Goal: Contribute content: Contribute content

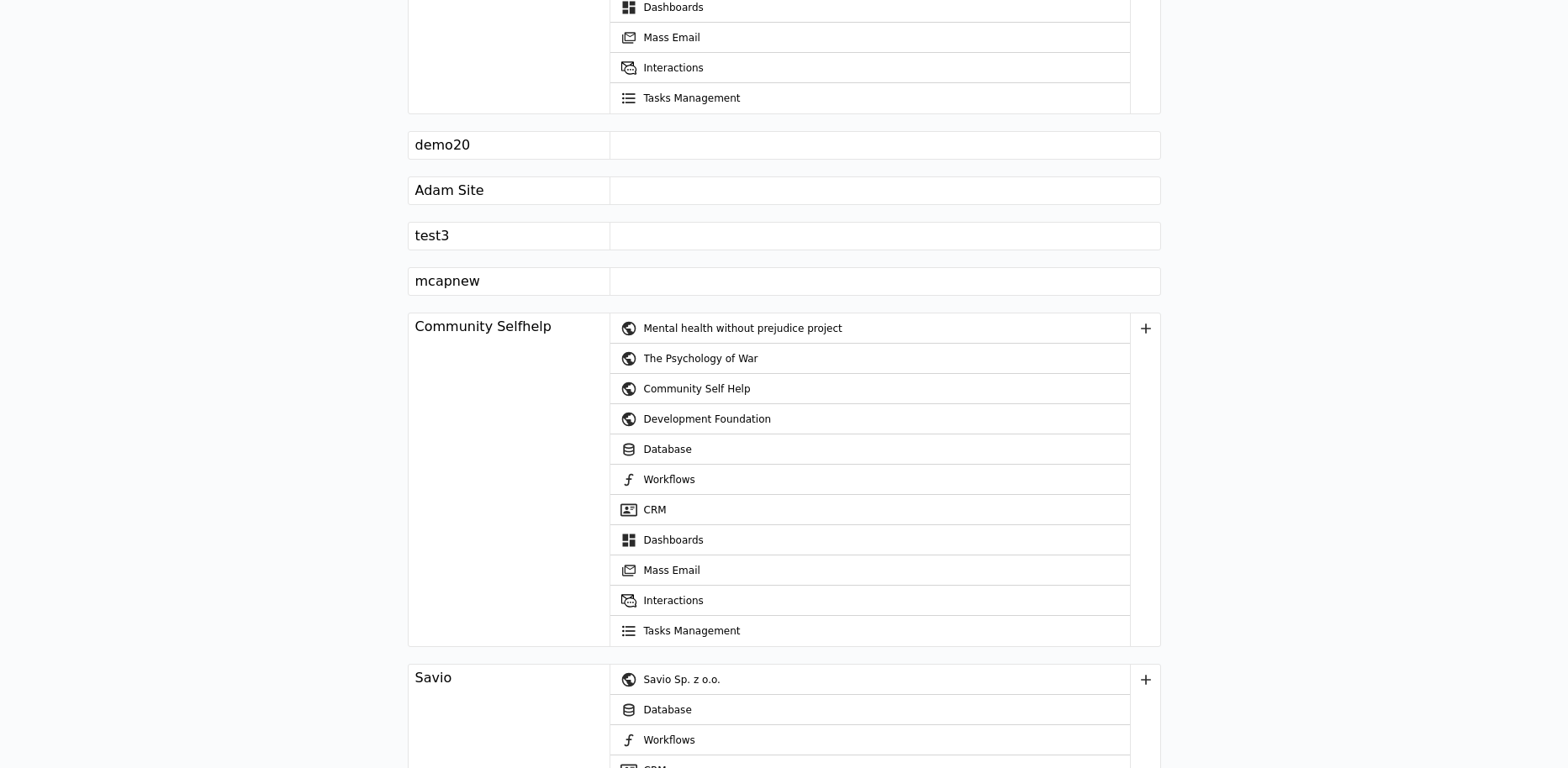
scroll to position [3009, 0]
click at [692, 378] on div "Community Self Help" at bounding box center [886, 389] width 486 height 30
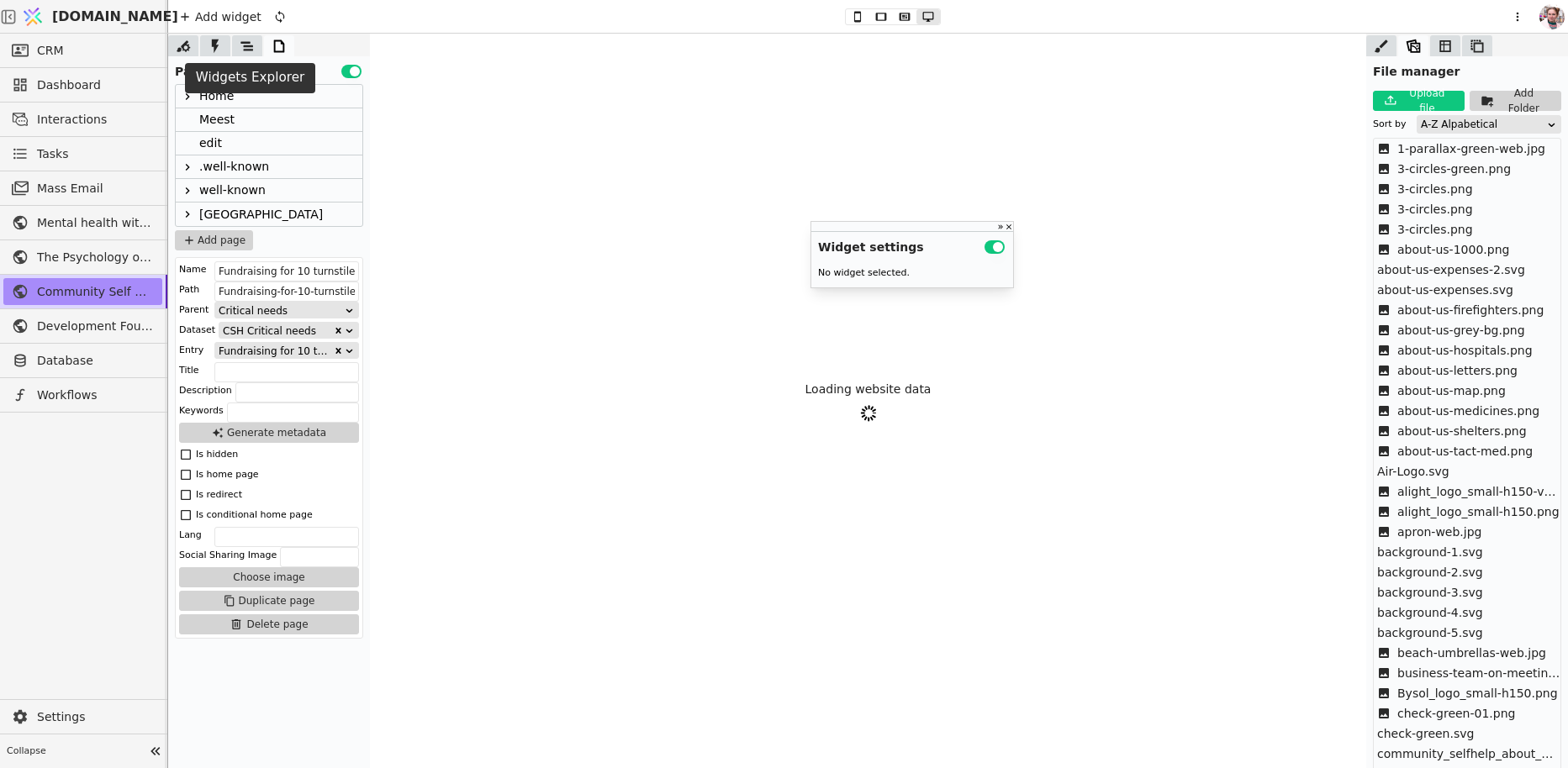
click at [244, 51] on icon at bounding box center [247, 46] width 17 height 17
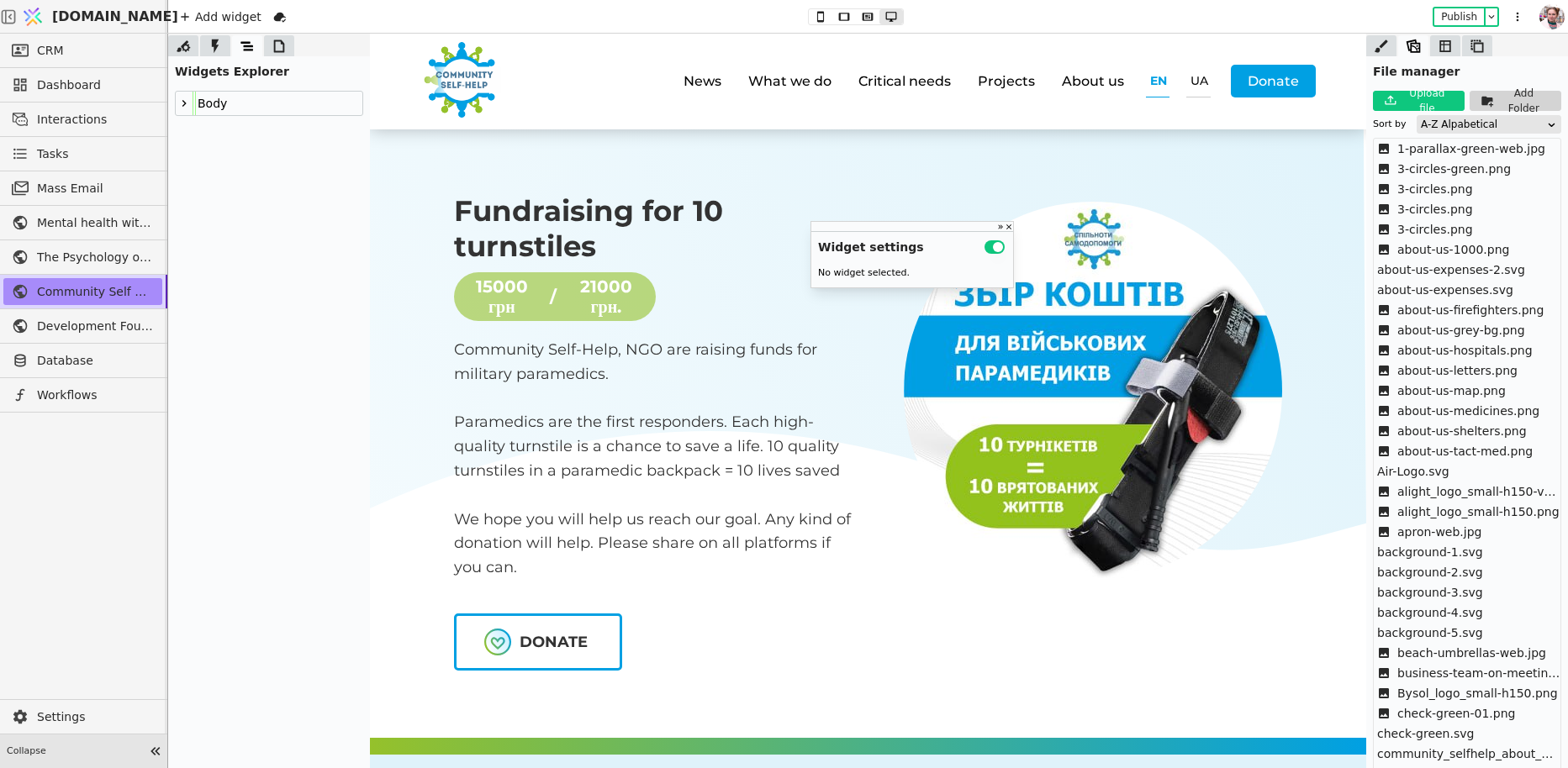
click at [73, 760] on div "Collapse" at bounding box center [84, 751] width 167 height 34
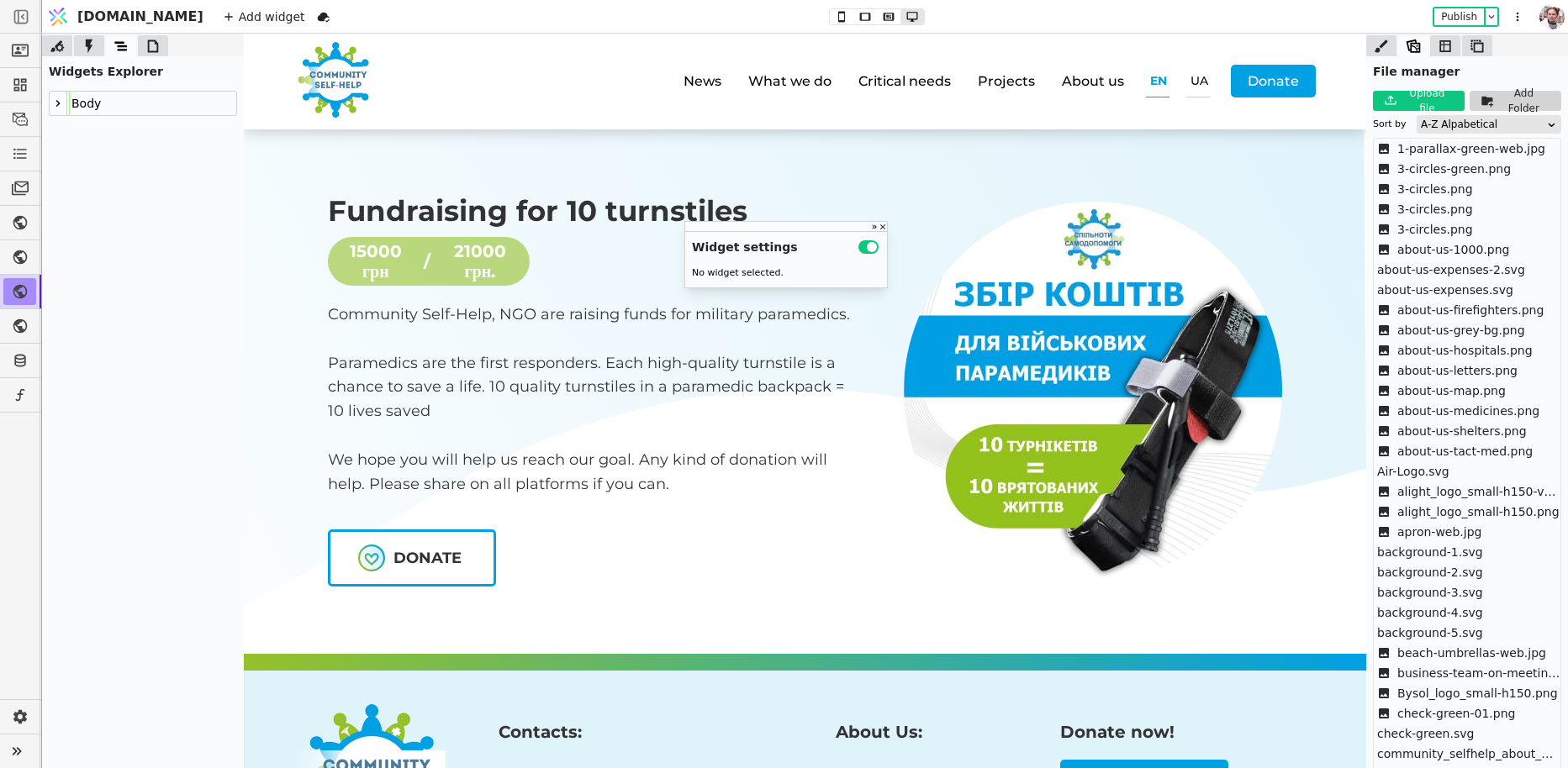
click at [50, 99] on div at bounding box center [58, 104] width 17 height 20
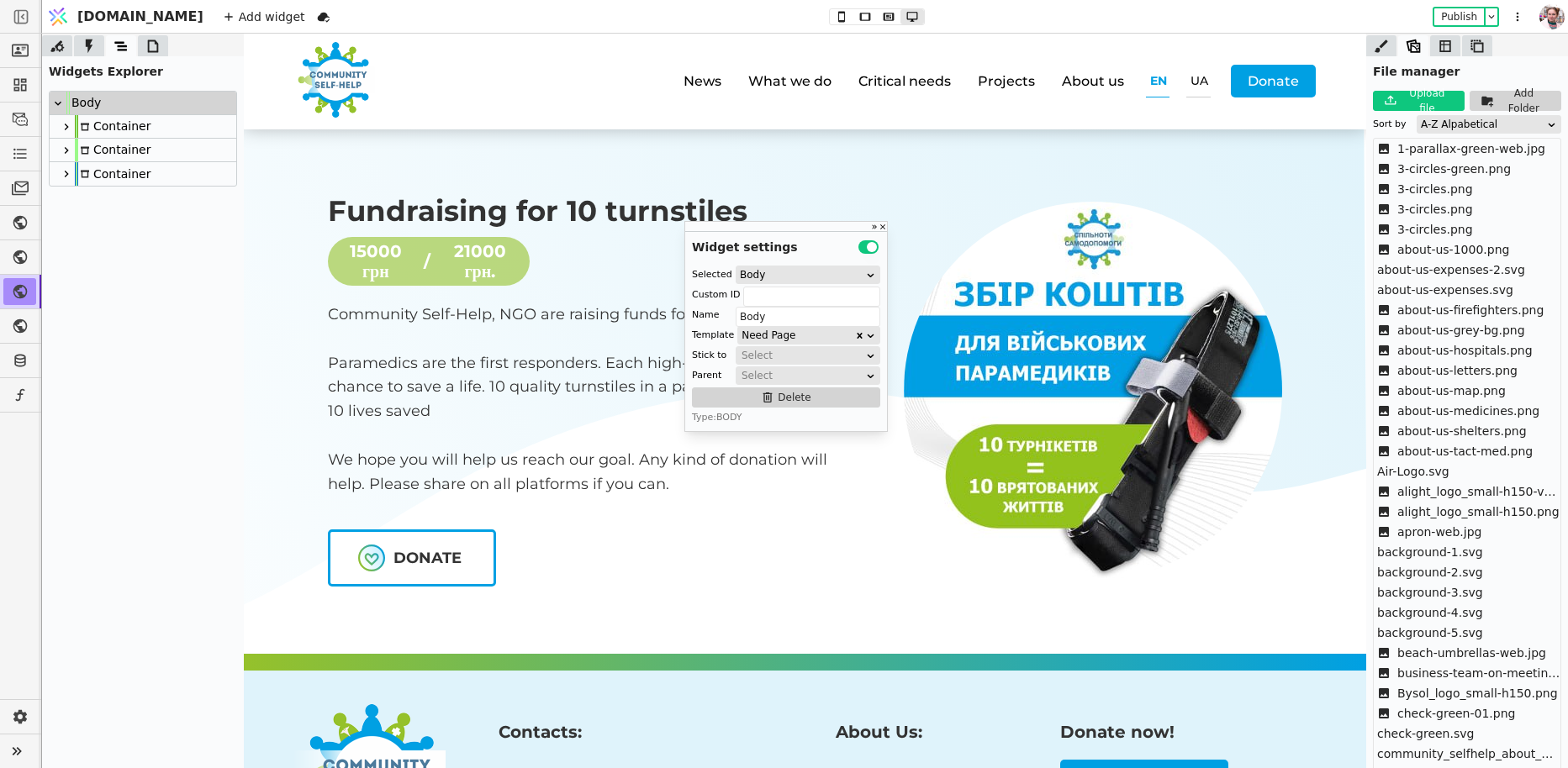
click at [98, 150] on div "Container" at bounding box center [113, 149] width 76 height 23
type input "Container"
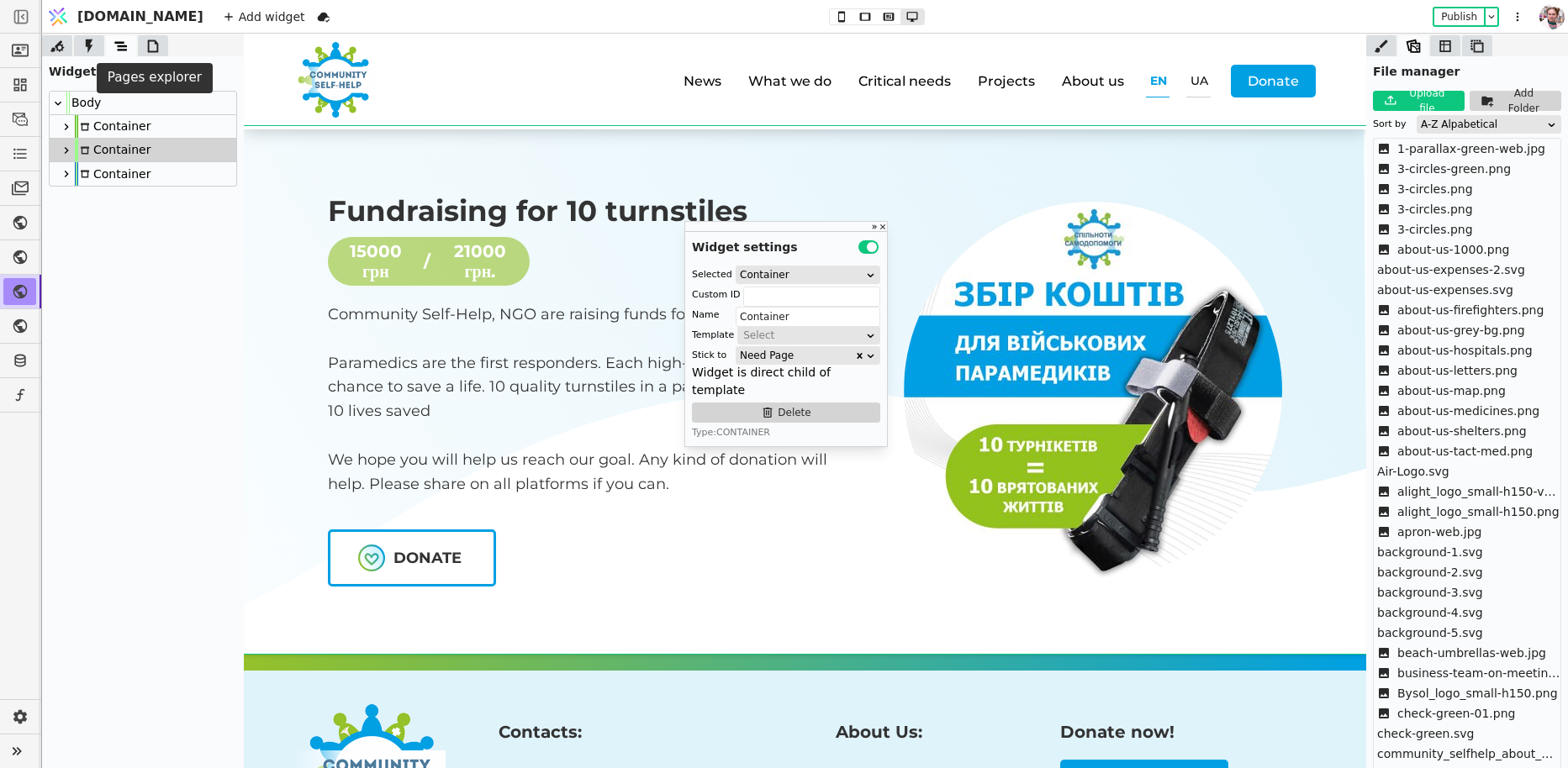
click at [148, 43] on icon at bounding box center [153, 46] width 11 height 13
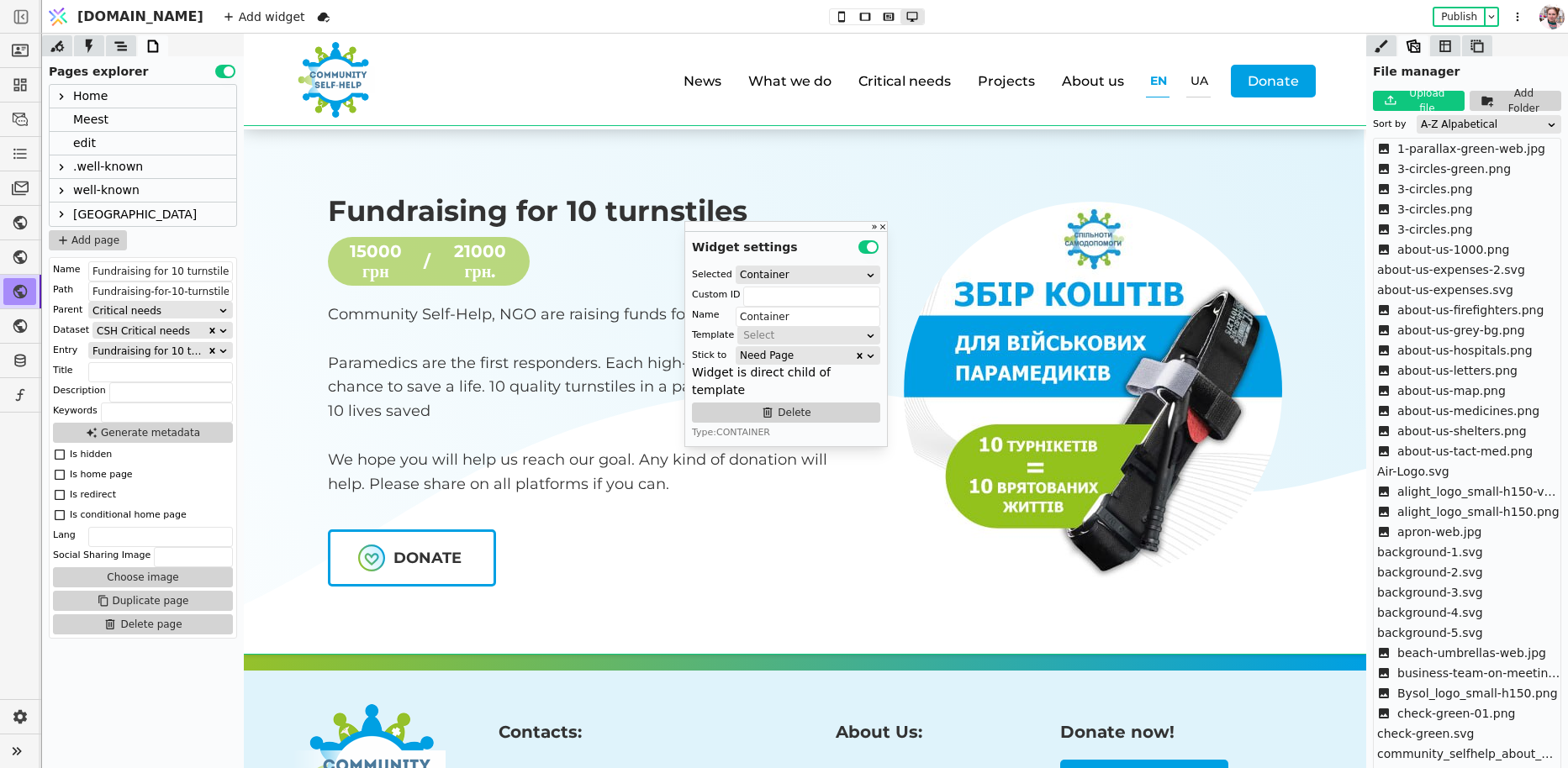
click at [98, 95] on div "Home" at bounding box center [90, 96] width 35 height 23
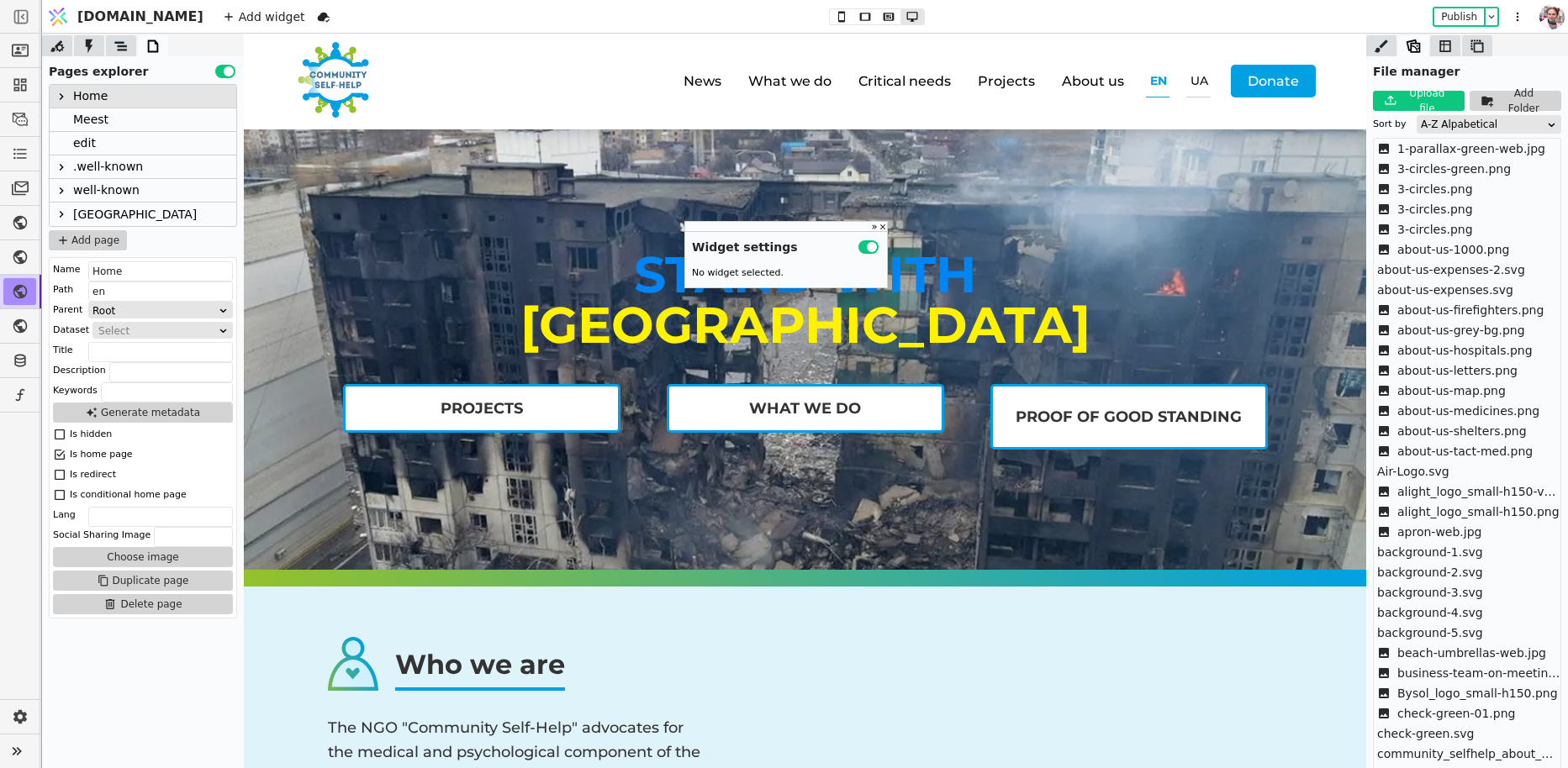
click at [1016, 452] on div "STAND WITH UKRAINE Projects What we do Proof of Good Standing" at bounding box center [805, 349] width 1123 height 440
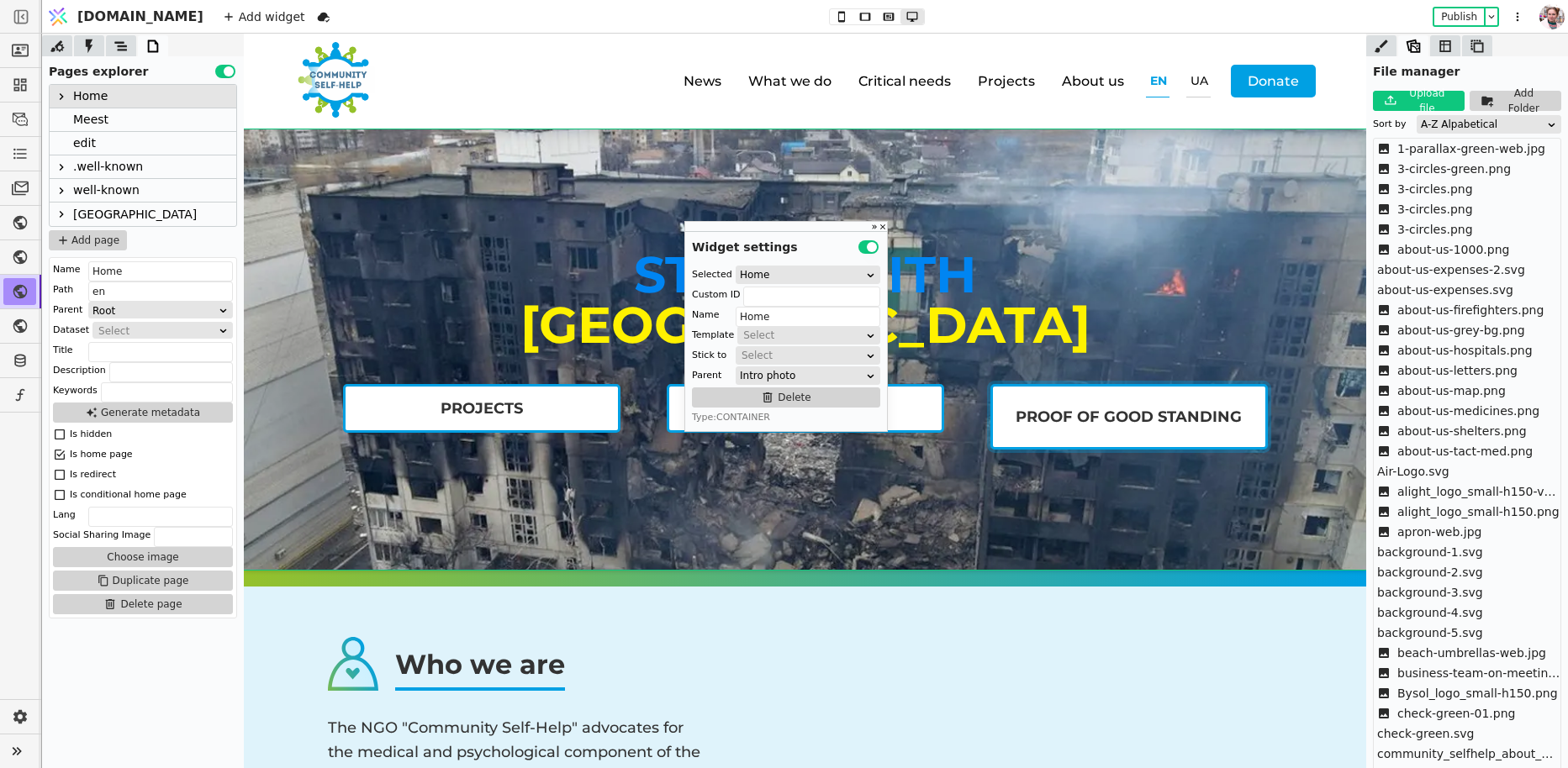
click at [1006, 435] on link "Proof of Good Standing" at bounding box center [1129, 416] width 277 height 66
type input "Reputation"
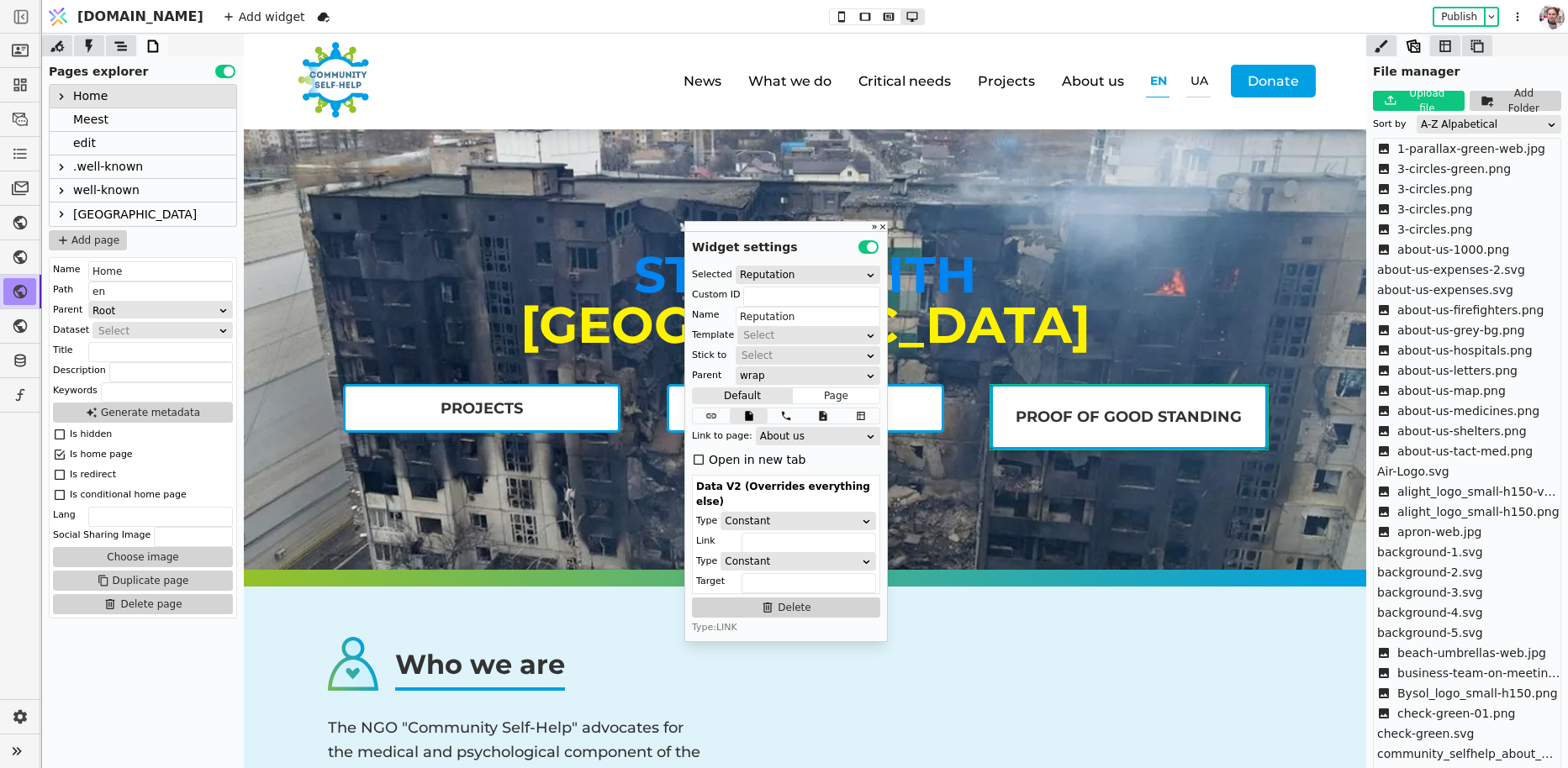
click at [1387, 51] on icon at bounding box center [1382, 46] width 17 height 17
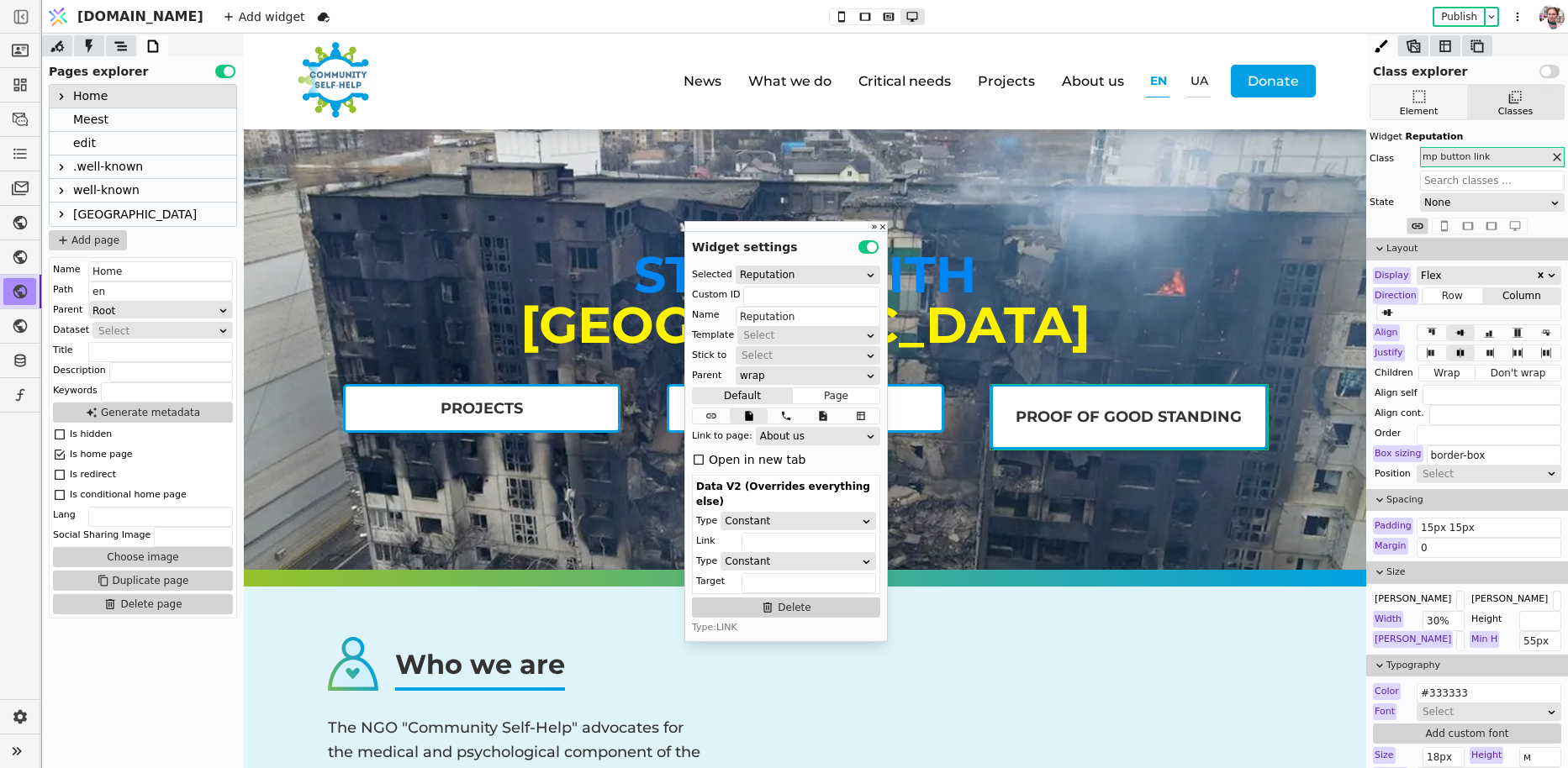
click at [1414, 93] on icon at bounding box center [1419, 97] width 17 height 17
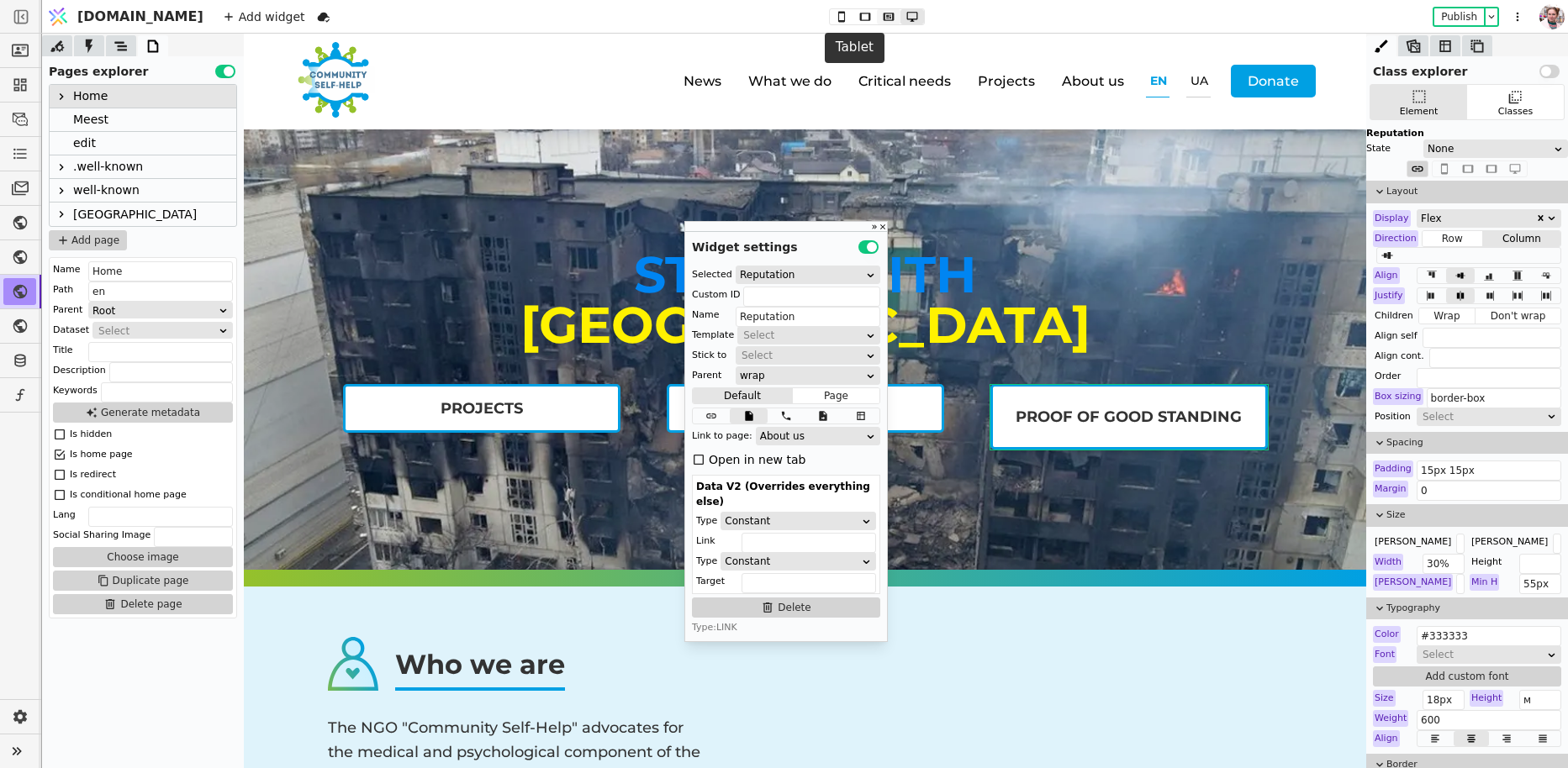
click at [877, 23] on button at bounding box center [889, 17] width 24 height 15
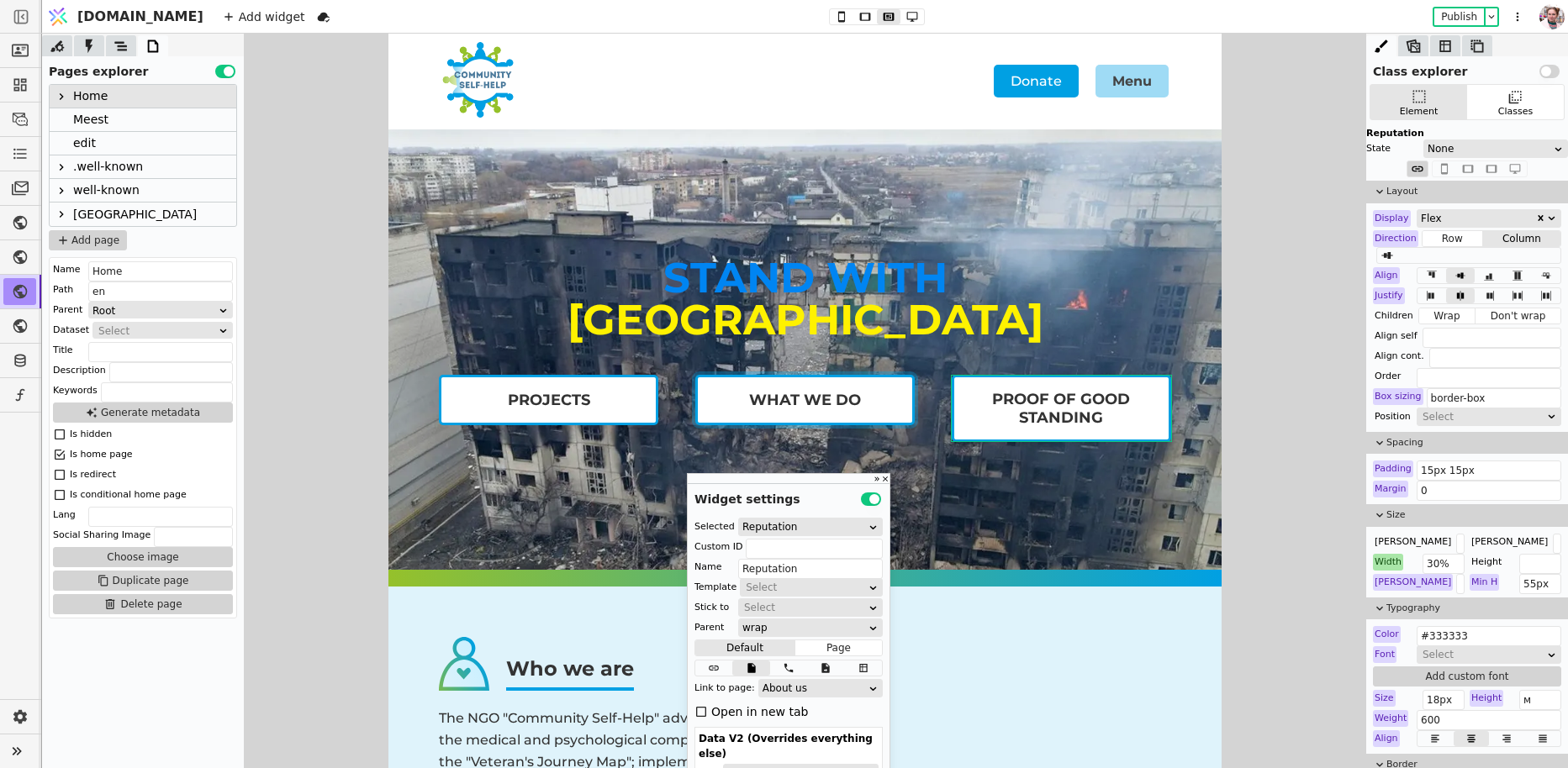
click at [852, 396] on div "What we do" at bounding box center [805, 400] width 112 height 19
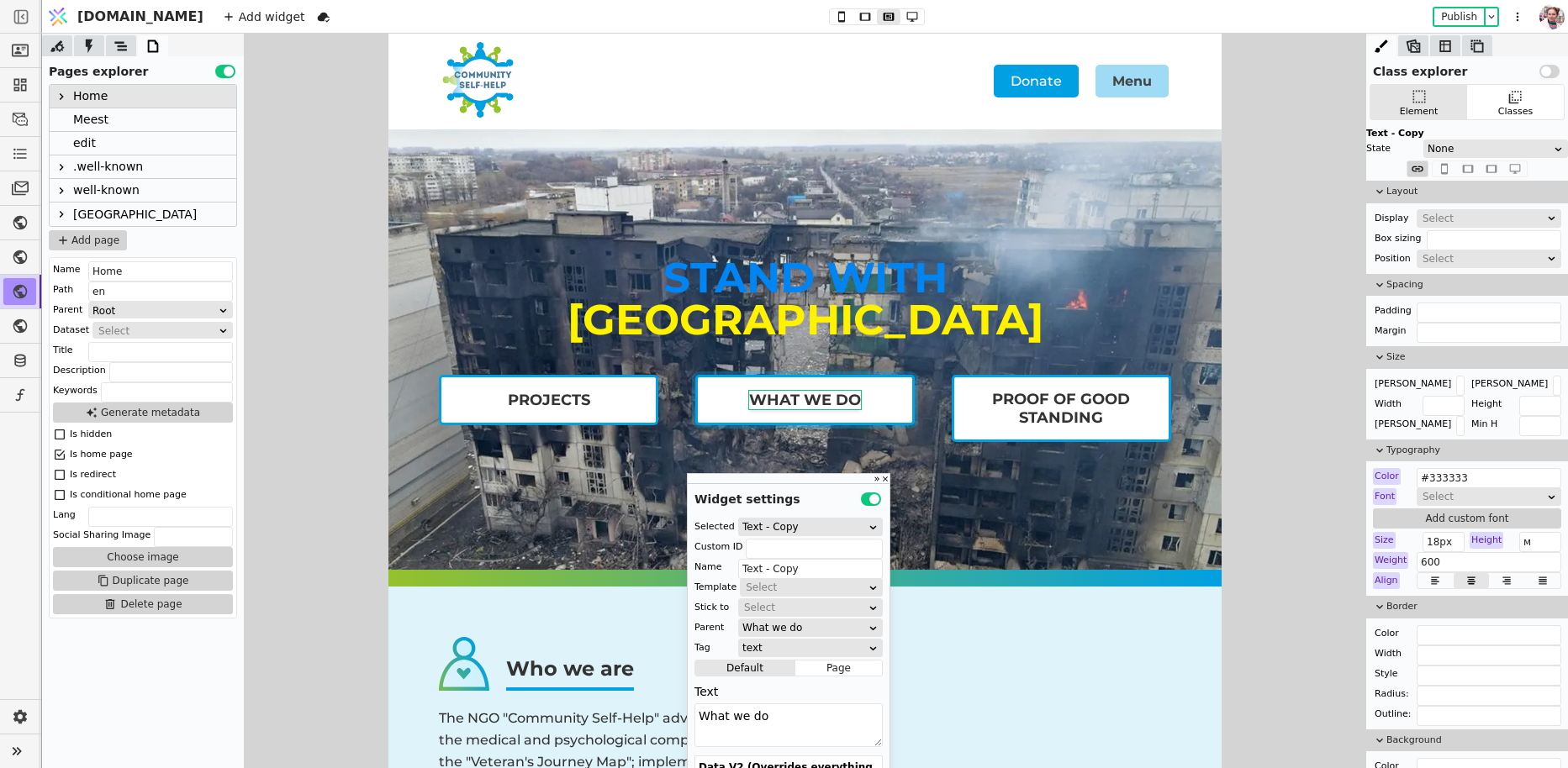
click at [893, 393] on link "What we do" at bounding box center [805, 400] width 219 height 51
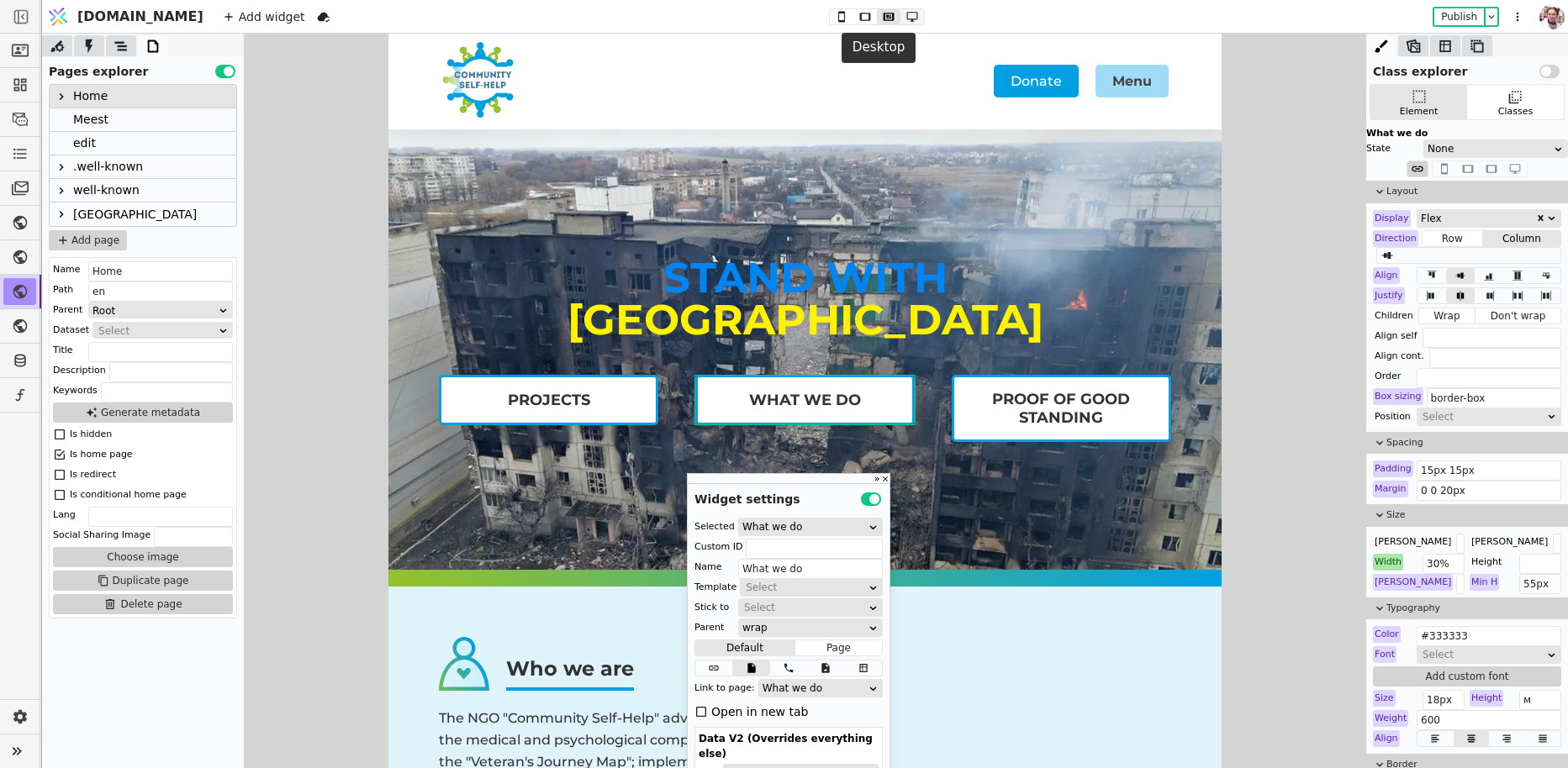
click at [902, 13] on icon at bounding box center [912, 17] width 20 height 12
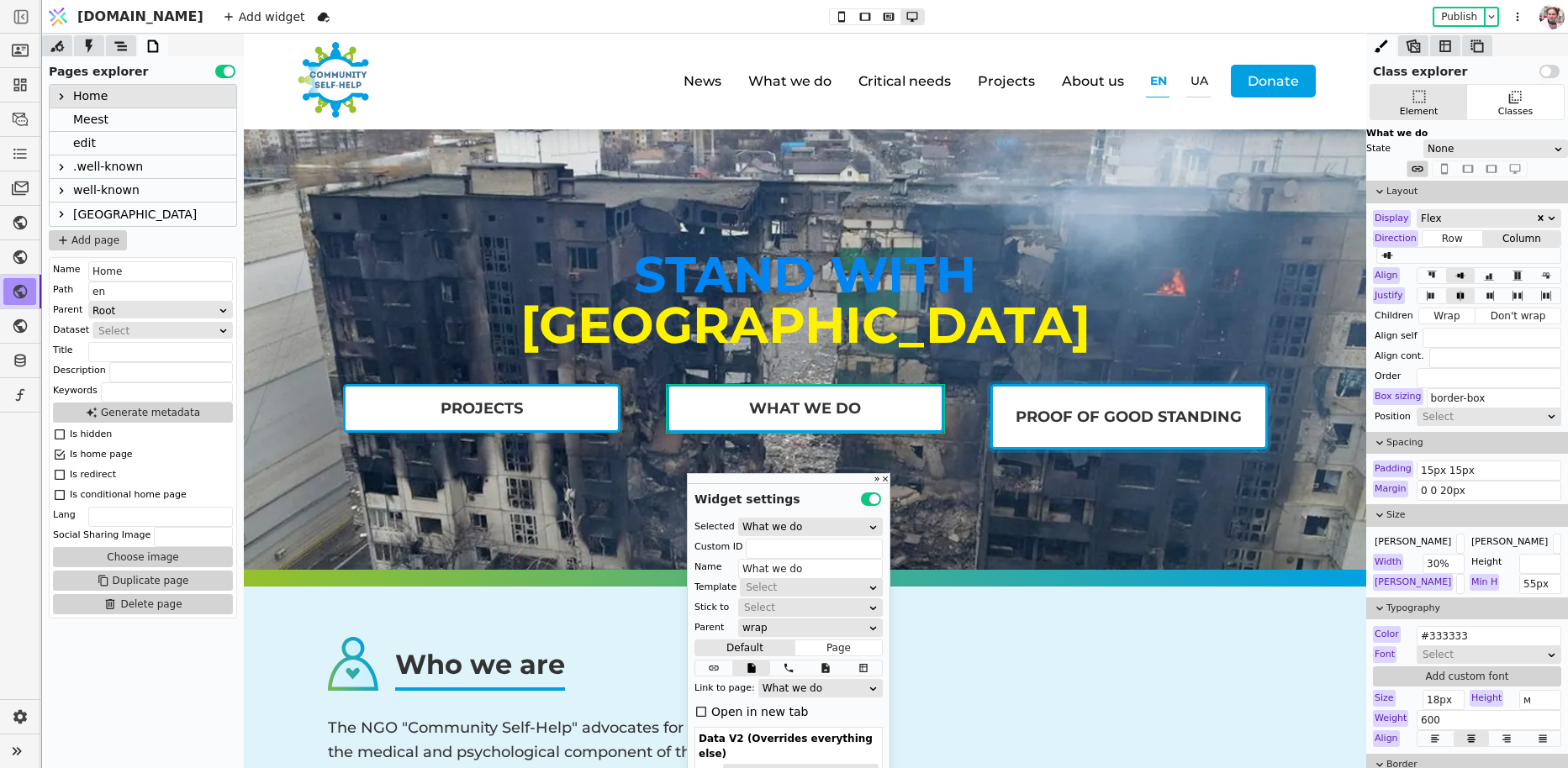
click at [1001, 408] on link "Proof of Good Standing" at bounding box center [1129, 416] width 277 height 66
click at [1041, 426] on link "Proof of Good Standing" at bounding box center [1129, 416] width 277 height 66
click at [1060, 416] on div "Proof of Good Standing" at bounding box center [1129, 416] width 226 height 19
type input "Text"
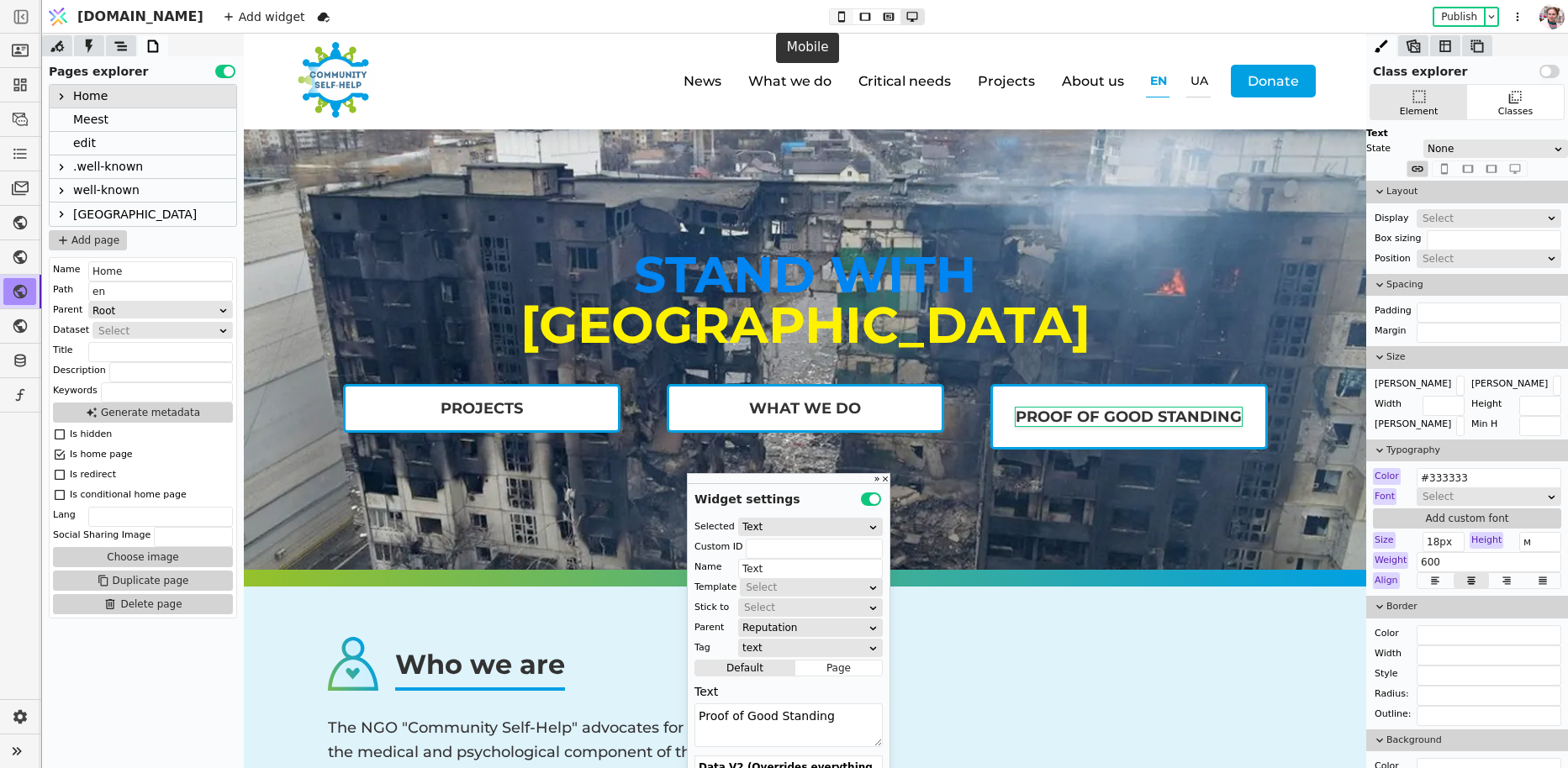
click at [832, 21] on icon at bounding box center [842, 17] width 20 height 12
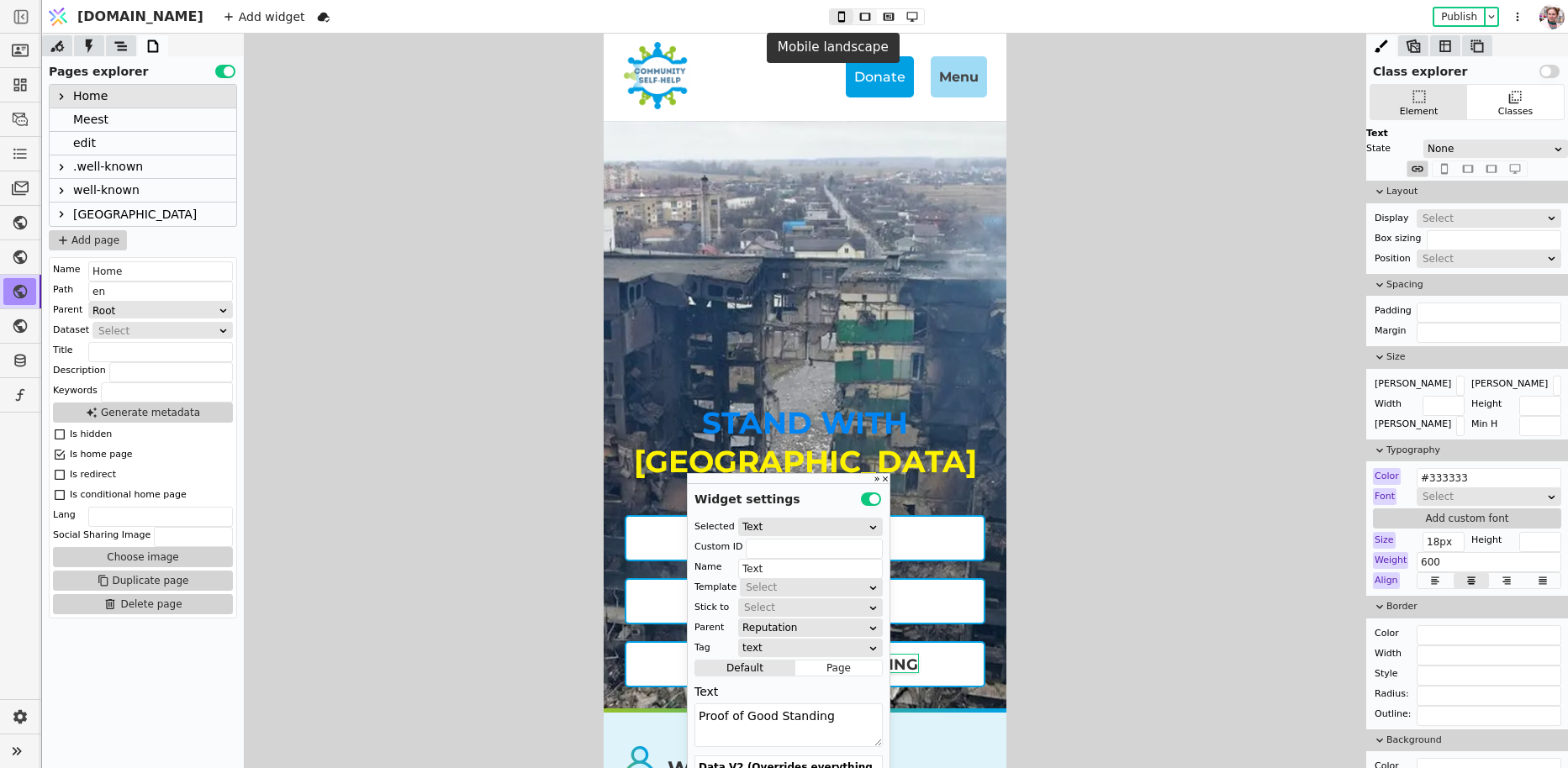
click at [855, 17] on icon at bounding box center [865, 17] width 20 height 12
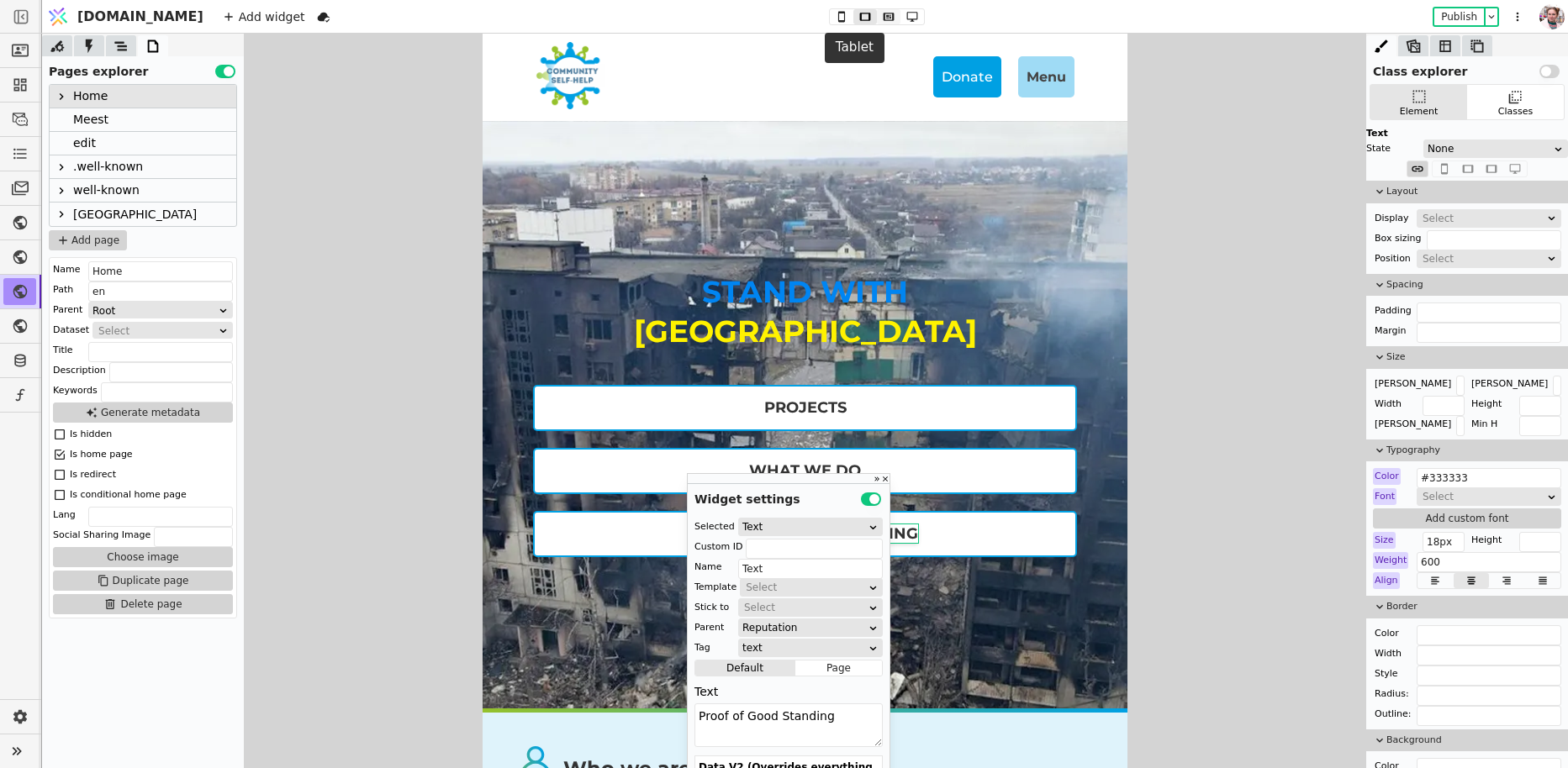
click at [879, 19] on icon at bounding box center [889, 17] width 20 height 12
type input "м"
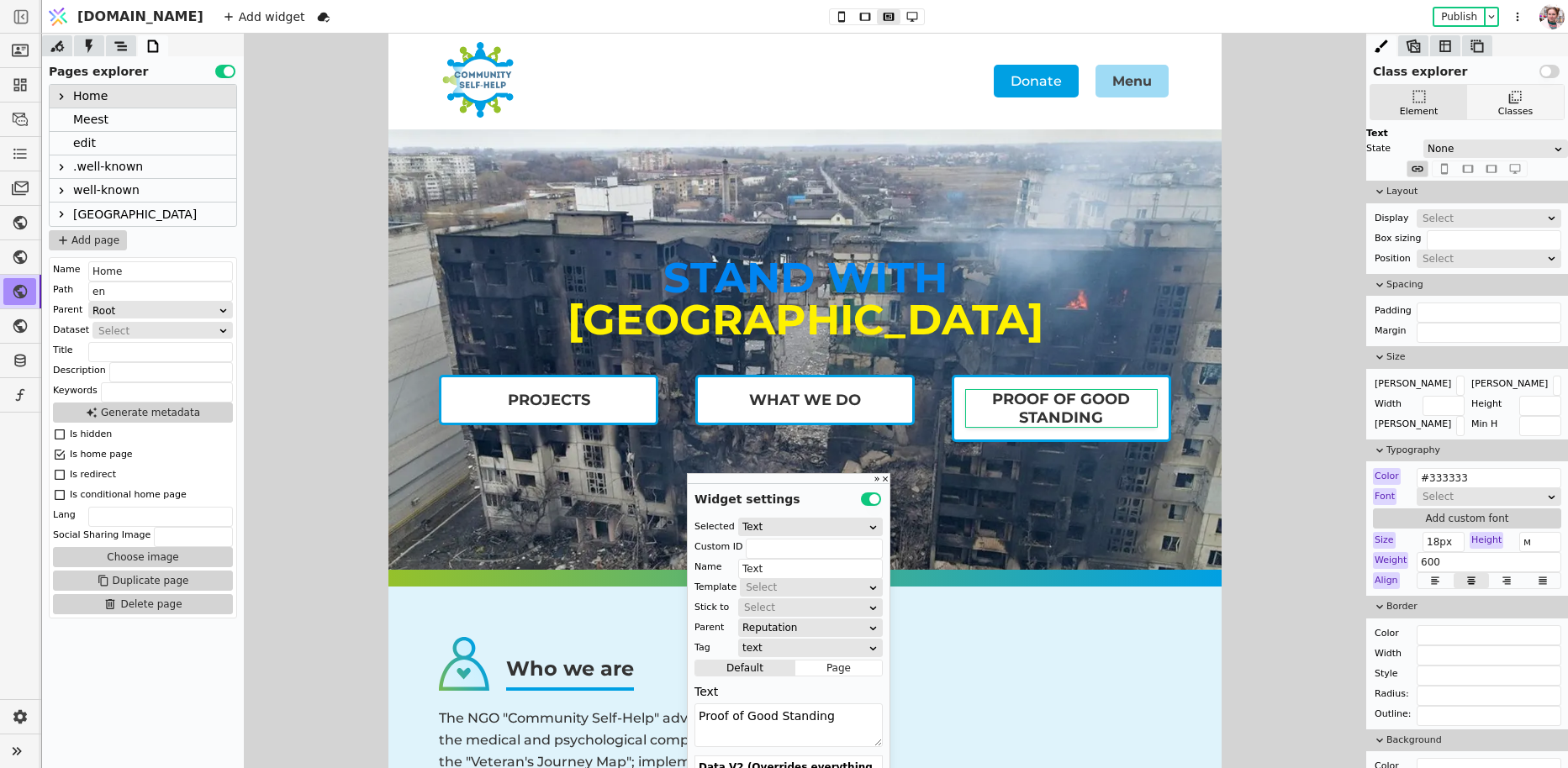
click at [1495, 113] on div "Classes" at bounding box center [1515, 102] width 97 height 35
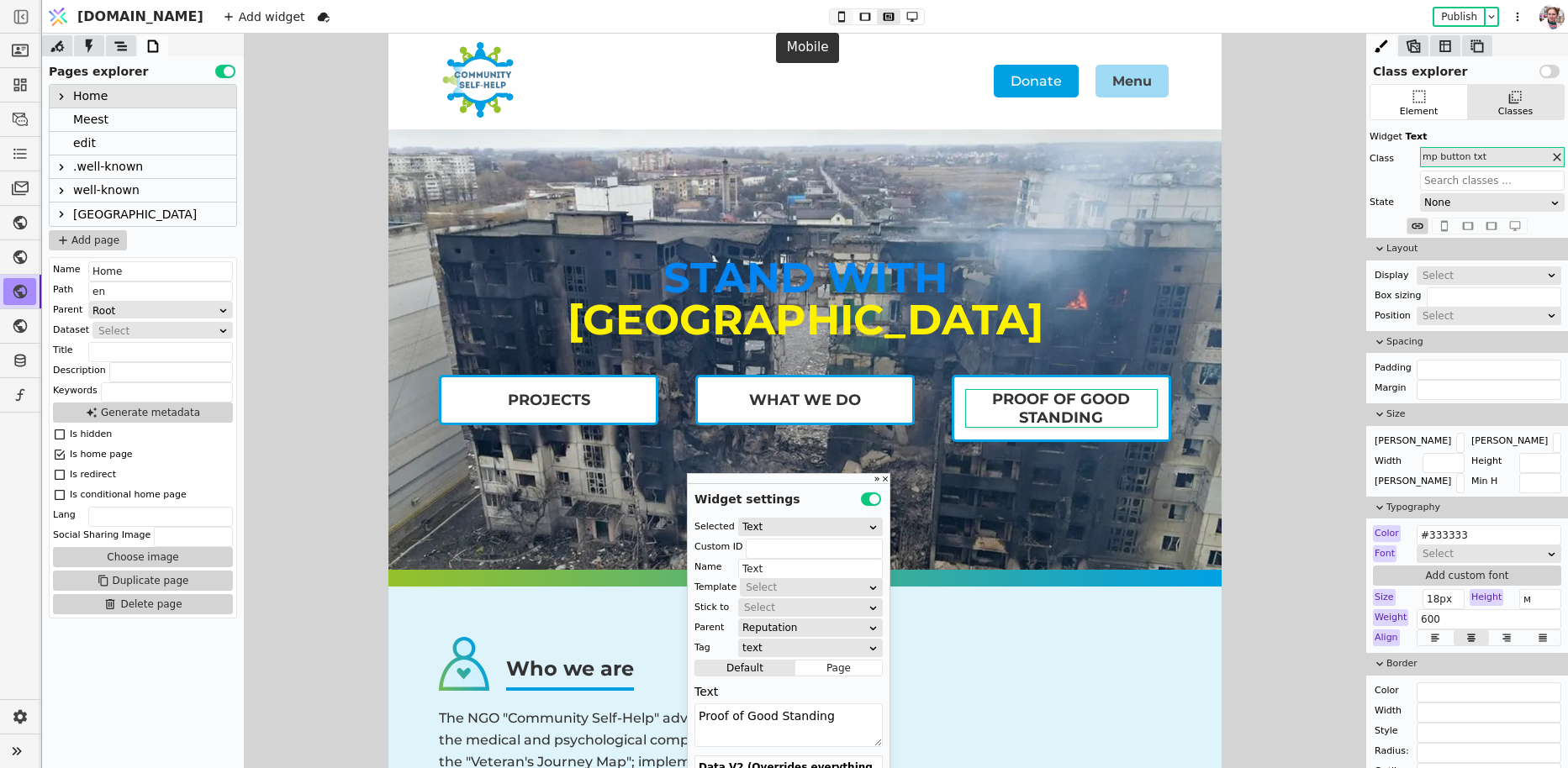
click at [832, 15] on icon at bounding box center [842, 17] width 20 height 12
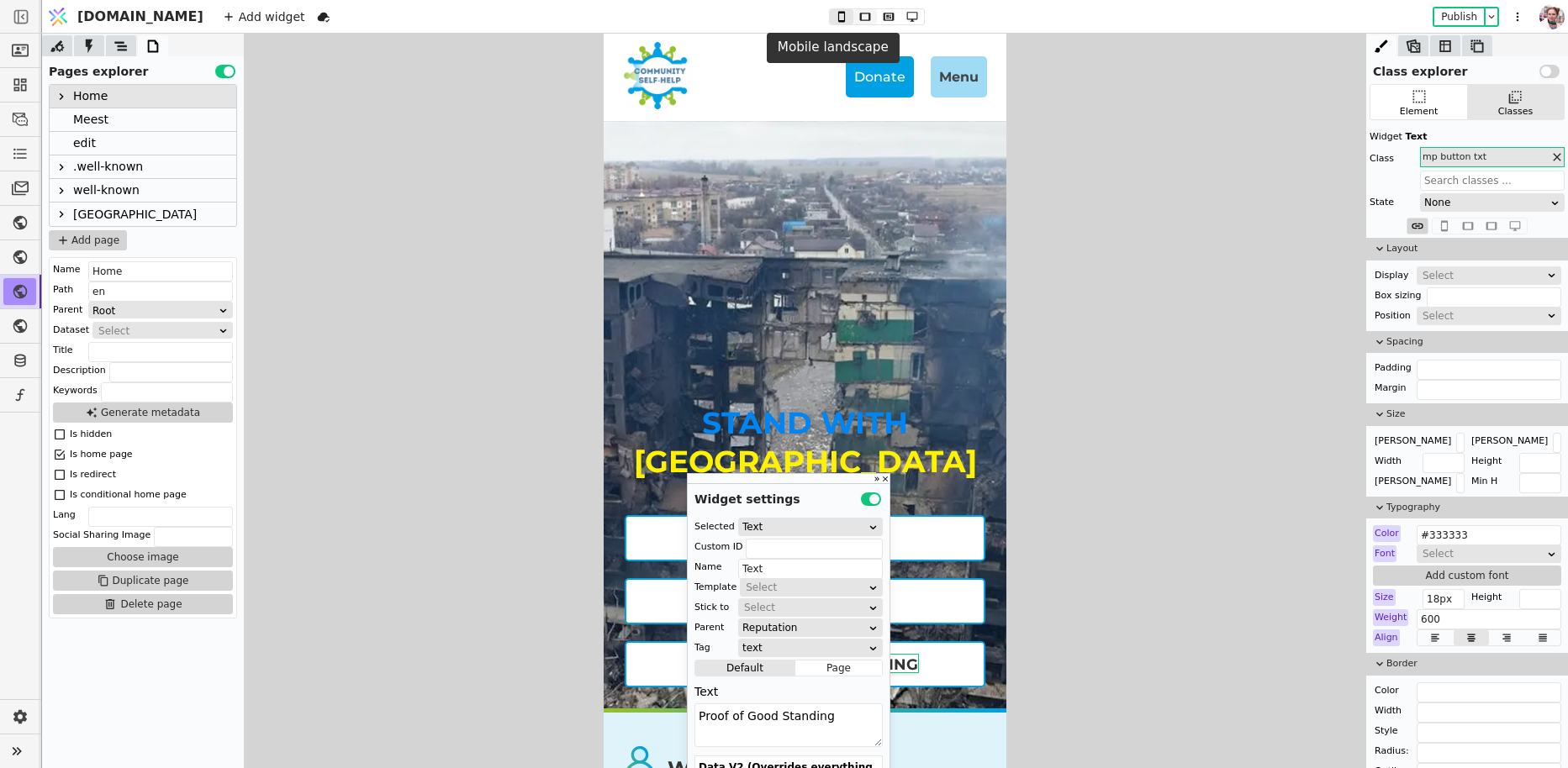
click at [860, 14] on icon at bounding box center [865, 16] width 11 height 8
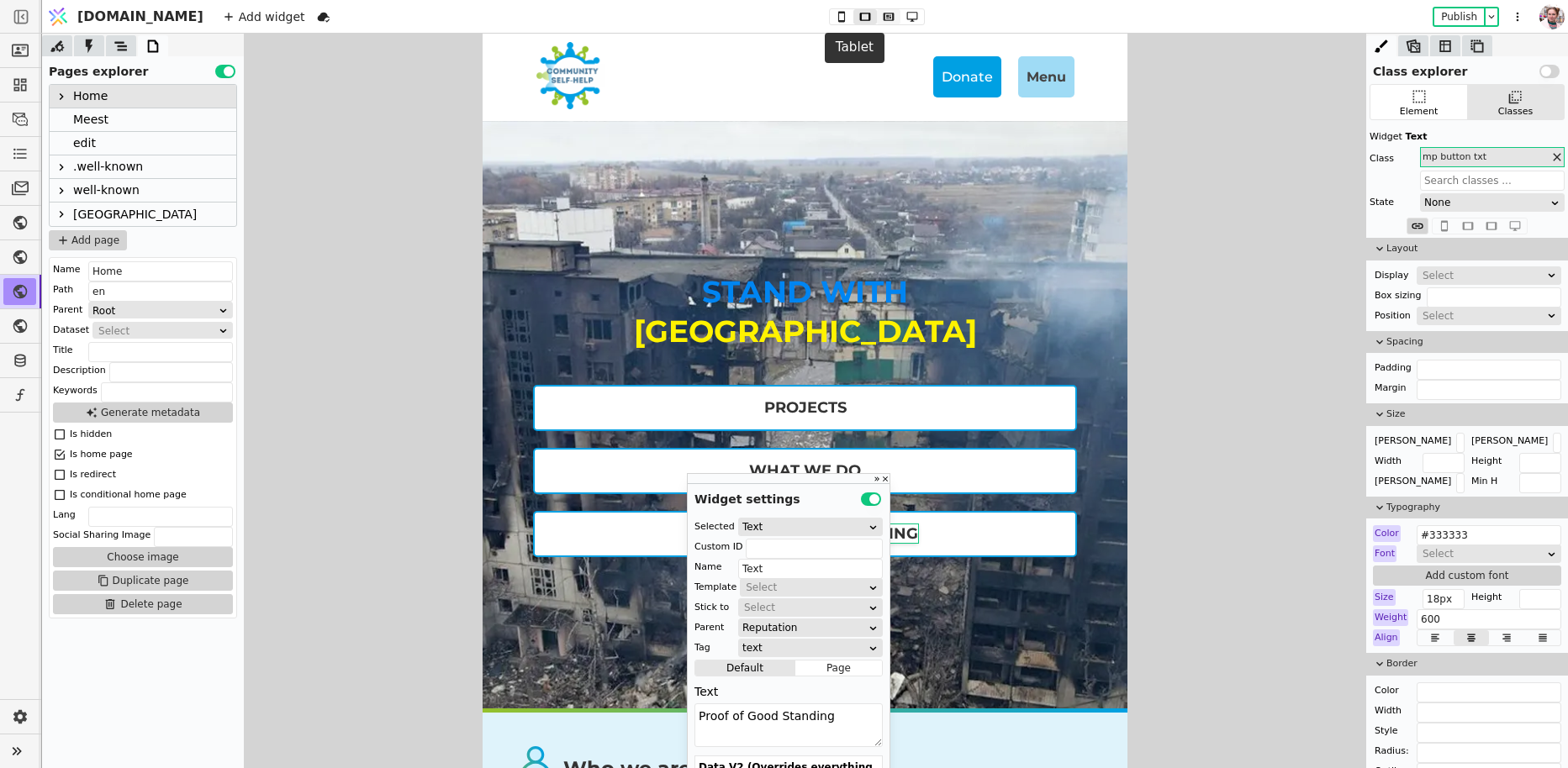
click at [879, 19] on icon at bounding box center [889, 17] width 20 height 12
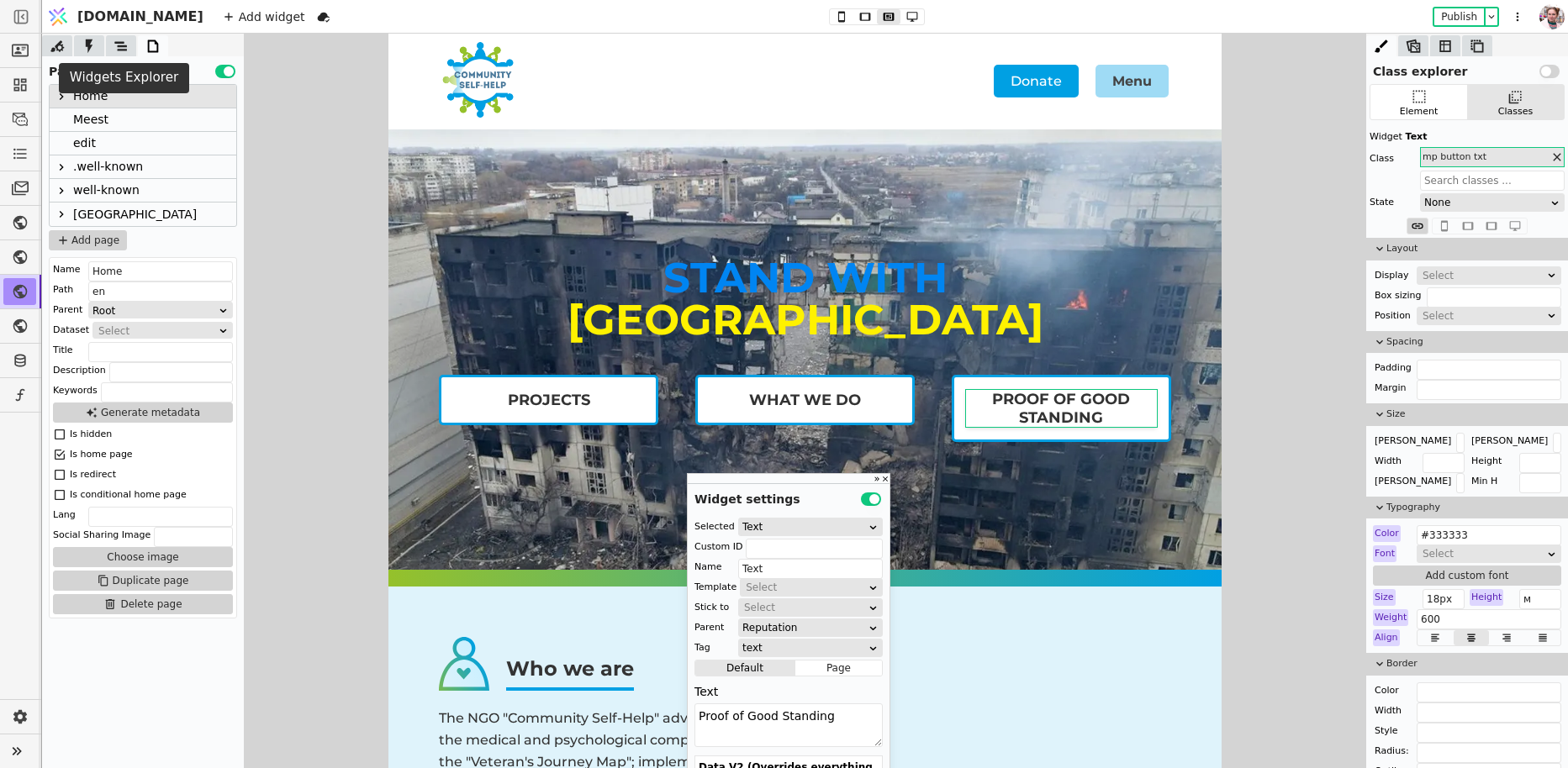
click at [123, 50] on icon at bounding box center [121, 46] width 13 height 9
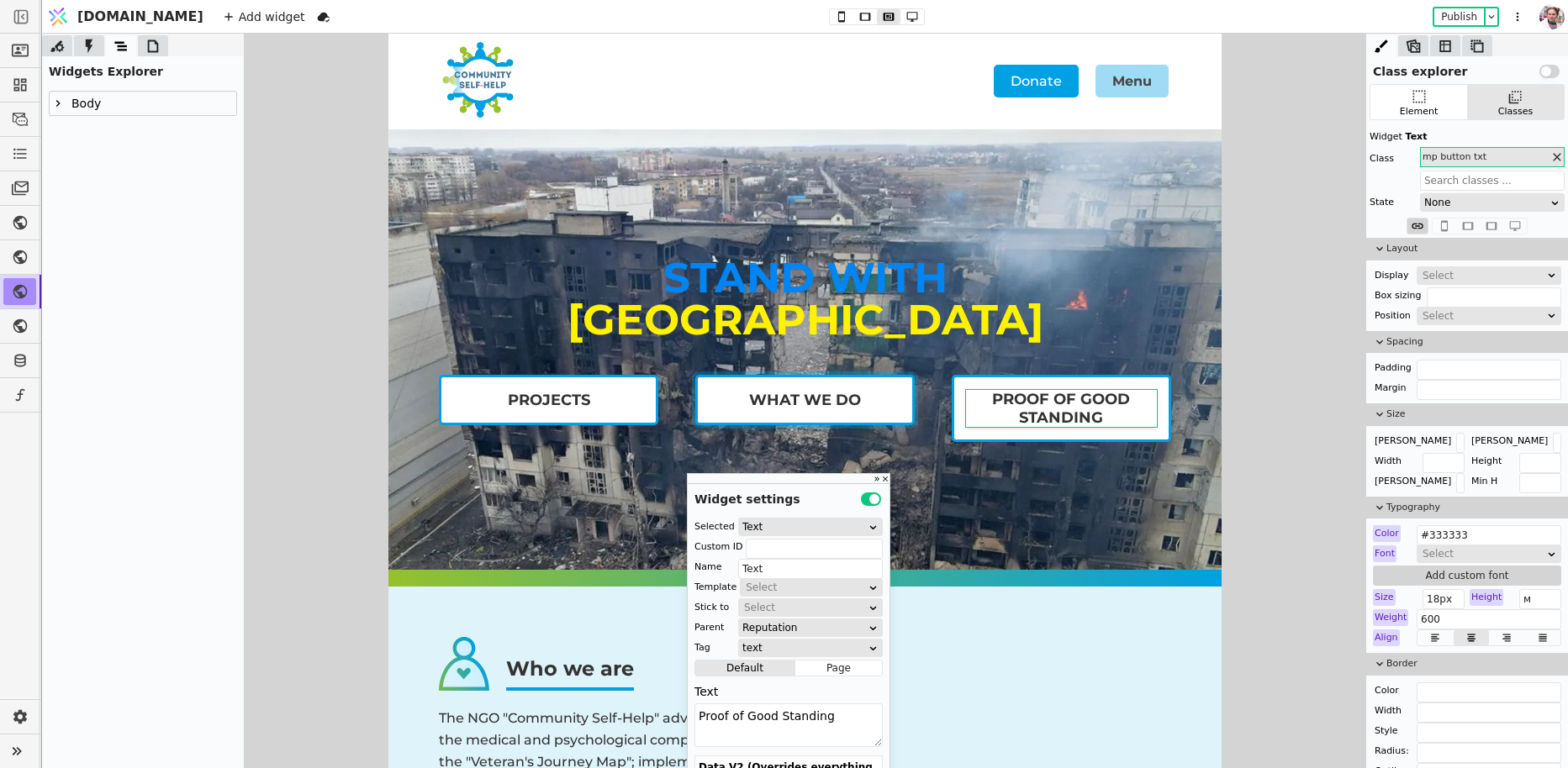
click at [760, 424] on link "What we do" at bounding box center [805, 400] width 219 height 51
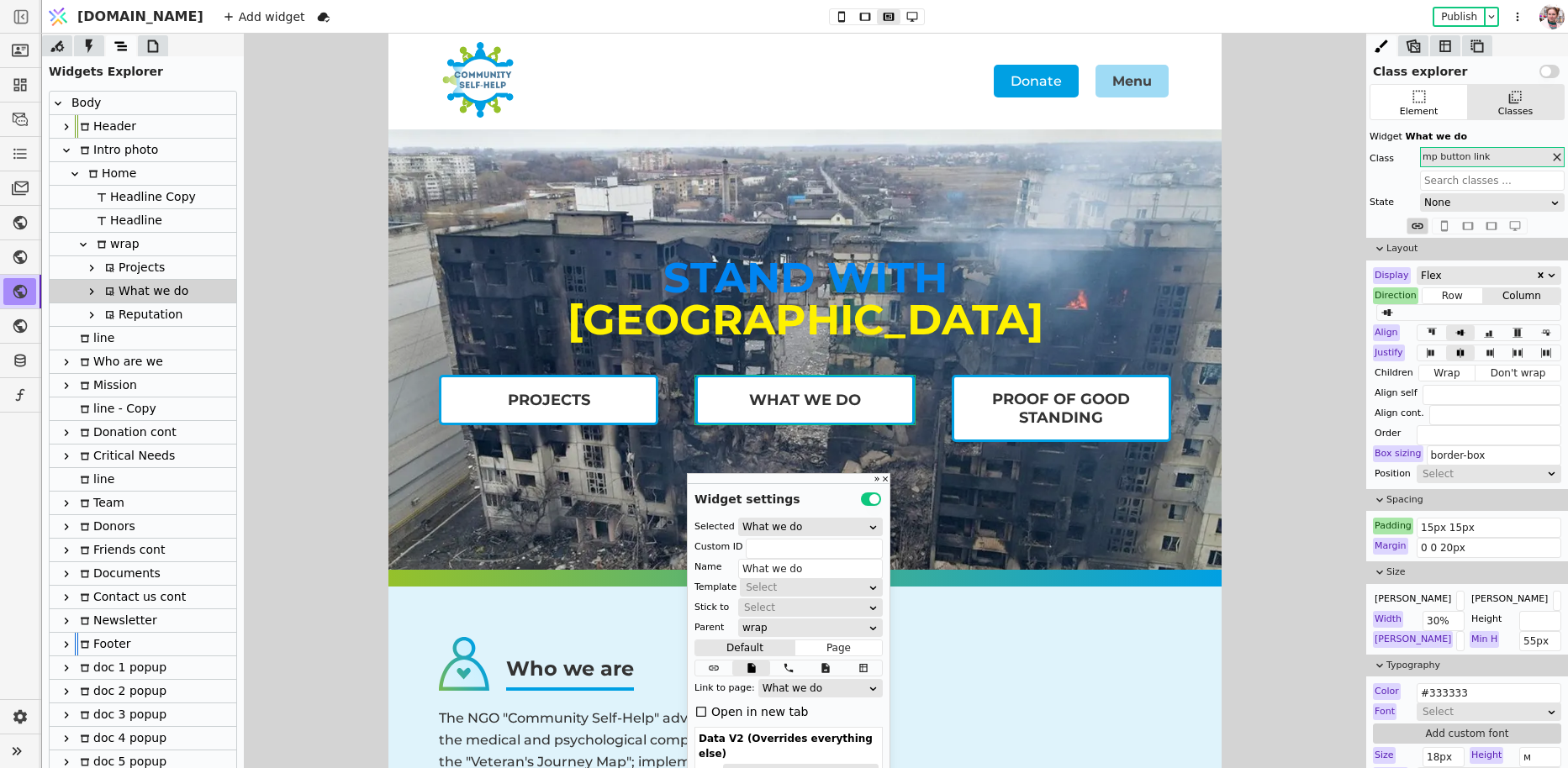
click at [143, 314] on div "Reputation" at bounding box center [142, 314] width 83 height 23
click at [94, 314] on icon at bounding box center [92, 315] width 13 height 13
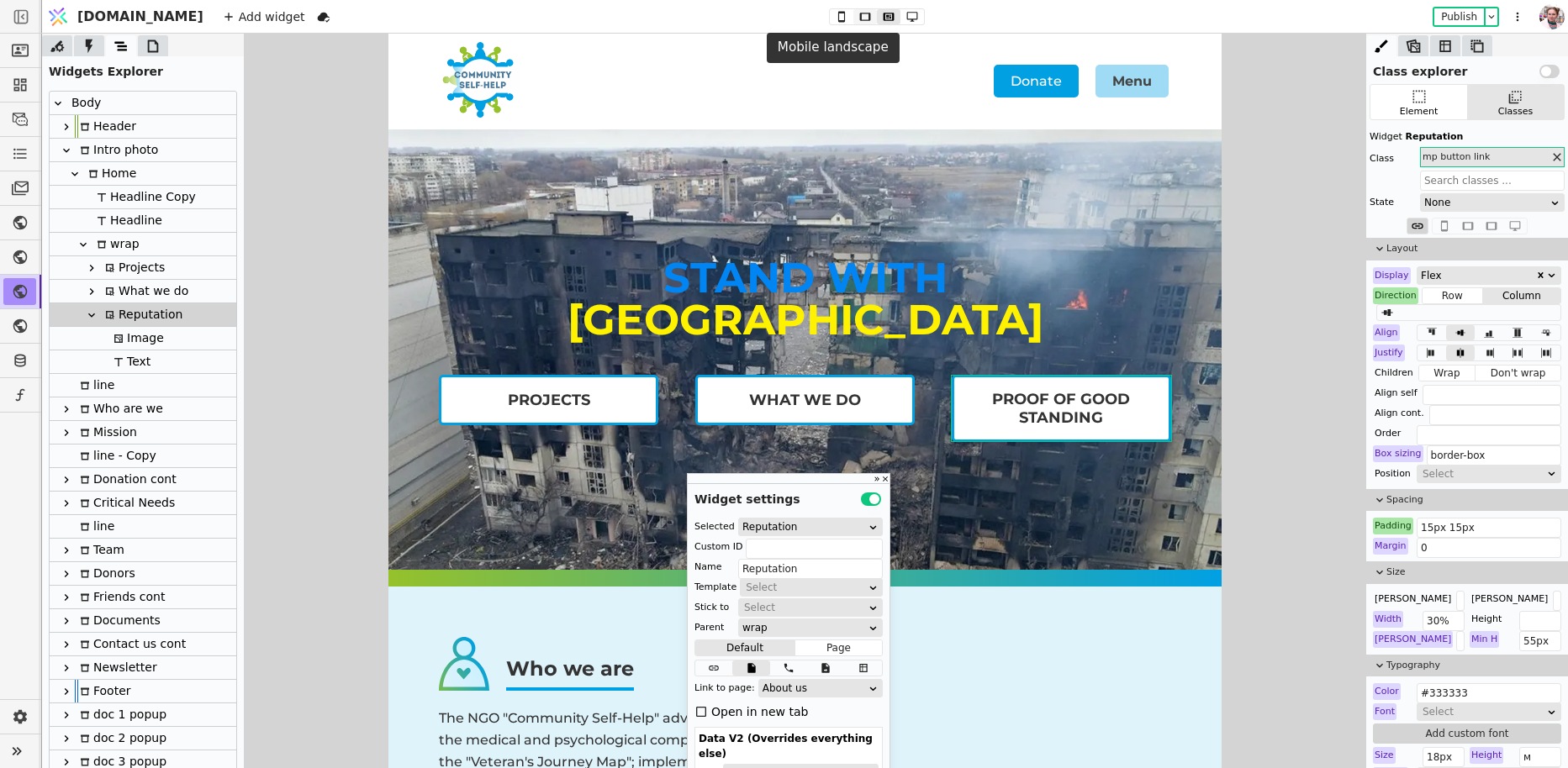
click at [854, 24] on button at bounding box center [865, 17] width 24 height 15
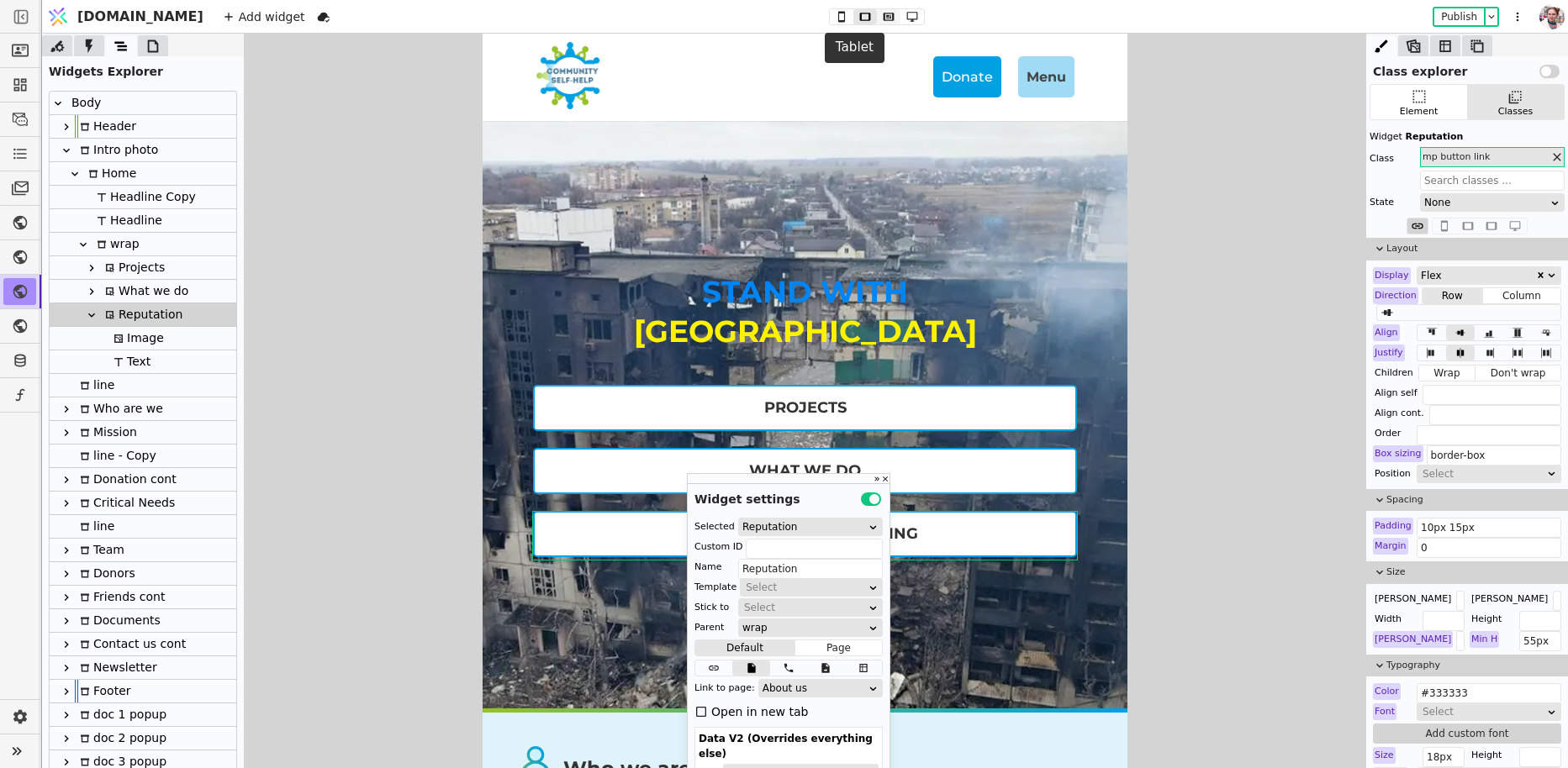
click at [879, 22] on icon at bounding box center [889, 17] width 20 height 12
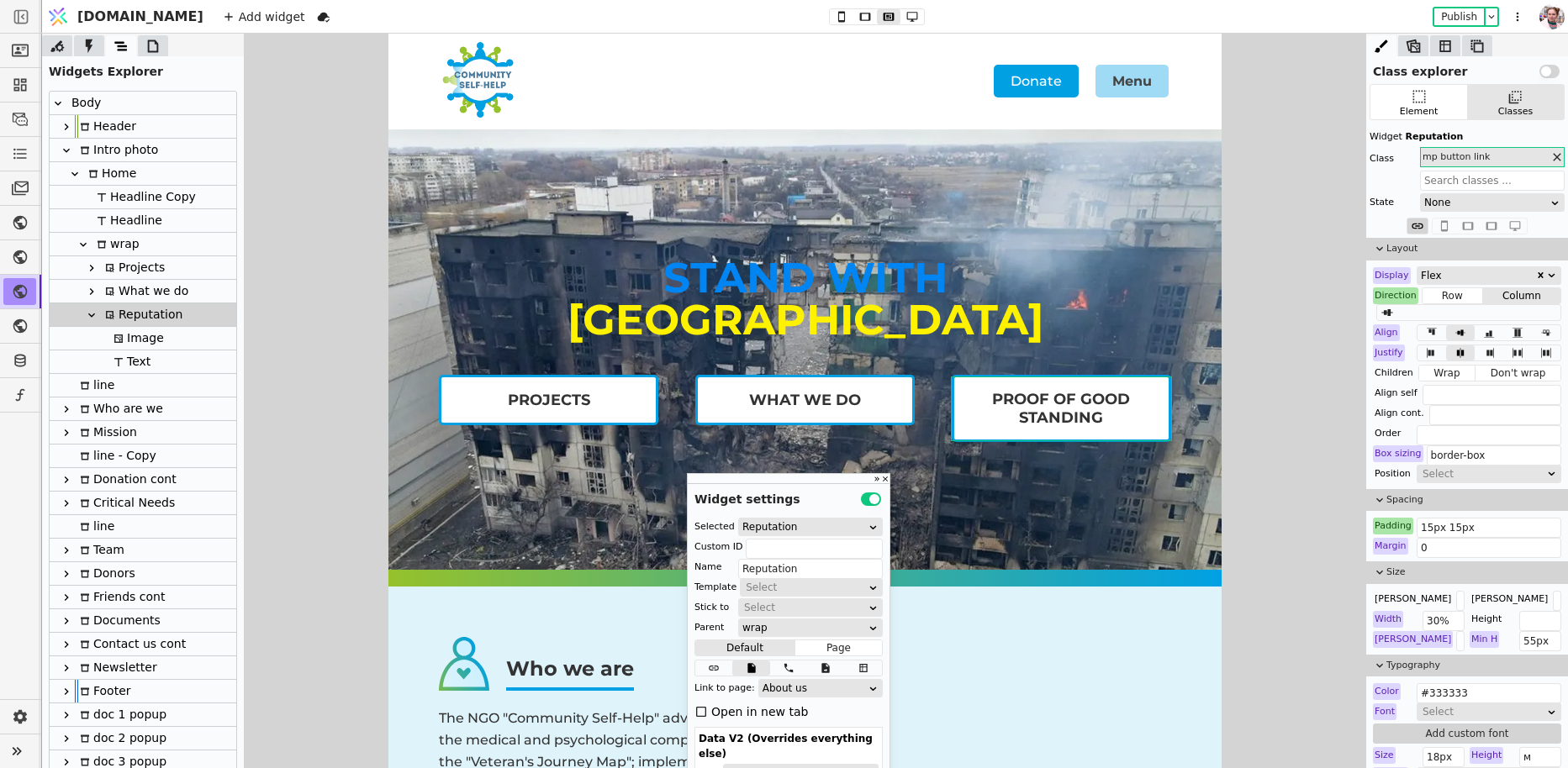
click at [1488, 757] on div "Height" at bounding box center [1486, 755] width 34 height 17
click at [1546, 76] on button "Use setting" at bounding box center [1549, 72] width 20 height 13
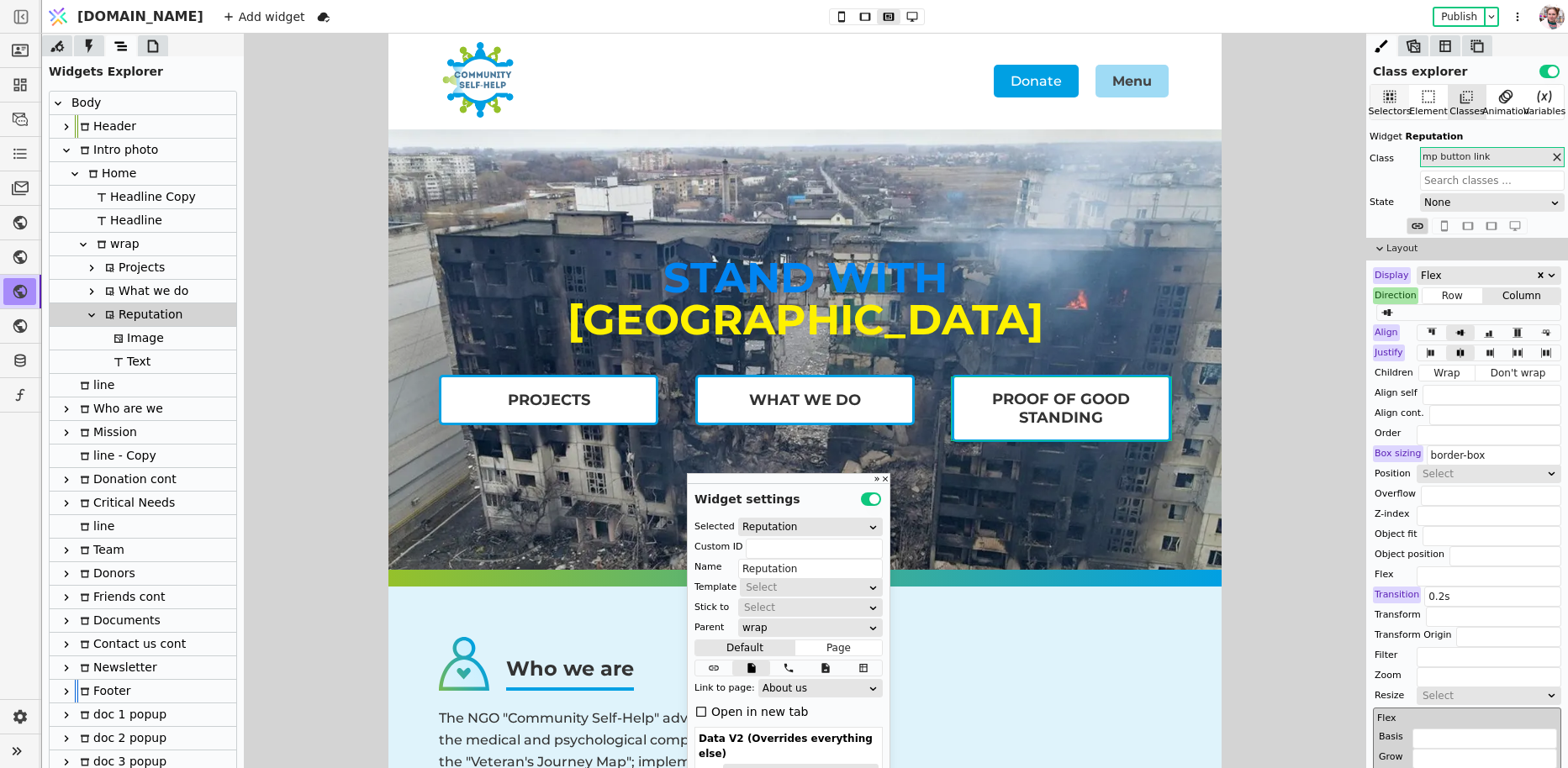
click at [1388, 101] on icon at bounding box center [1390, 97] width 13 height 13
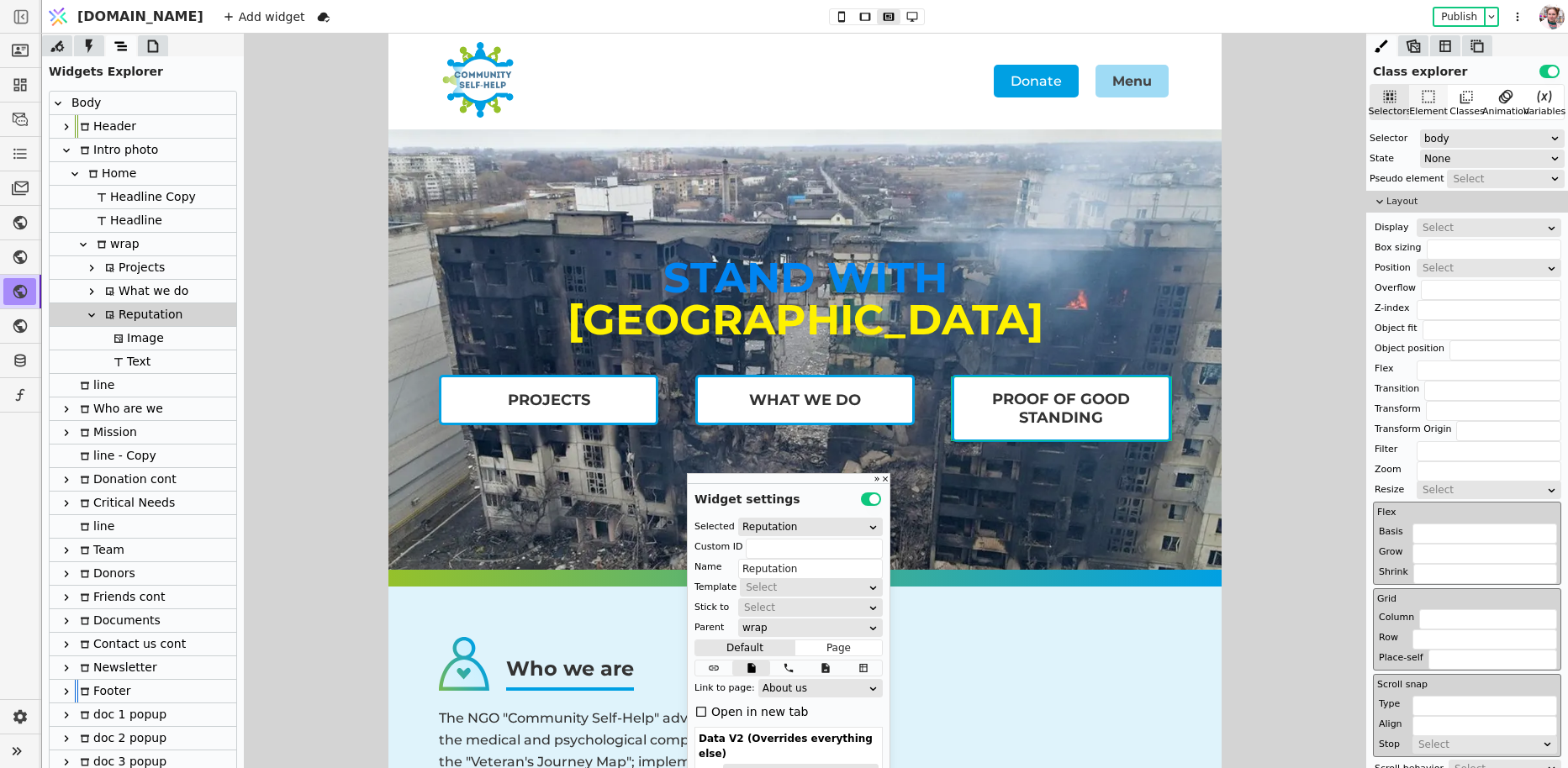
click at [1439, 105] on div "Element" at bounding box center [1428, 112] width 39 height 14
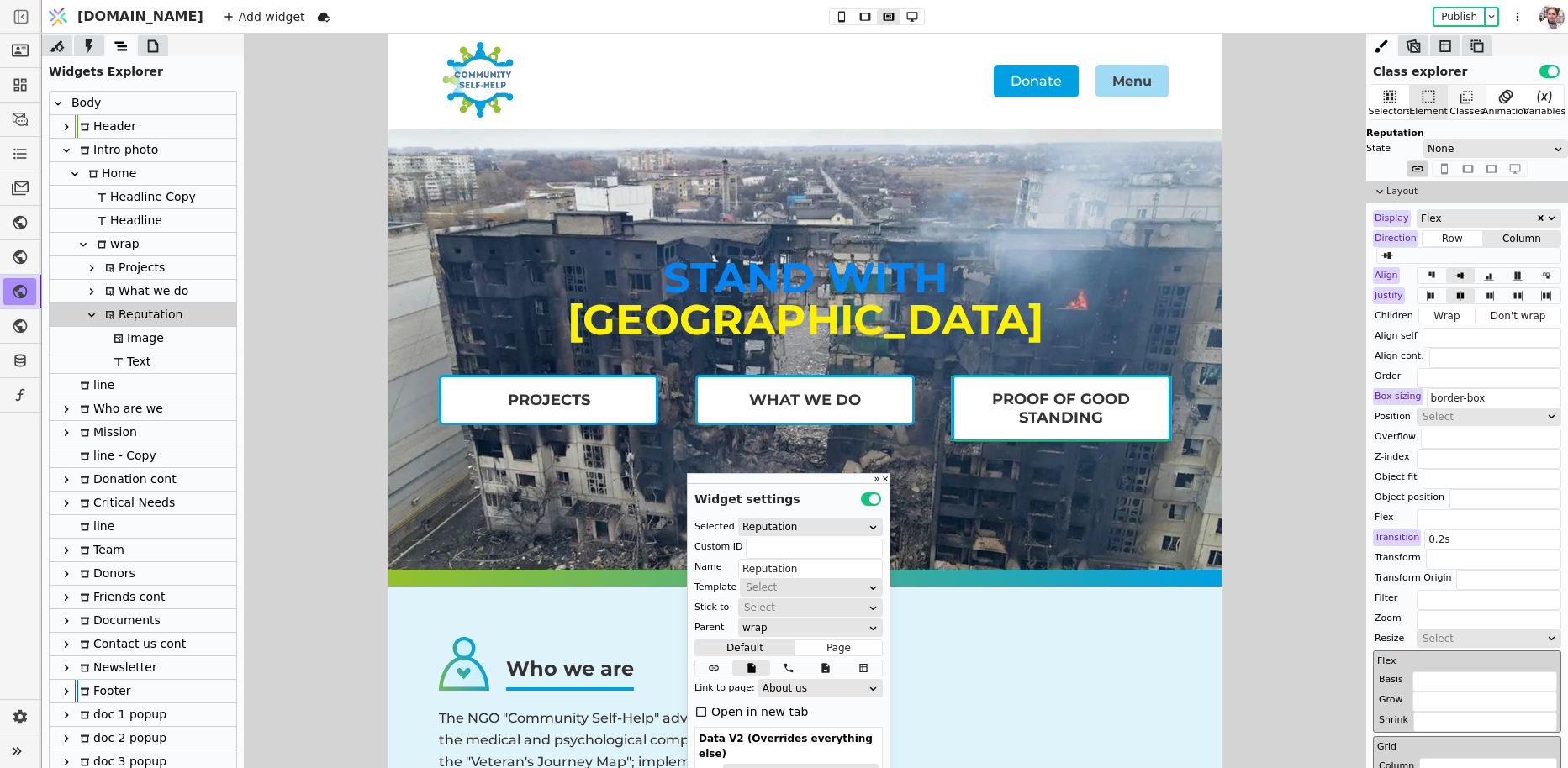
click at [1461, 99] on icon at bounding box center [1466, 98] width 13 height 13
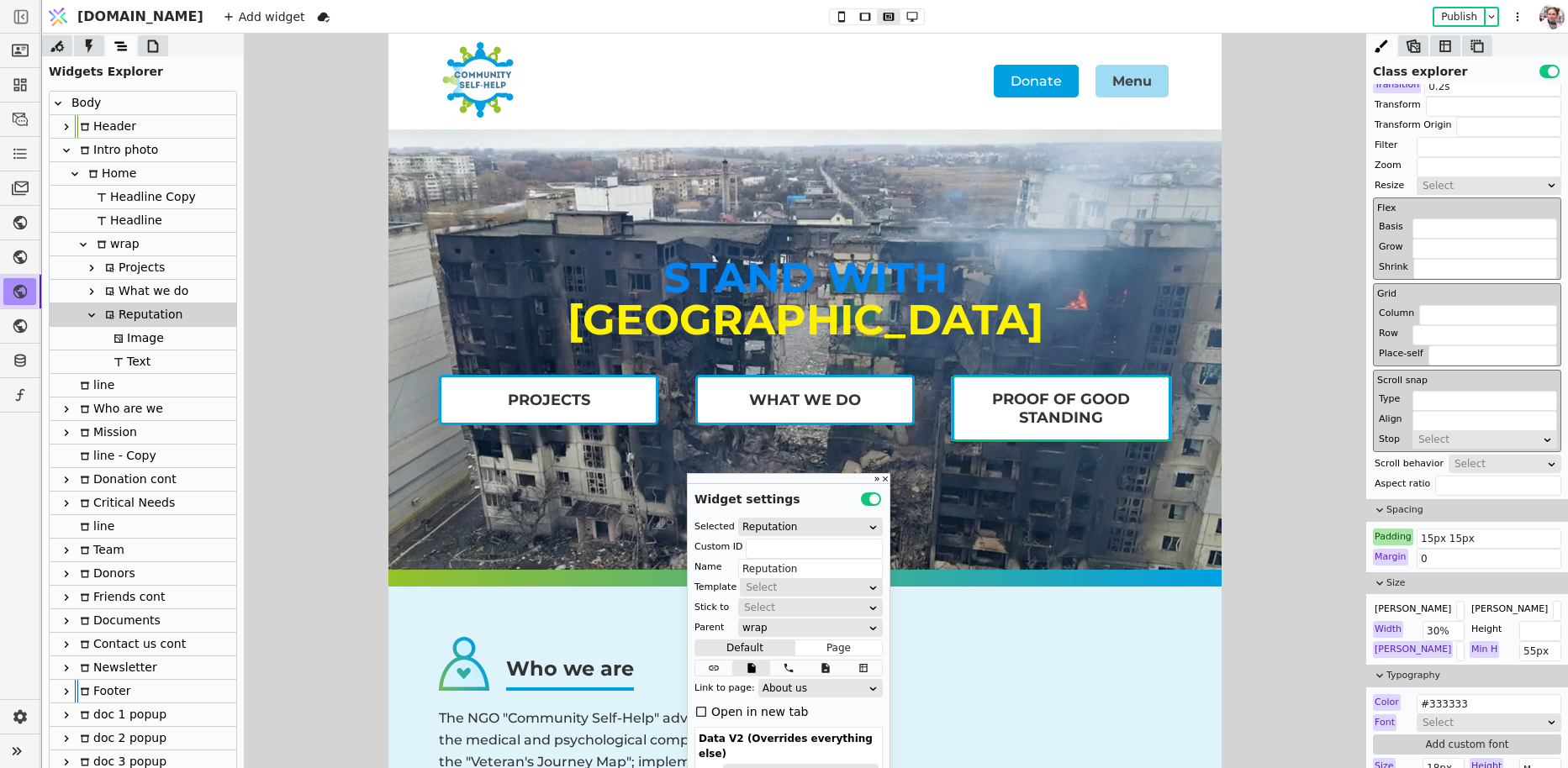
scroll to position [523, 0]
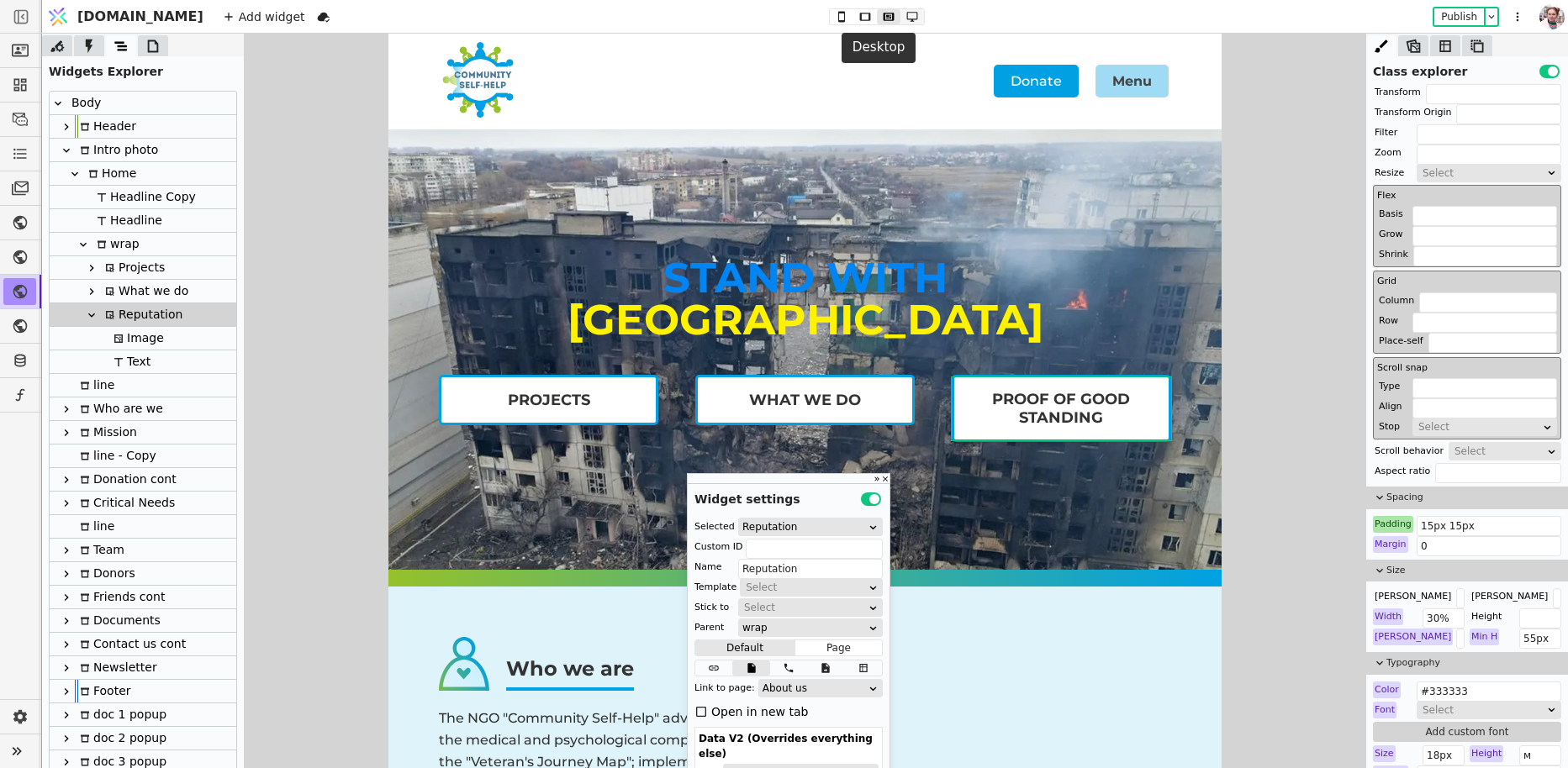
click at [907, 19] on icon at bounding box center [912, 17] width 11 height 10
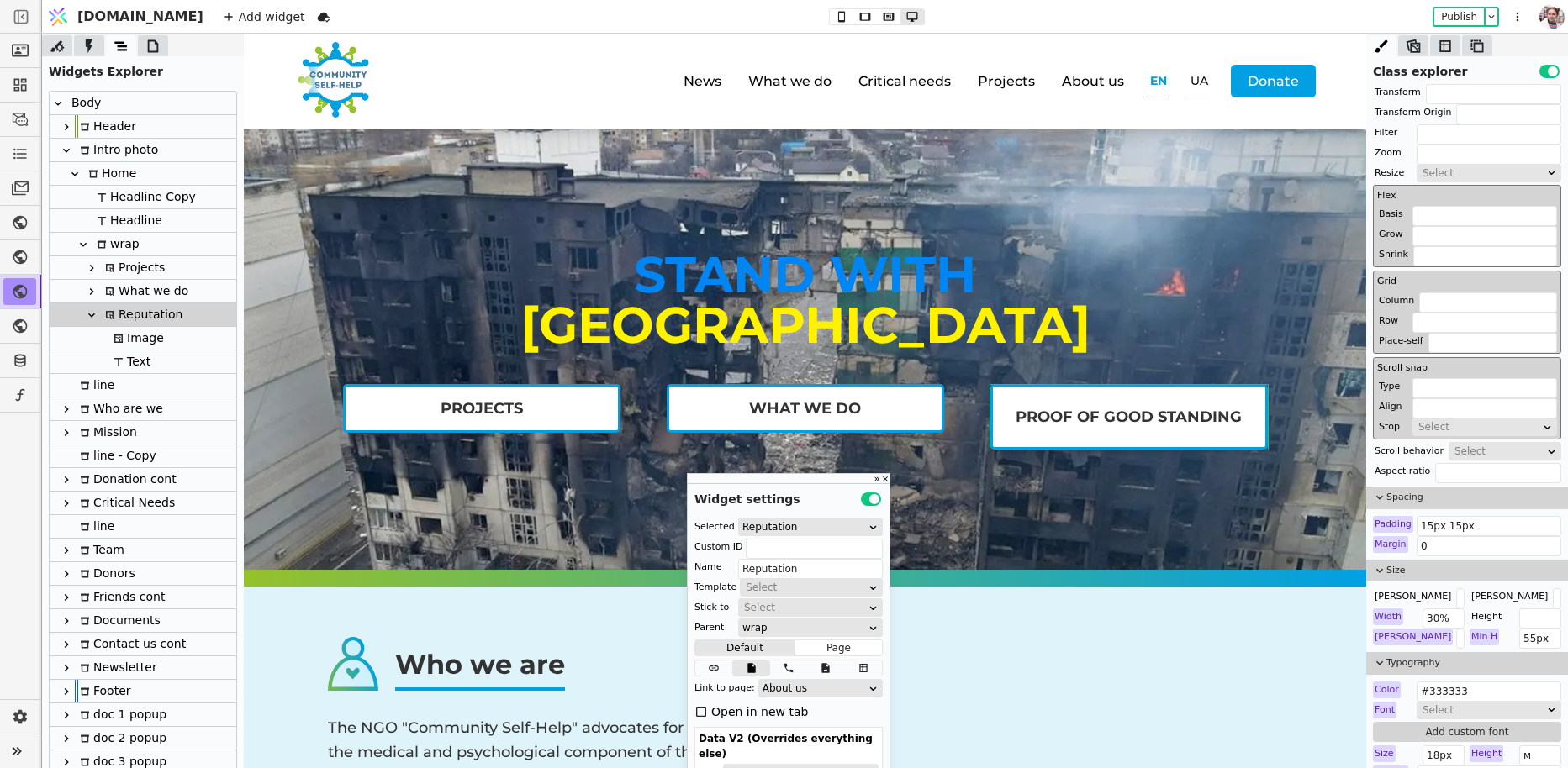
click at [143, 338] on div "Image" at bounding box center [137, 338] width 56 height 23
type input "Image"
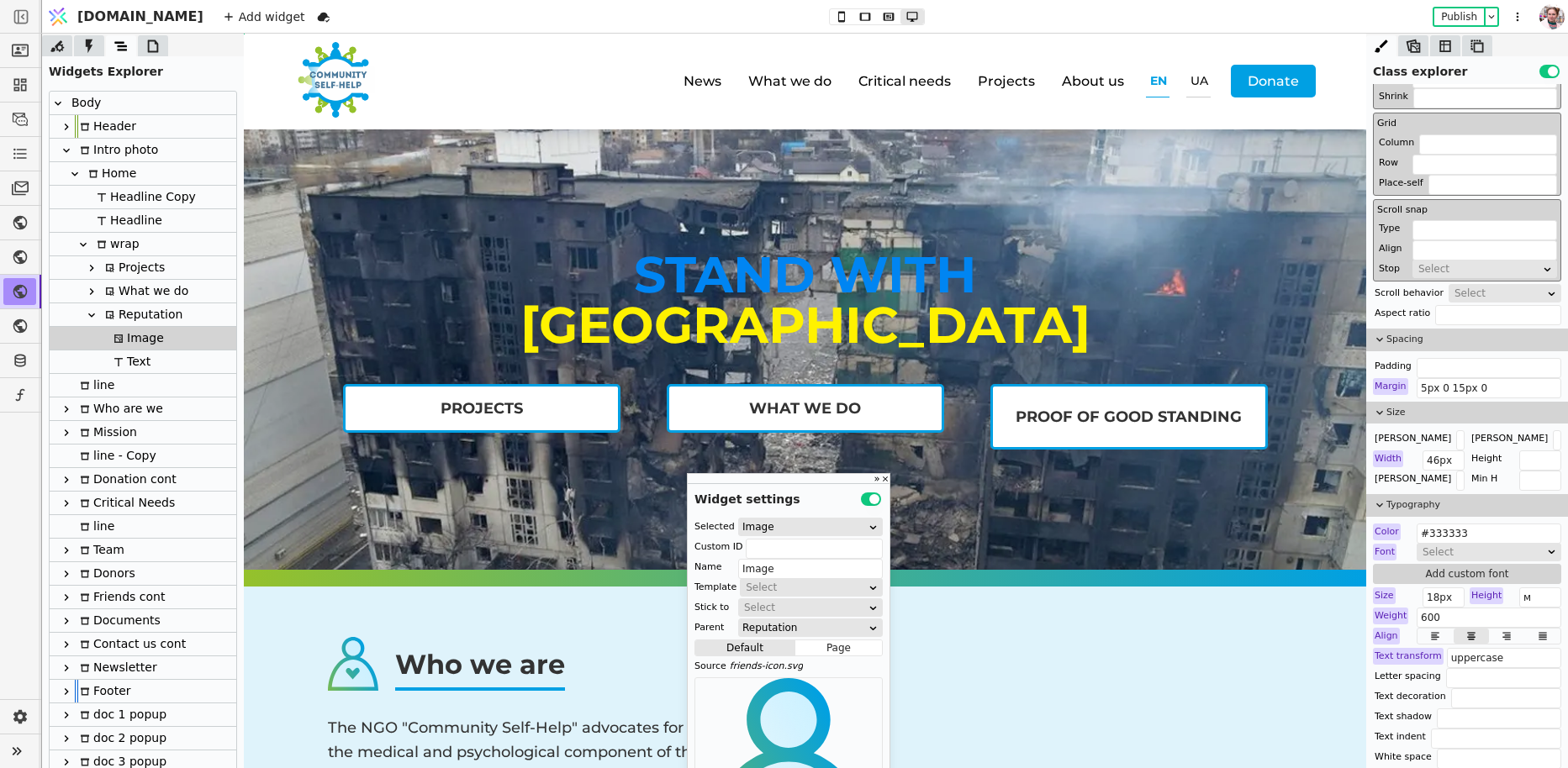
type button "3"
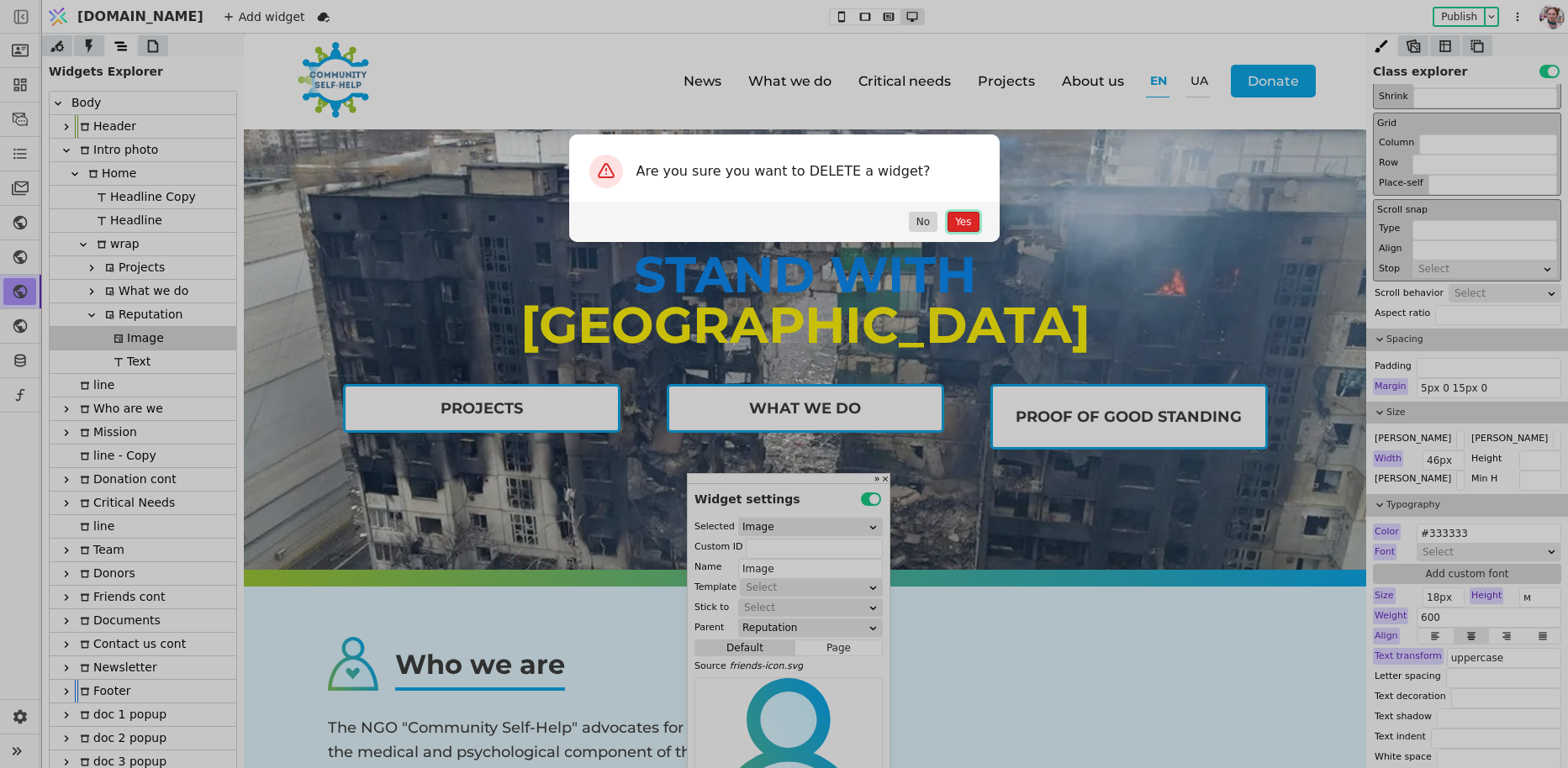
click at [962, 225] on button "Yes" at bounding box center [962, 222] width 31 height 20
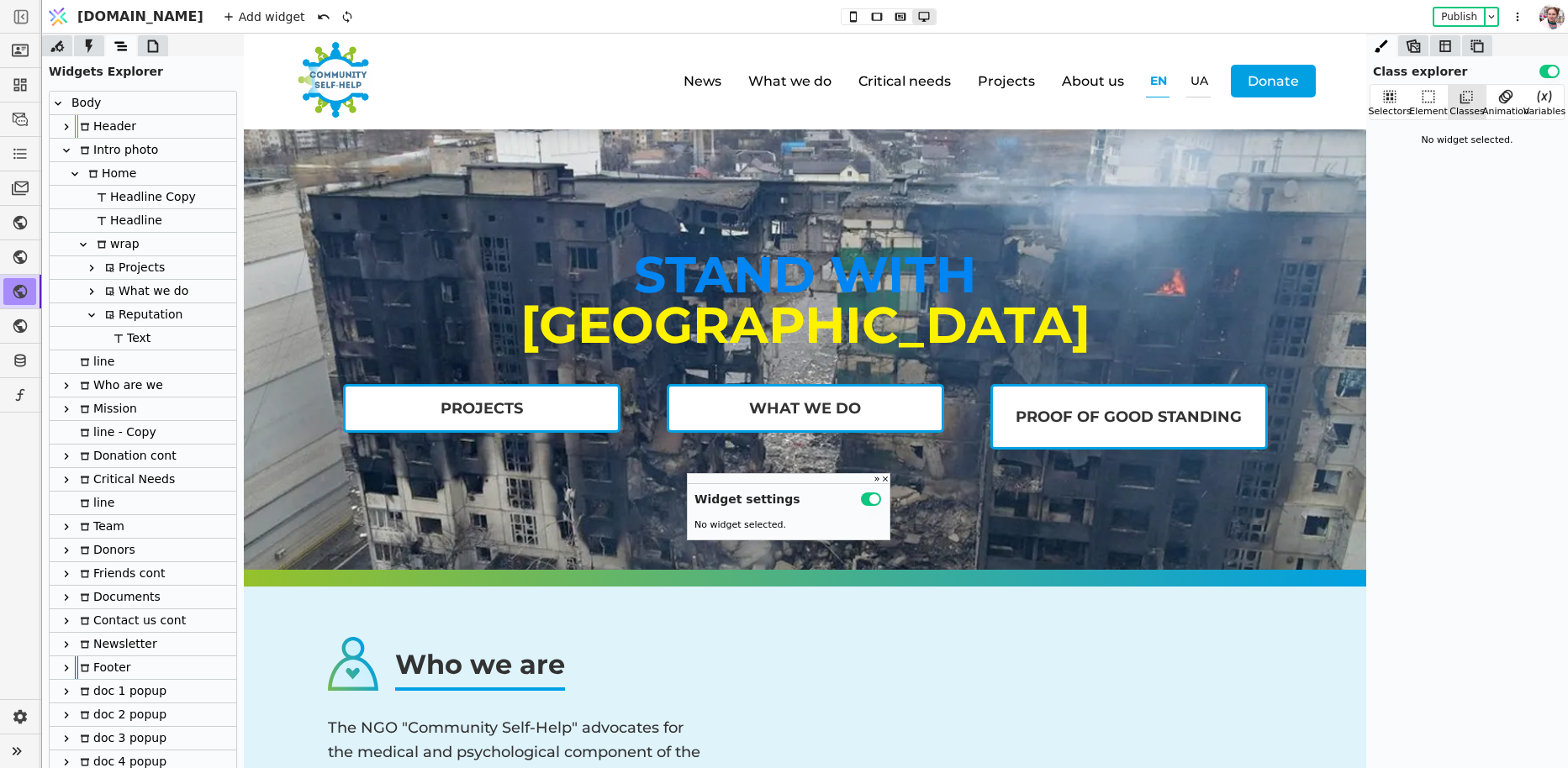
scroll to position [0, 0]
click at [129, 336] on div "Text" at bounding box center [130, 338] width 42 height 23
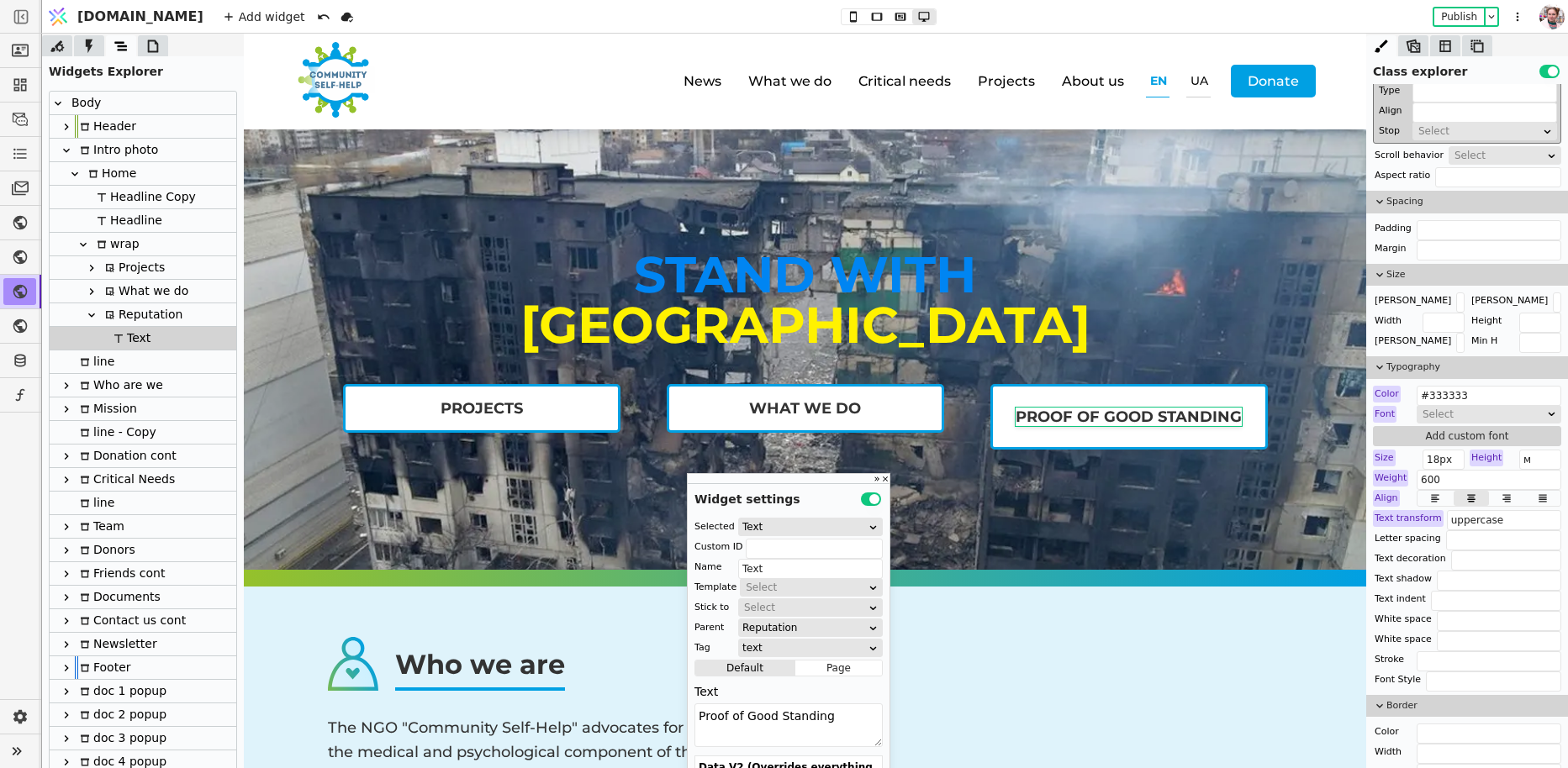
scroll to position [685, 0]
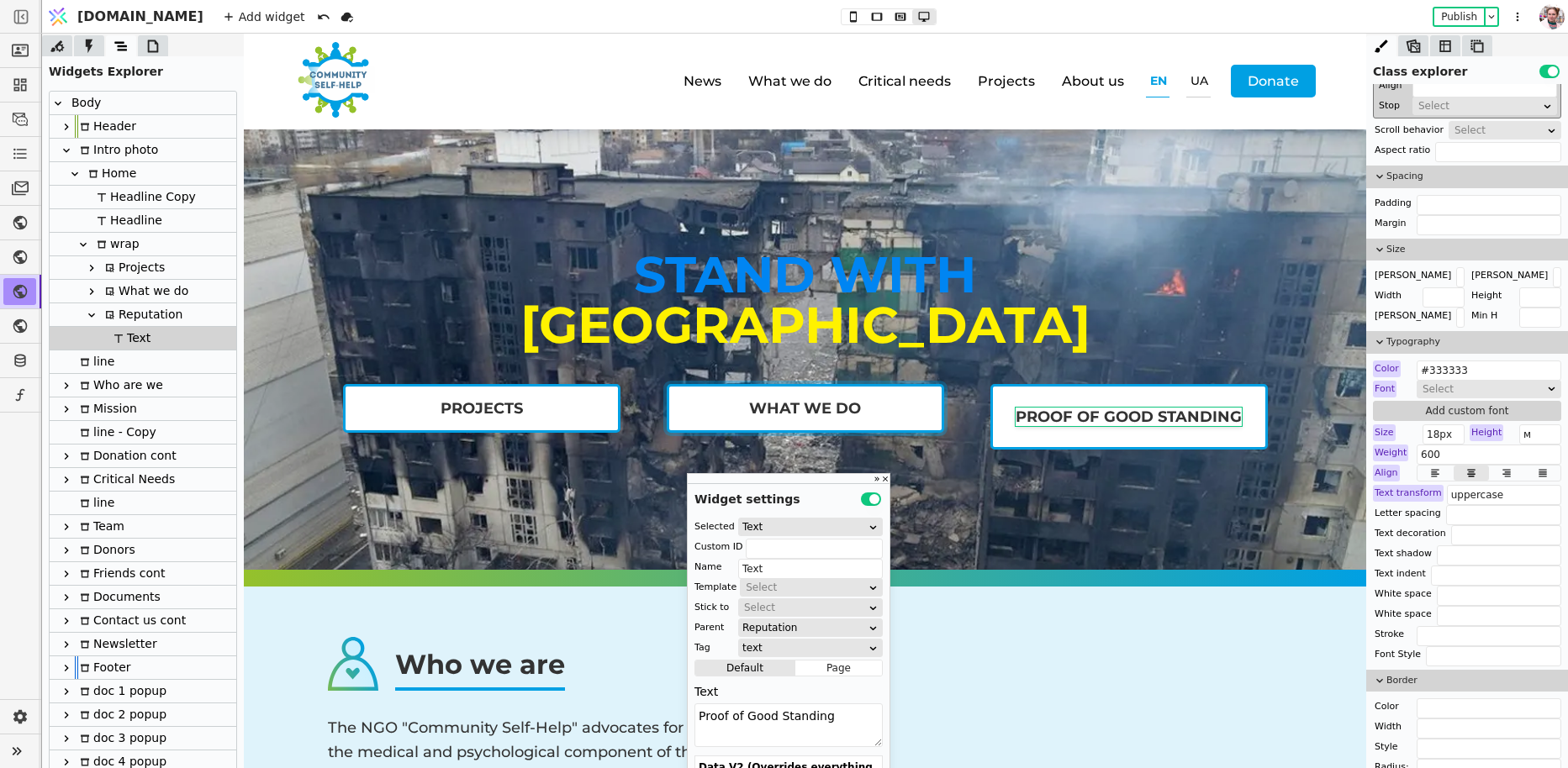
click at [796, 407] on div "What we do" at bounding box center [805, 408] width 112 height 19
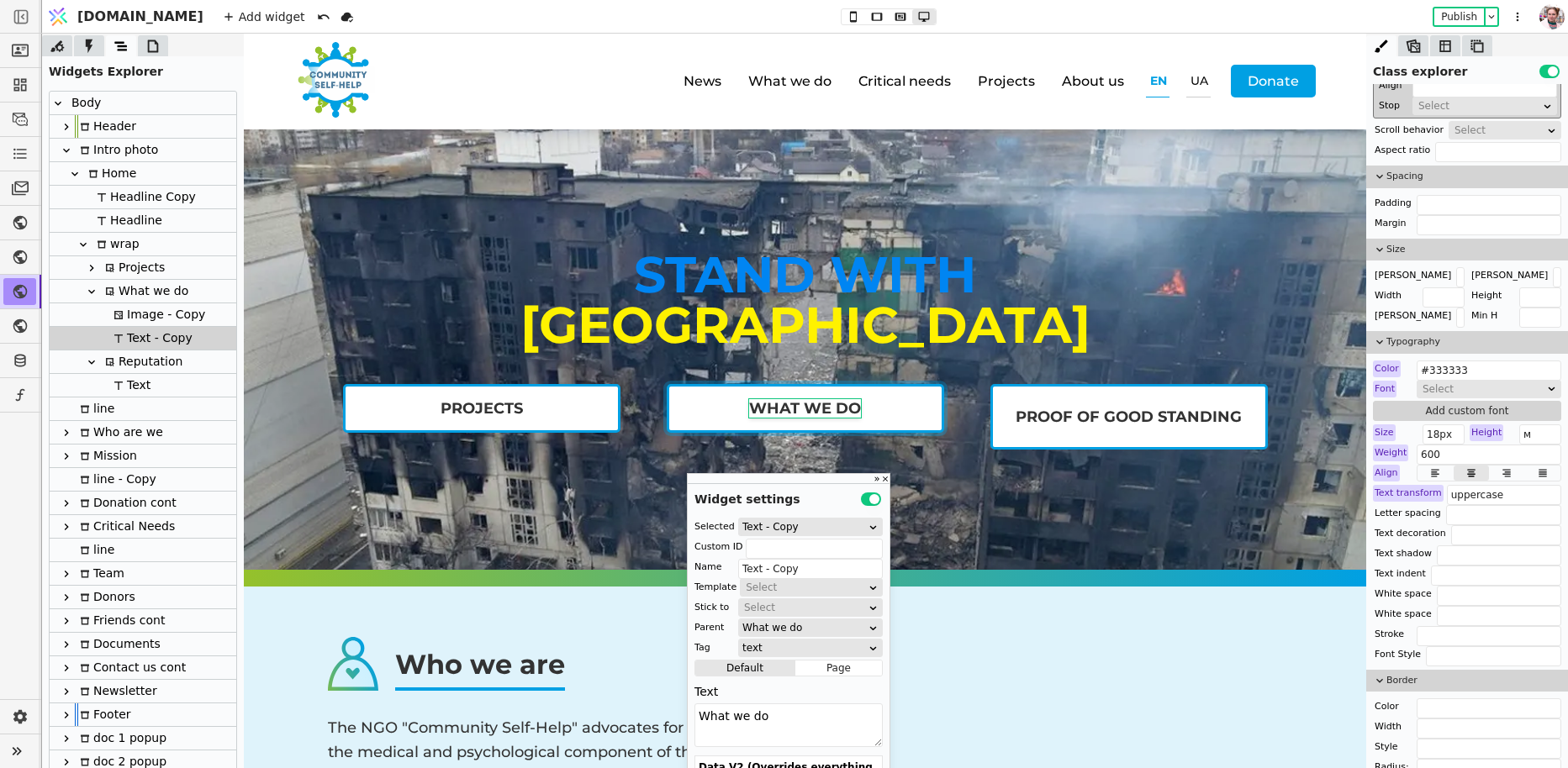
click at [719, 404] on link "What we do" at bounding box center [805, 408] width 277 height 49
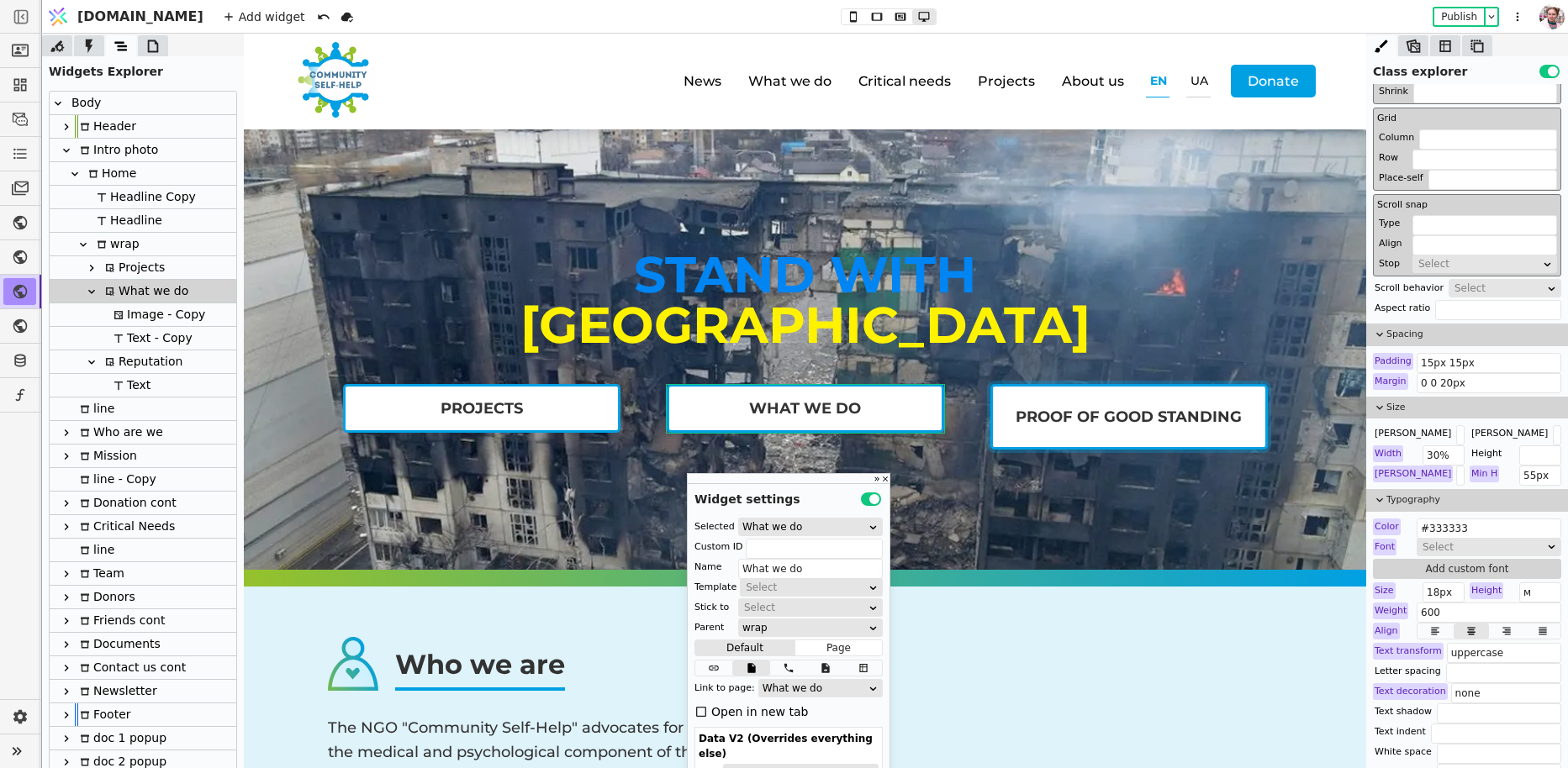
click at [994, 400] on link "Proof of Good Standing" at bounding box center [1129, 416] width 277 height 66
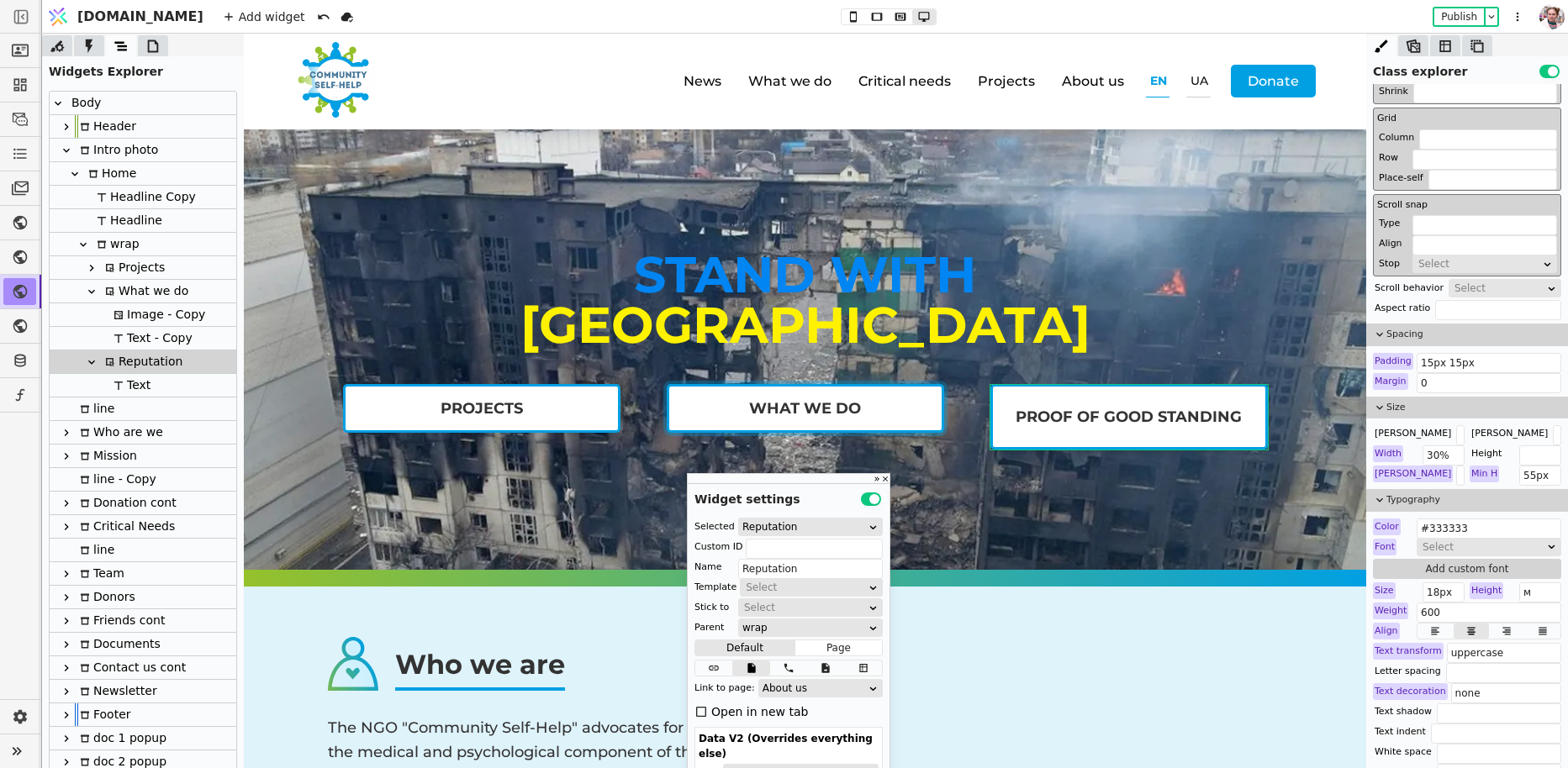
click at [919, 418] on link "What we do" at bounding box center [805, 408] width 277 height 49
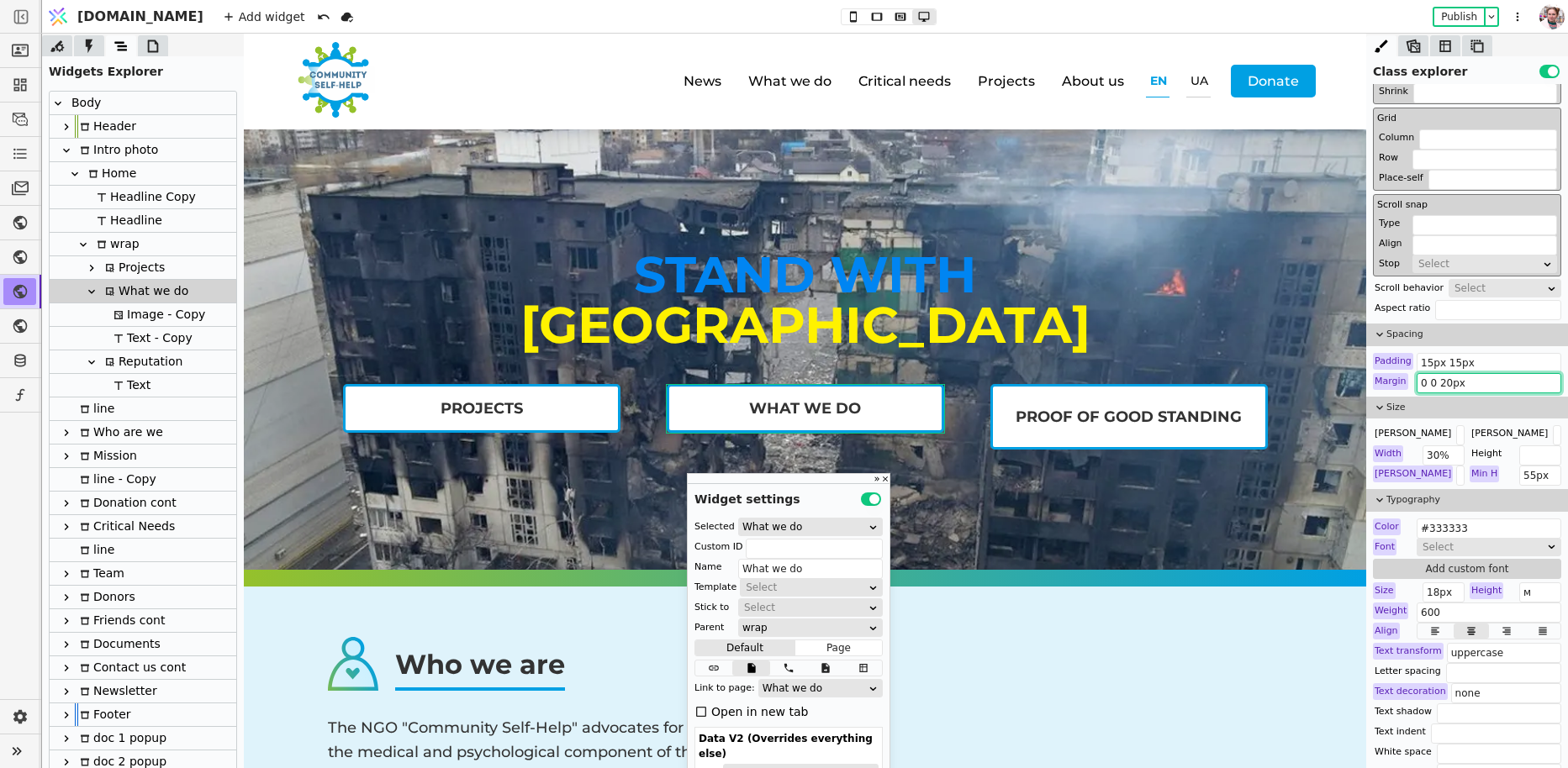
click at [1436, 383] on input "0 0 20px" at bounding box center [1488, 384] width 144 height 20
click at [143, 363] on div "Reputation" at bounding box center [142, 362] width 83 height 23
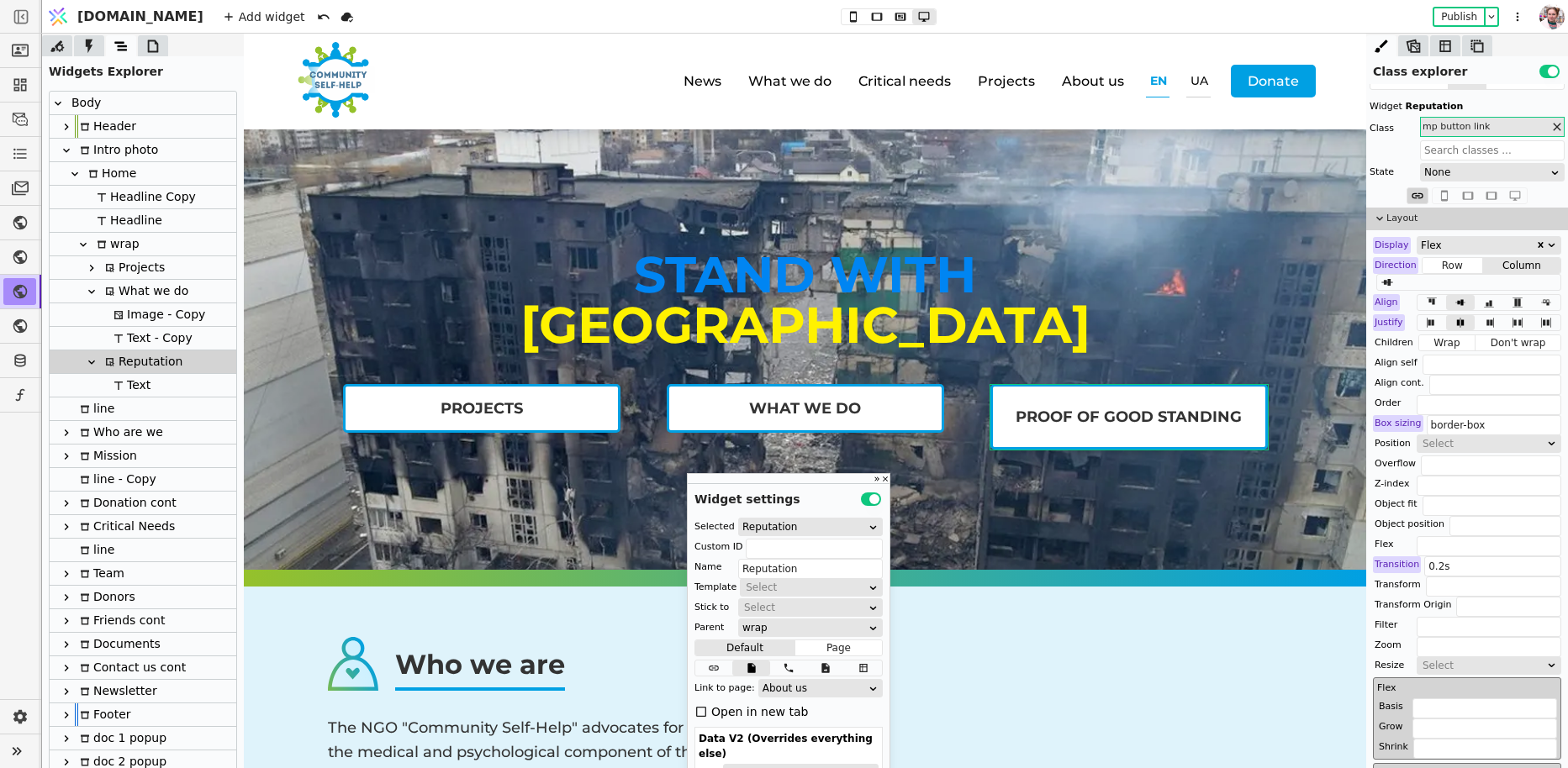
scroll to position [0, 0]
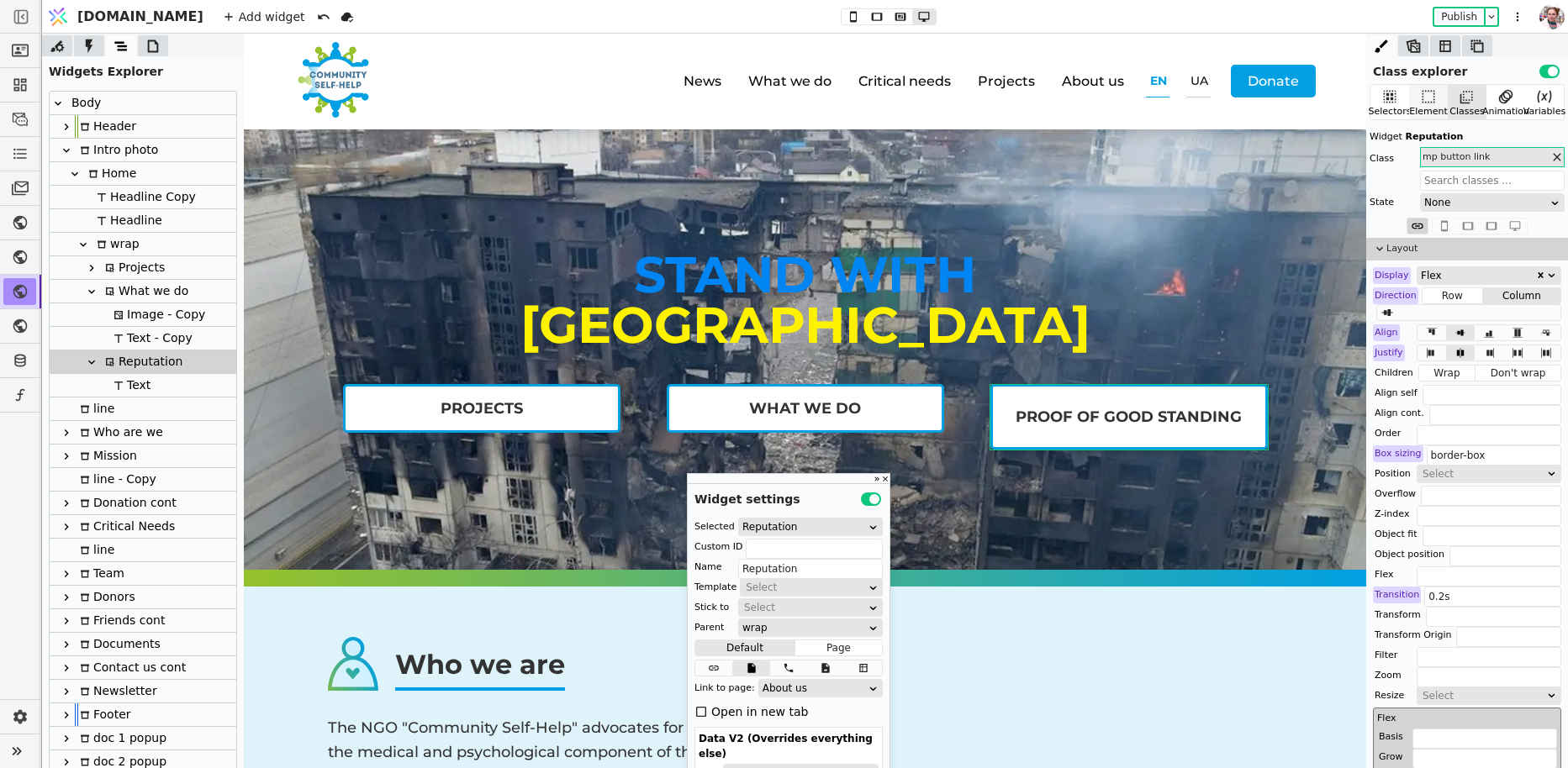
click at [1439, 105] on div "Element" at bounding box center [1428, 112] width 39 height 14
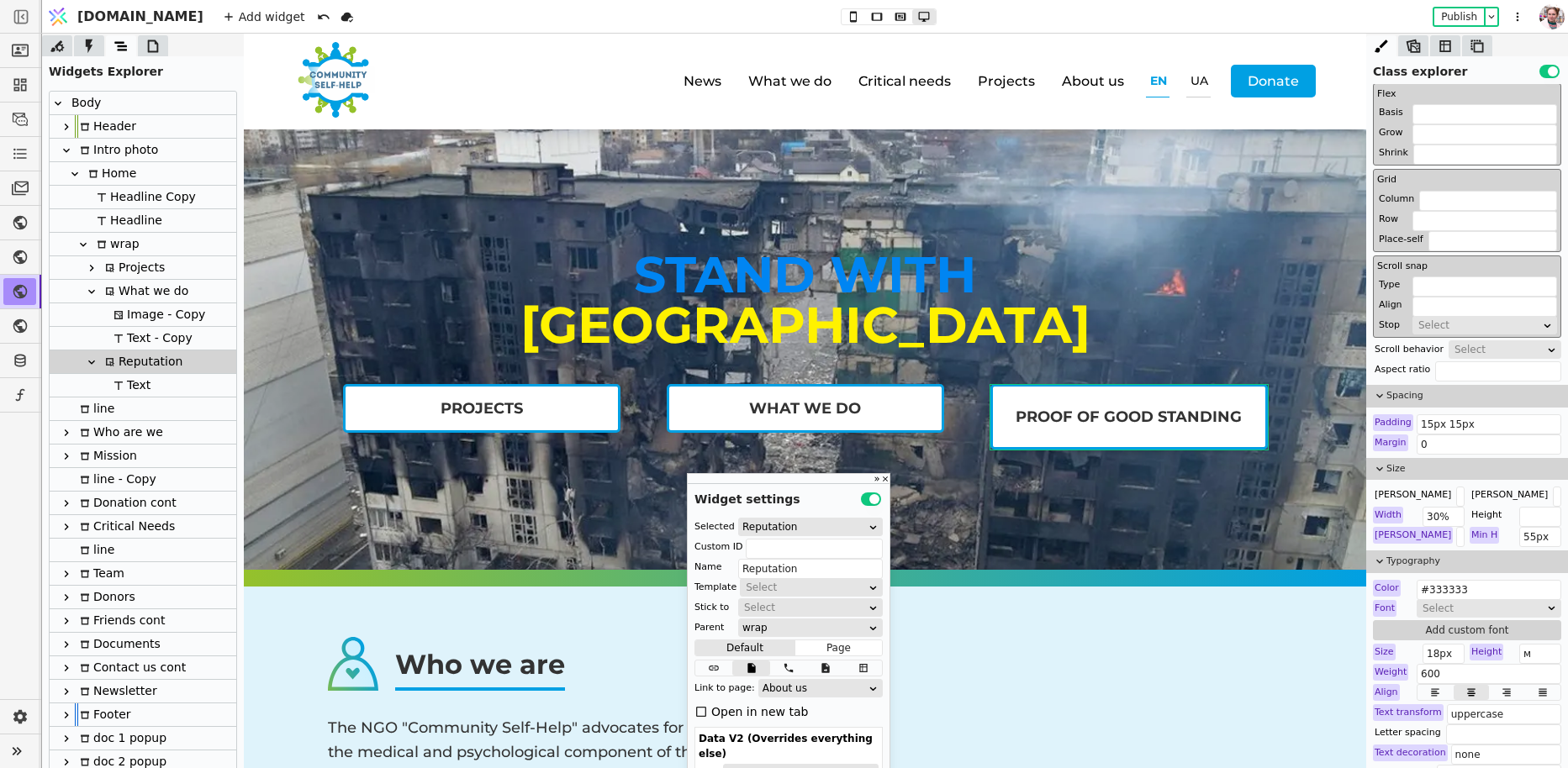
scroll to position [577, 0]
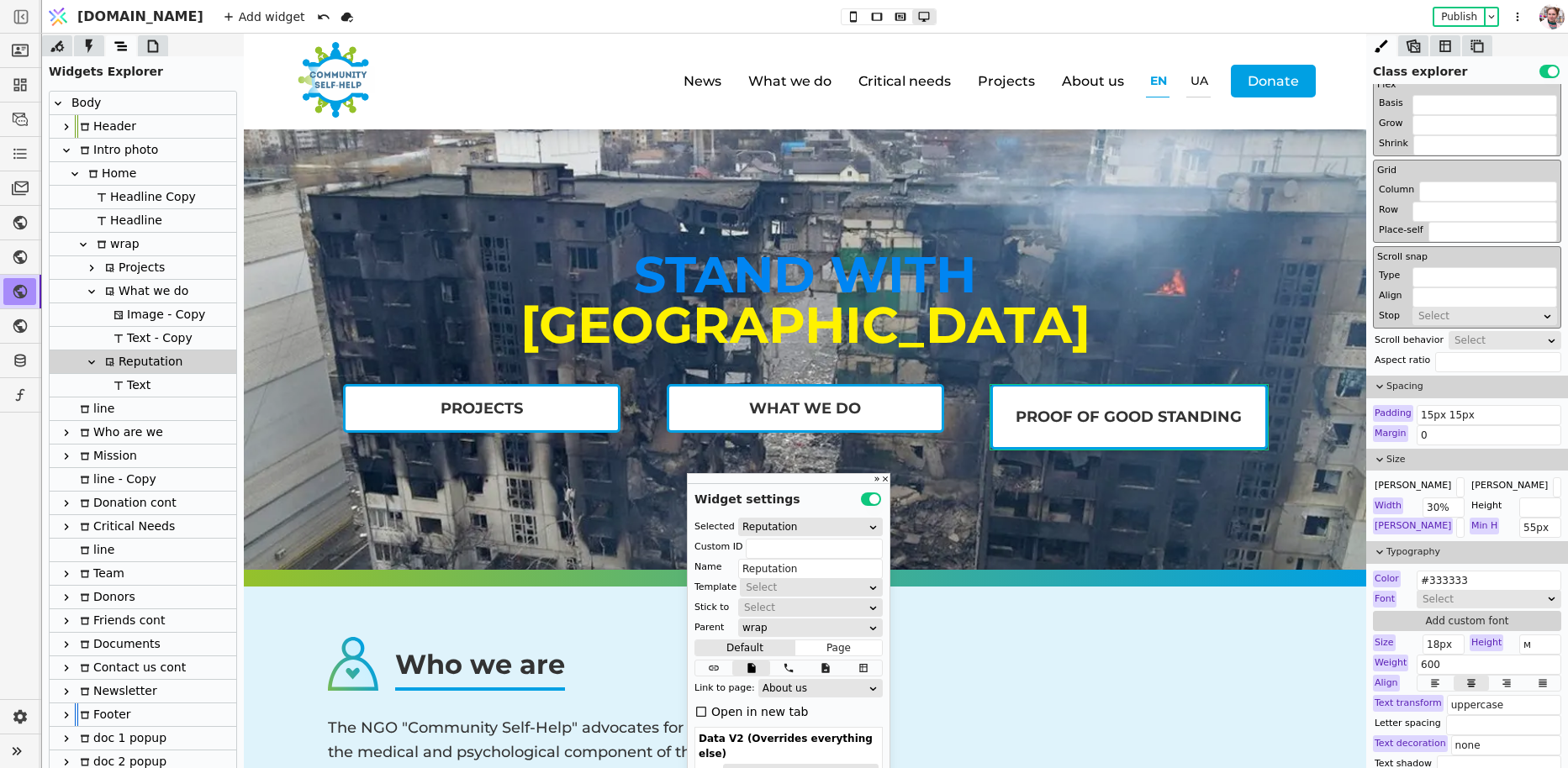
click at [96, 295] on icon at bounding box center [92, 292] width 13 height 13
type input "What we do"
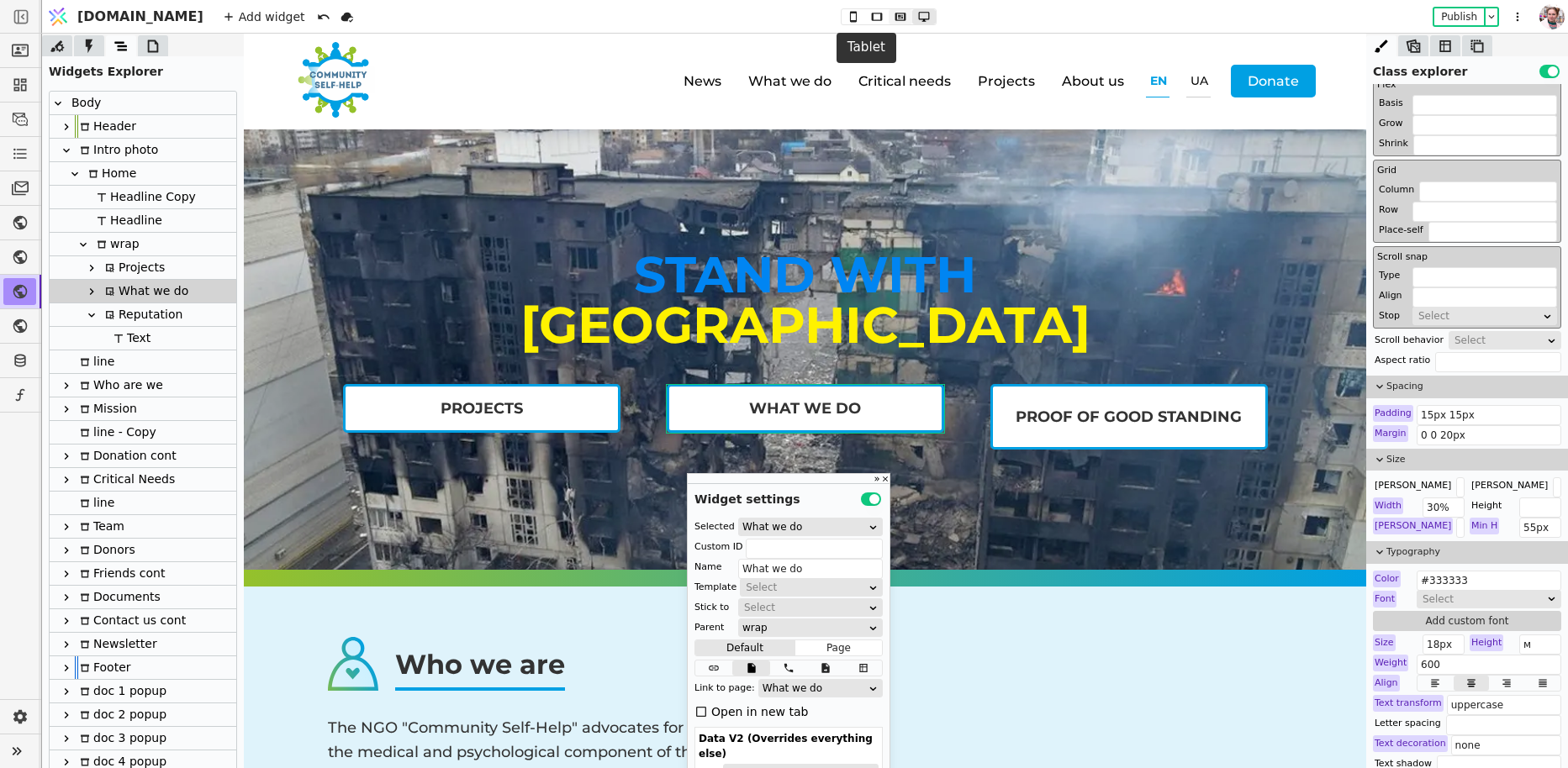
click at [890, 16] on icon at bounding box center [900, 17] width 20 height 12
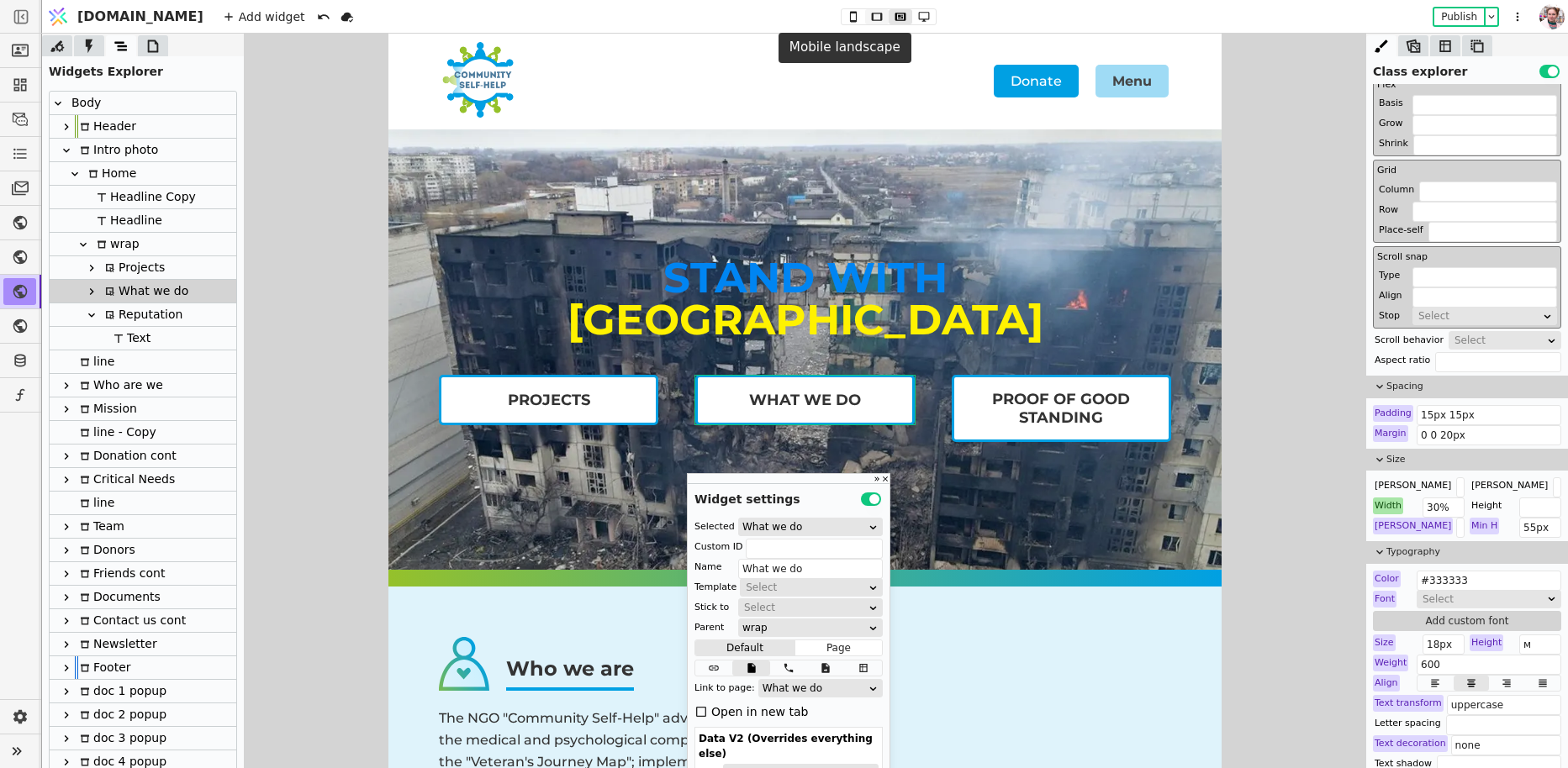
click at [872, 19] on icon at bounding box center [877, 16] width 11 height 8
type input "10px 15px"
type input "2px"
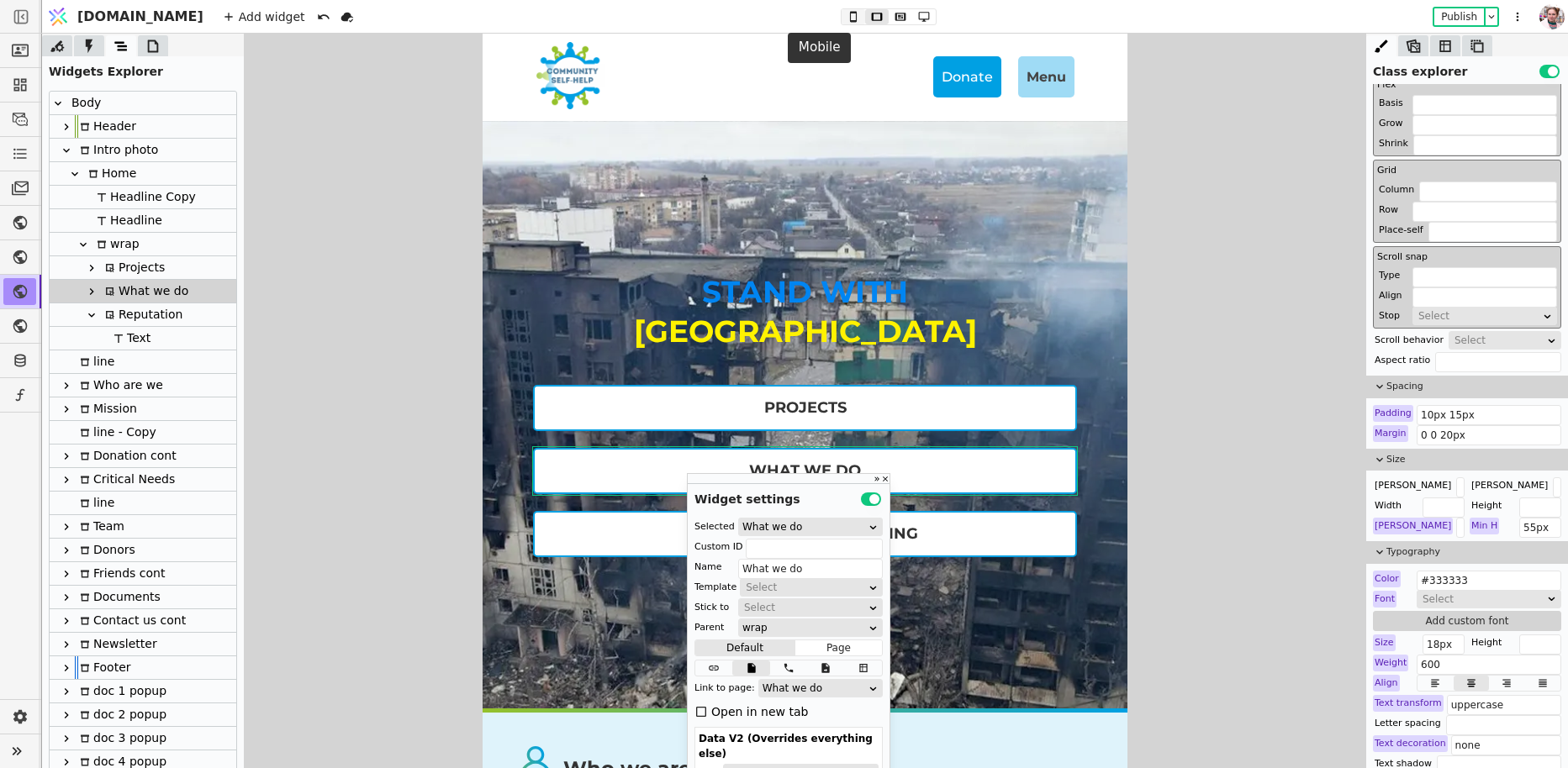
click at [850, 20] on icon at bounding box center [854, 16] width 7 height 11
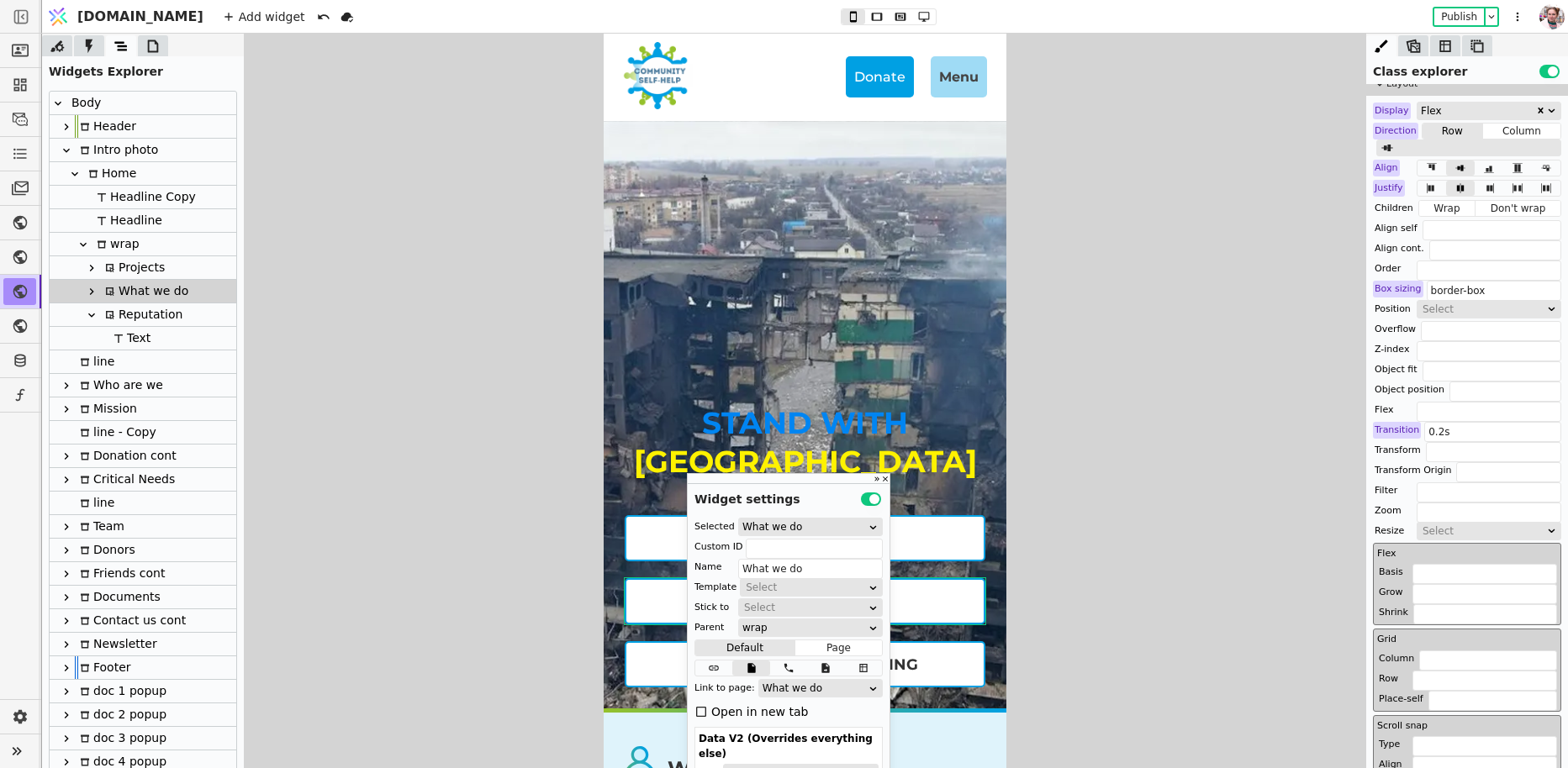
scroll to position [0, 0]
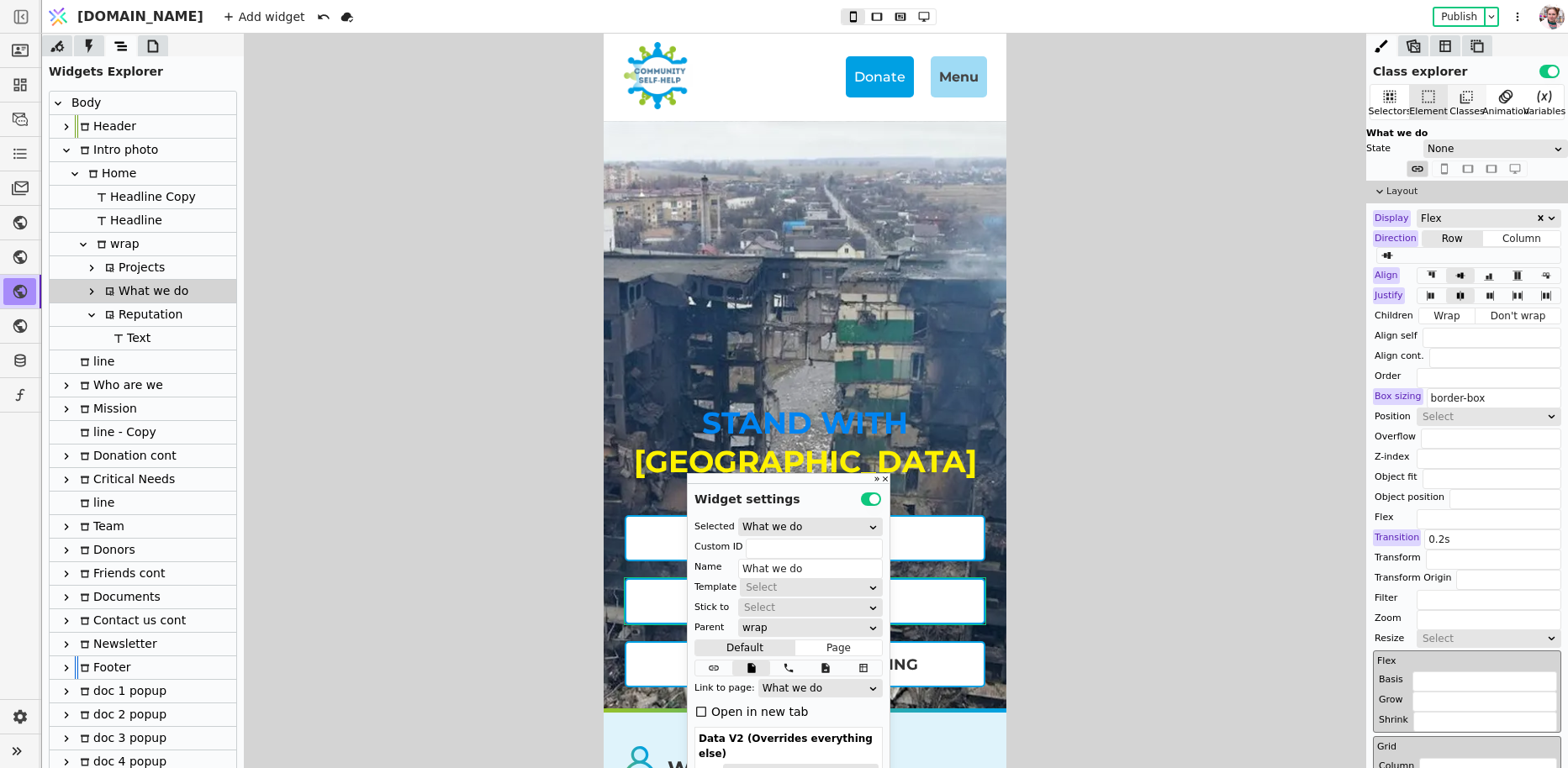
click at [1468, 106] on div "Classes" at bounding box center [1466, 112] width 35 height 14
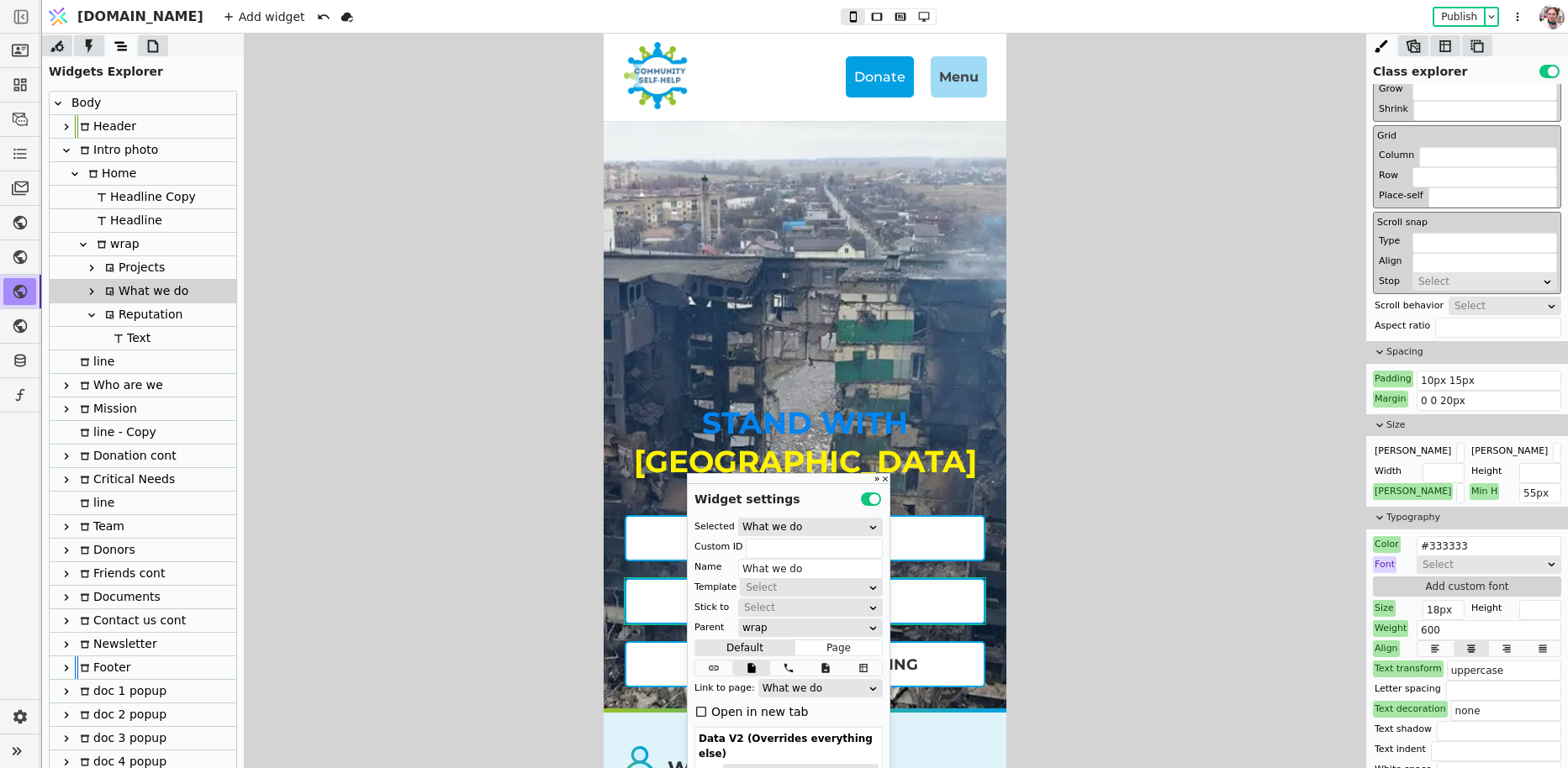
scroll to position [683, 0]
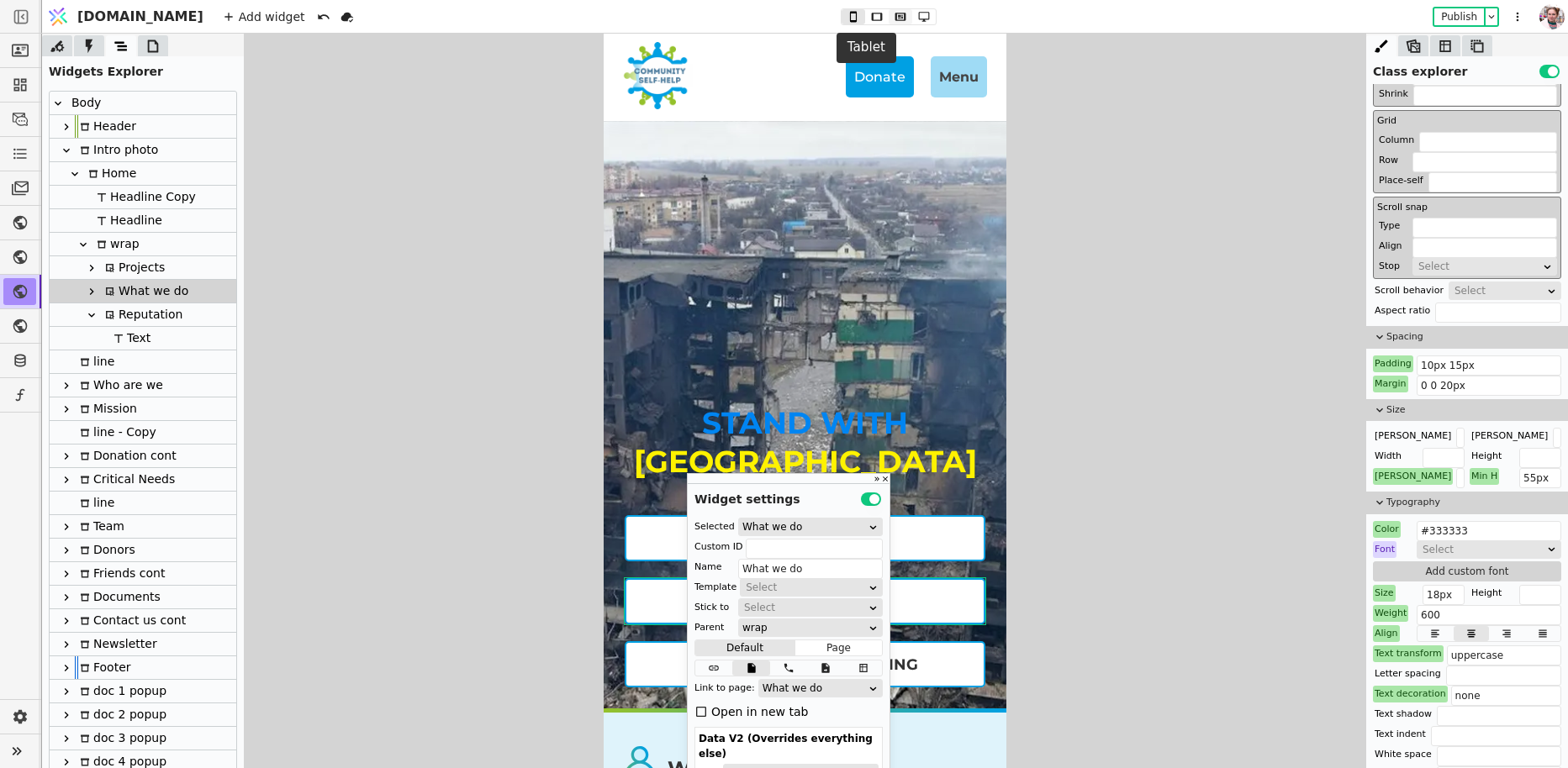
click at [890, 19] on icon at bounding box center [900, 17] width 20 height 12
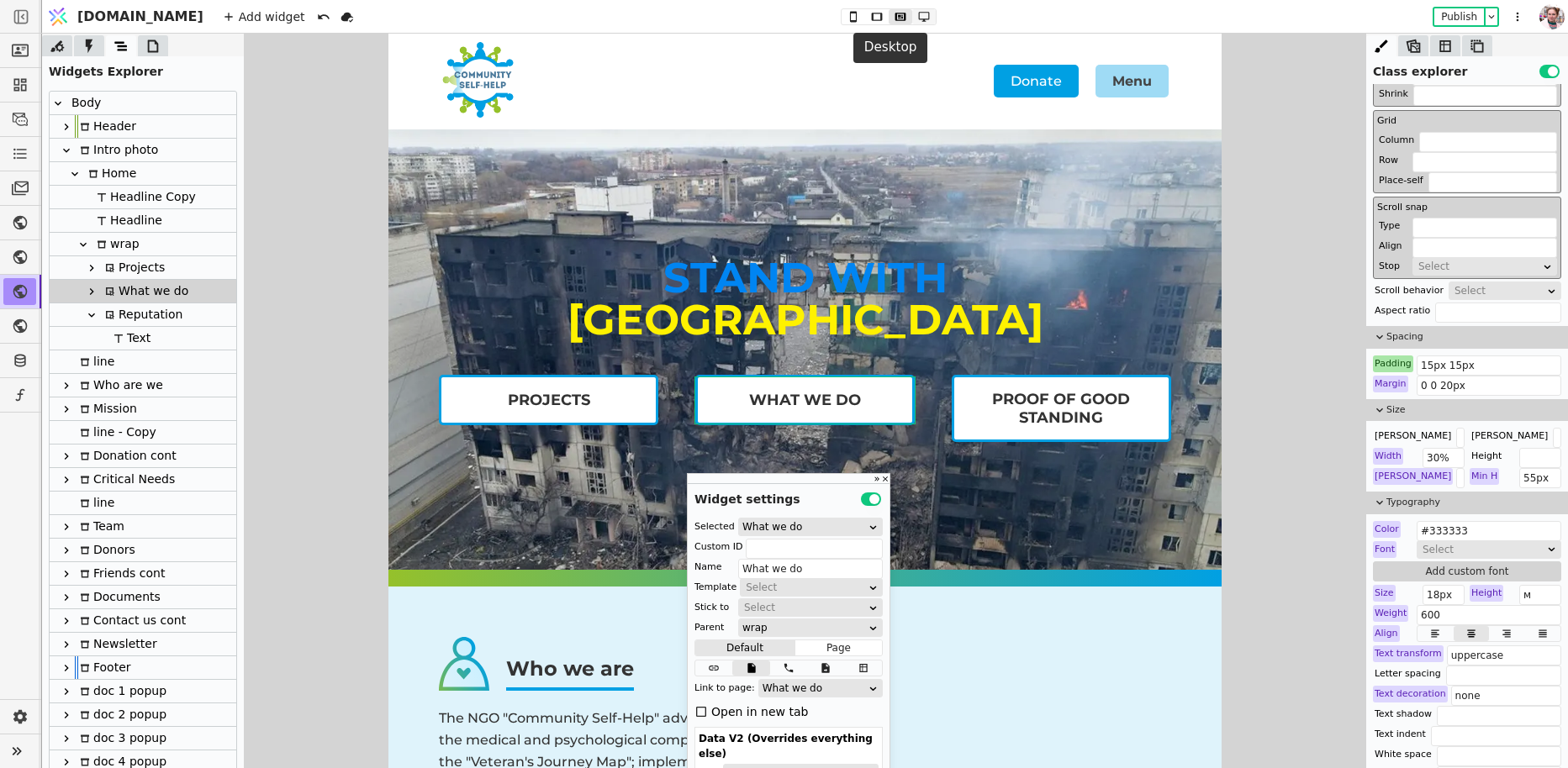
click at [912, 19] on button at bounding box center [924, 17] width 24 height 15
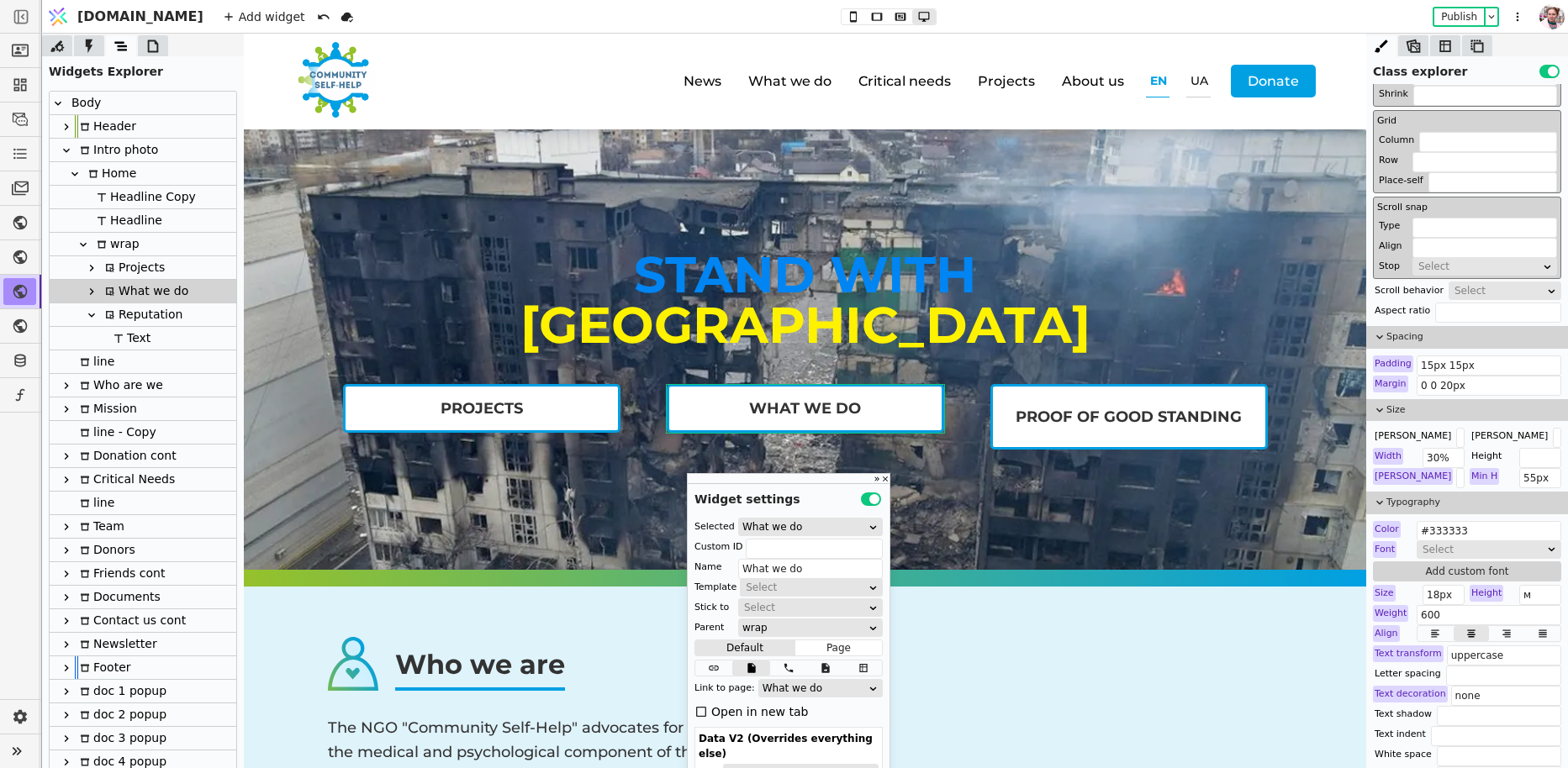
click at [169, 319] on div "Reputation" at bounding box center [142, 314] width 83 height 23
type input "Reputation"
click at [890, 19] on icon at bounding box center [900, 17] width 20 height 12
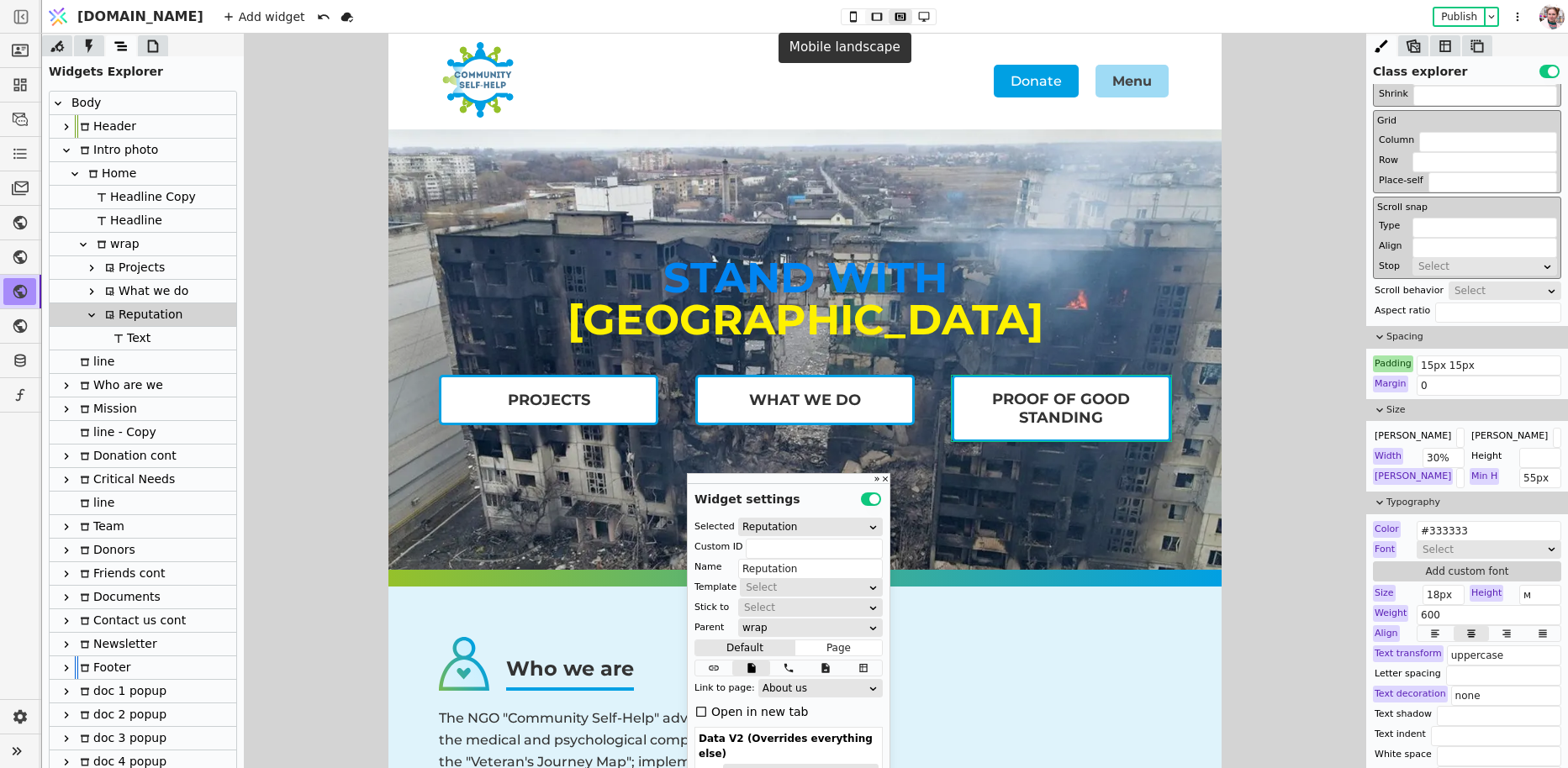
click at [867, 19] on icon at bounding box center [877, 17] width 20 height 12
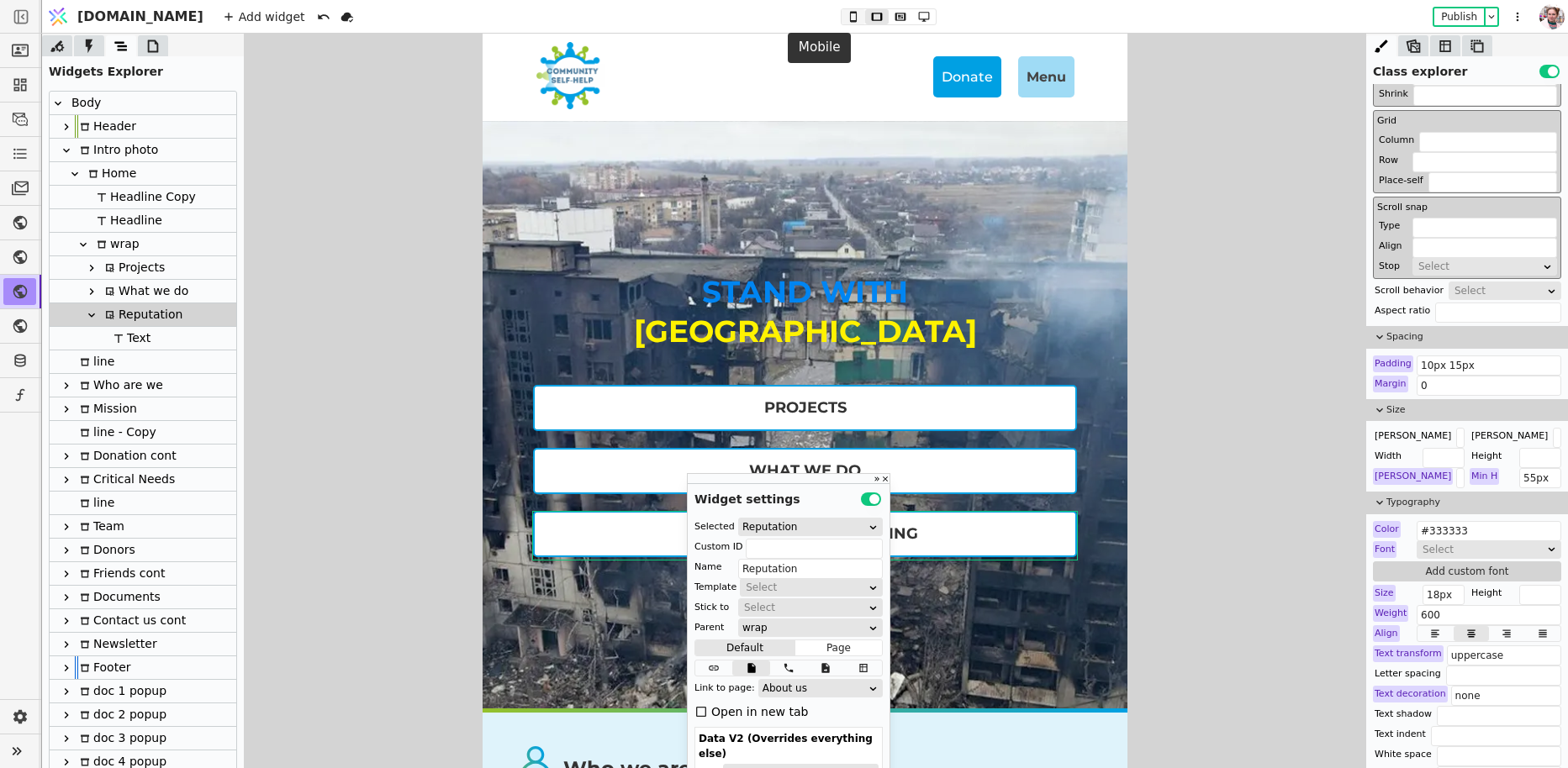
click at [842, 23] on button at bounding box center [854, 17] width 24 height 15
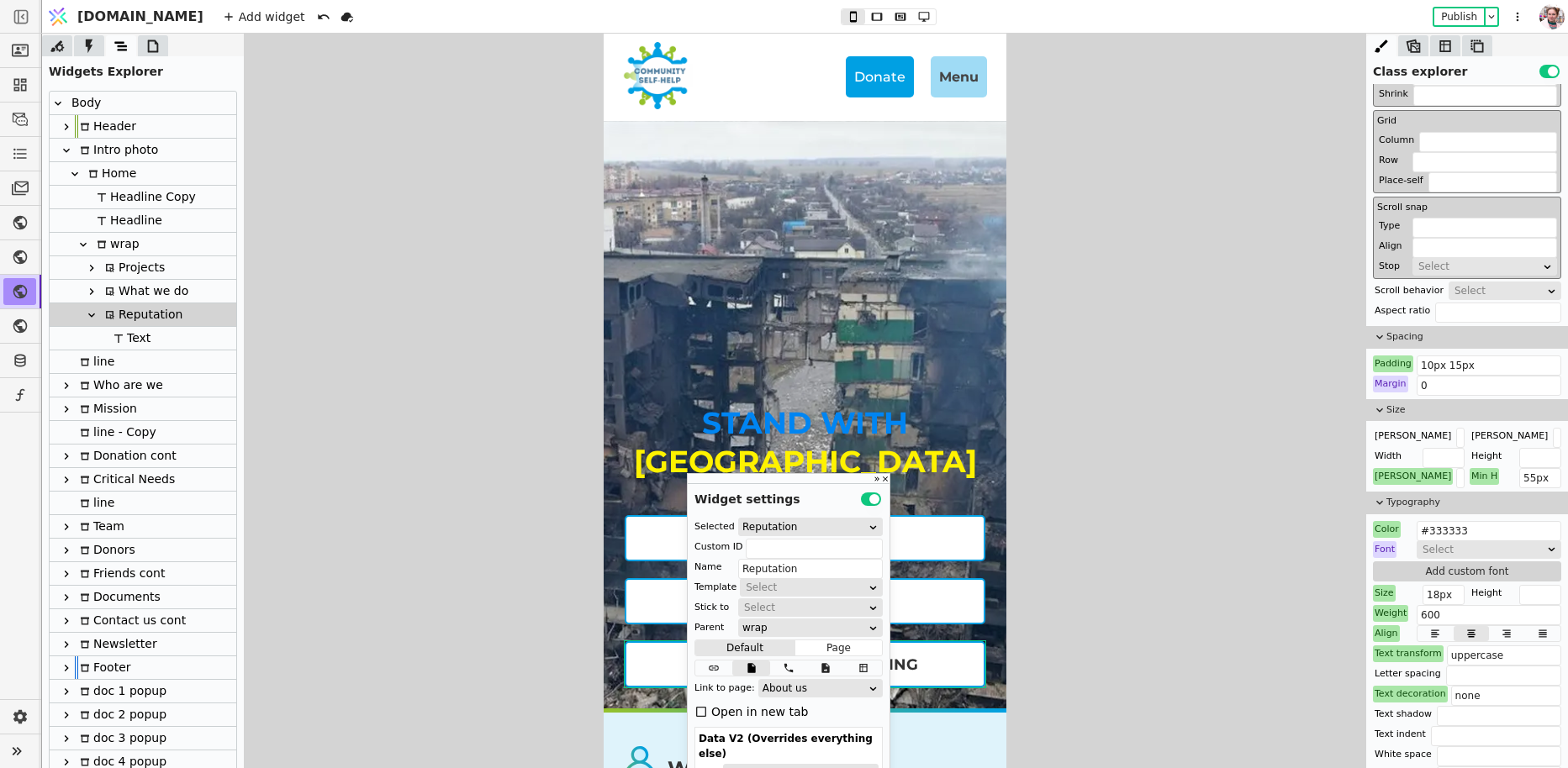
scroll to position [0, 0]
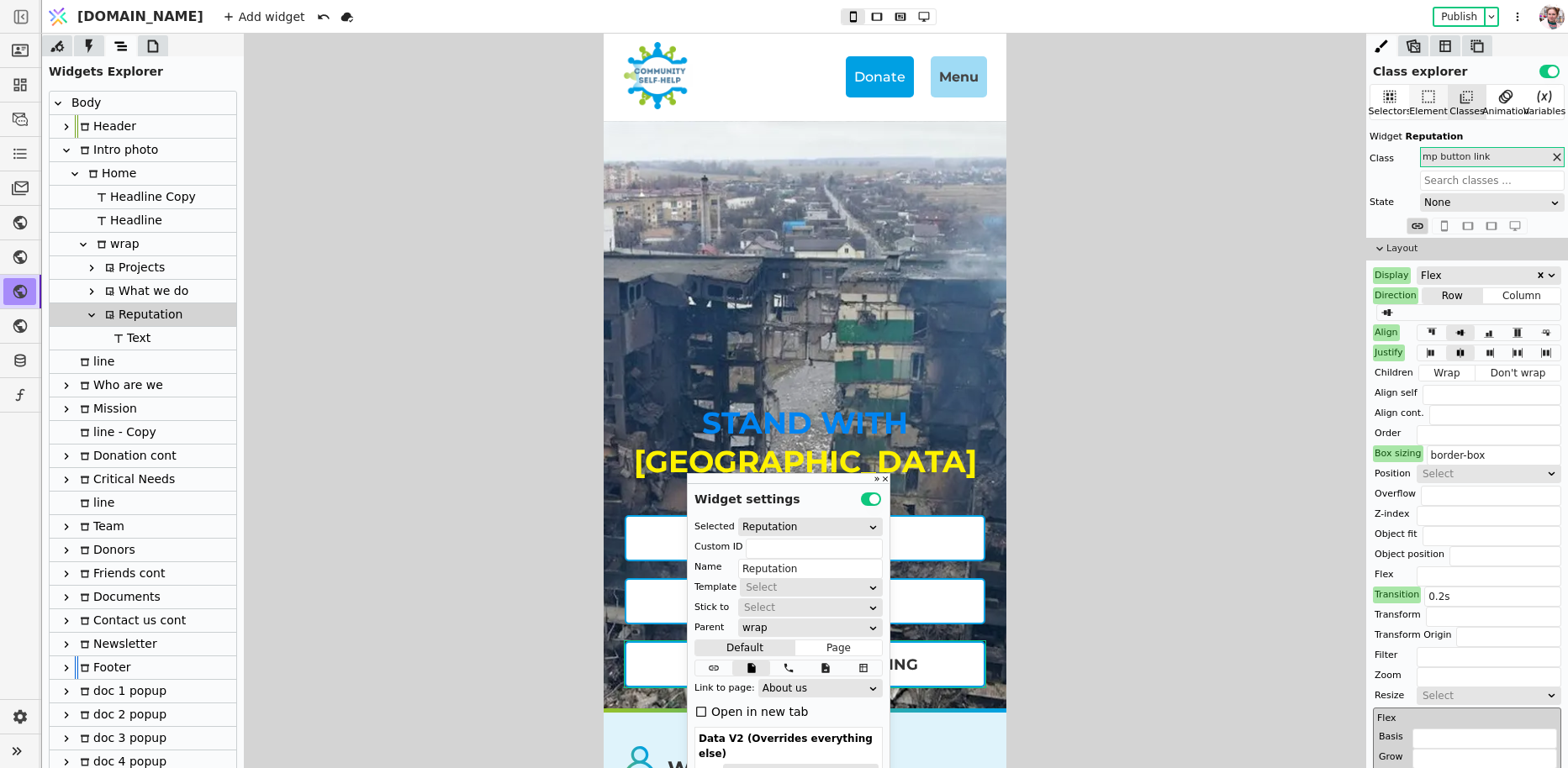
click at [1439, 113] on div "Element" at bounding box center [1428, 112] width 39 height 14
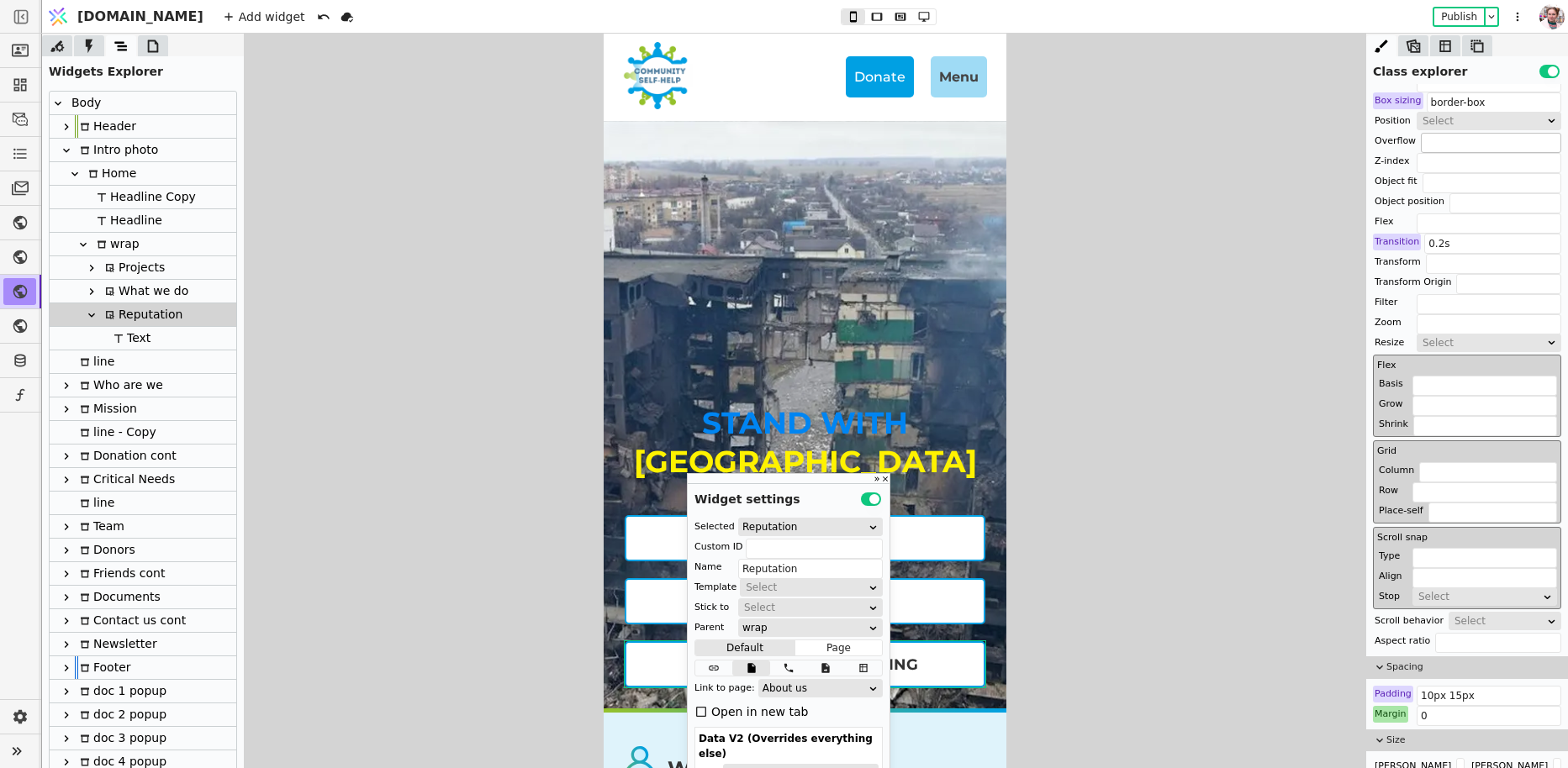
scroll to position [661, 0]
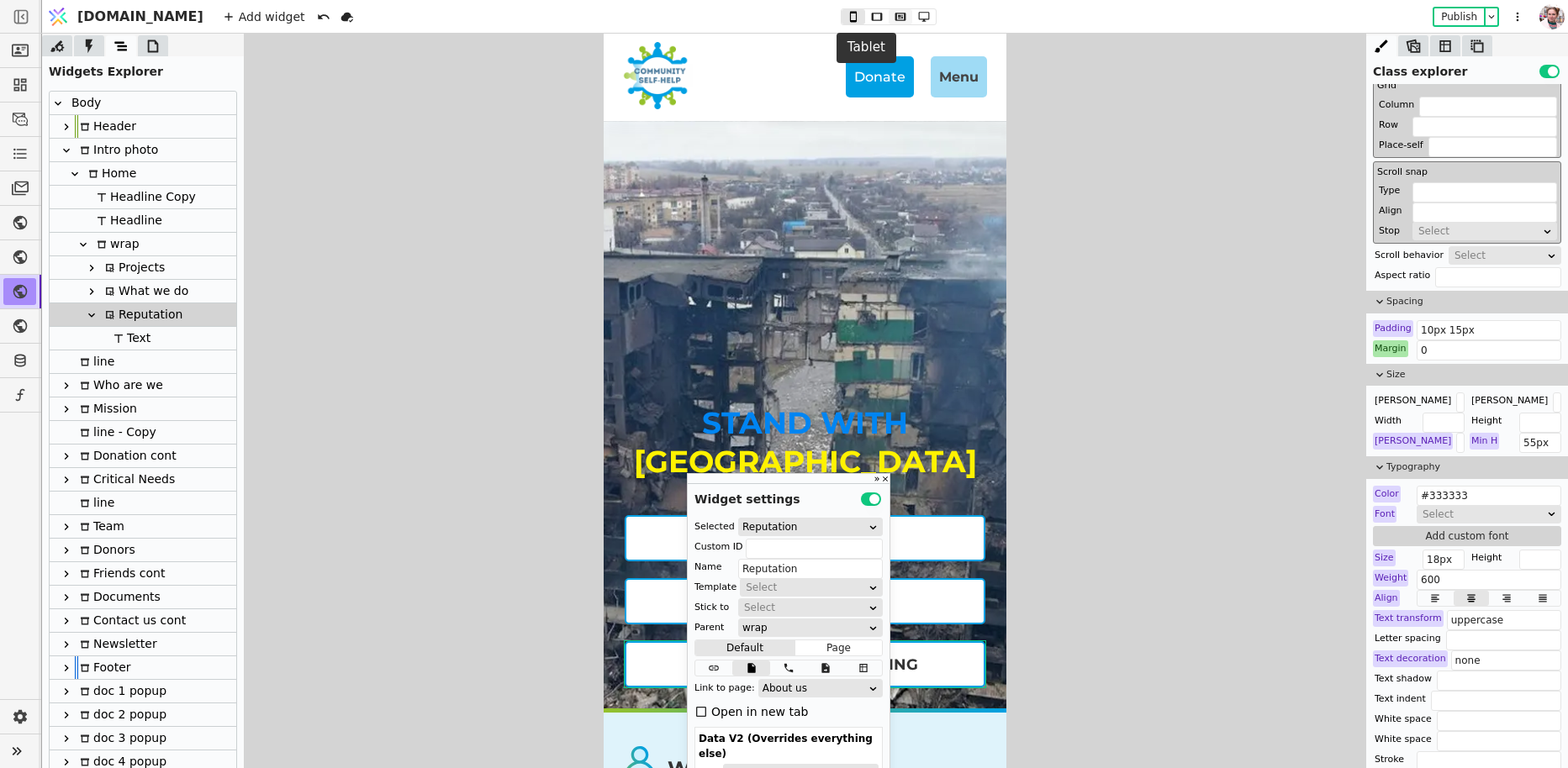
click at [890, 22] on icon at bounding box center [900, 17] width 20 height 12
type input "15px 15px"
type input "30%"
type input "м"
type input "3px"
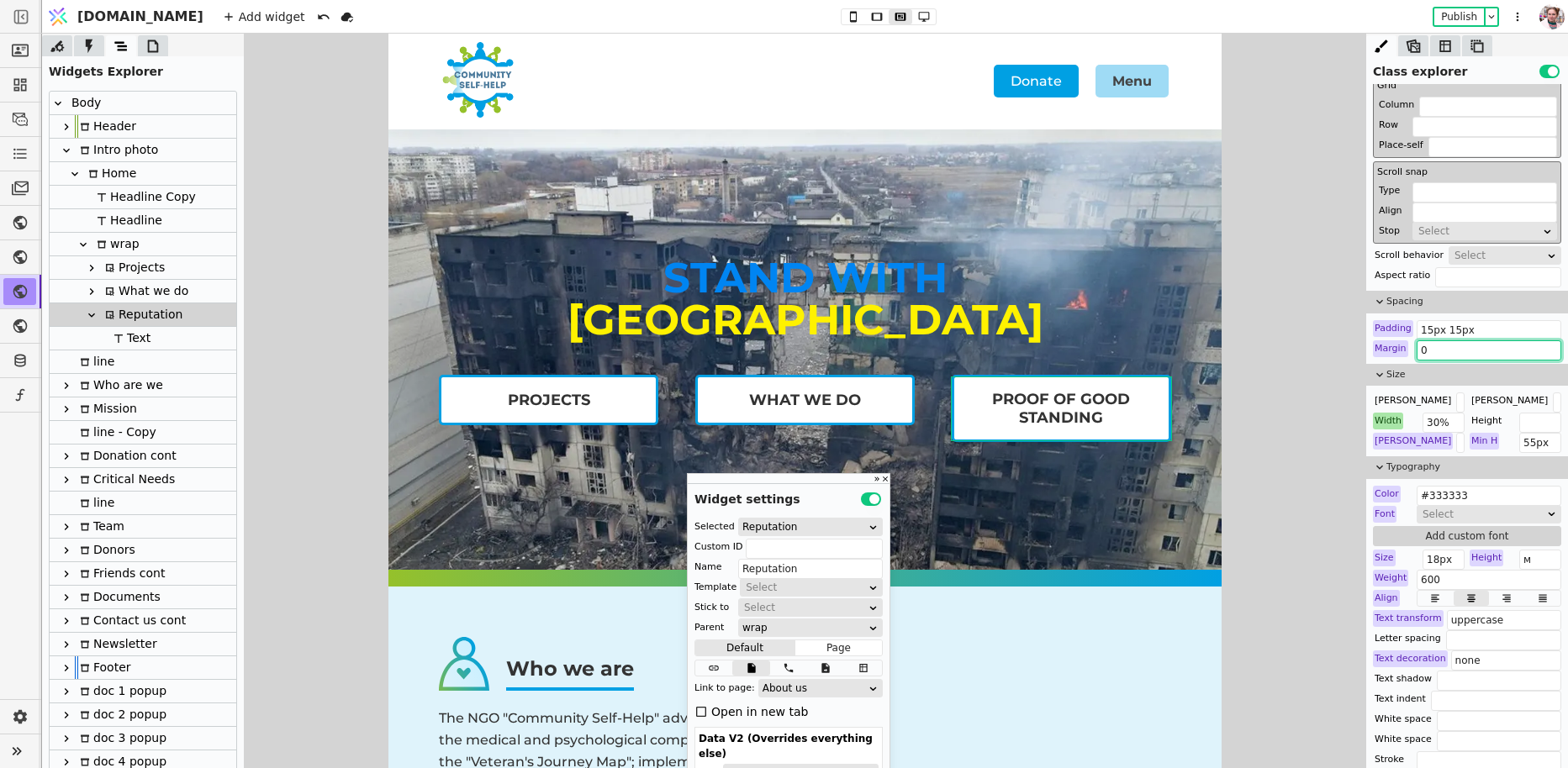
click at [1436, 346] on input "0" at bounding box center [1488, 351] width 144 height 20
paste input "0 20px"
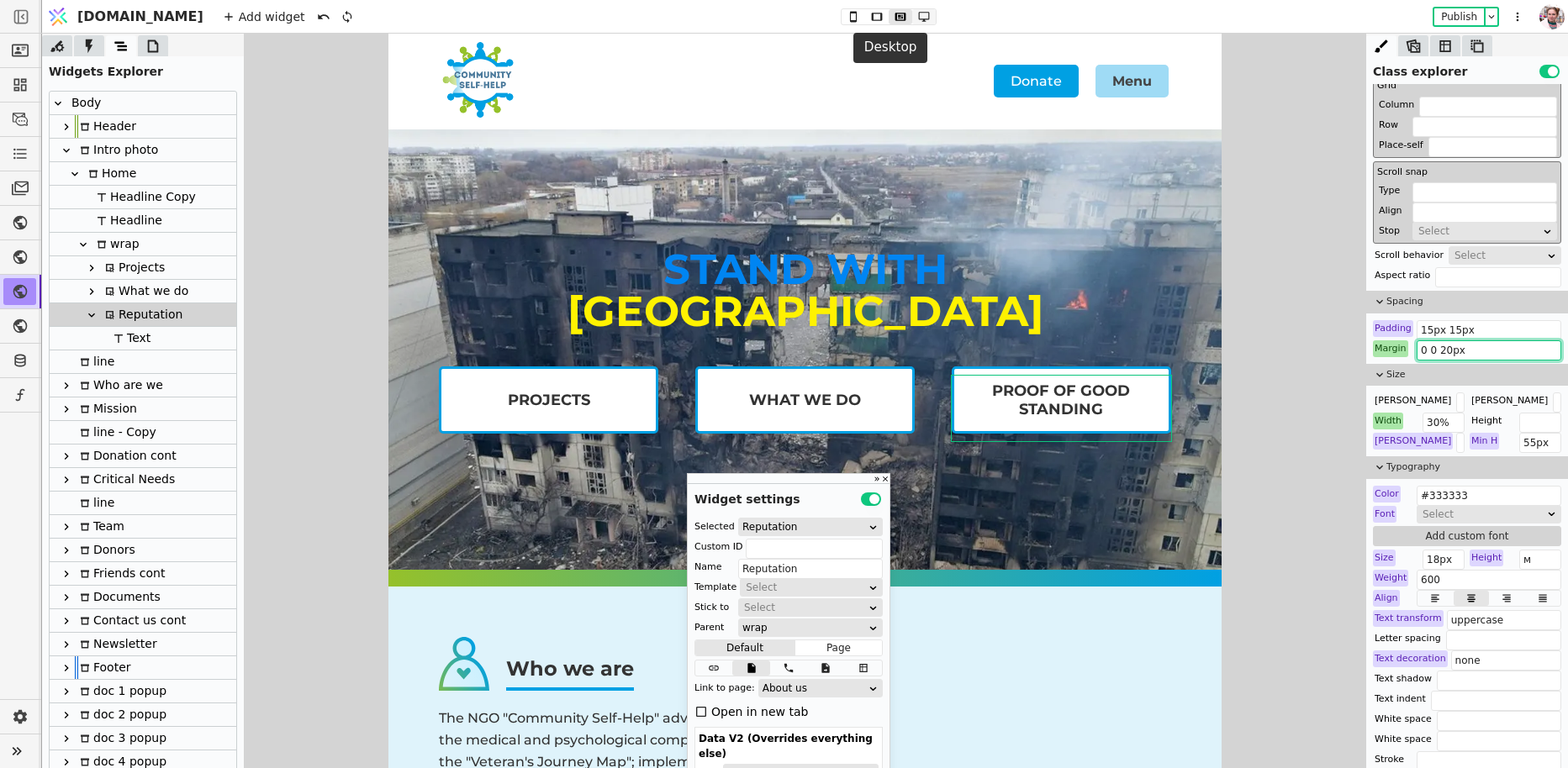
type input "0 0 20px"
click at [919, 19] on icon at bounding box center [924, 17] width 11 height 10
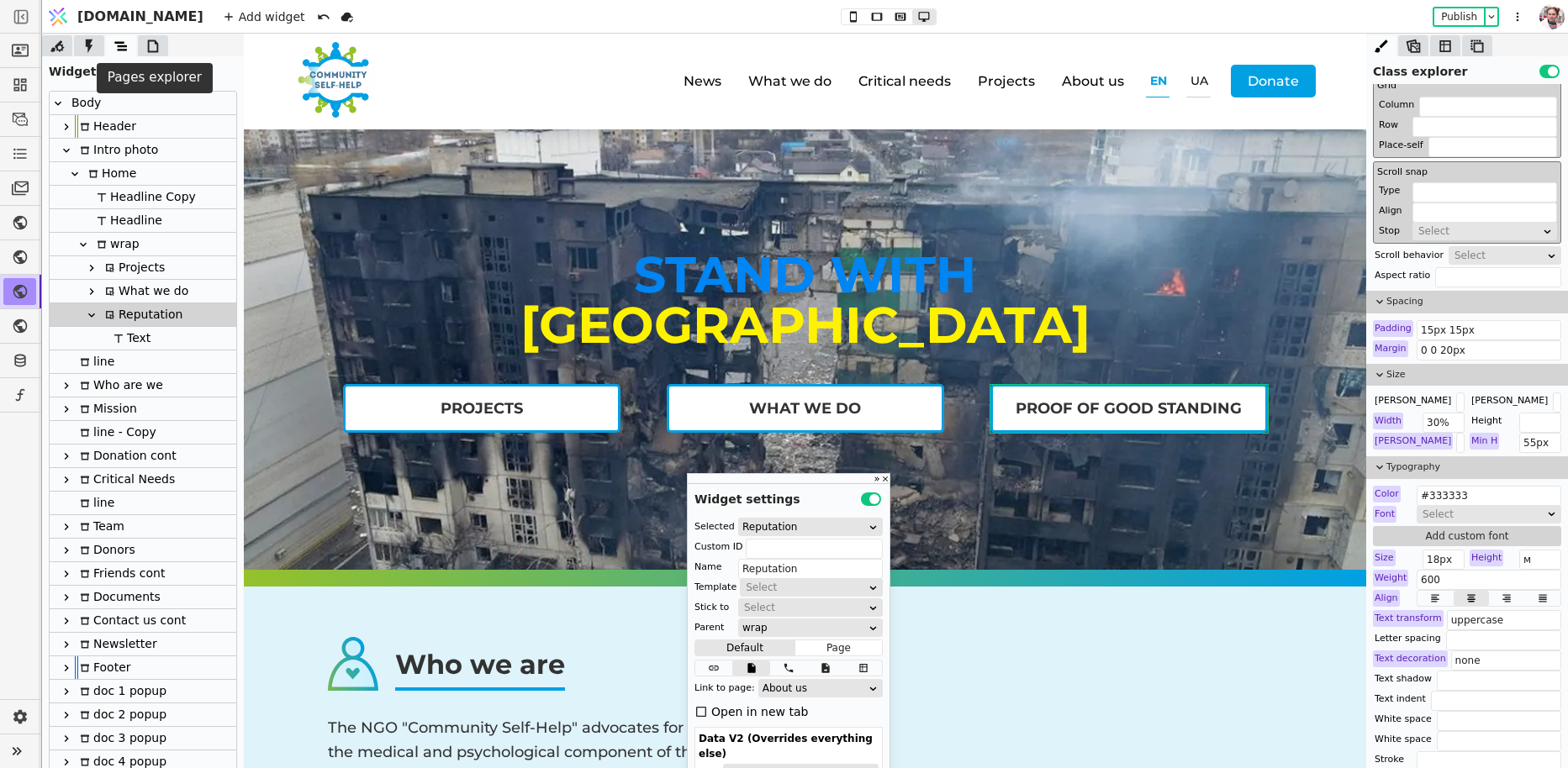
click at [159, 53] on icon at bounding box center [153, 46] width 17 height 17
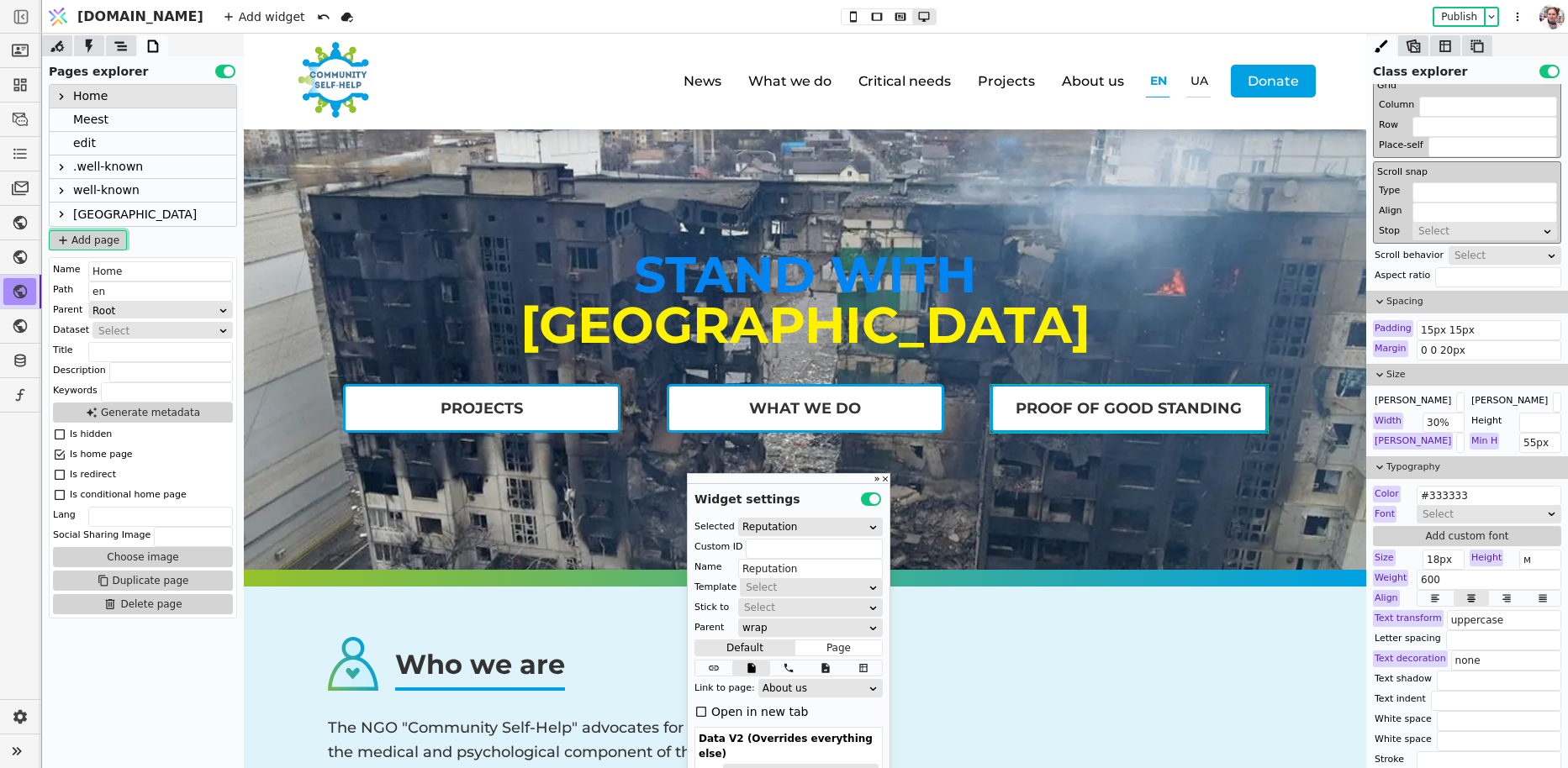
click at [64, 237] on icon at bounding box center [63, 240] width 13 height 13
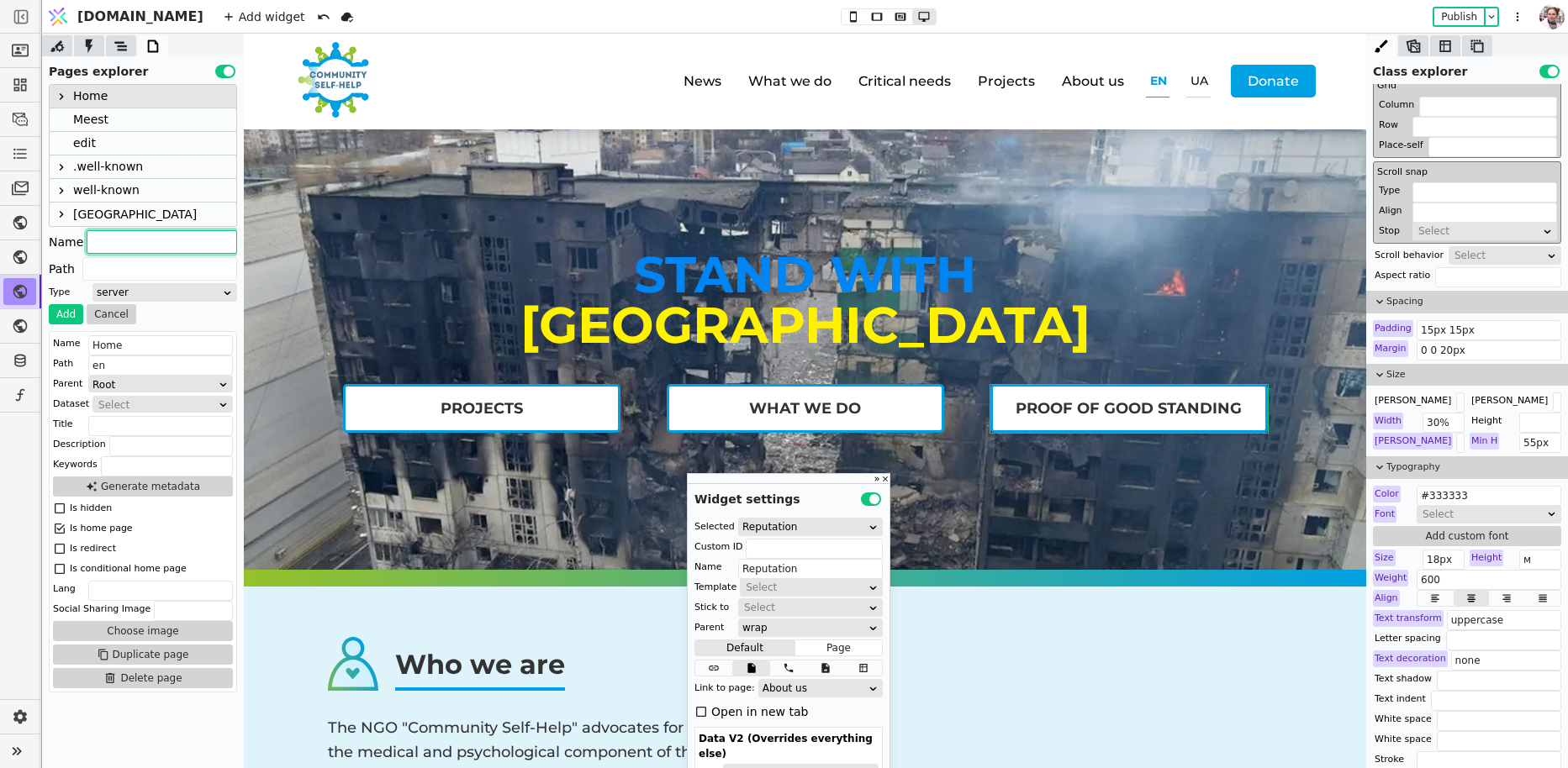
click at [118, 239] on input "text" at bounding box center [162, 242] width 150 height 24
type input "l"
type input "li"
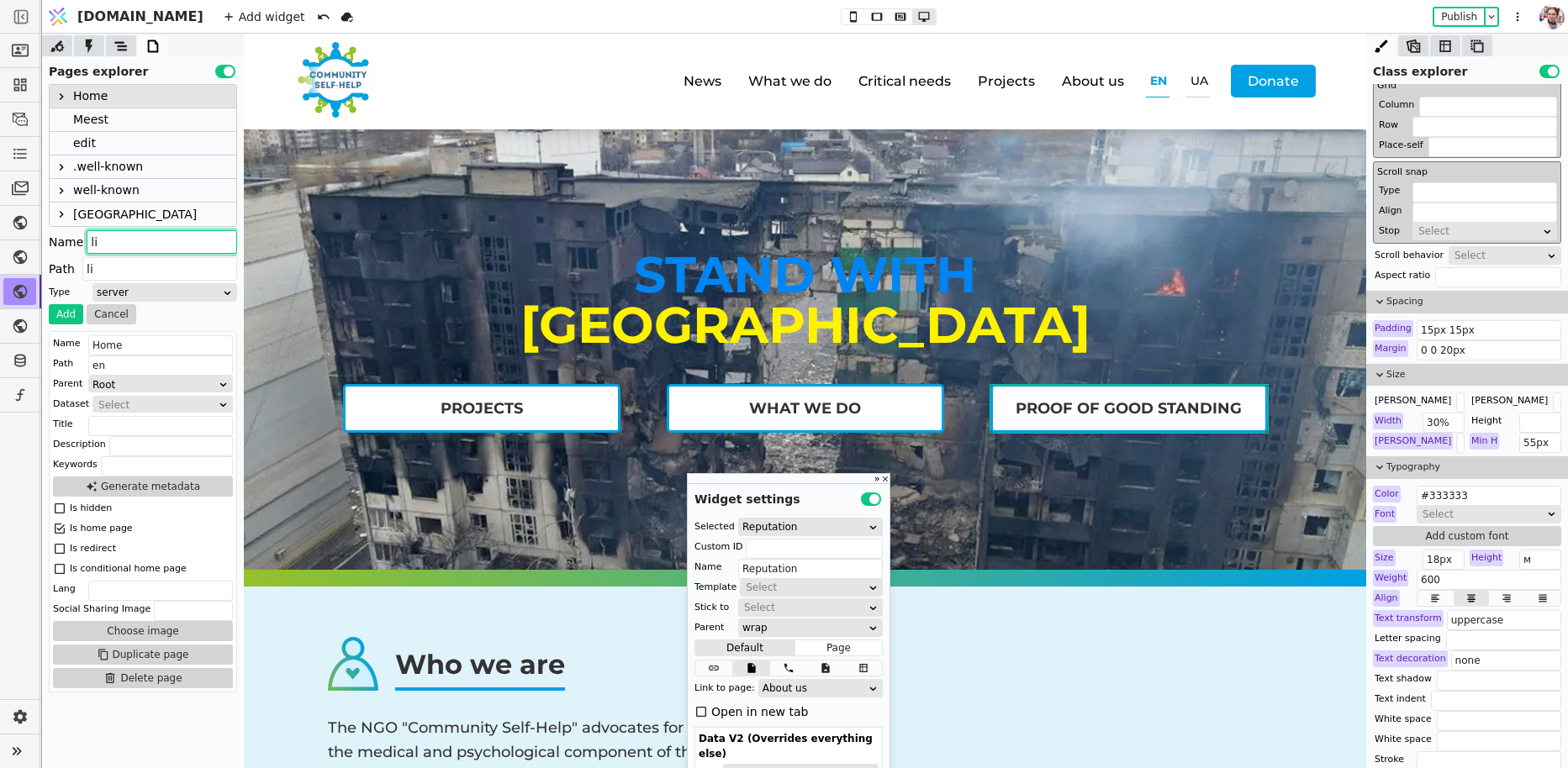
type input "lin"
type input "link"
type input "links"
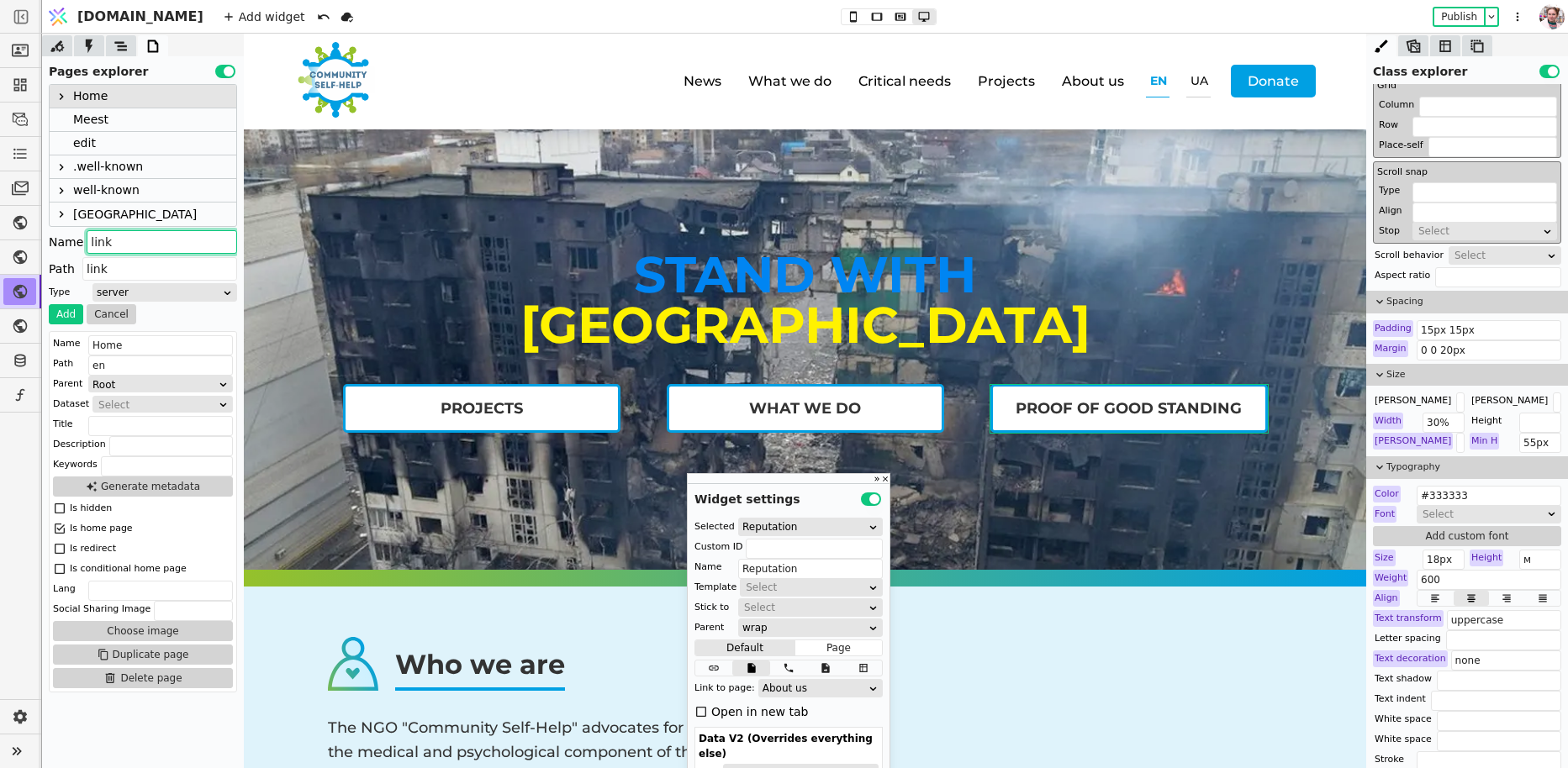
type input "links"
click at [56, 314] on button "Add" at bounding box center [66, 314] width 35 height 20
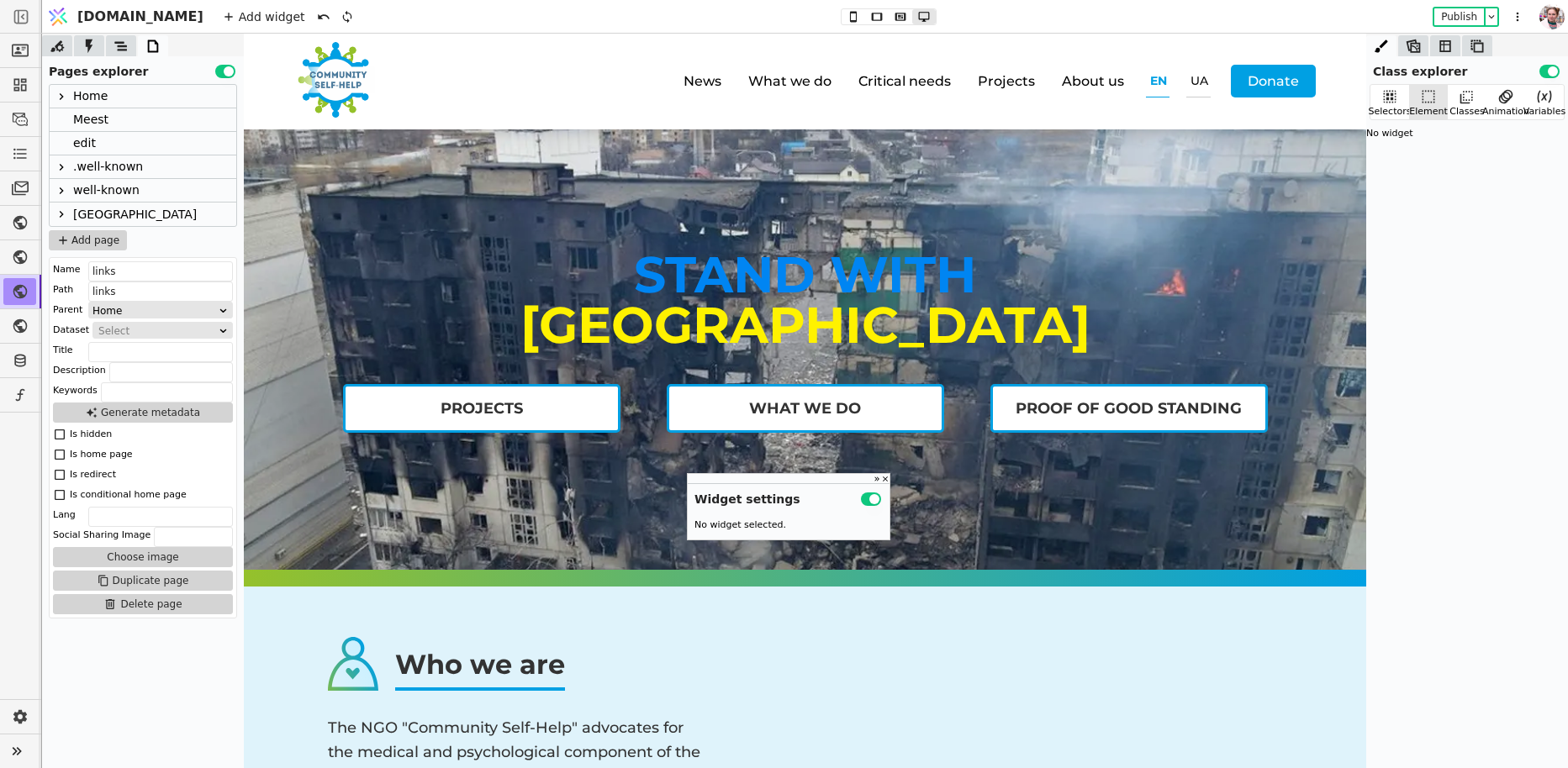
scroll to position [0, 0]
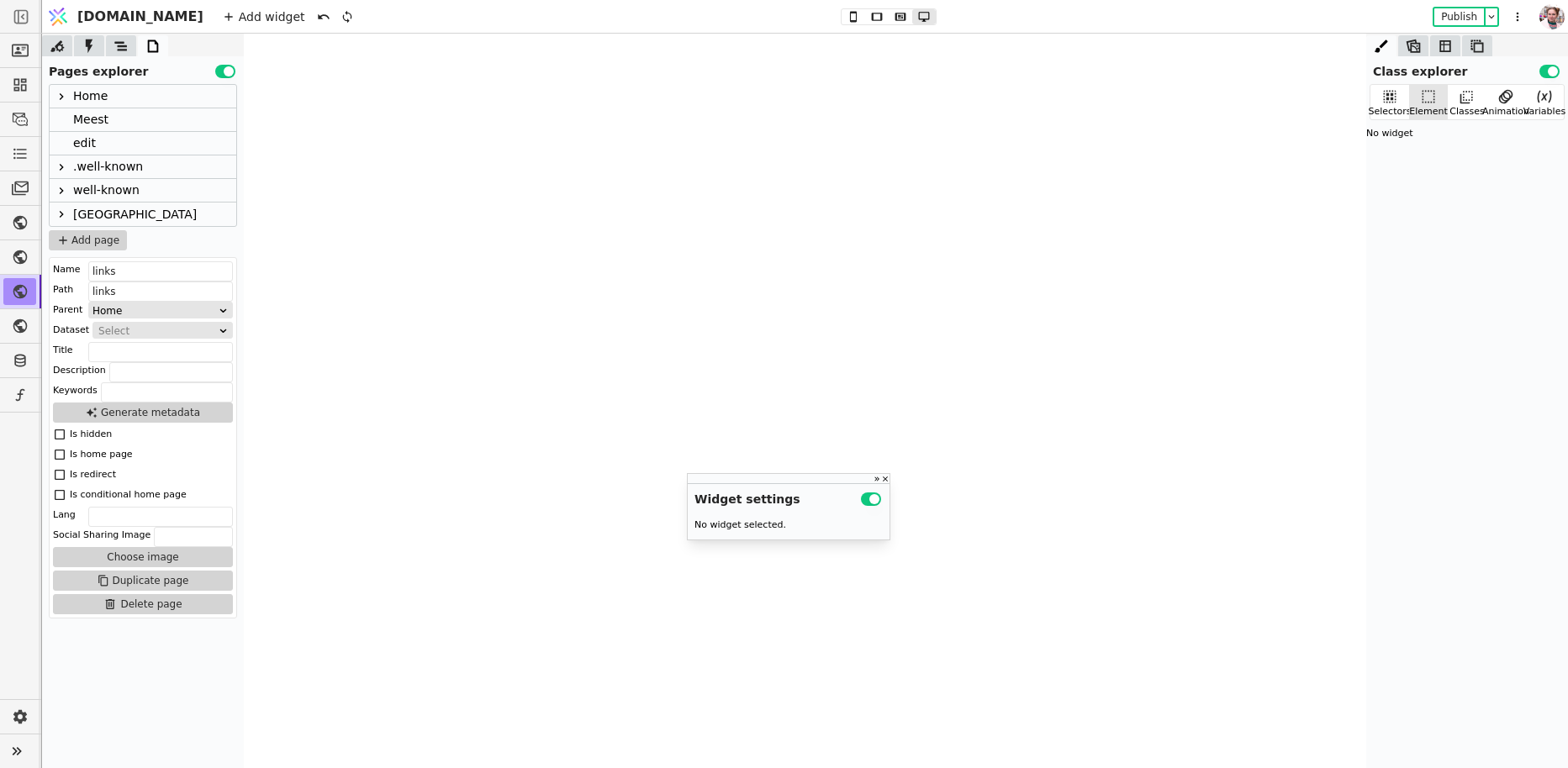
click at [60, 103] on div at bounding box center [62, 97] width 20 height 20
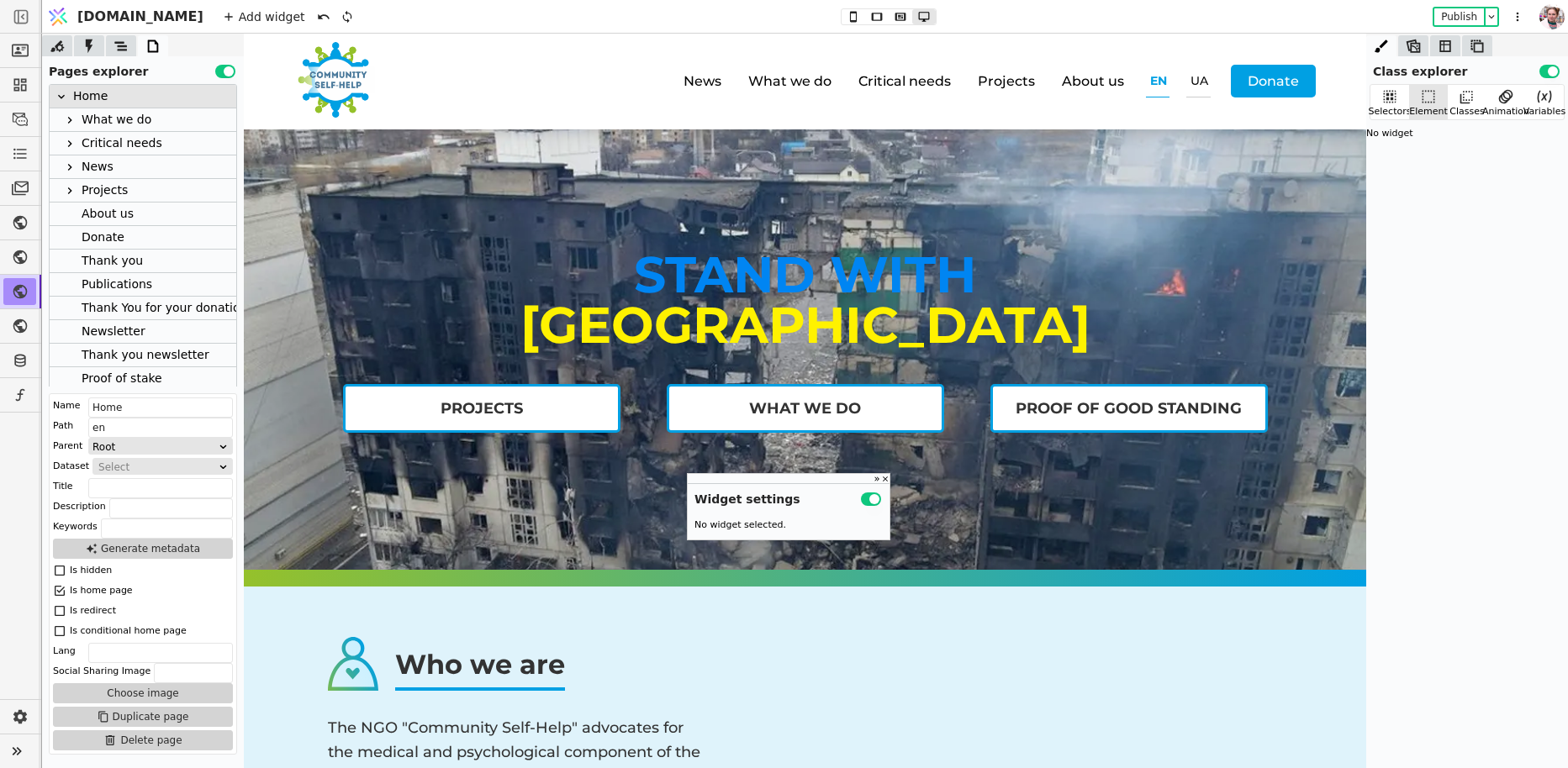
scroll to position [168, 0]
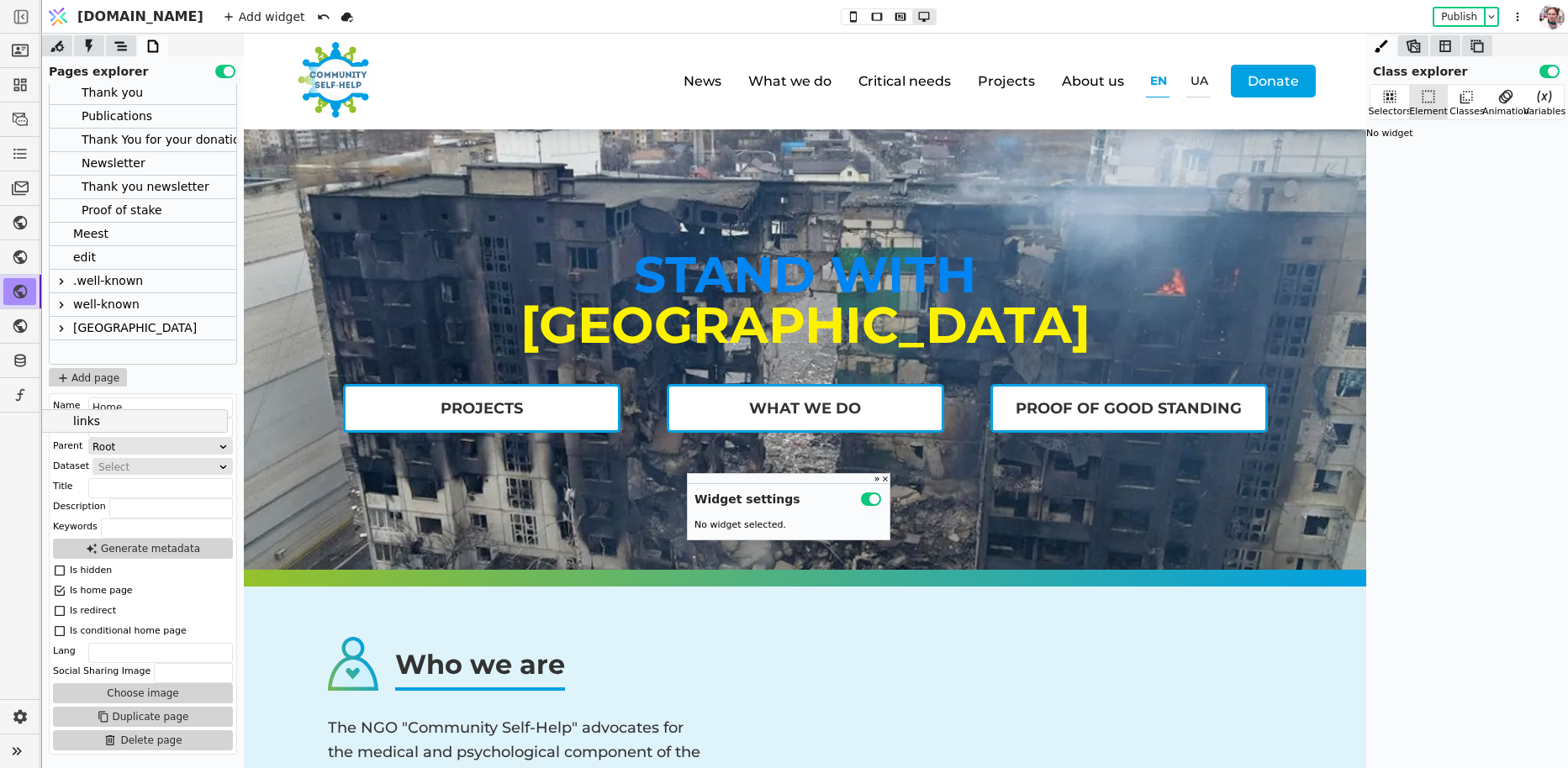
drag, startPoint x: 94, startPoint y: 238, endPoint x: 78, endPoint y: 262, distance: 28.8
click at [78, 262] on div "Home What we do Critical needs News Projects About us Donate Thank you Publicat…" at bounding box center [143, 140] width 186 height 447
click at [78, 262] on div "links" at bounding box center [87, 257] width 27 height 23
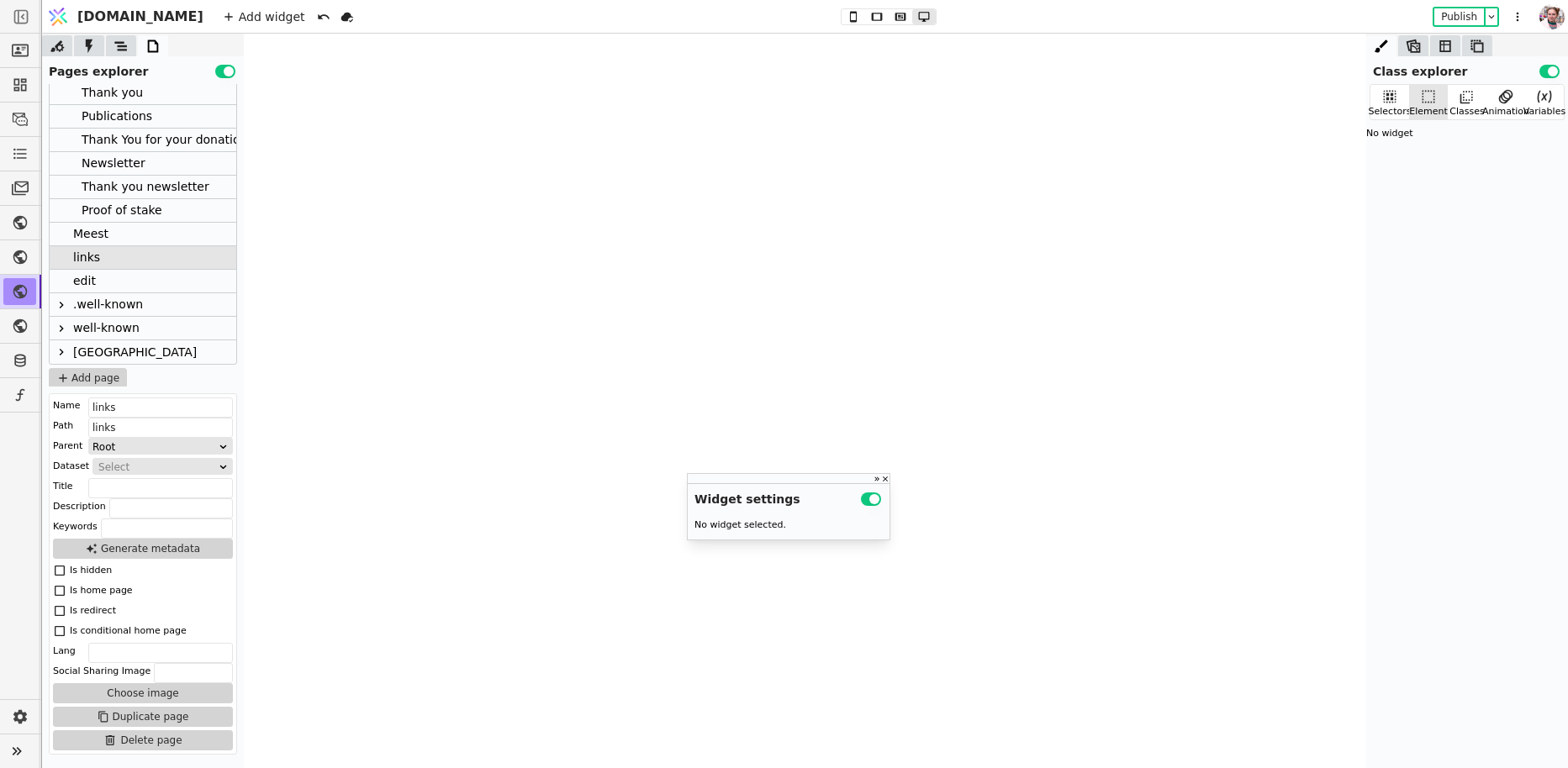
click at [125, 100] on div "Thank you" at bounding box center [112, 93] width 62 height 23
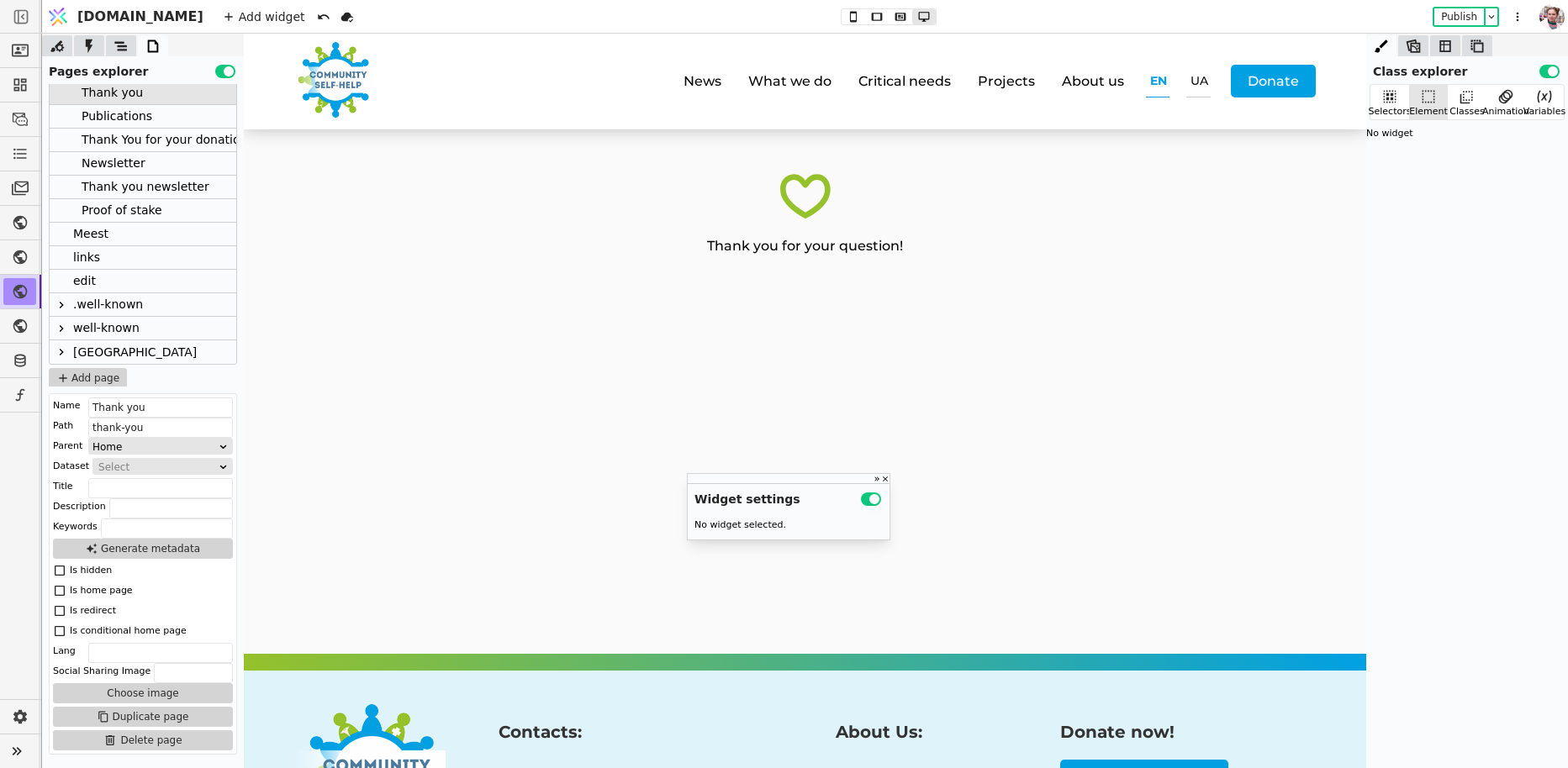
click at [436, 271] on div "Thank you for your question!" at bounding box center [805, 391] width 1123 height 524
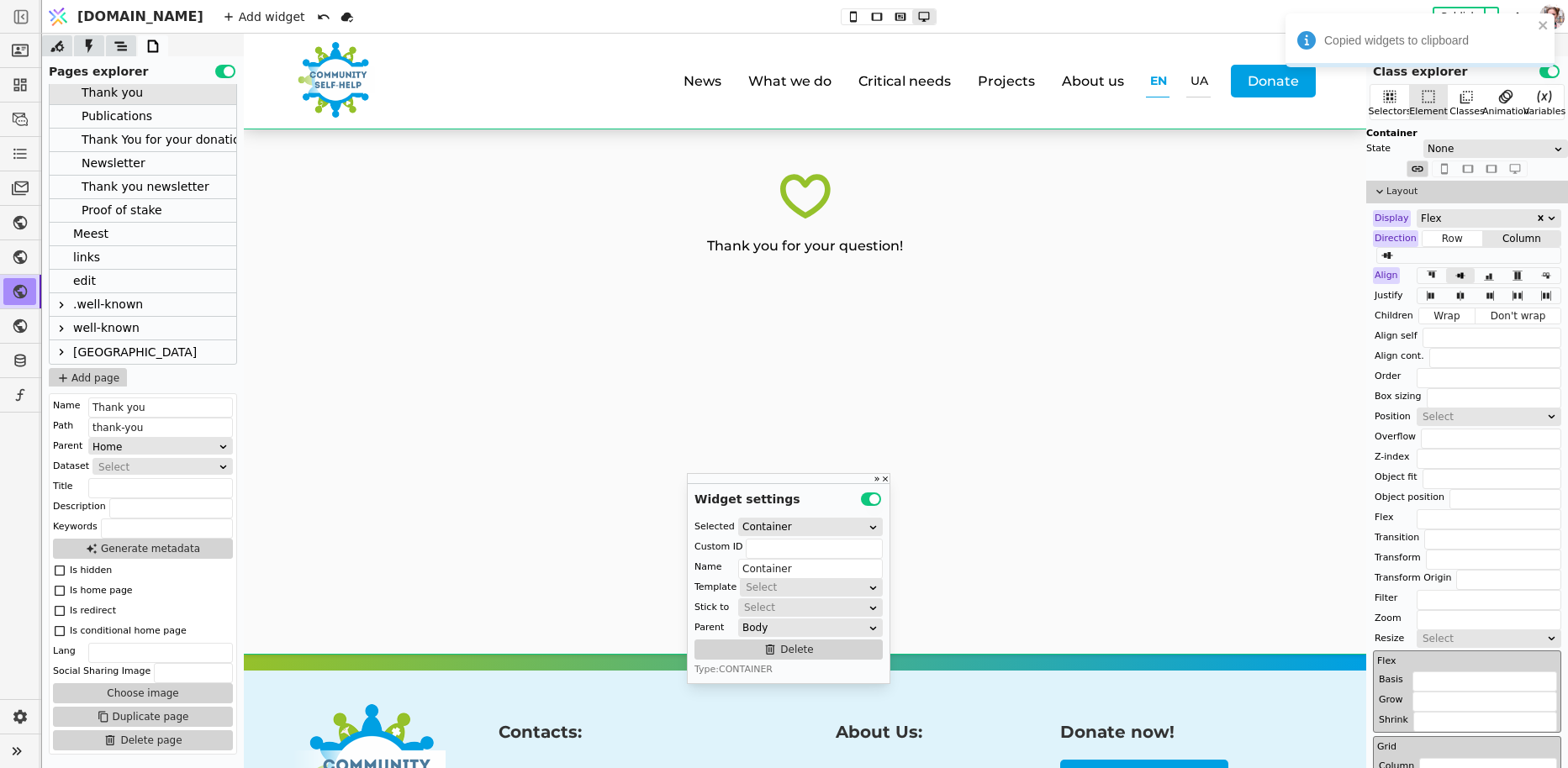
click at [97, 262] on div "links" at bounding box center [87, 257] width 27 height 23
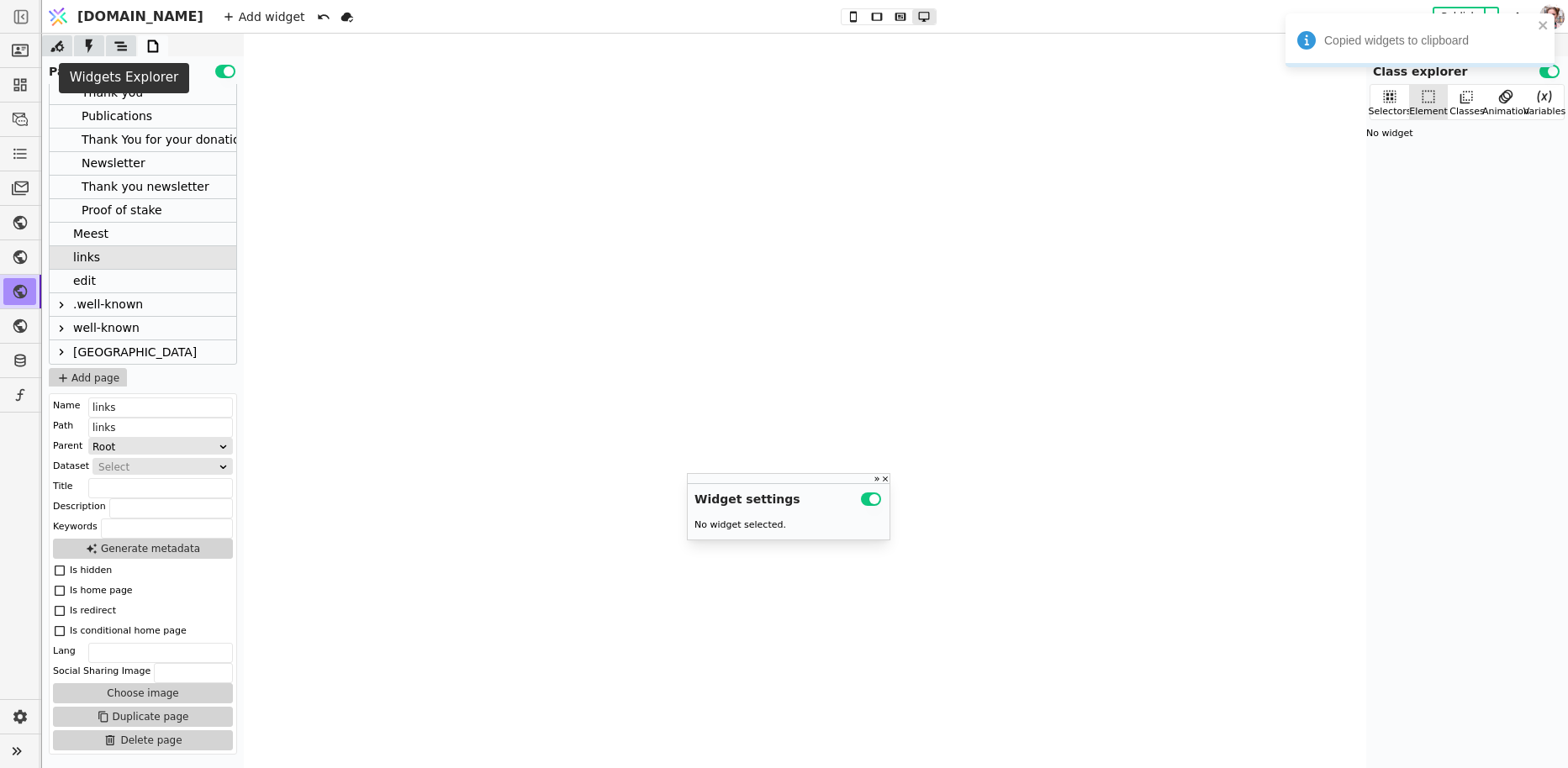
click at [115, 46] on icon at bounding box center [121, 46] width 17 height 17
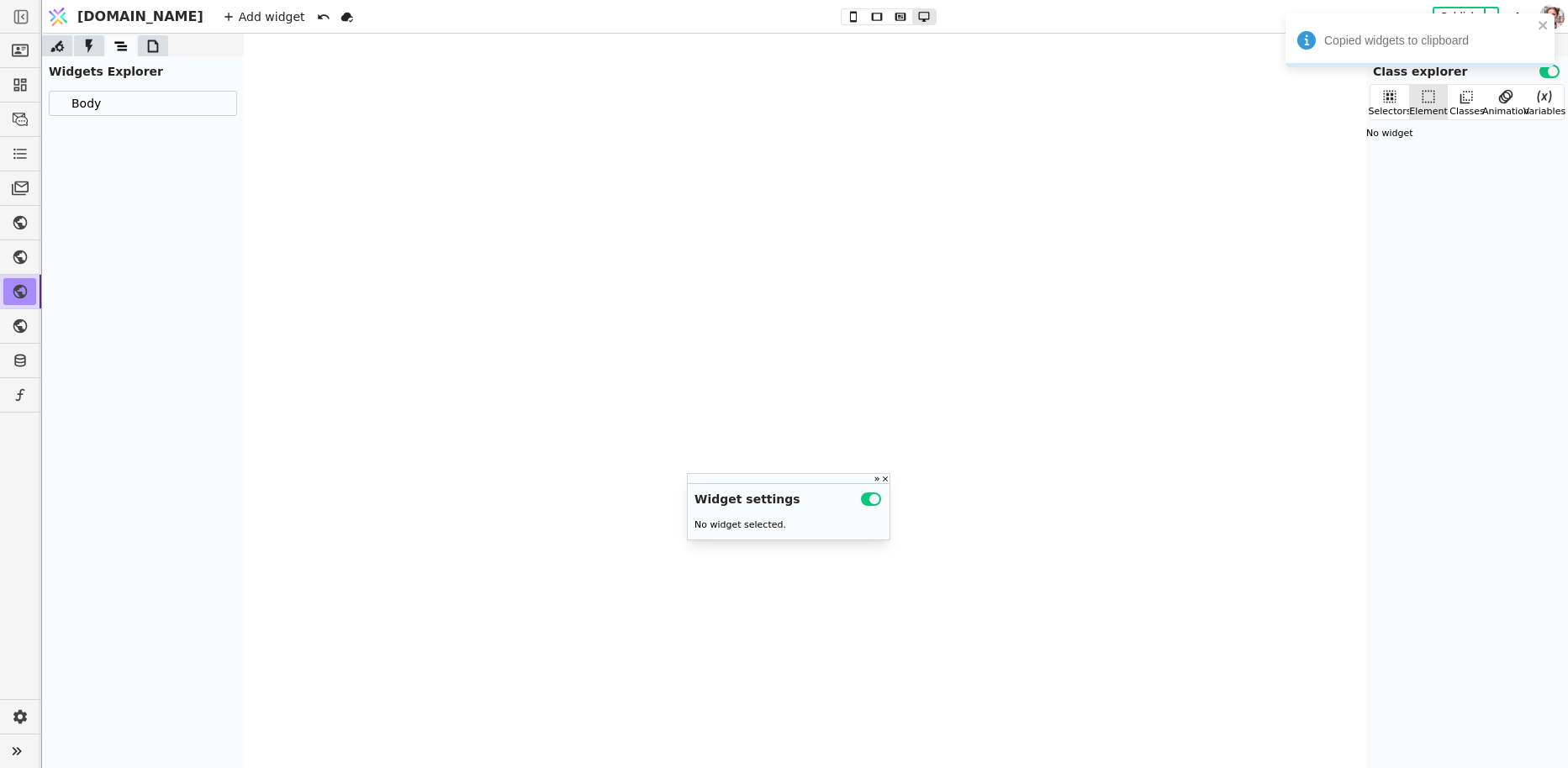
click at [100, 105] on div "Body" at bounding box center [143, 104] width 186 height 24
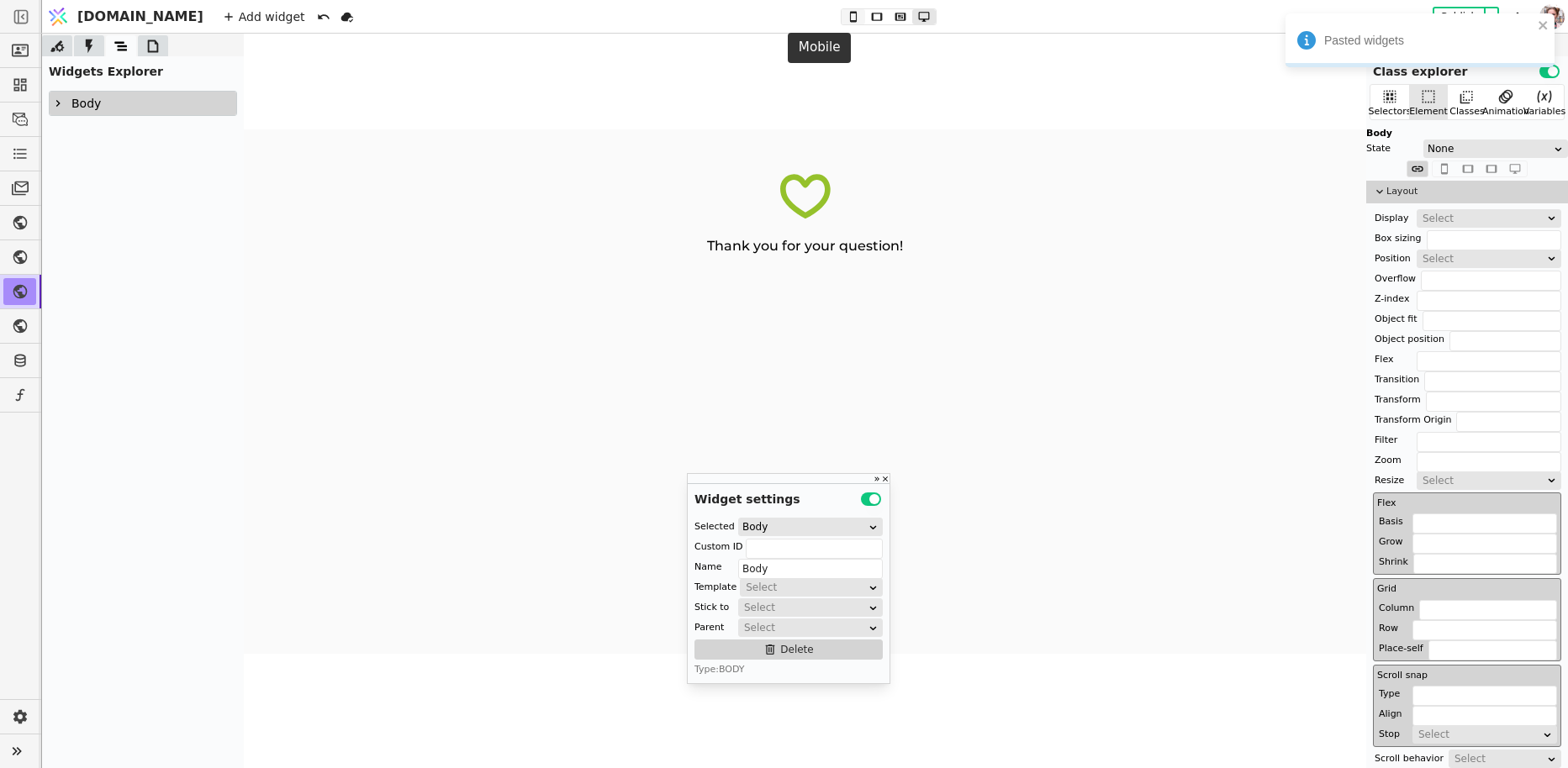
click at [843, 14] on icon at bounding box center [854, 17] width 20 height 12
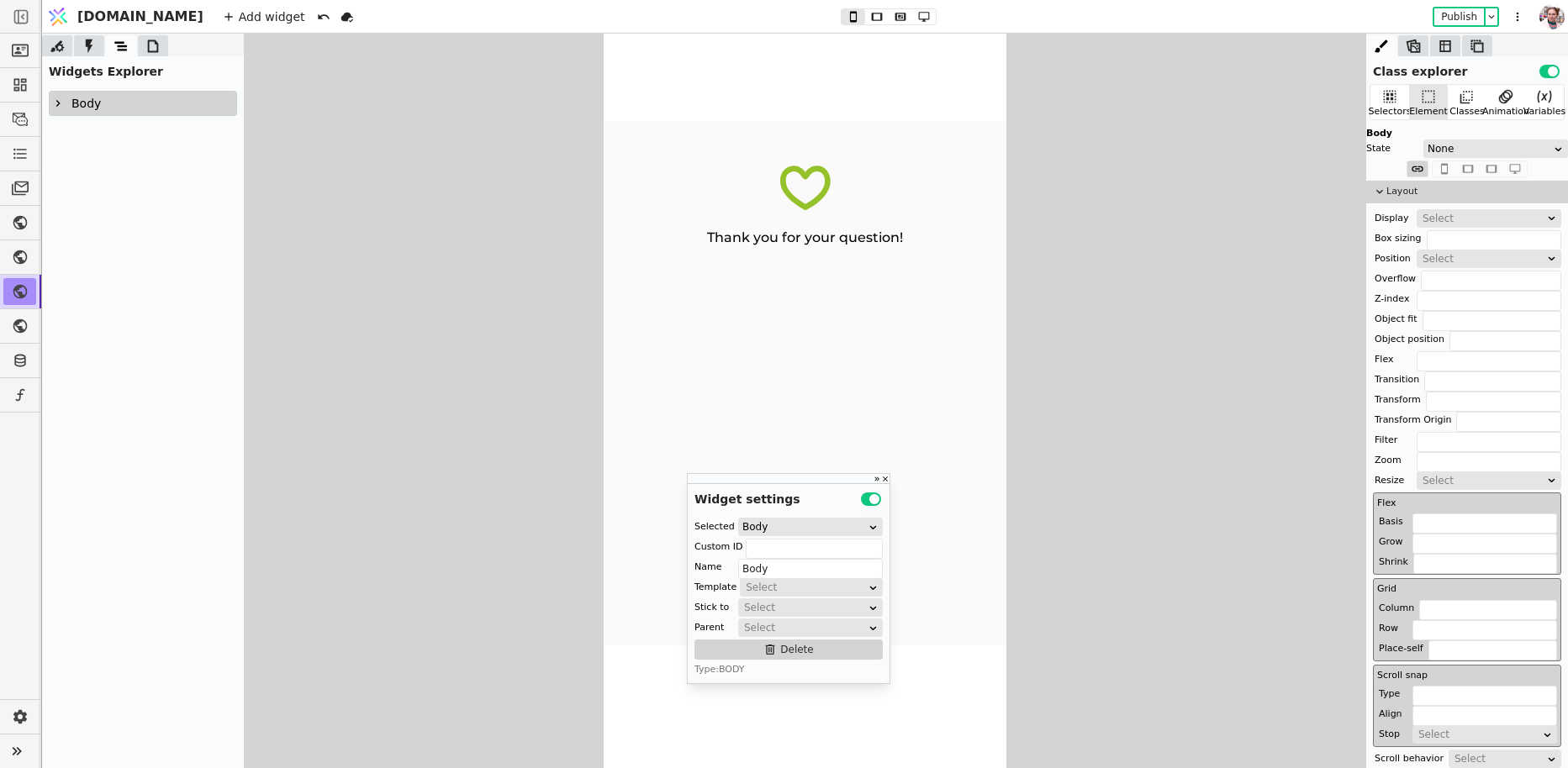
click at [161, 45] on div at bounding box center [153, 46] width 30 height 21
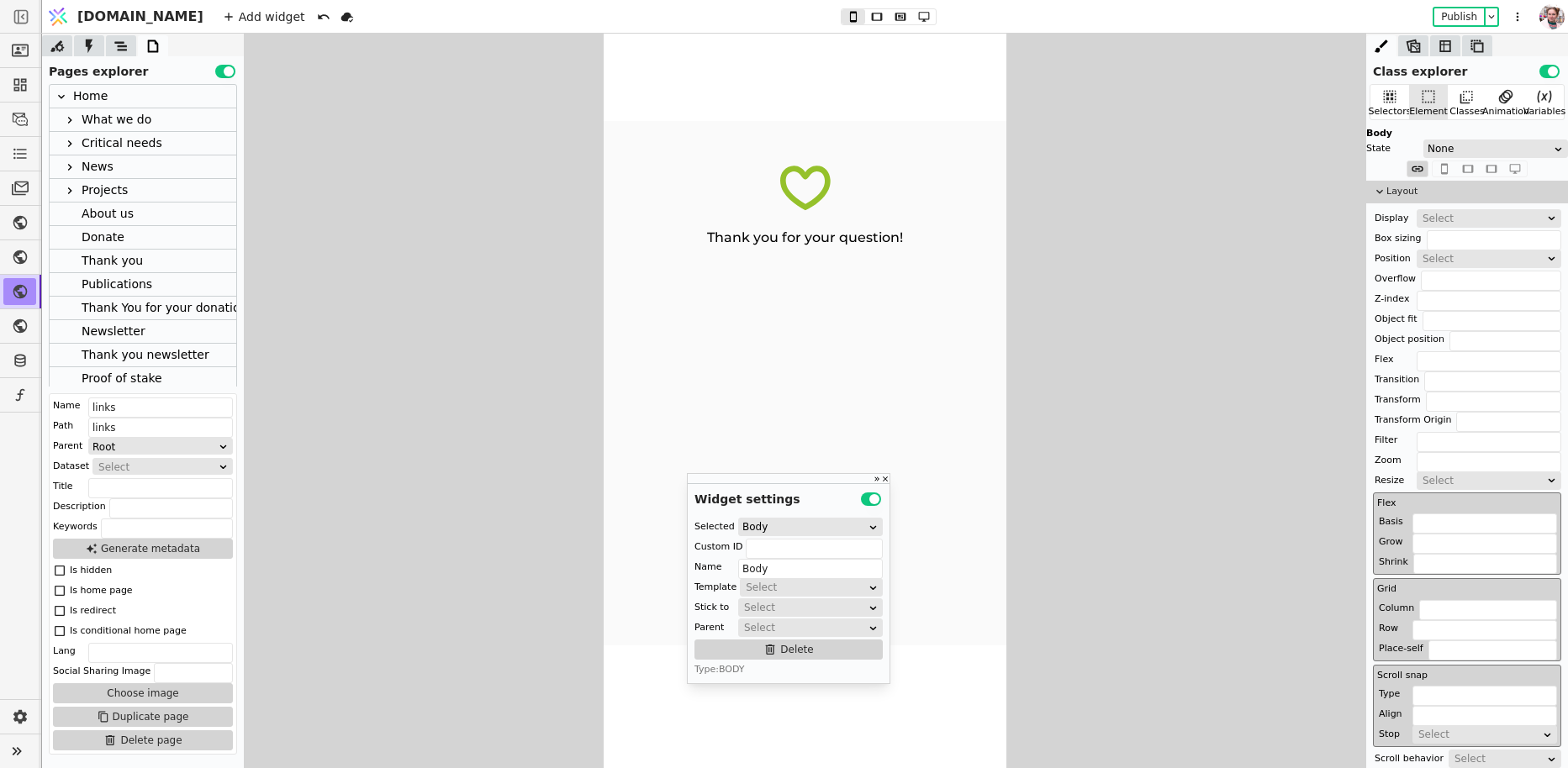
click at [100, 112] on div "What we do" at bounding box center [116, 120] width 70 height 23
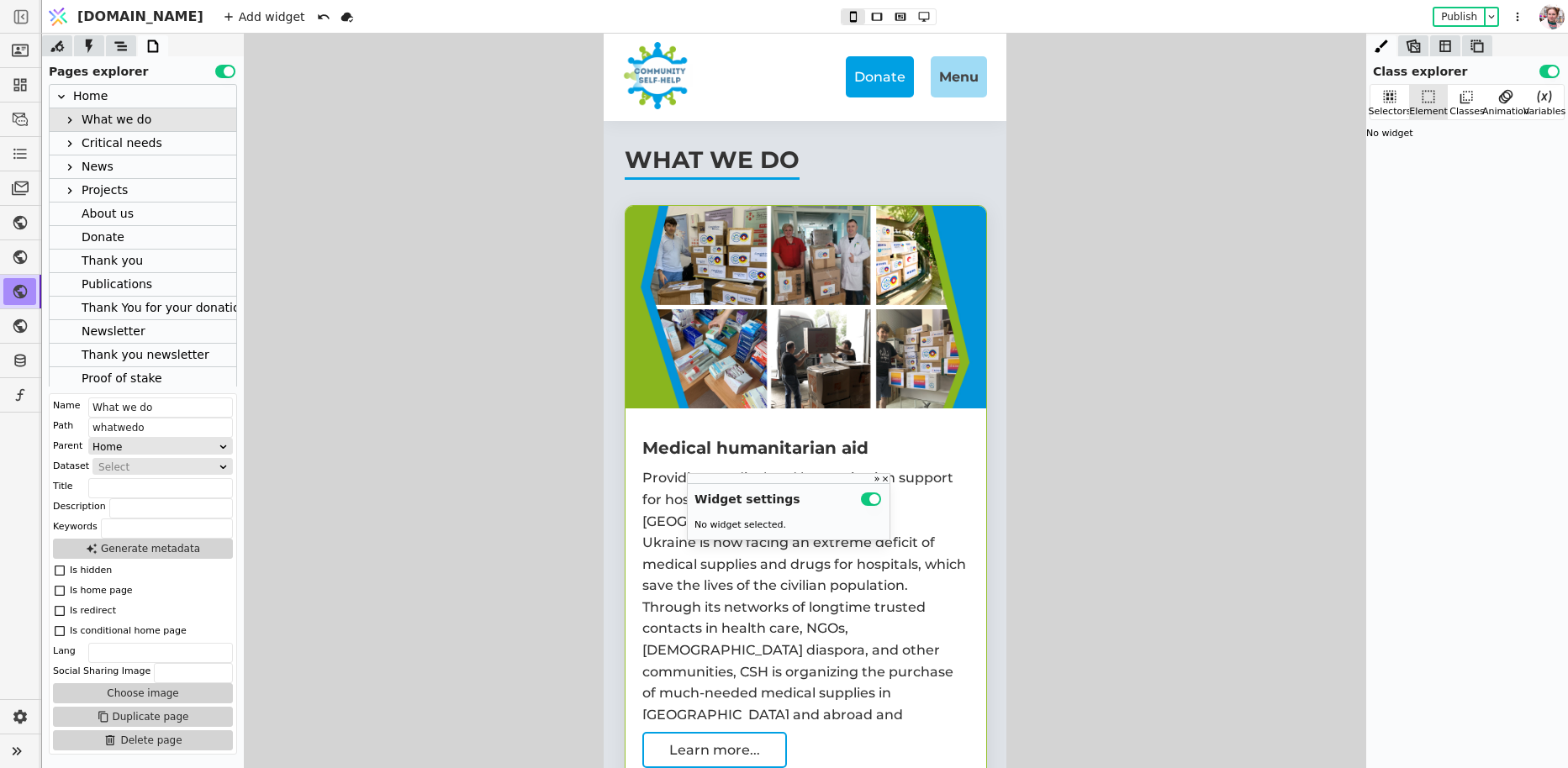
click at [608, 84] on div "Donate Menu Home News What we do Critical needs Projects About us EN UA Donate" at bounding box center [805, 78] width 402 height 88
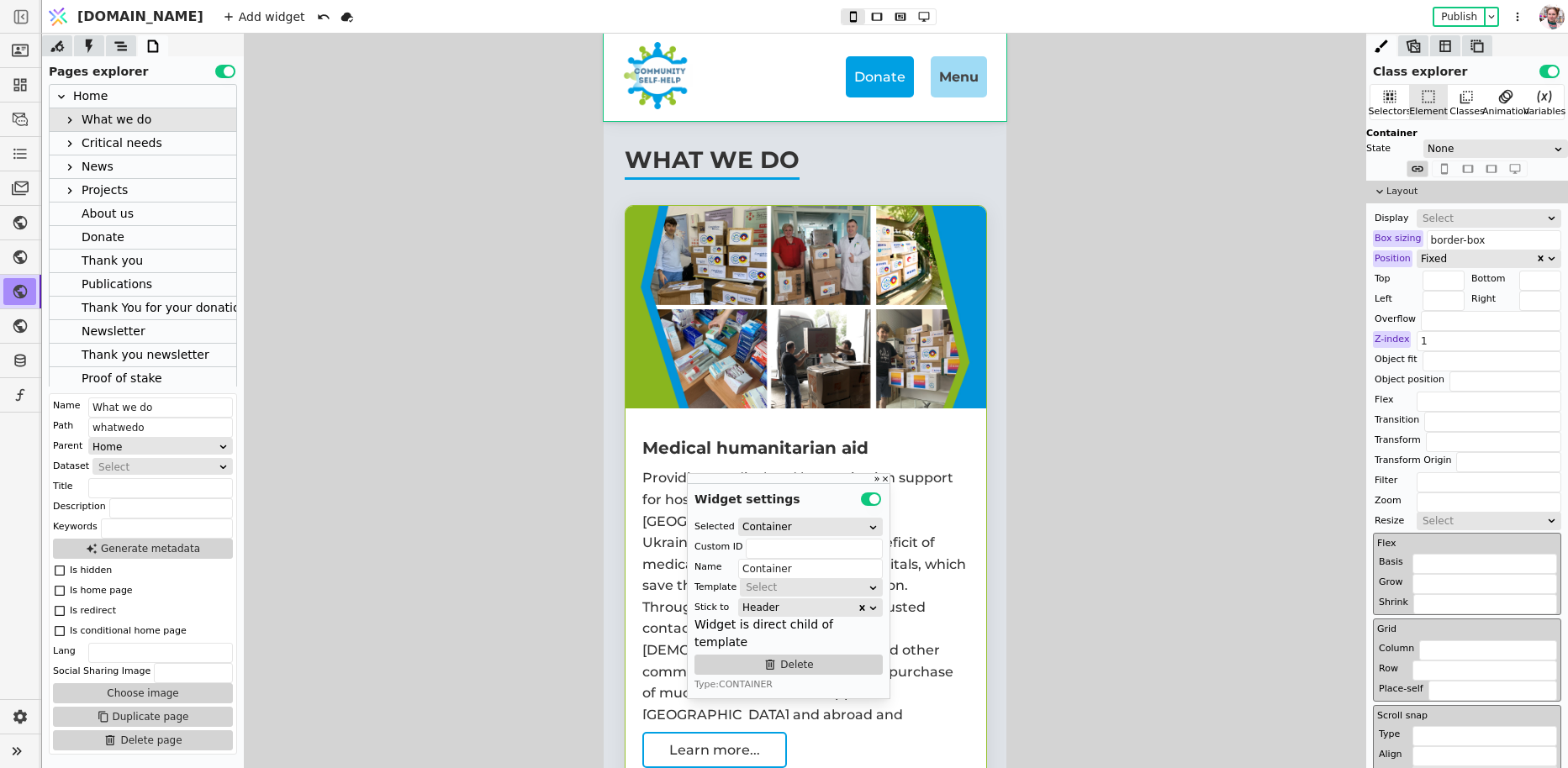
click at [136, 53] on div at bounding box center [143, 46] width 202 height 21
click at [123, 50] on icon at bounding box center [121, 46] width 13 height 9
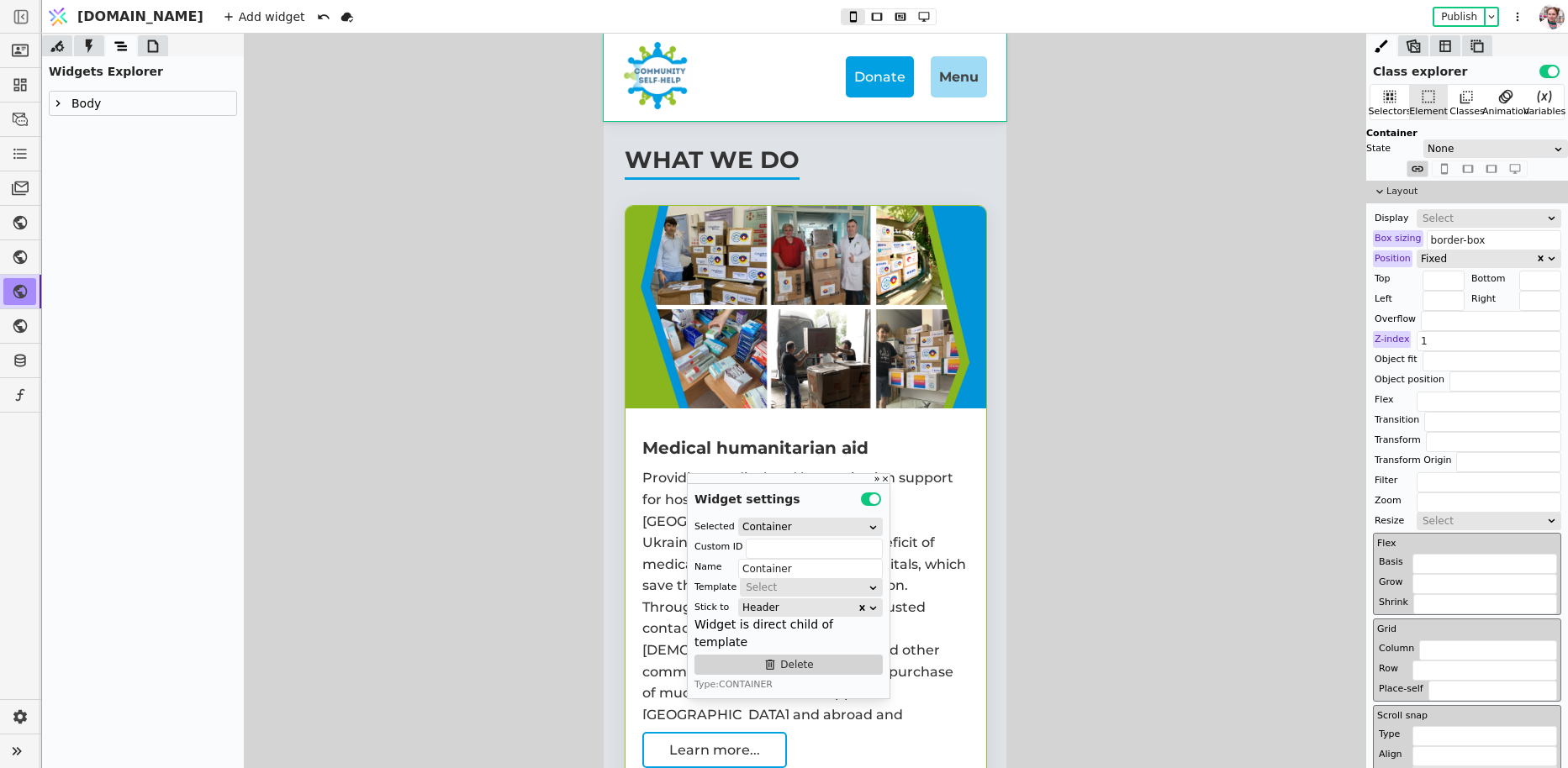
click at [67, 106] on div at bounding box center [68, 104] width 3 height 25
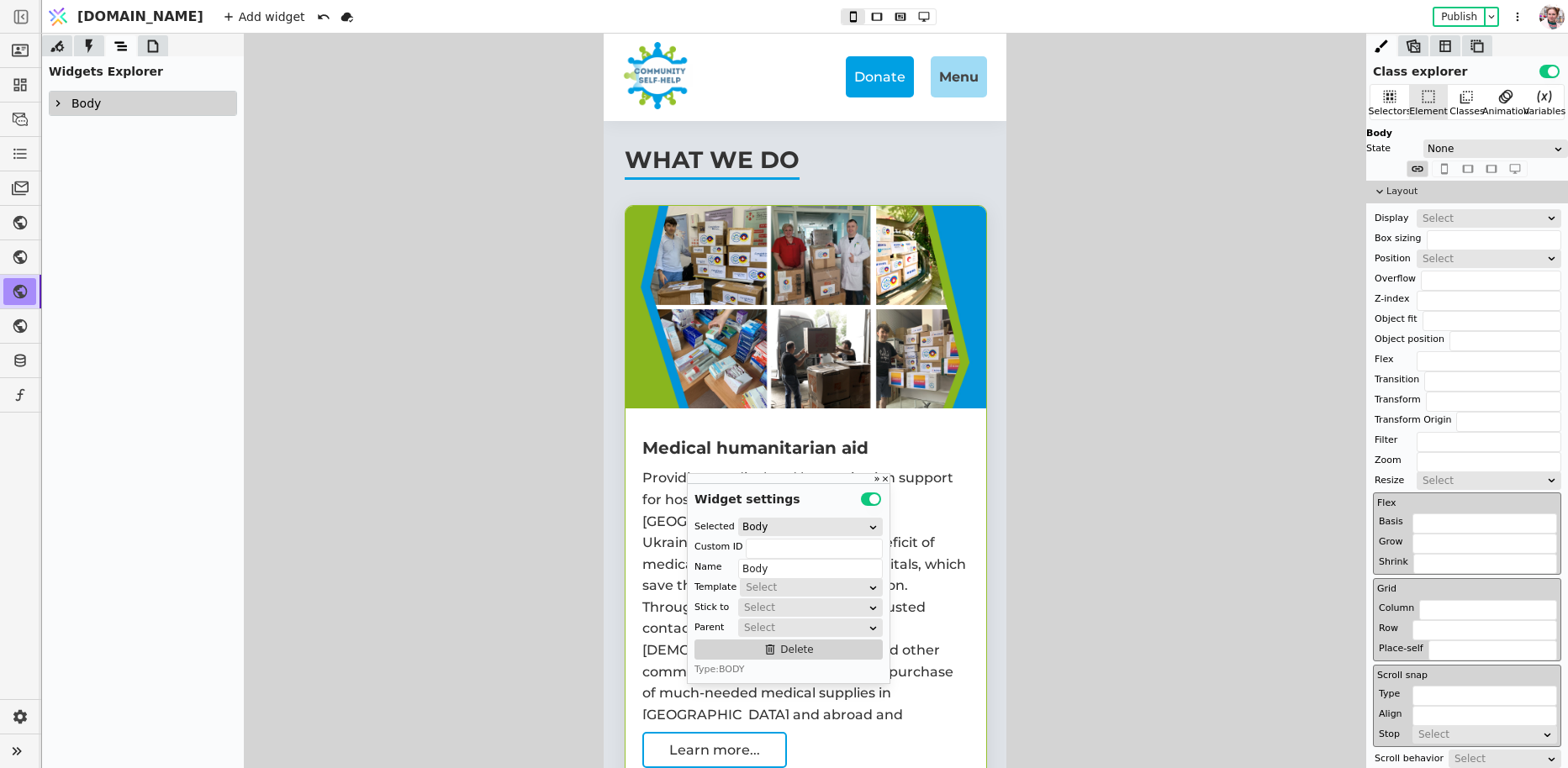
click at [57, 108] on icon at bounding box center [58, 104] width 13 height 13
click at [88, 139] on div "What we do" at bounding box center [119, 149] width 89 height 23
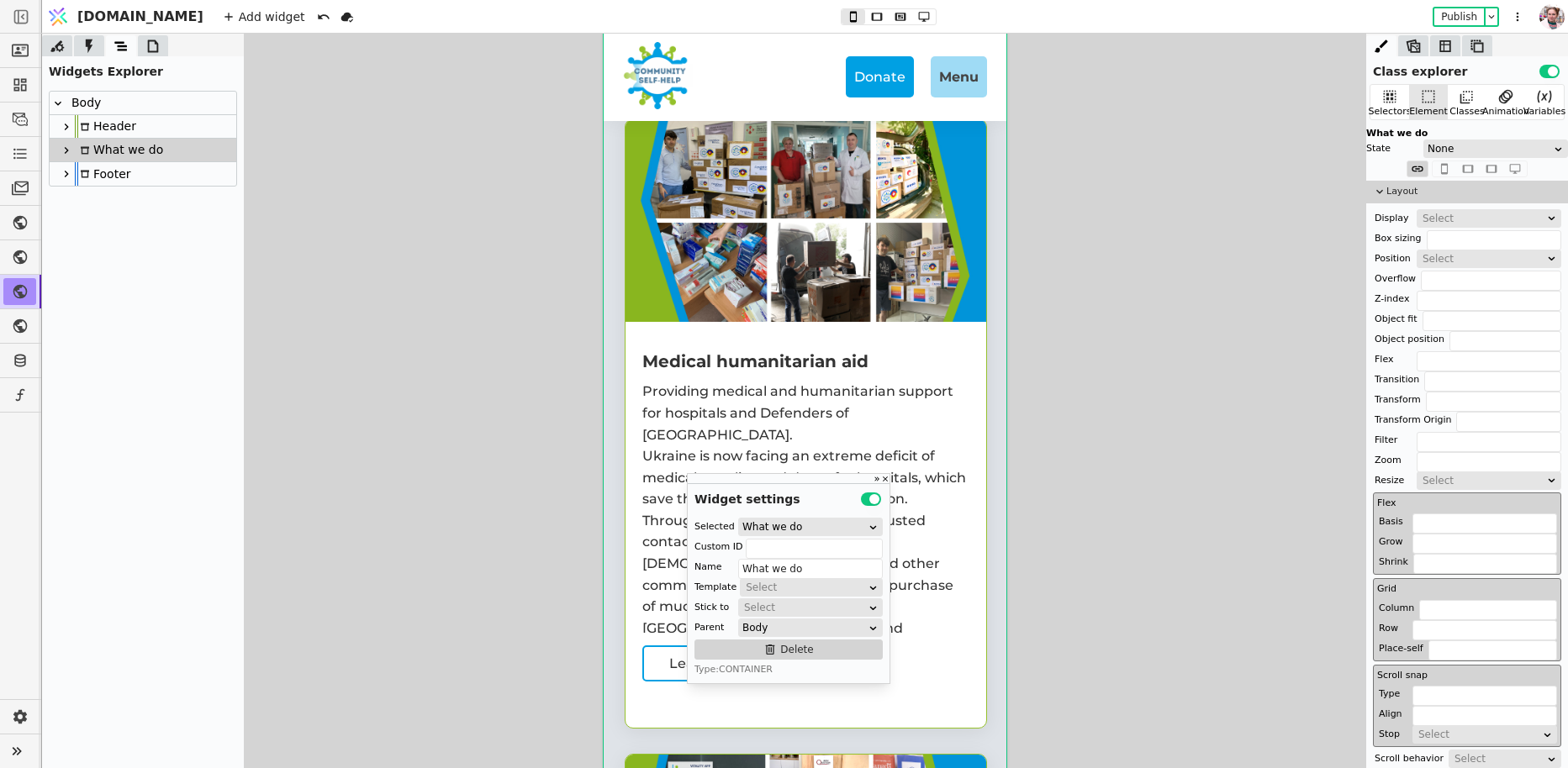
click at [93, 131] on div "Header" at bounding box center [105, 126] width 62 height 23
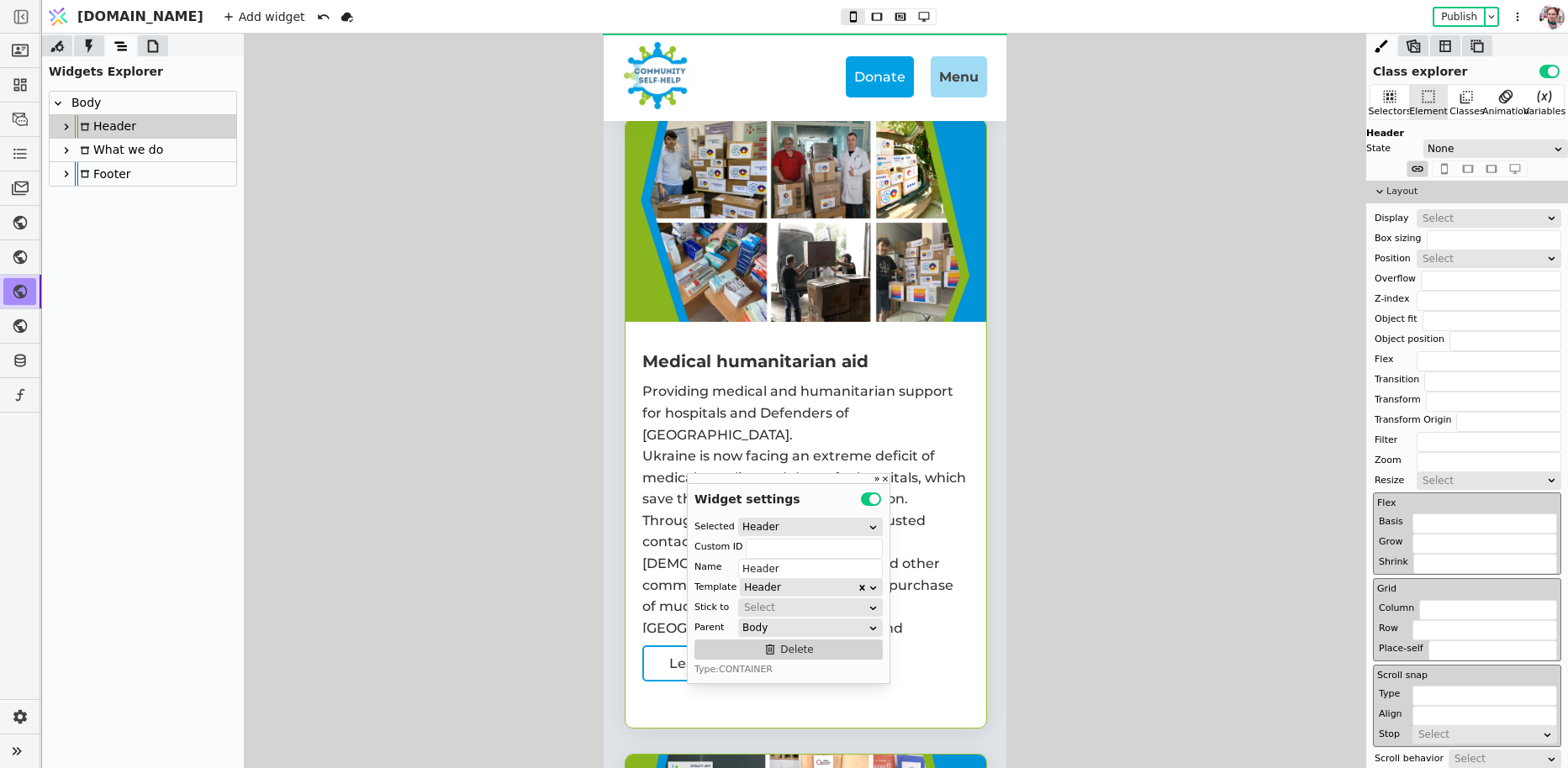
scroll to position [0, 0]
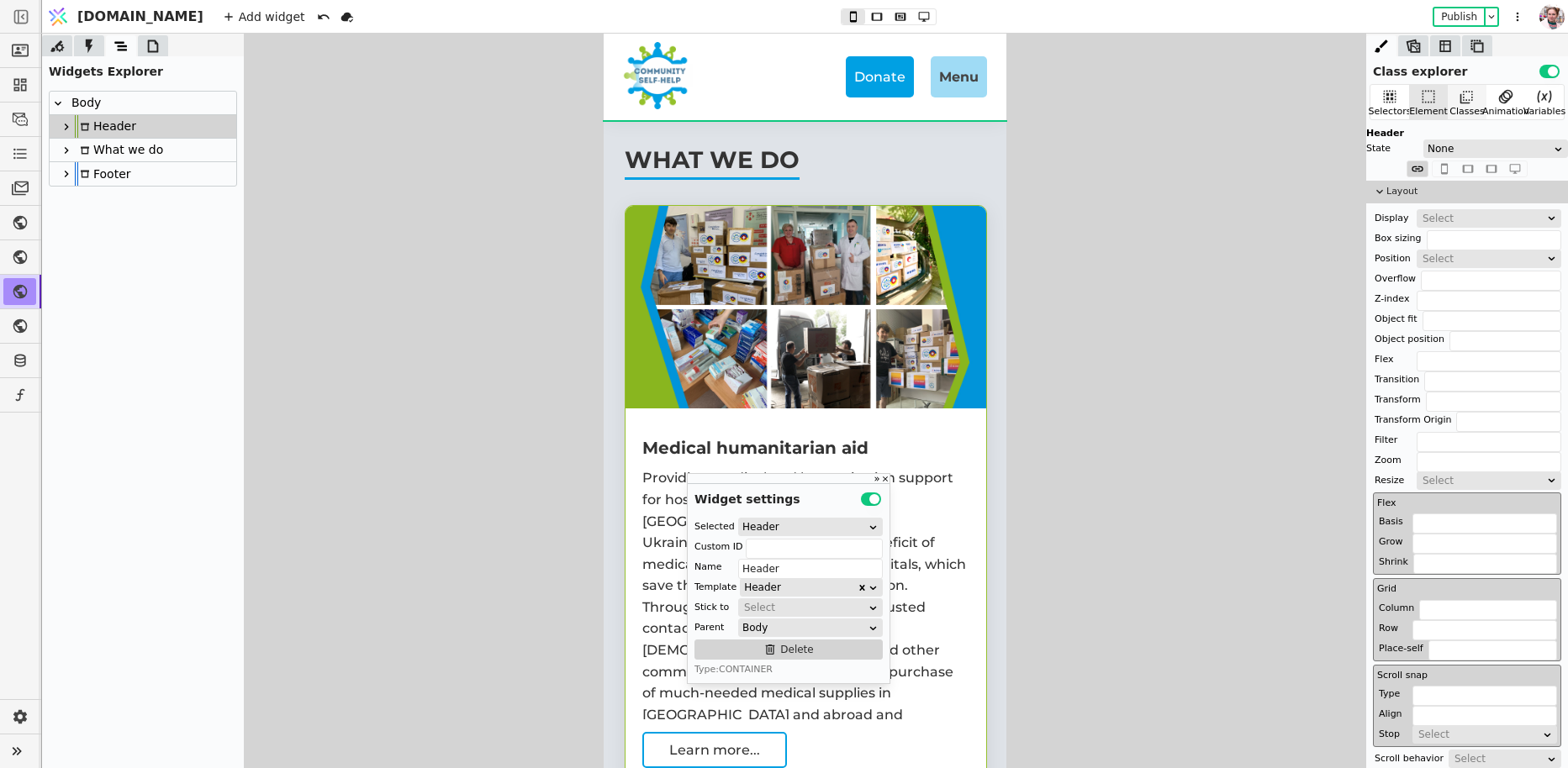
click at [1458, 101] on icon at bounding box center [1467, 97] width 17 height 17
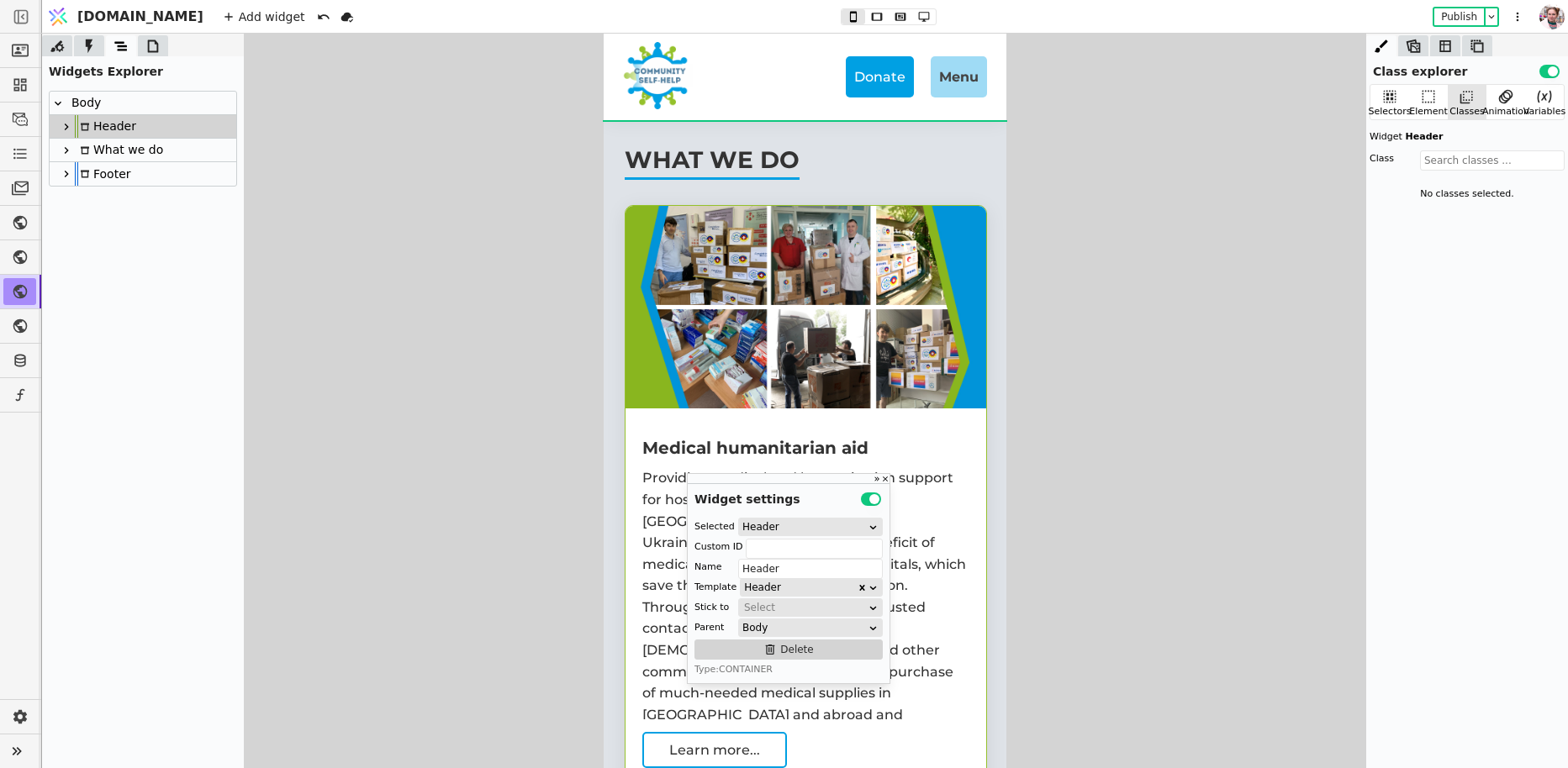
click at [62, 134] on div at bounding box center [67, 127] width 17 height 20
click at [110, 156] on div "Container" at bounding box center [121, 149] width 76 height 23
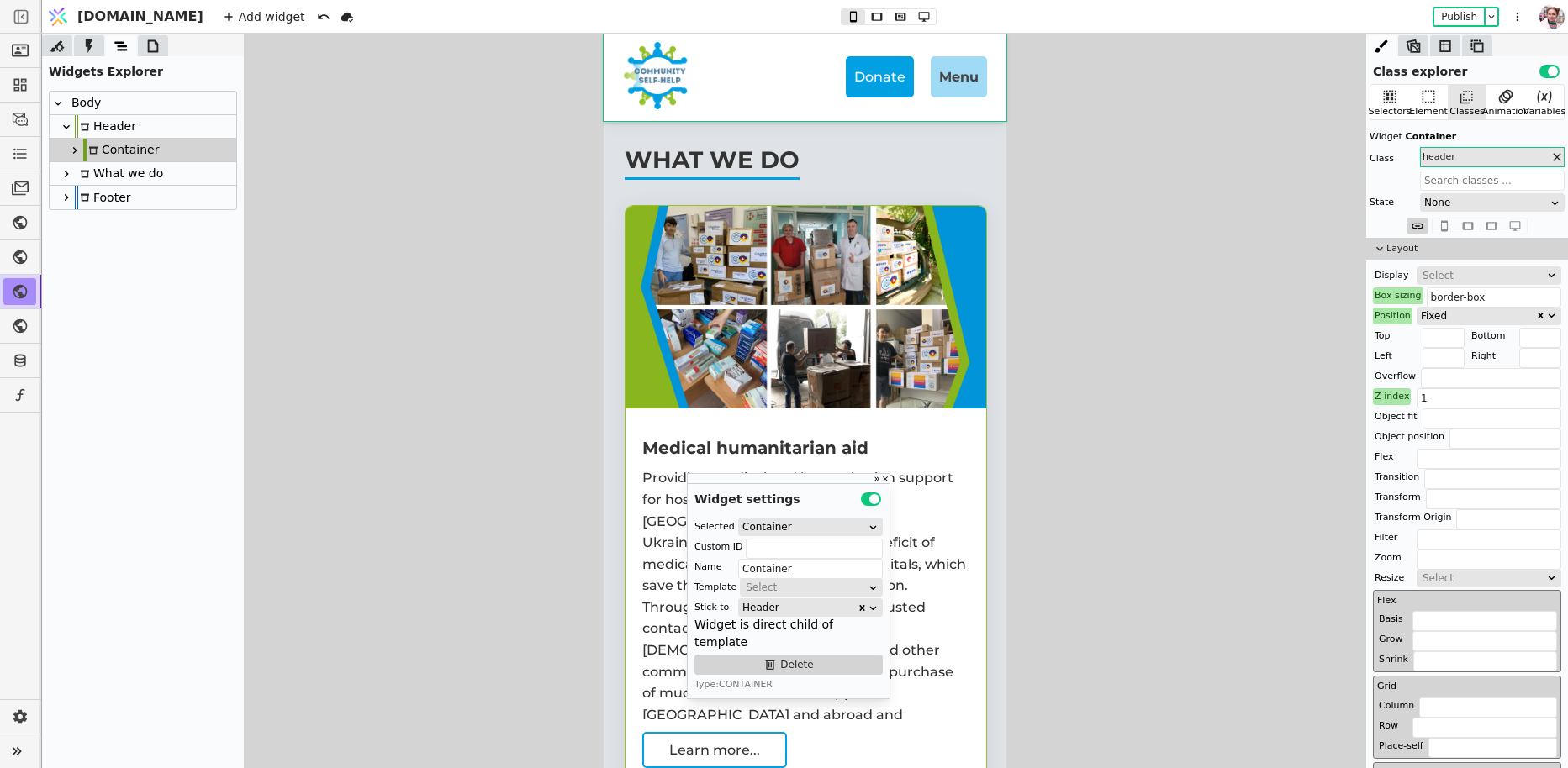
click at [73, 149] on icon at bounding box center [75, 150] width 13 height 13
click at [110, 176] on div "Wrap" at bounding box center [116, 173] width 49 height 23
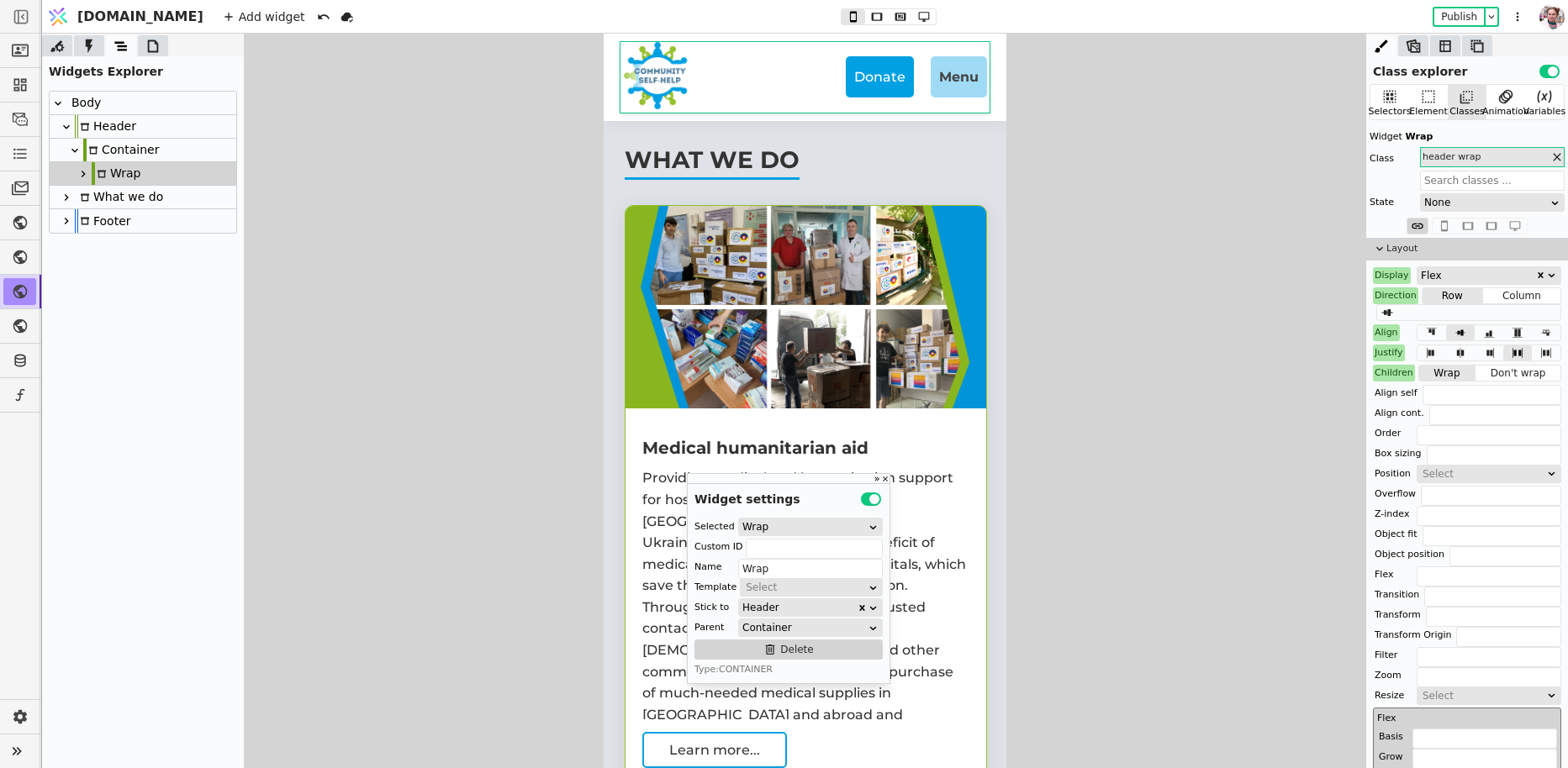
click at [88, 182] on div at bounding box center [84, 174] width 17 height 20
click at [111, 198] on icon at bounding box center [110, 197] width 8 height 8
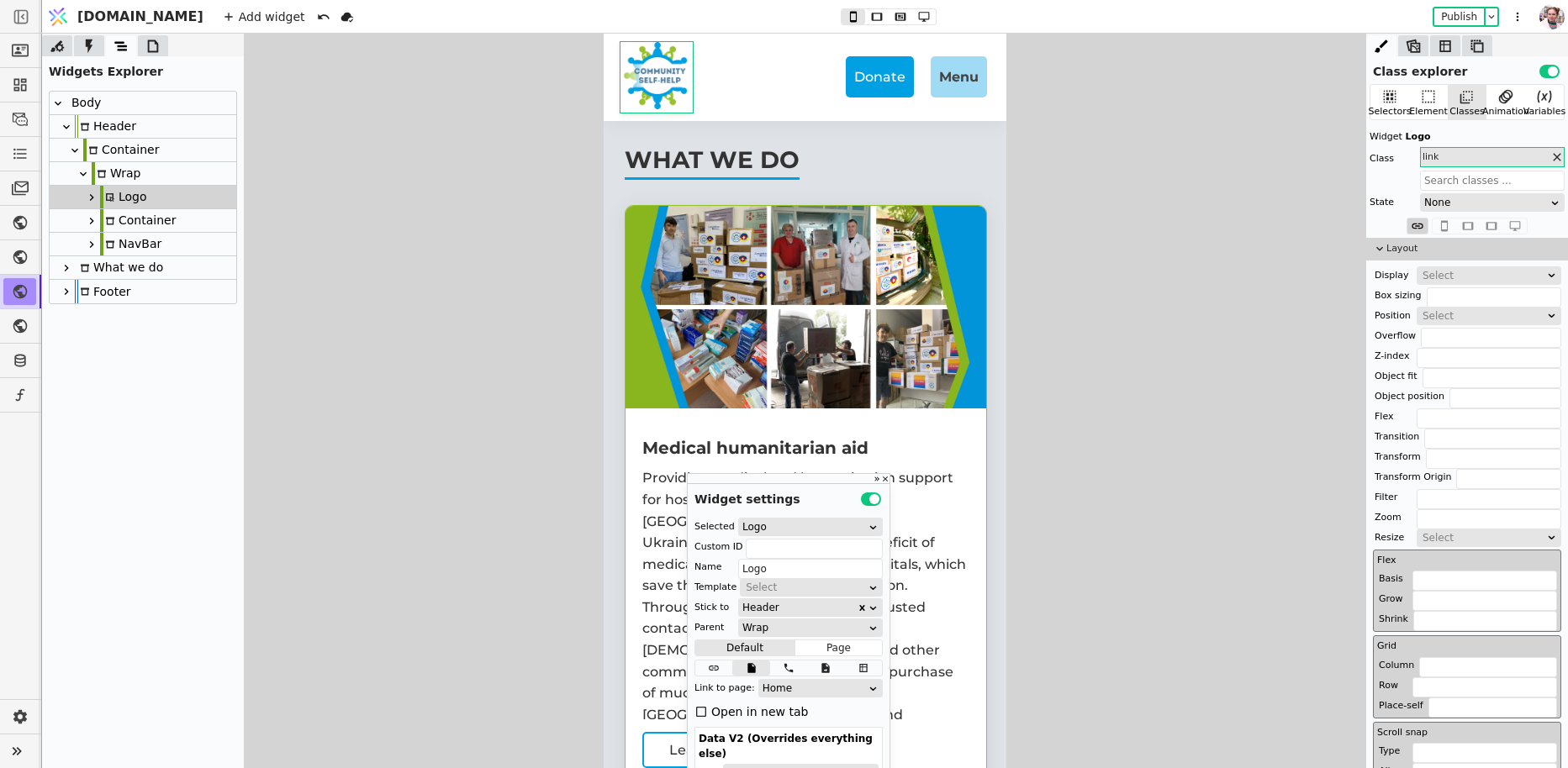
click at [98, 202] on icon at bounding box center [92, 197] width 13 height 13
click at [138, 221] on div "Image" at bounding box center [137, 220] width 56 height 23
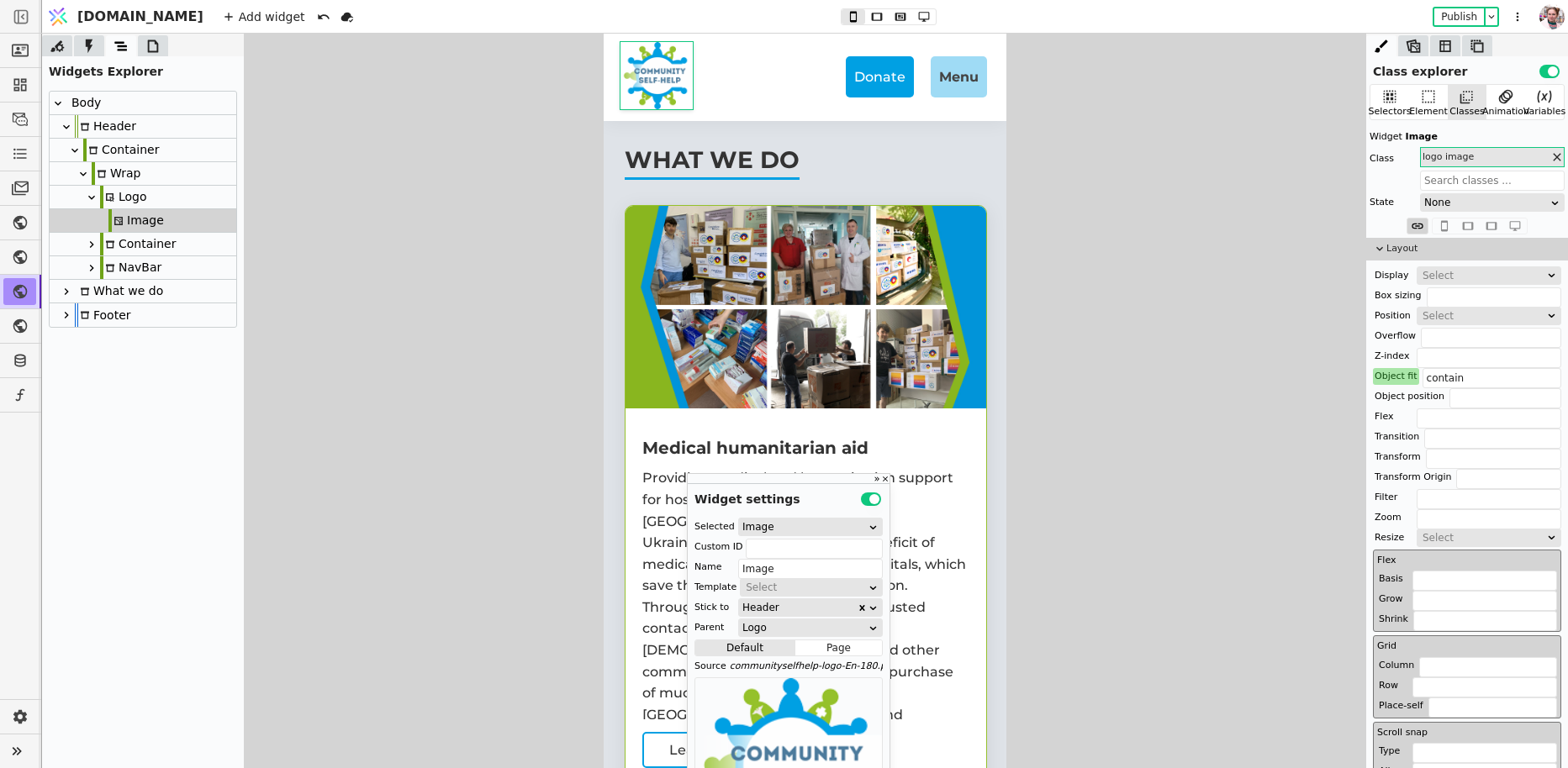
click at [138, 205] on div "Logo" at bounding box center [124, 196] width 47 height 23
type input "Logo"
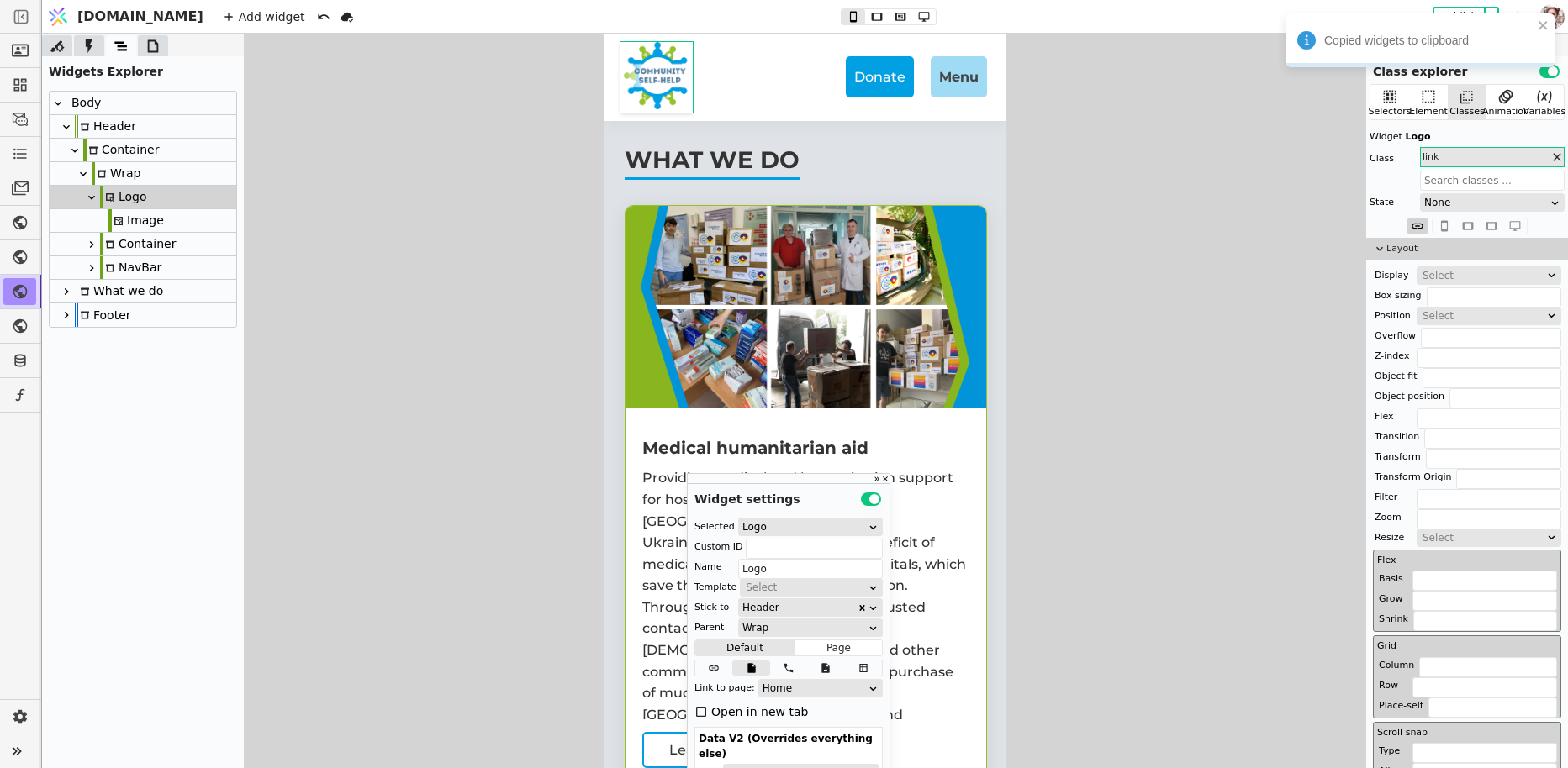
click at [159, 50] on icon at bounding box center [153, 46] width 17 height 17
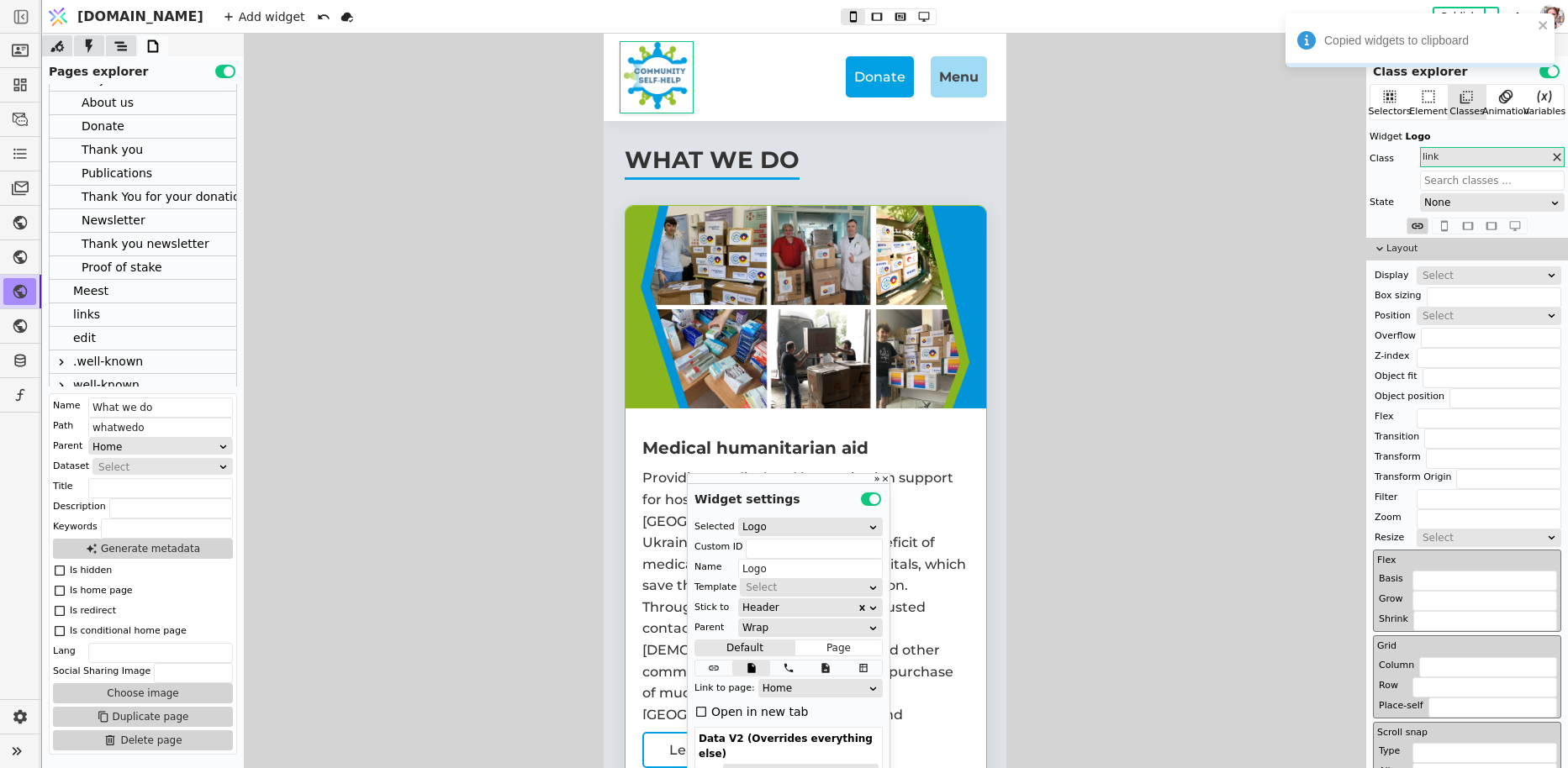
scroll to position [168, 0]
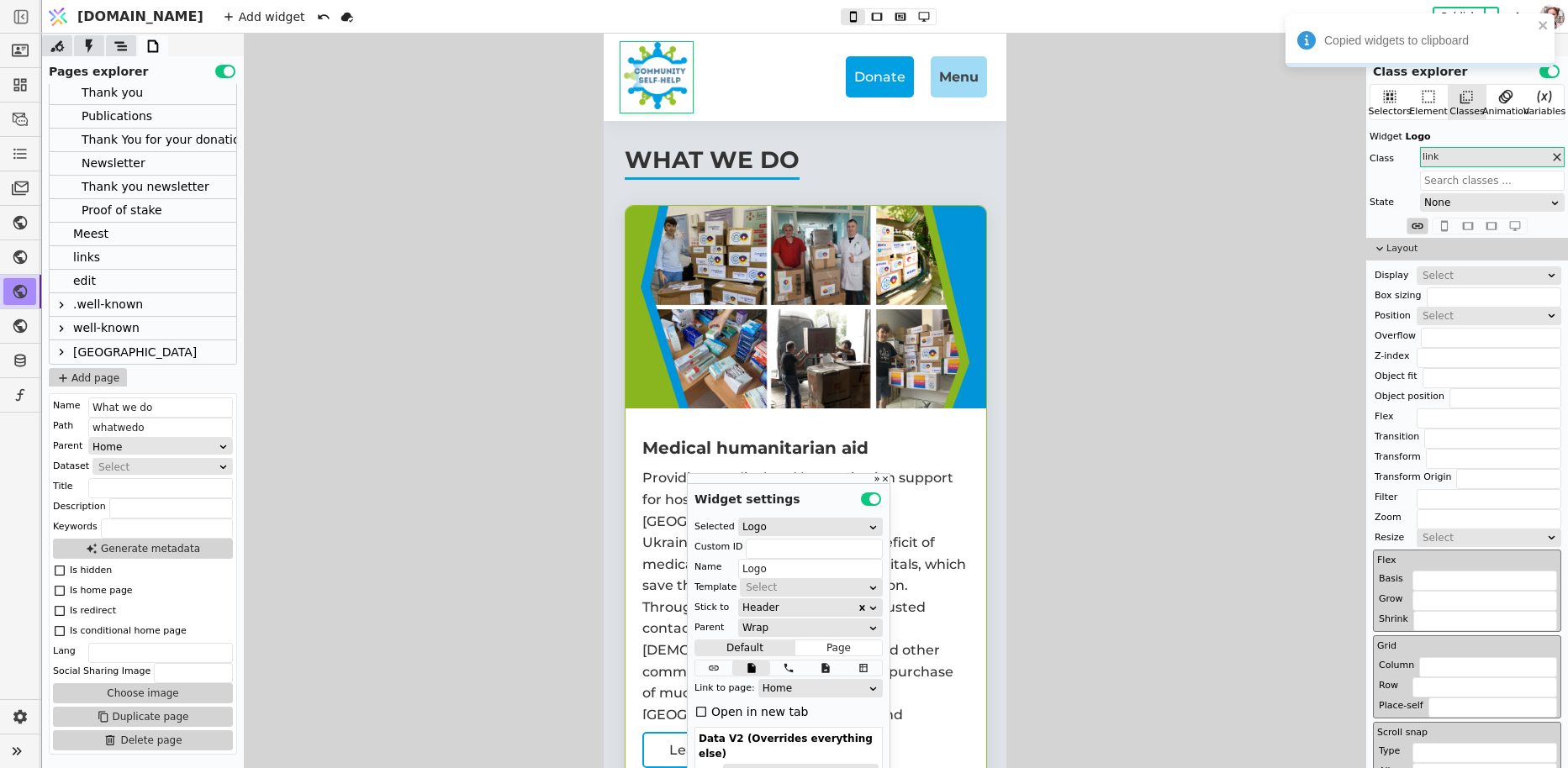
click at [94, 256] on div "links" at bounding box center [87, 257] width 27 height 23
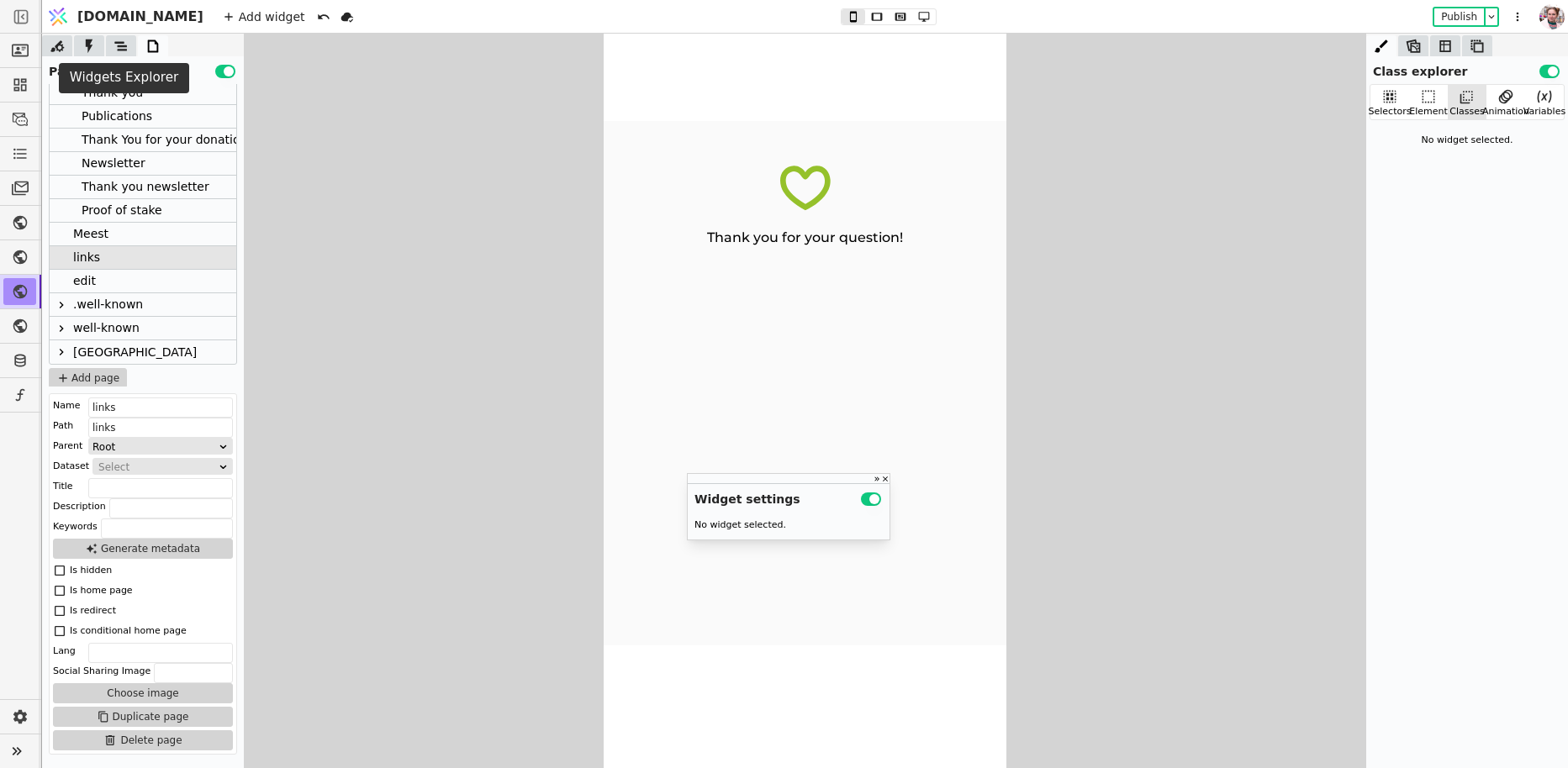
click at [117, 46] on icon at bounding box center [121, 46] width 17 height 17
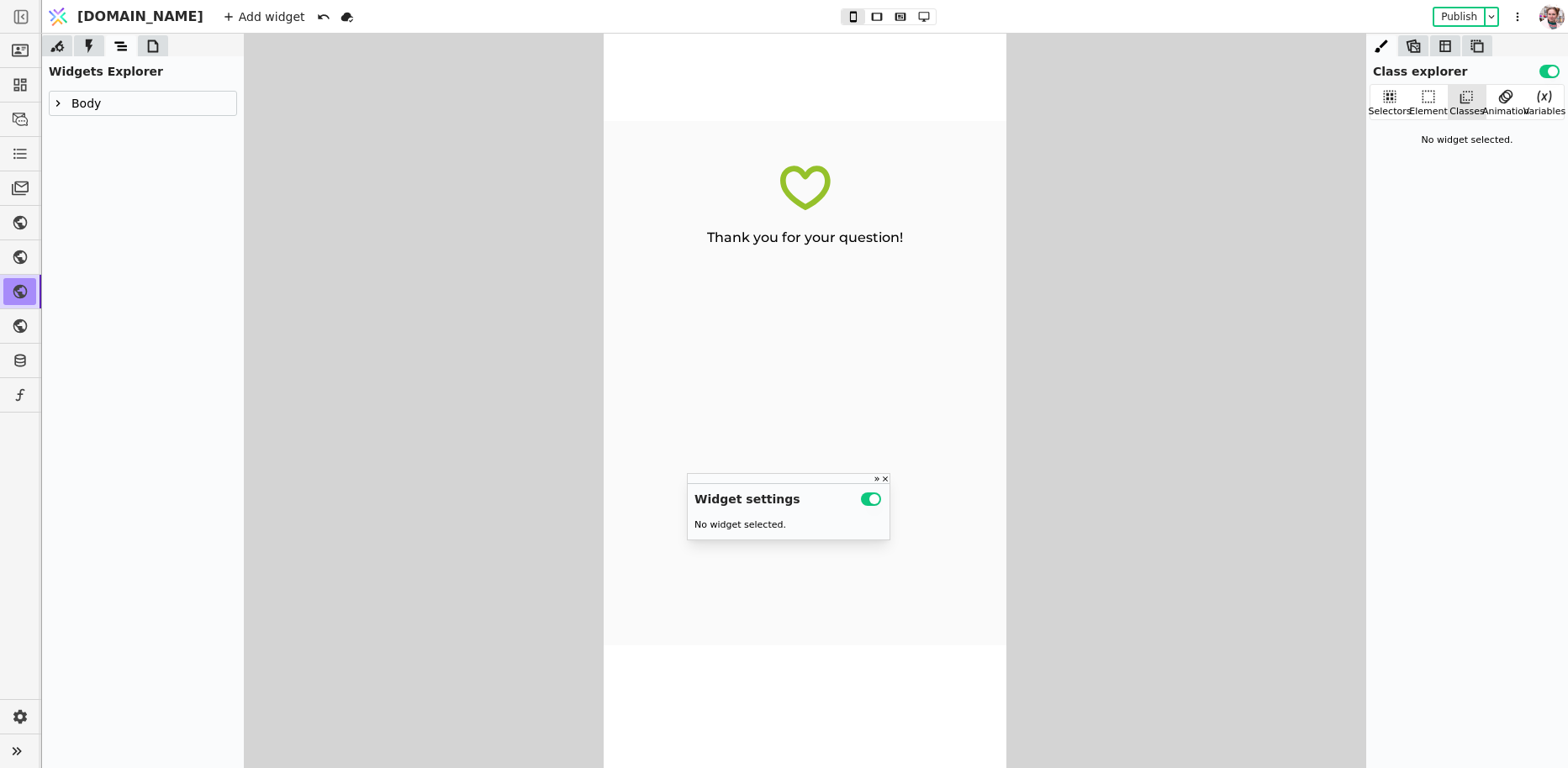
click at [57, 107] on icon at bounding box center [58, 104] width 13 height 13
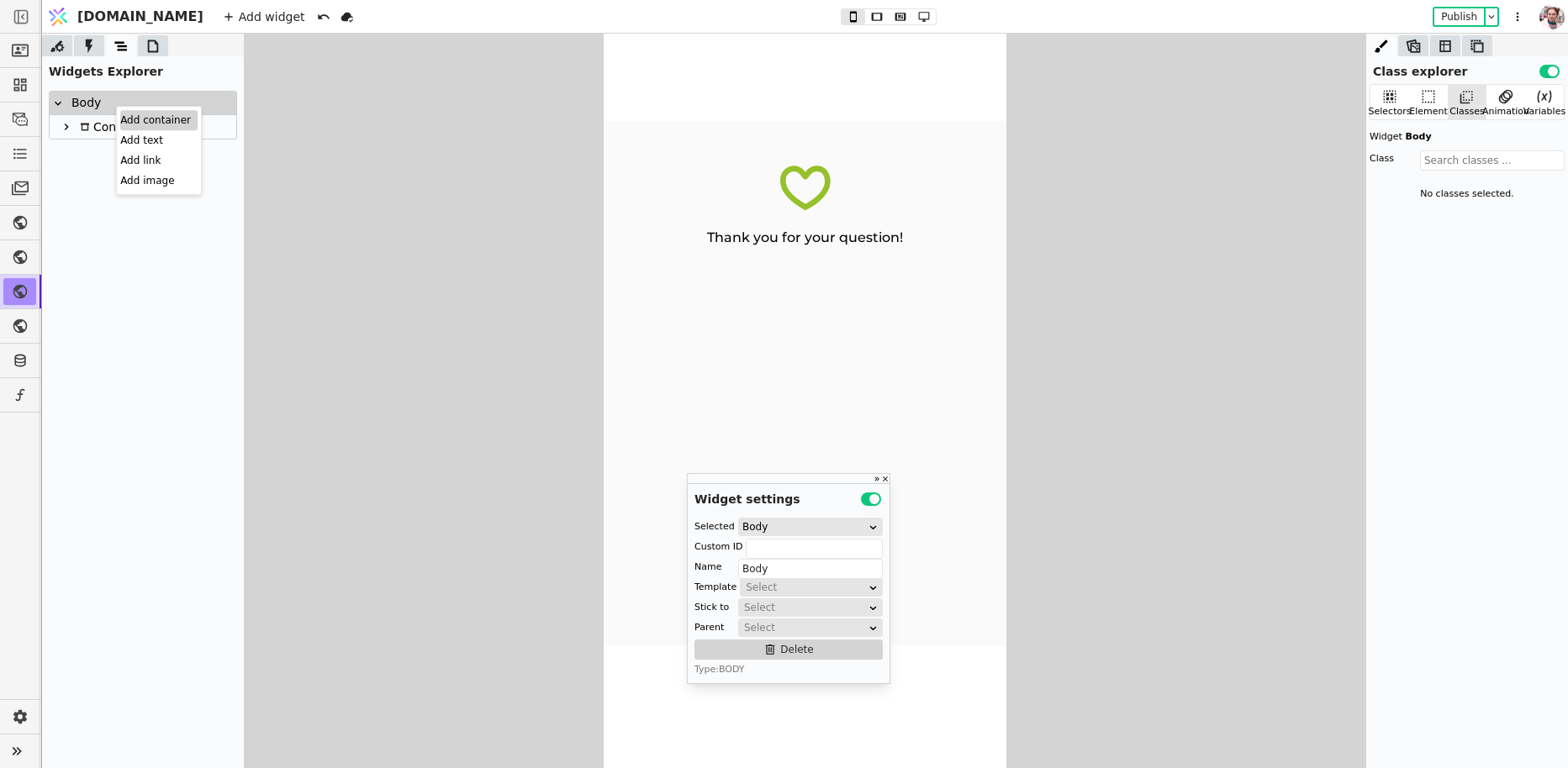
click at [126, 112] on div "Add container" at bounding box center [159, 121] width 78 height 20
type input "Container"
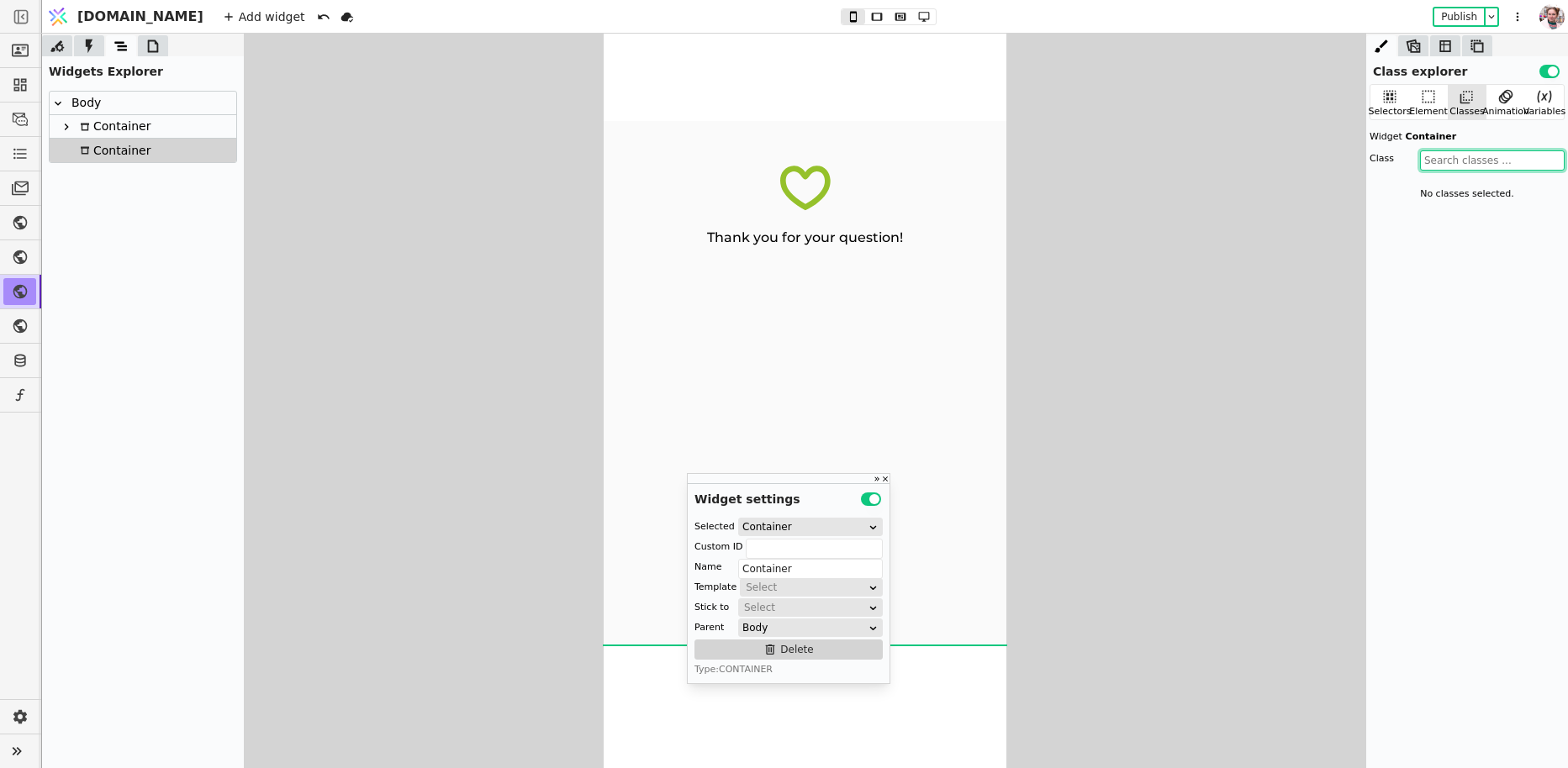
click at [1430, 164] on input "text" at bounding box center [1491, 160] width 144 height 20
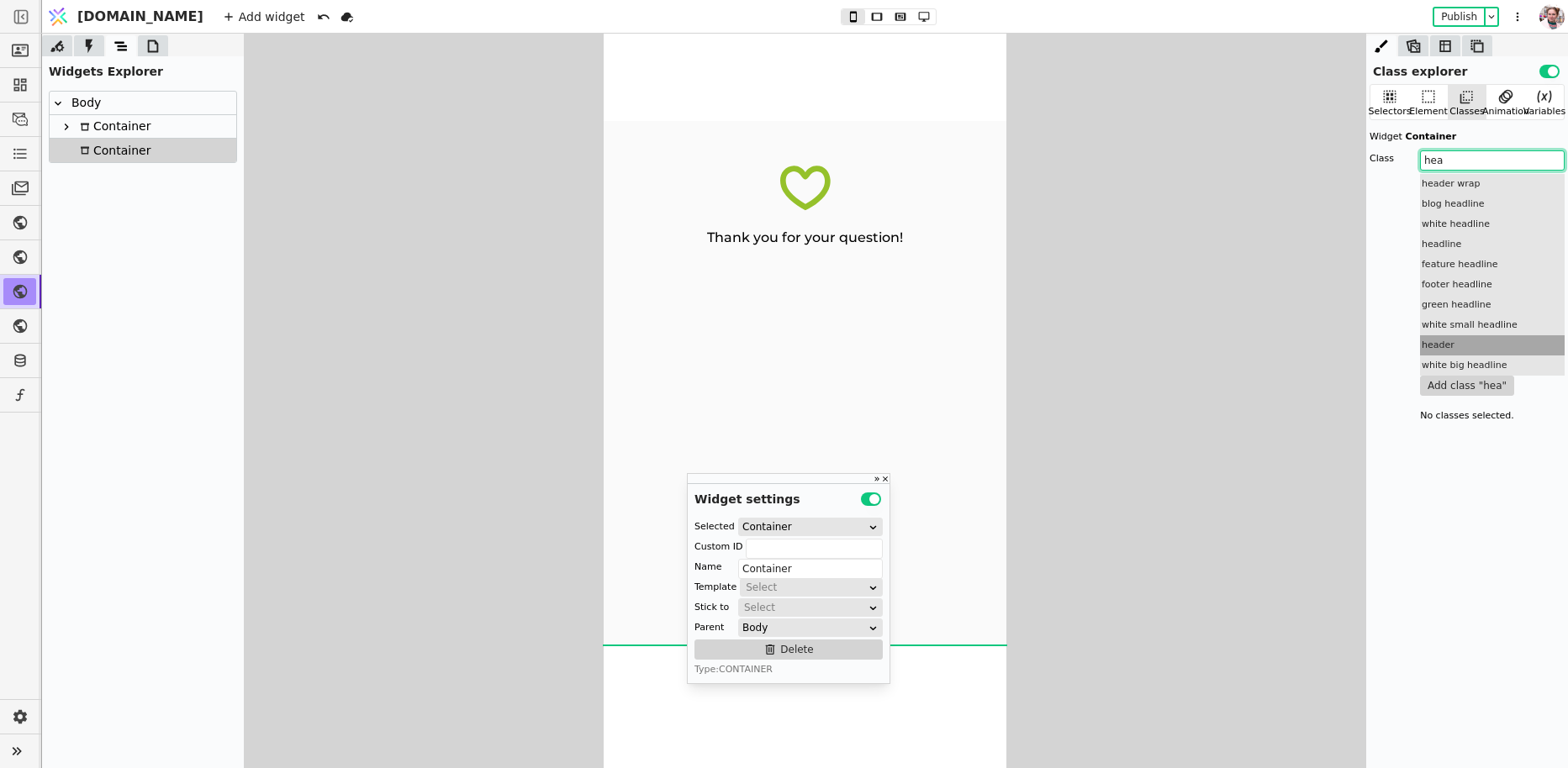
type input "hea"
click at [1442, 348] on div "header" at bounding box center [1491, 346] width 144 height 20
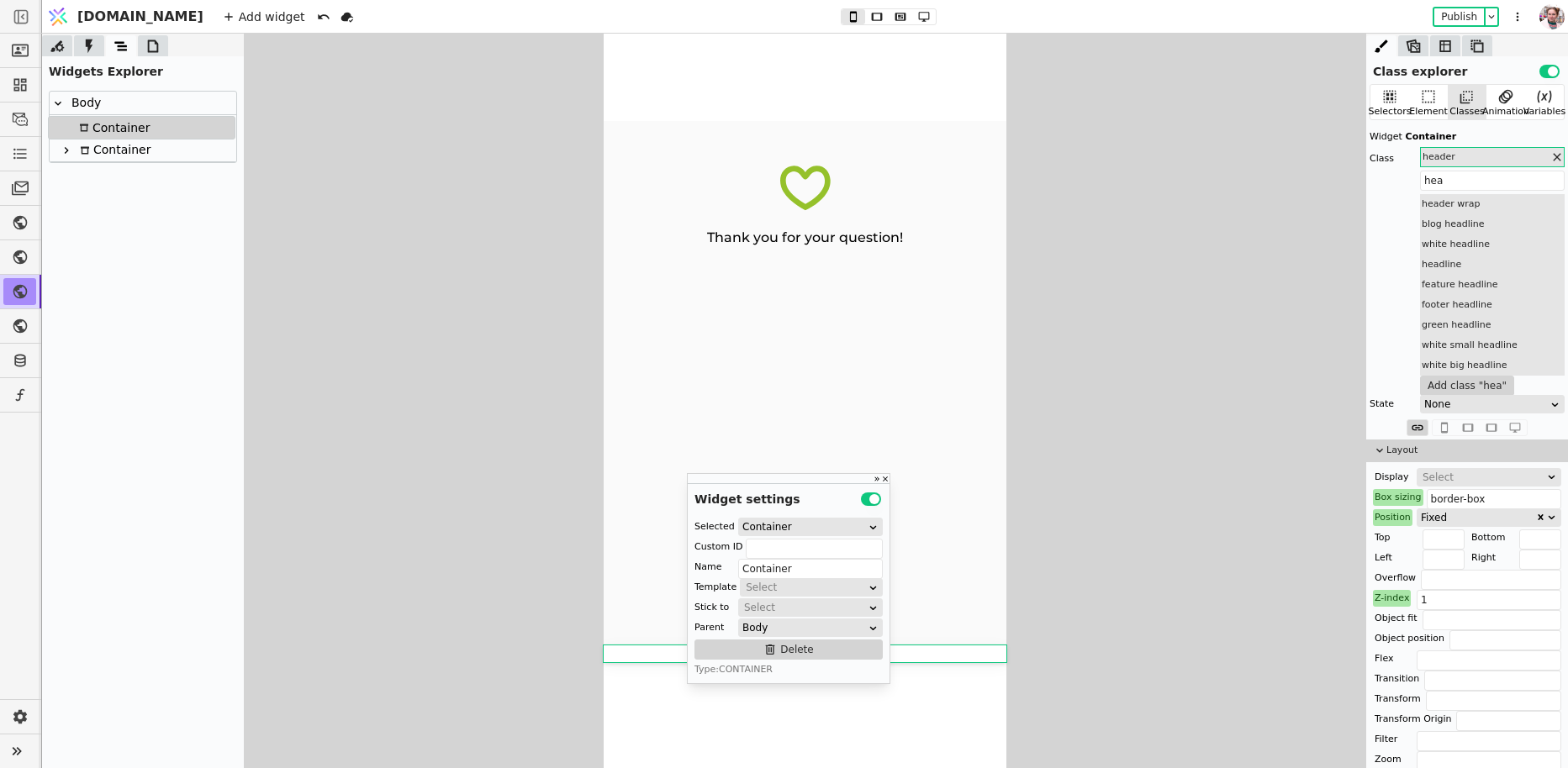
drag, startPoint x: 110, startPoint y: 151, endPoint x: 109, endPoint y: 124, distance: 27.0
click at [109, 123] on div "Body Container Container" at bounding box center [143, 127] width 186 height 71
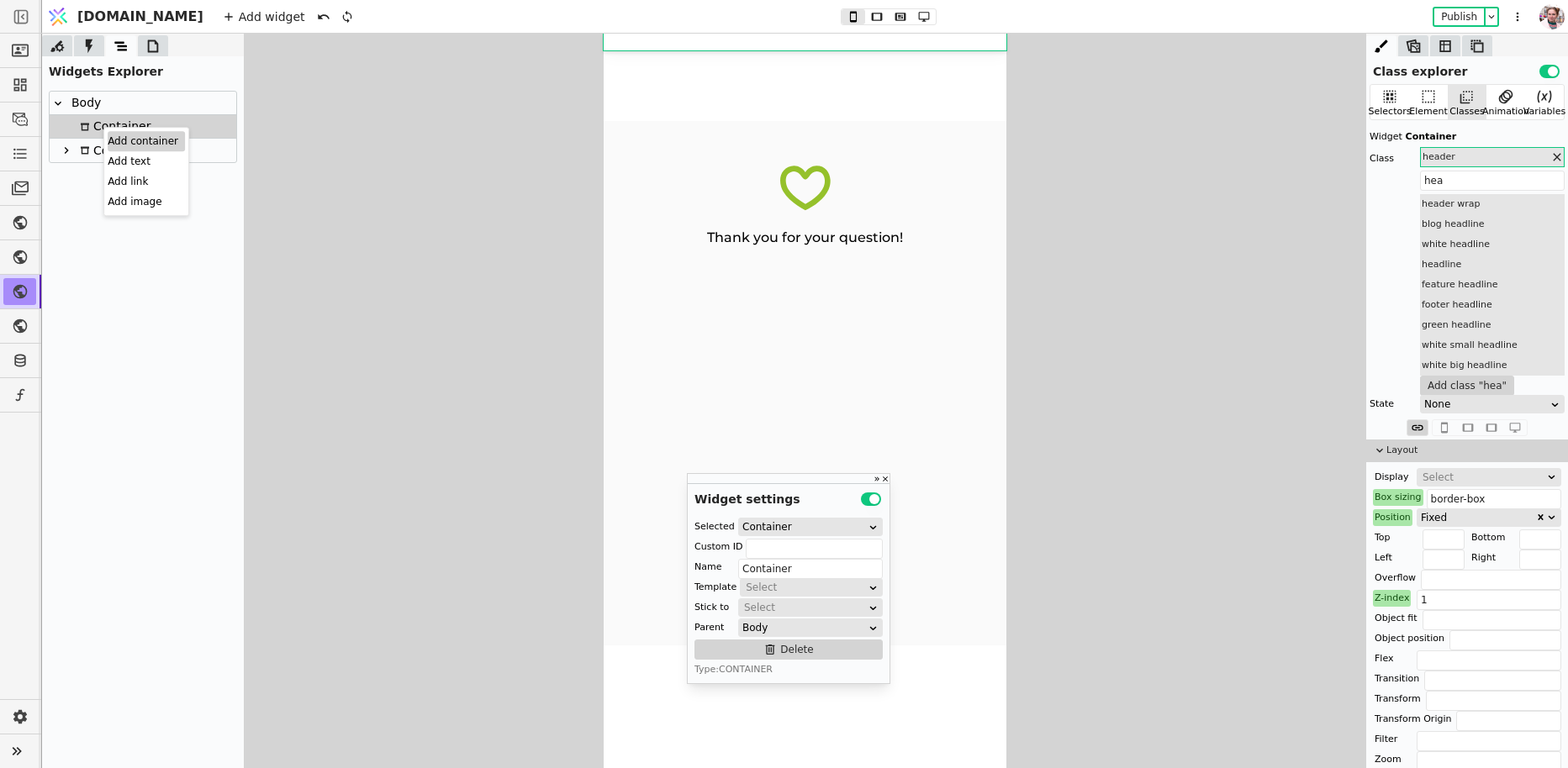
click at [121, 141] on div "Add container" at bounding box center [147, 141] width 78 height 20
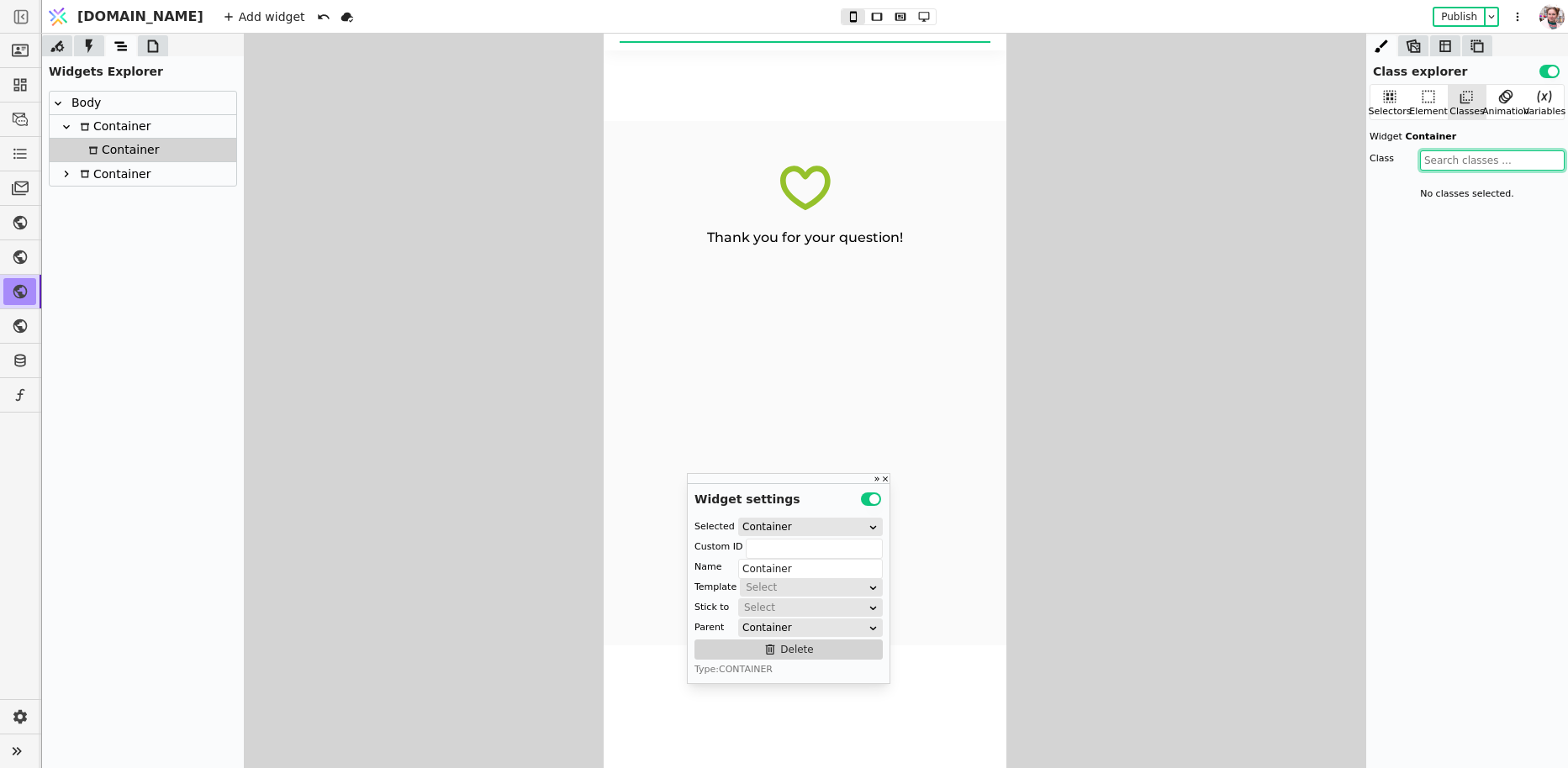
click at [1443, 167] on input "text" at bounding box center [1491, 160] width 144 height 20
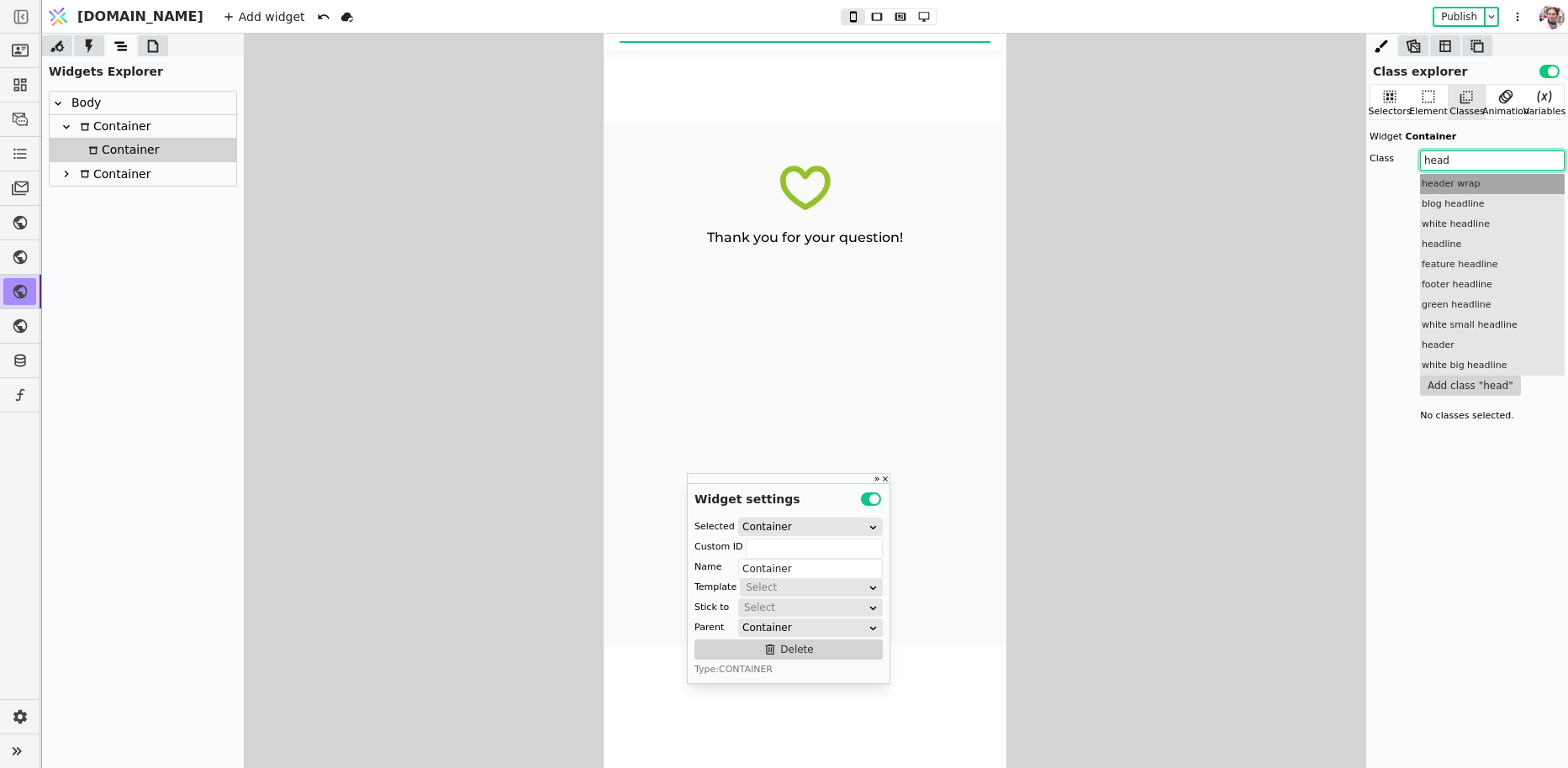
type input "head"
click at [1451, 180] on div "header wrap" at bounding box center [1491, 184] width 144 height 20
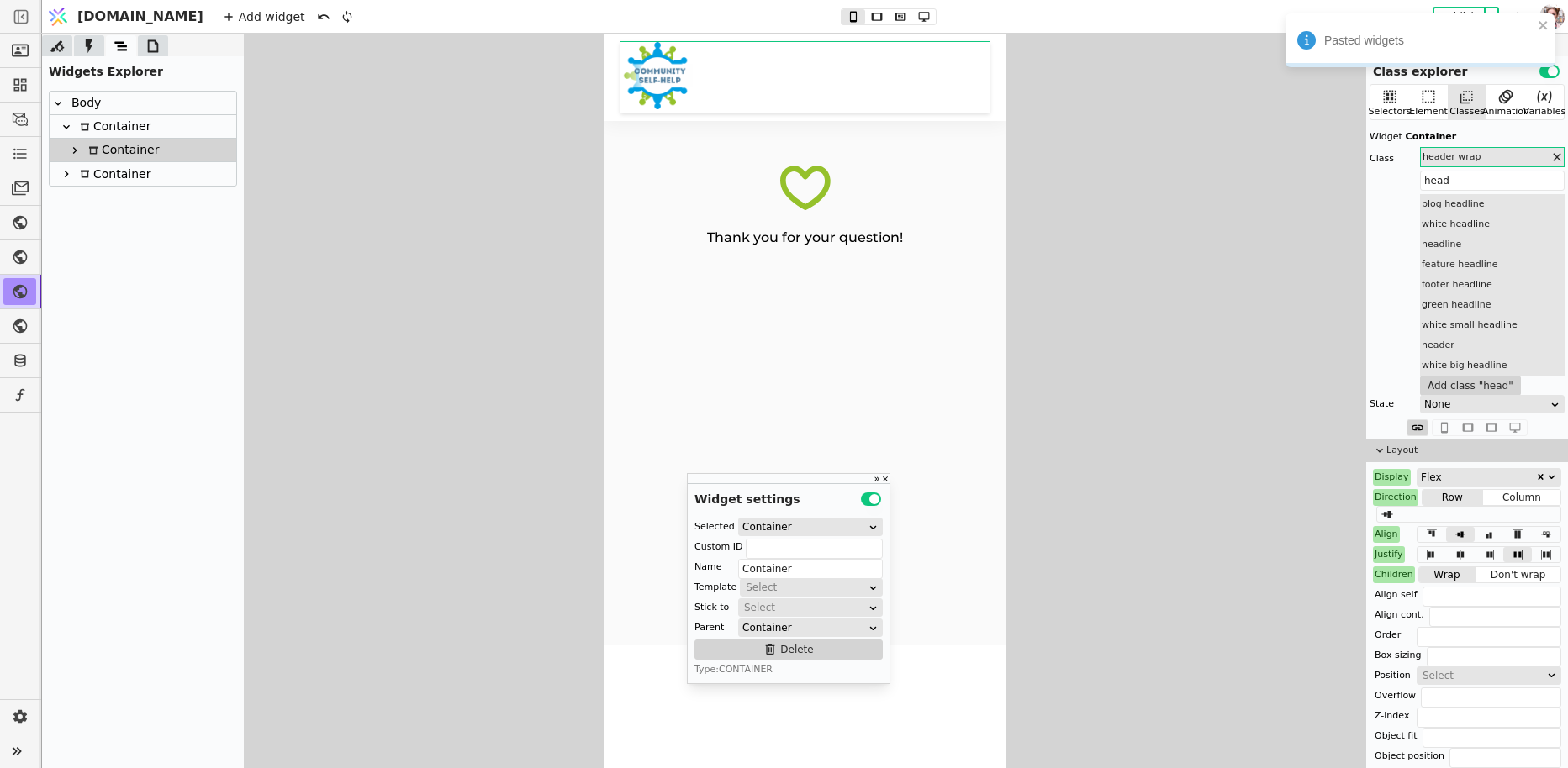
click at [74, 151] on icon at bounding box center [75, 150] width 4 height 7
click at [90, 179] on div at bounding box center [84, 174] width 17 height 20
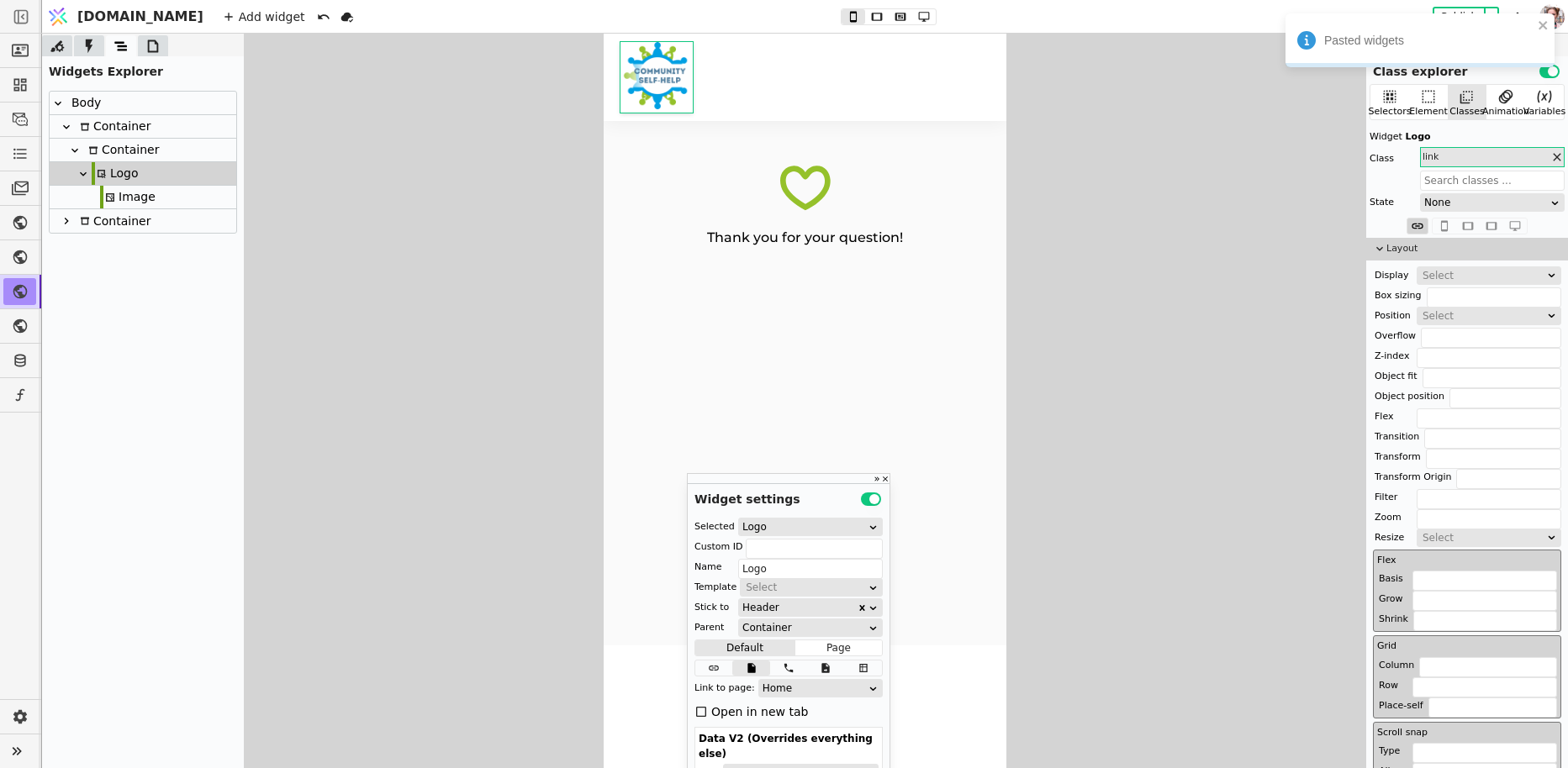
click at [94, 199] on div at bounding box center [92, 196] width 17 height 23
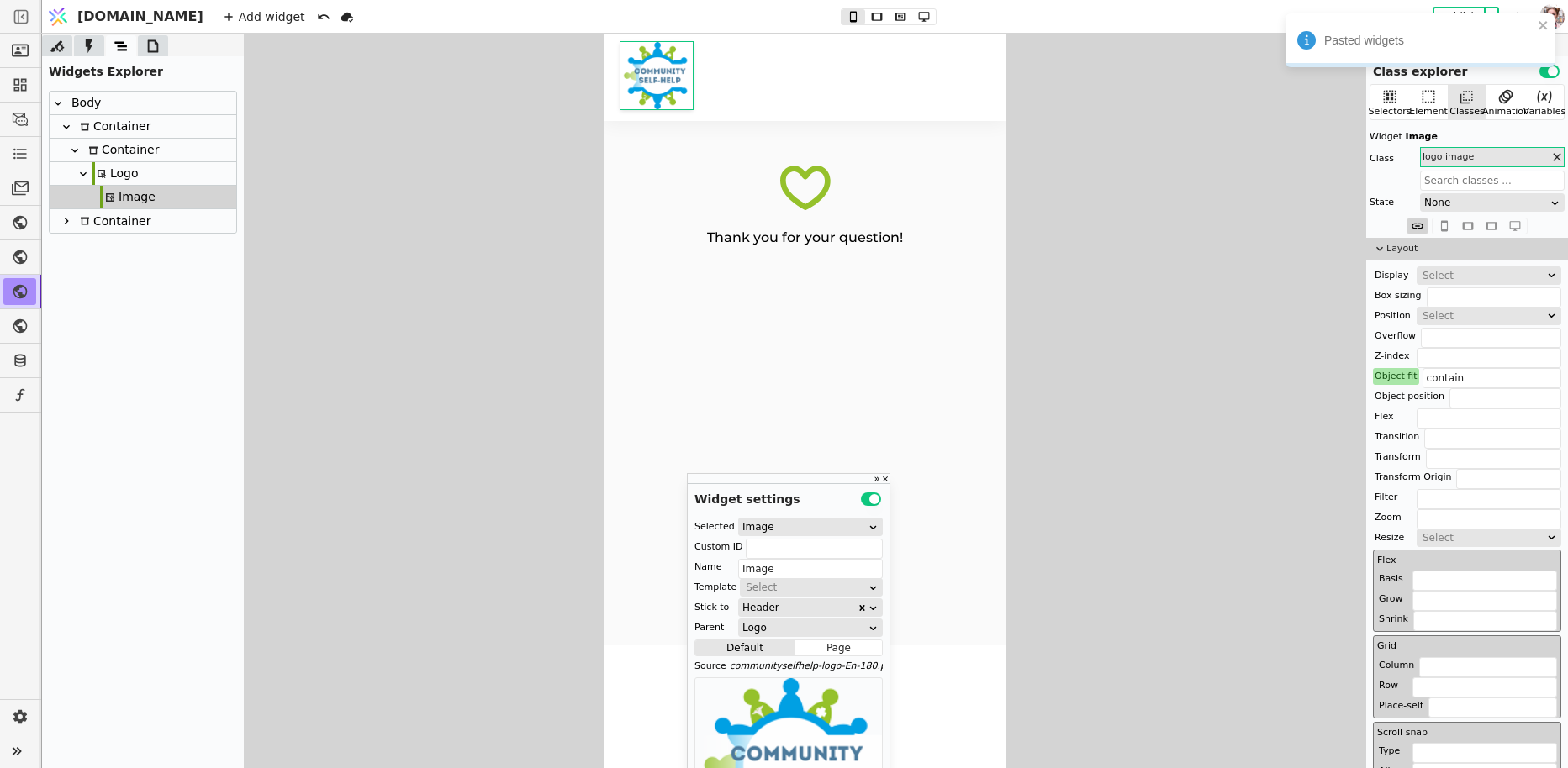
click at [100, 169] on icon at bounding box center [102, 174] width 8 height 8
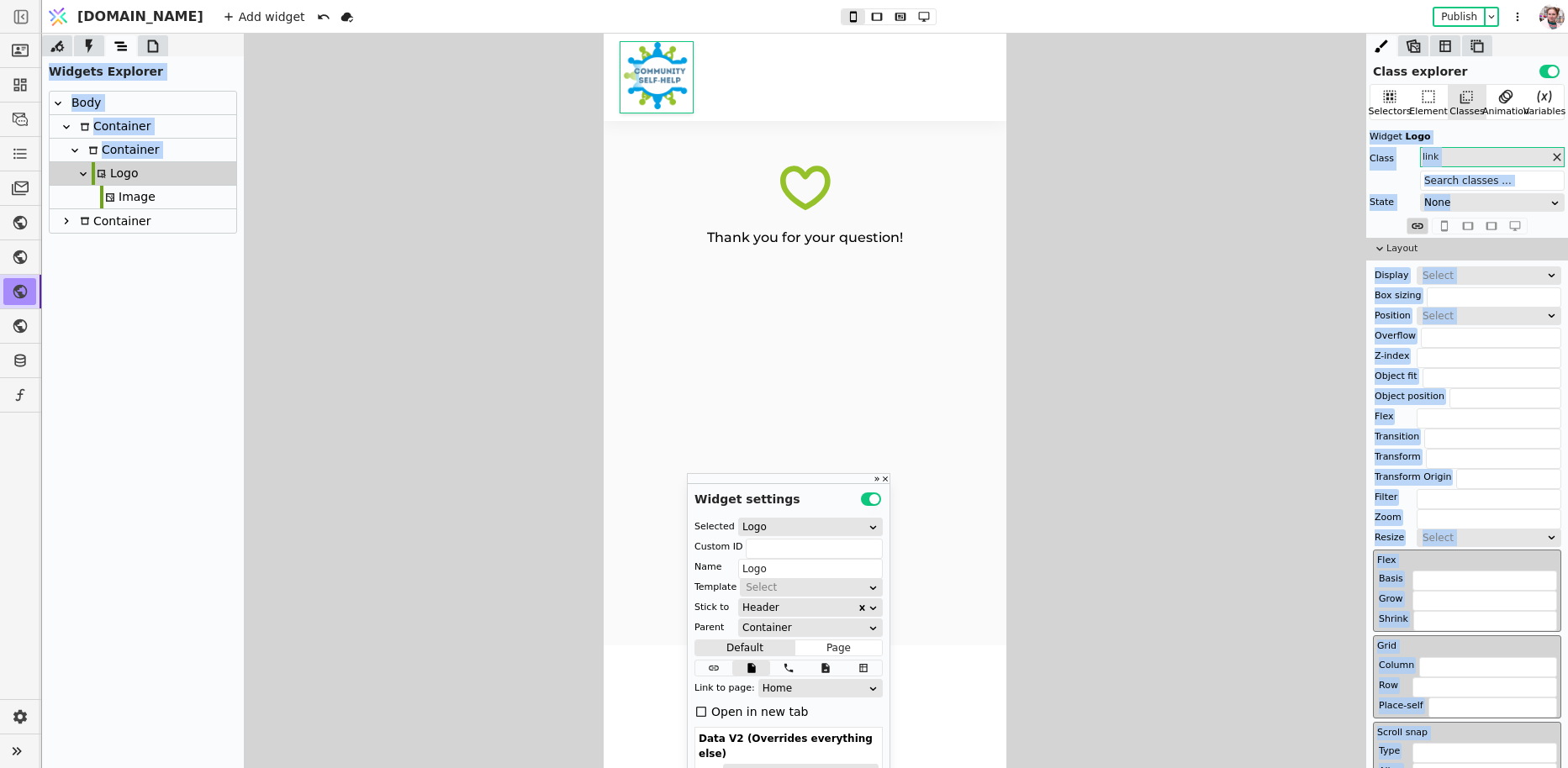
click at [145, 190] on div "Image" at bounding box center [128, 196] width 56 height 23
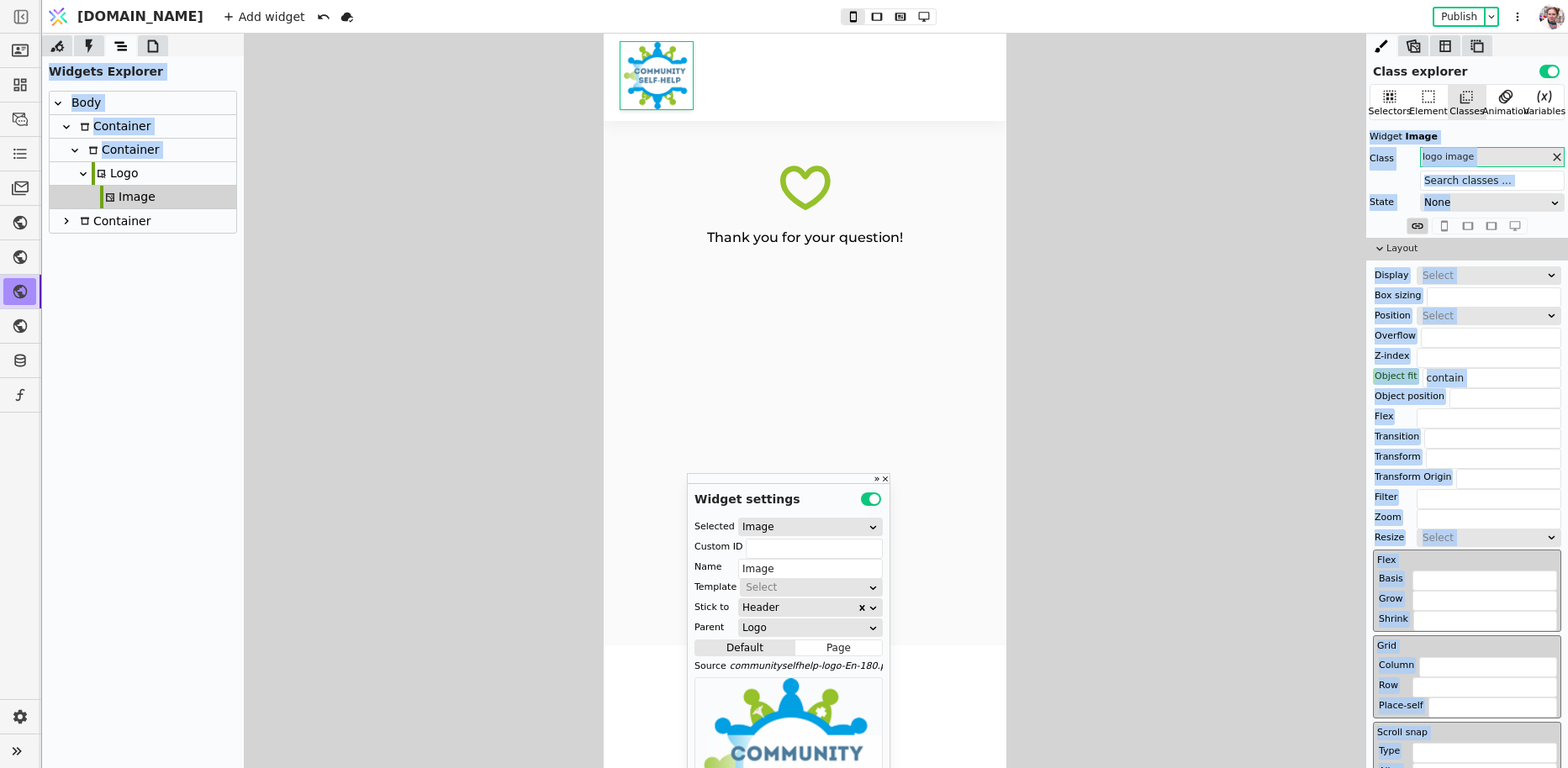
click at [147, 181] on div "Logo" at bounding box center [143, 174] width 186 height 24
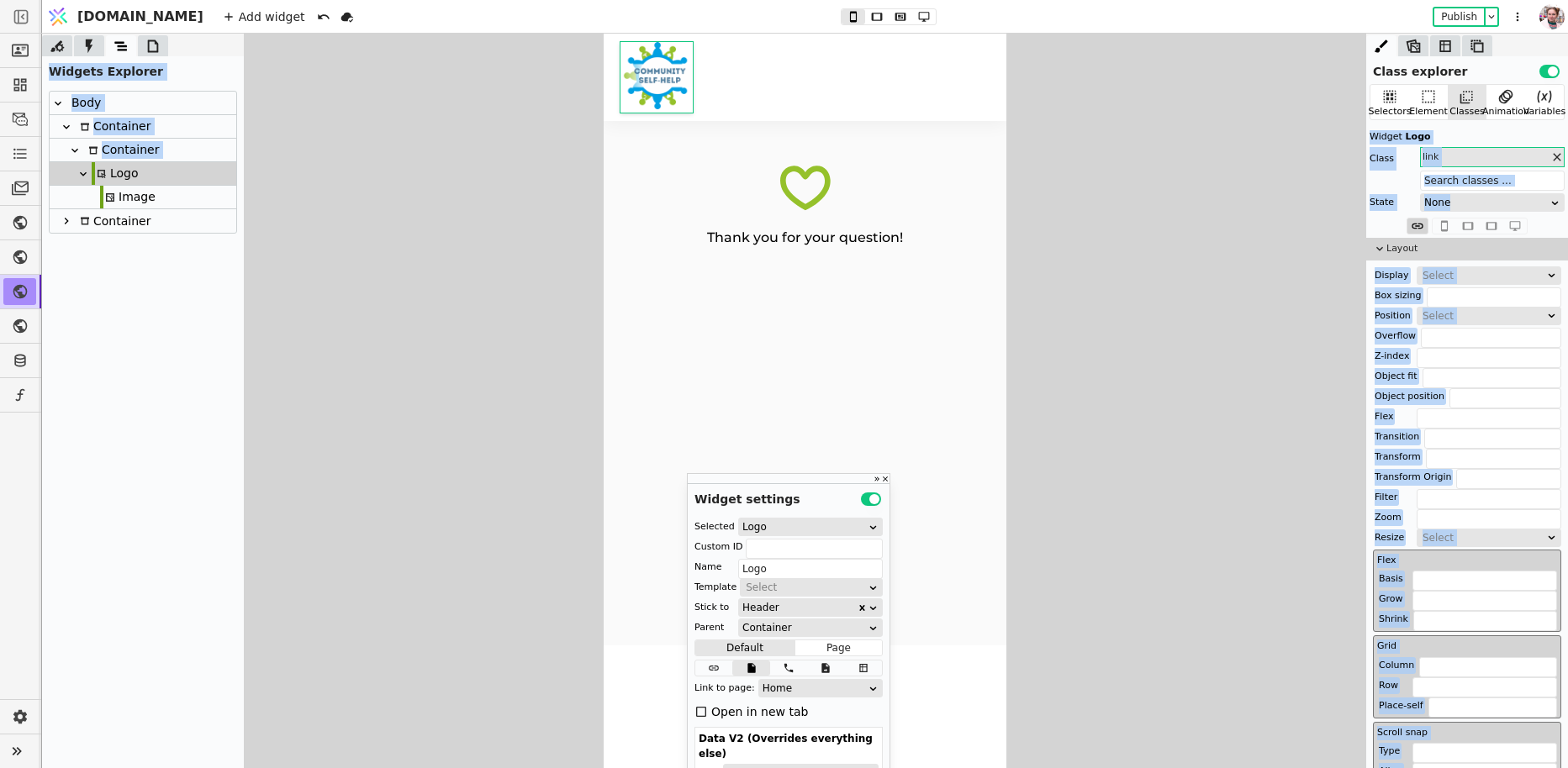
click at [187, 203] on div "Image" at bounding box center [143, 197] width 186 height 24
type input "Image"
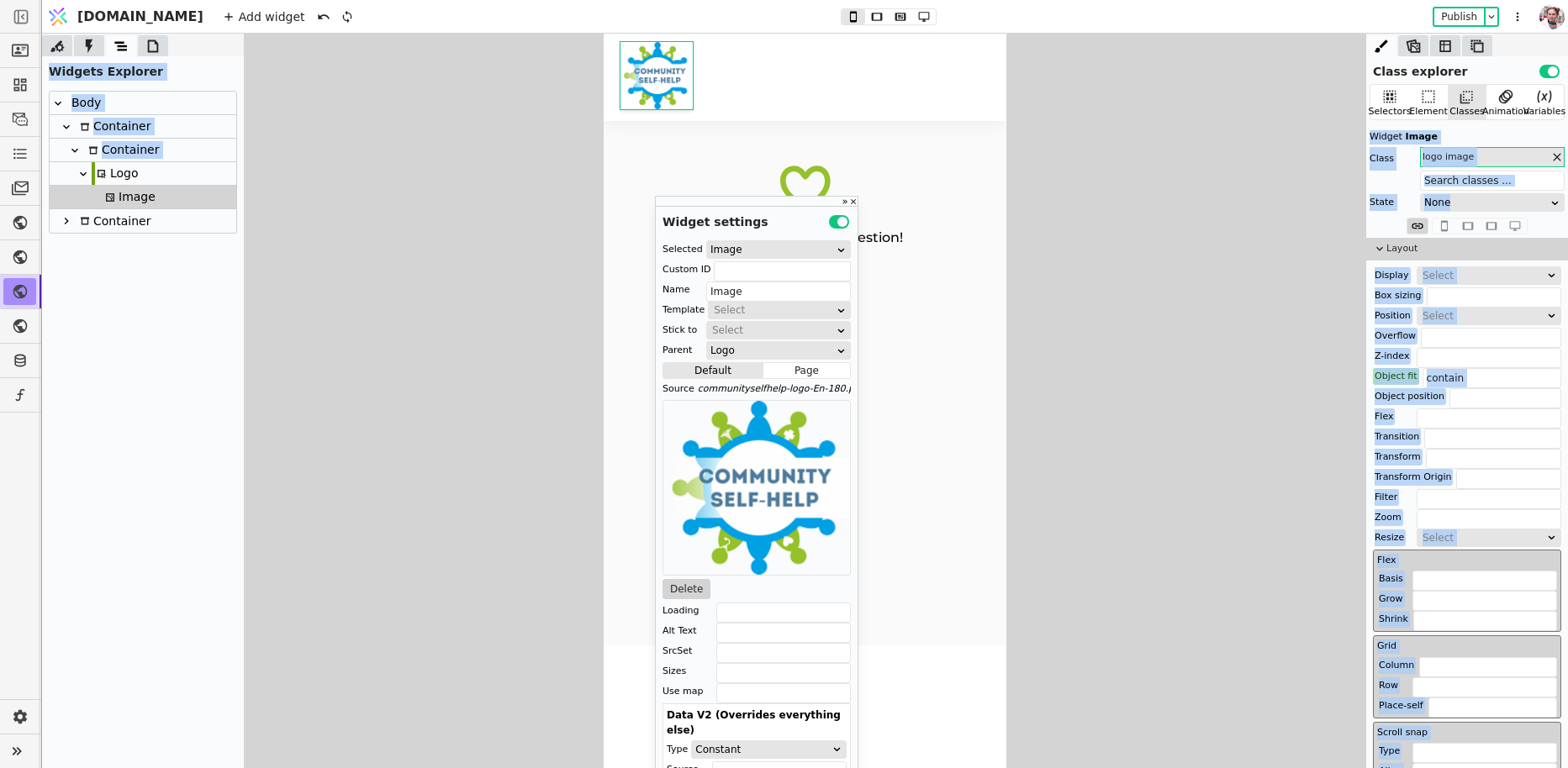
click at [127, 176] on div "Logo" at bounding box center [116, 173] width 47 height 23
type input "Logo"
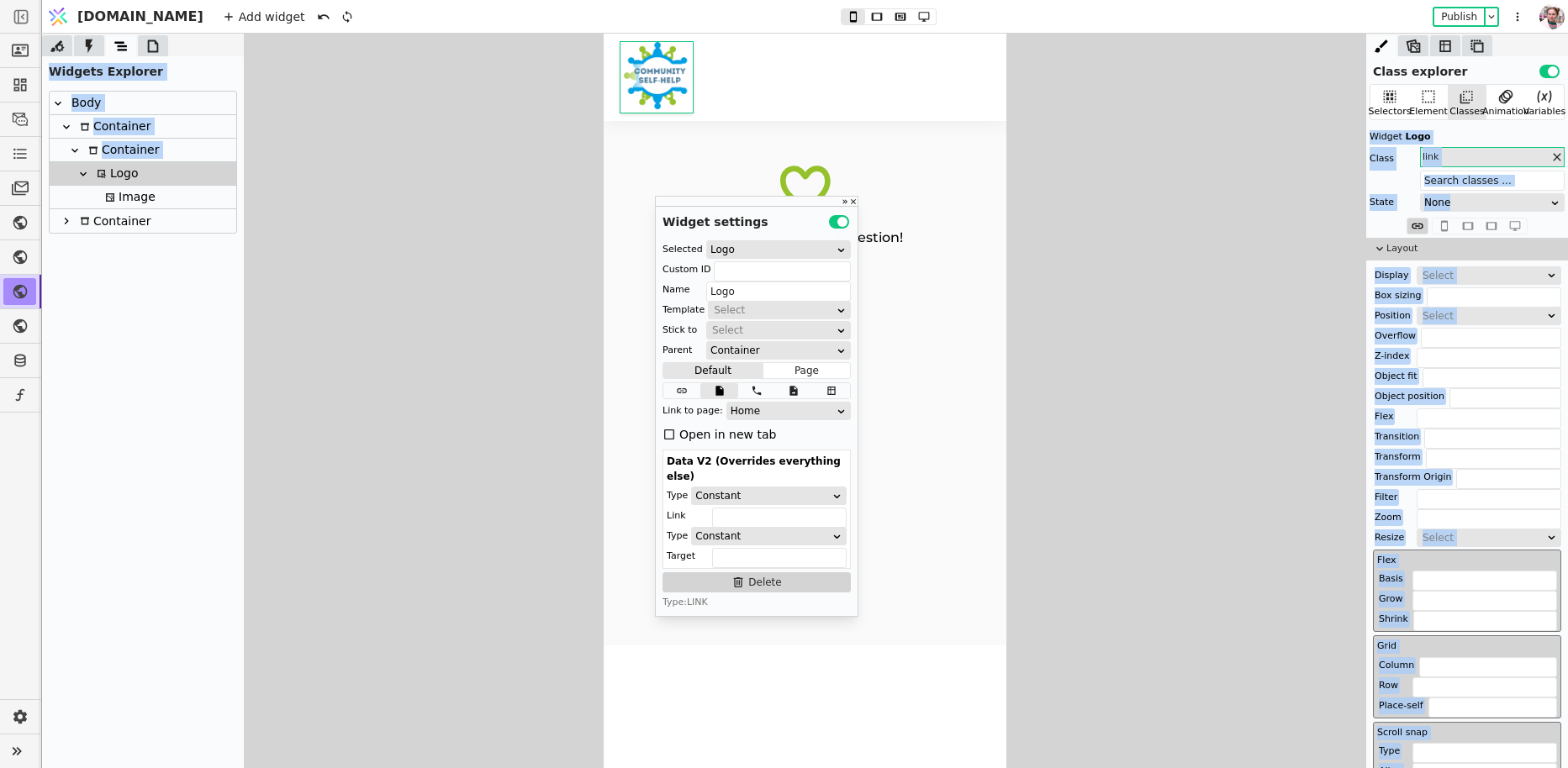
click at [385, 228] on div at bounding box center [805, 400] width 1526 height 734
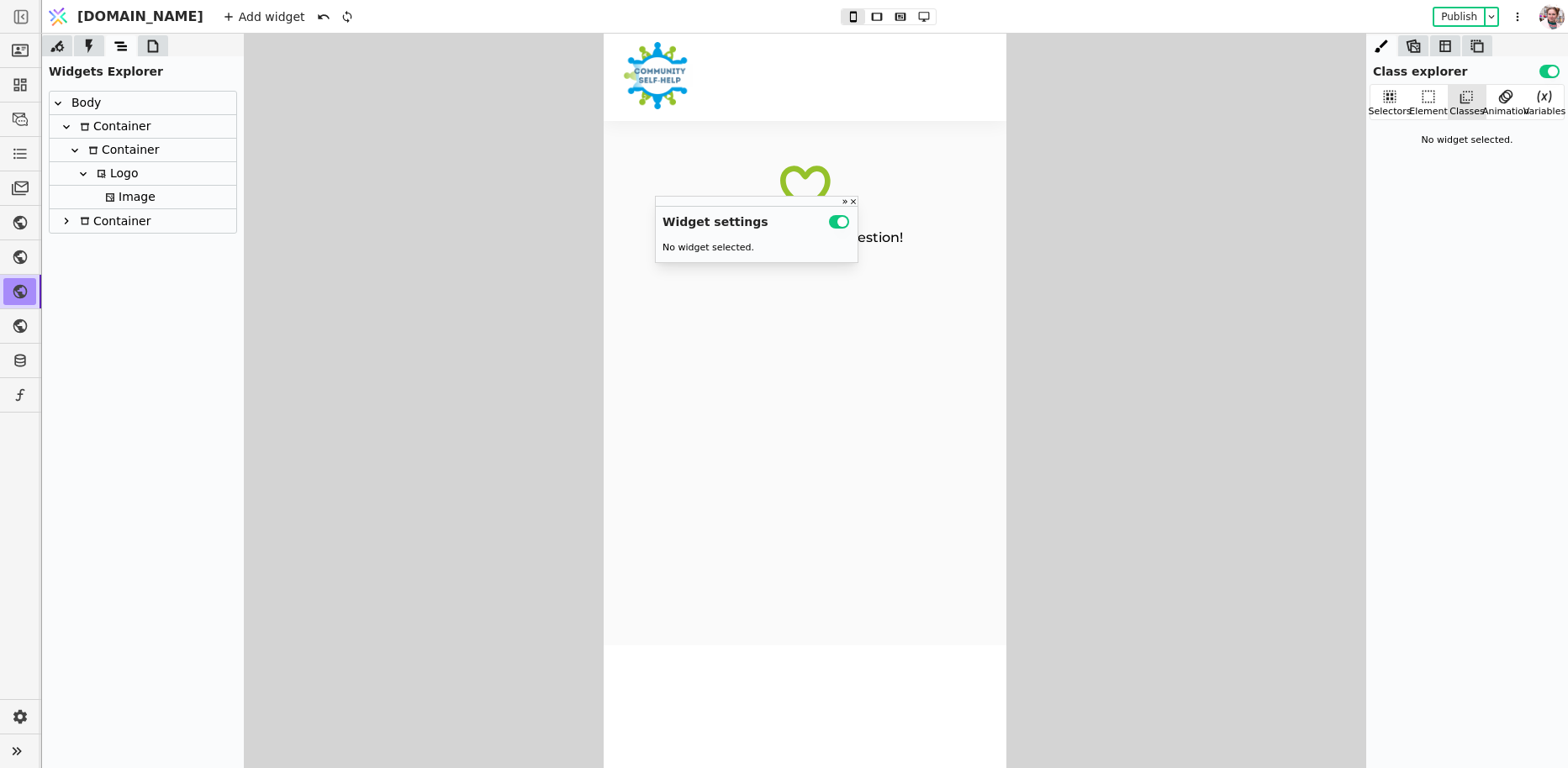
click at [123, 167] on div "Logo" at bounding box center [116, 173] width 47 height 23
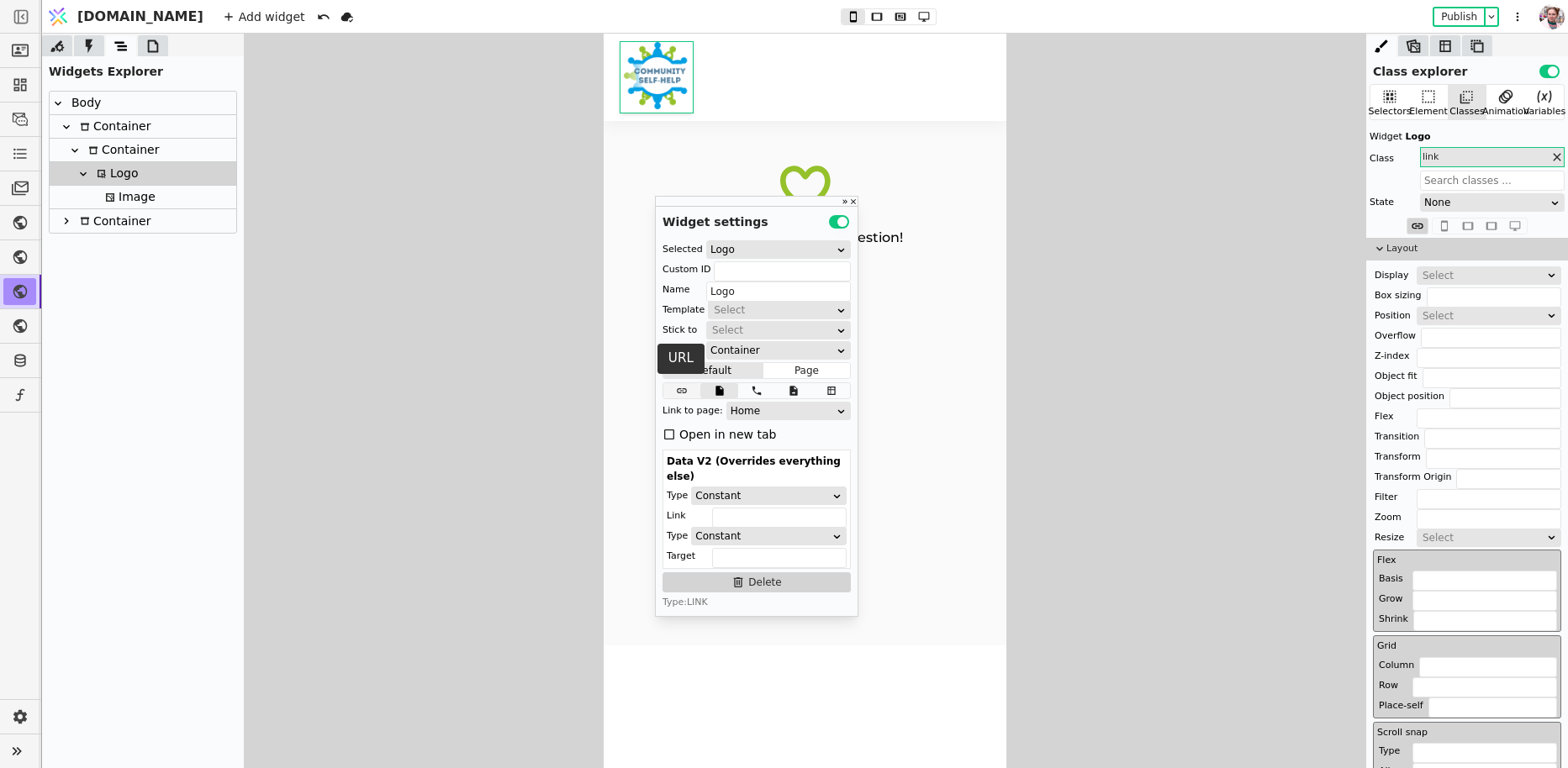
click at [686, 395] on icon at bounding box center [682, 390] width 20 height 12
click at [732, 412] on input "[object Object]" at bounding box center [778, 412] width 144 height 20
click at [369, 271] on div at bounding box center [805, 400] width 1526 height 734
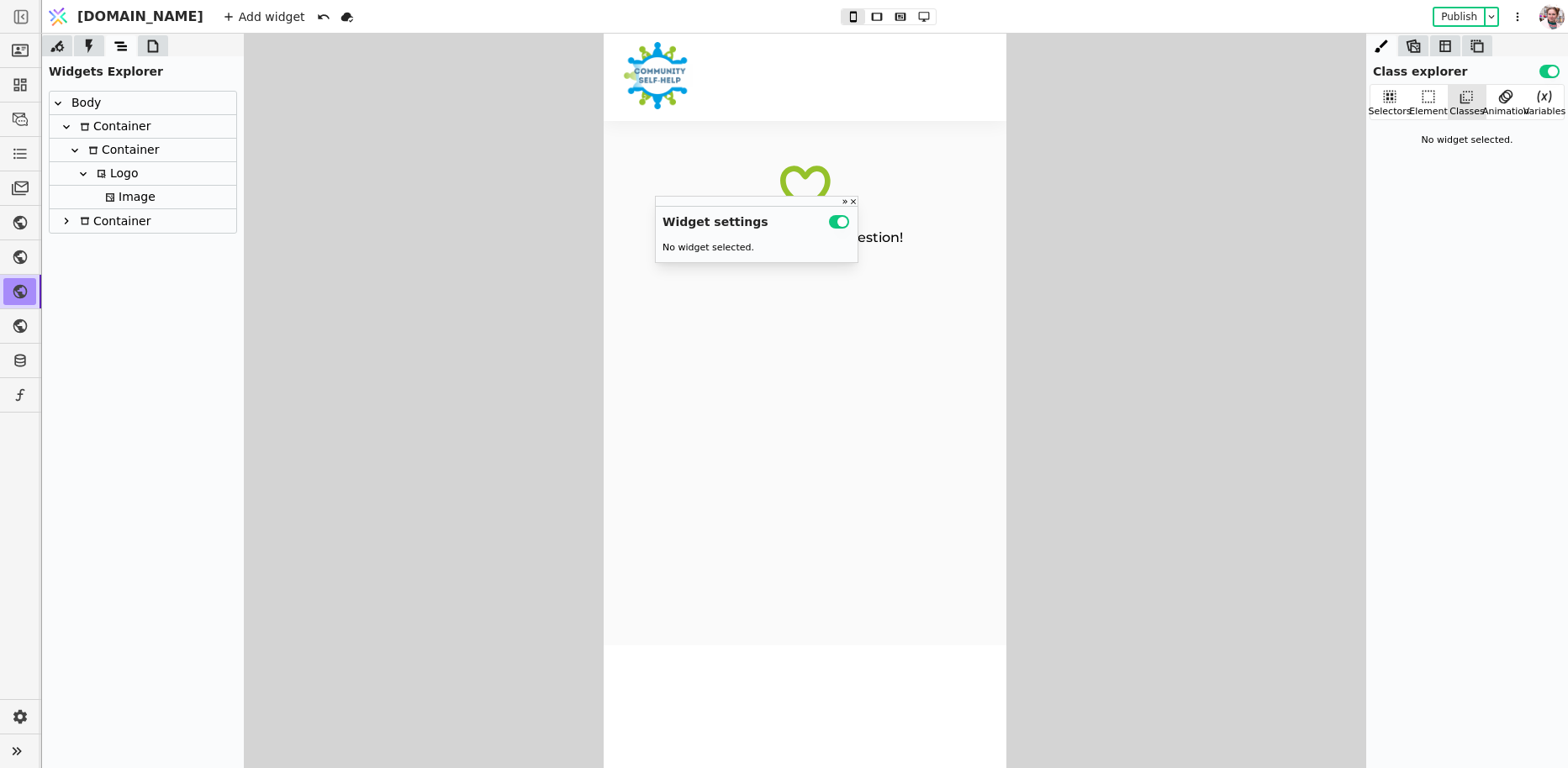
click at [138, 196] on div "Image" at bounding box center [128, 196] width 56 height 23
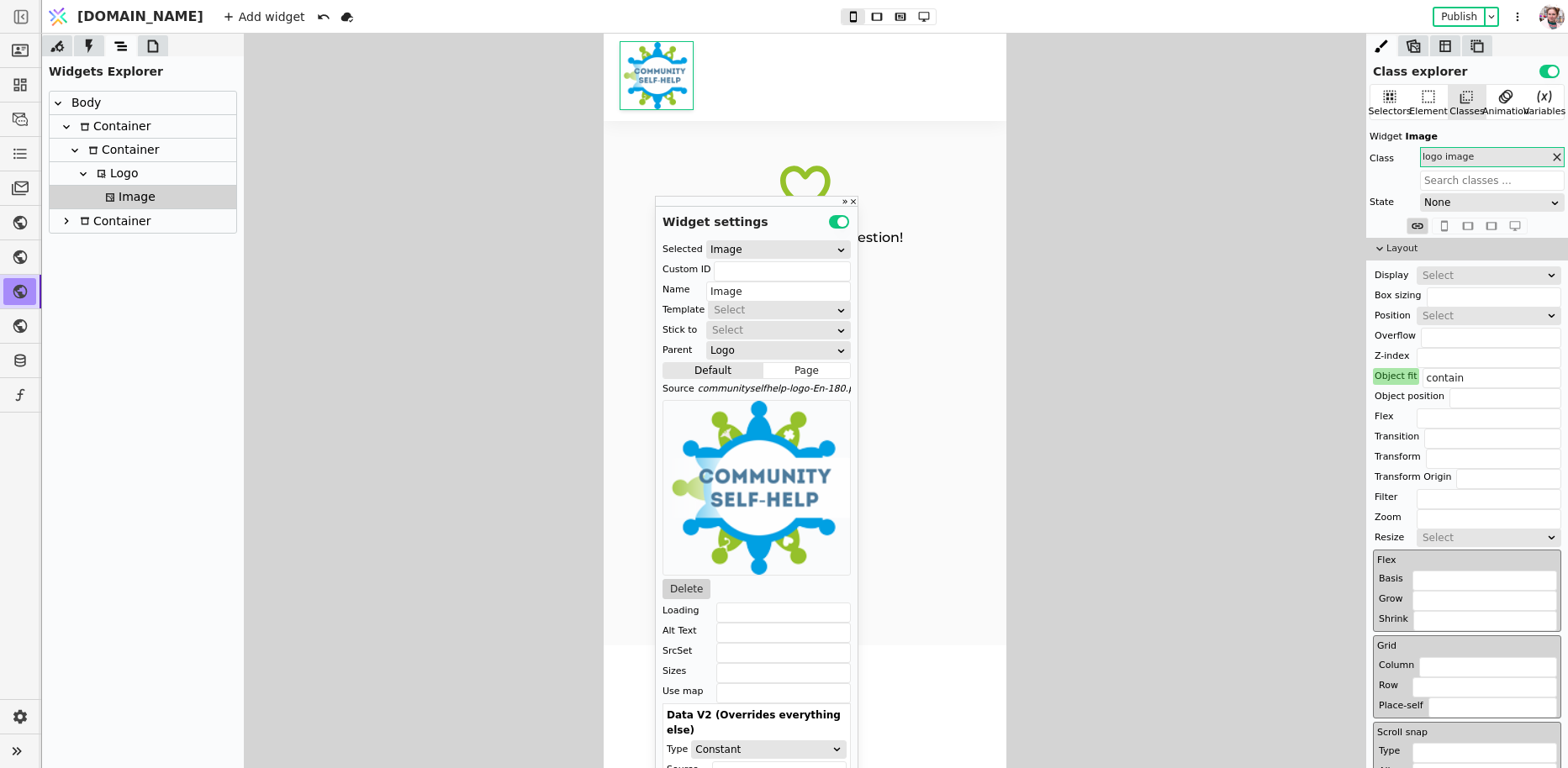
click at [111, 168] on div "Logo" at bounding box center [116, 173] width 47 height 23
type input "Logo"
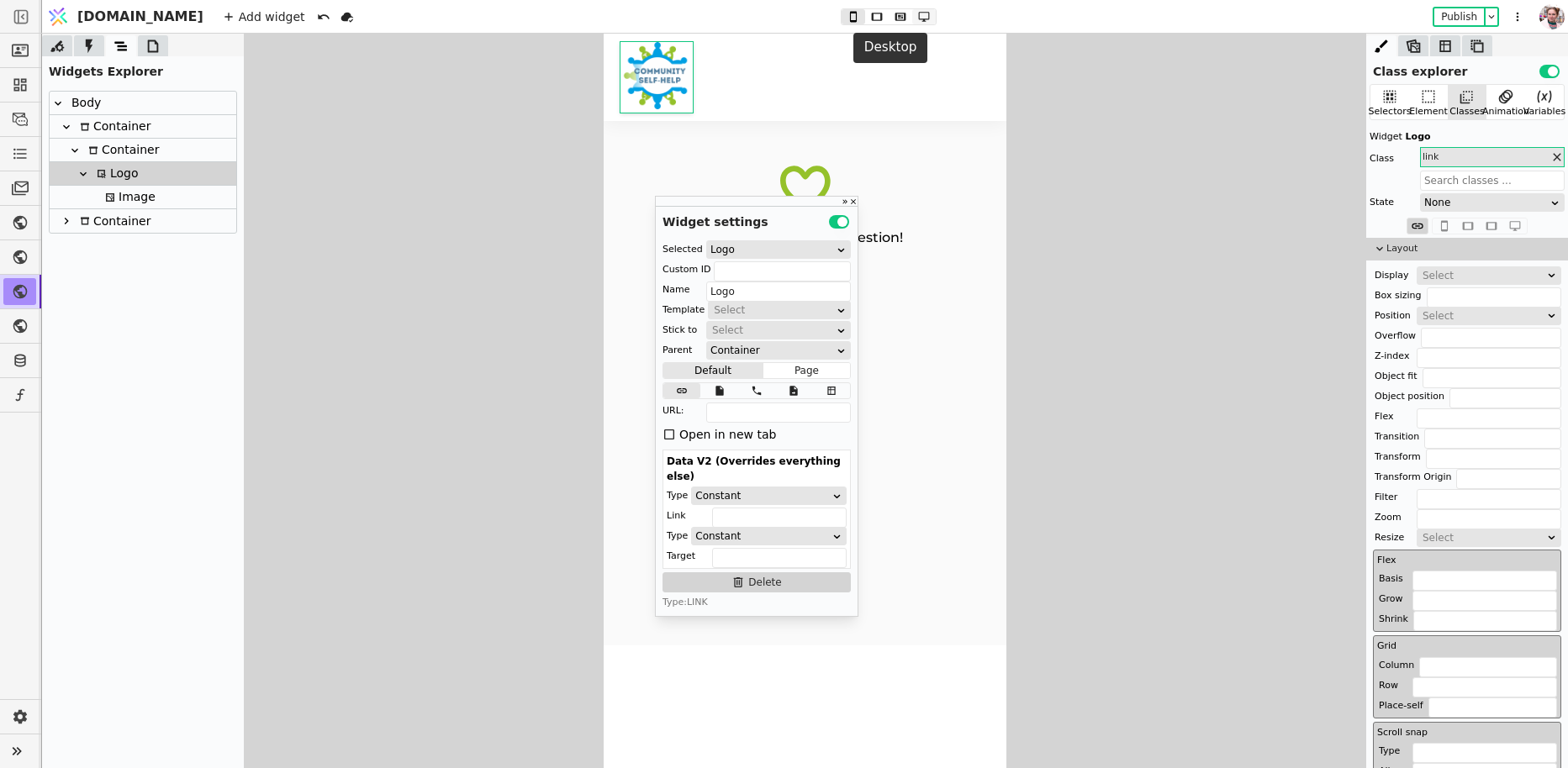
click at [913, 13] on icon at bounding box center [924, 17] width 20 height 12
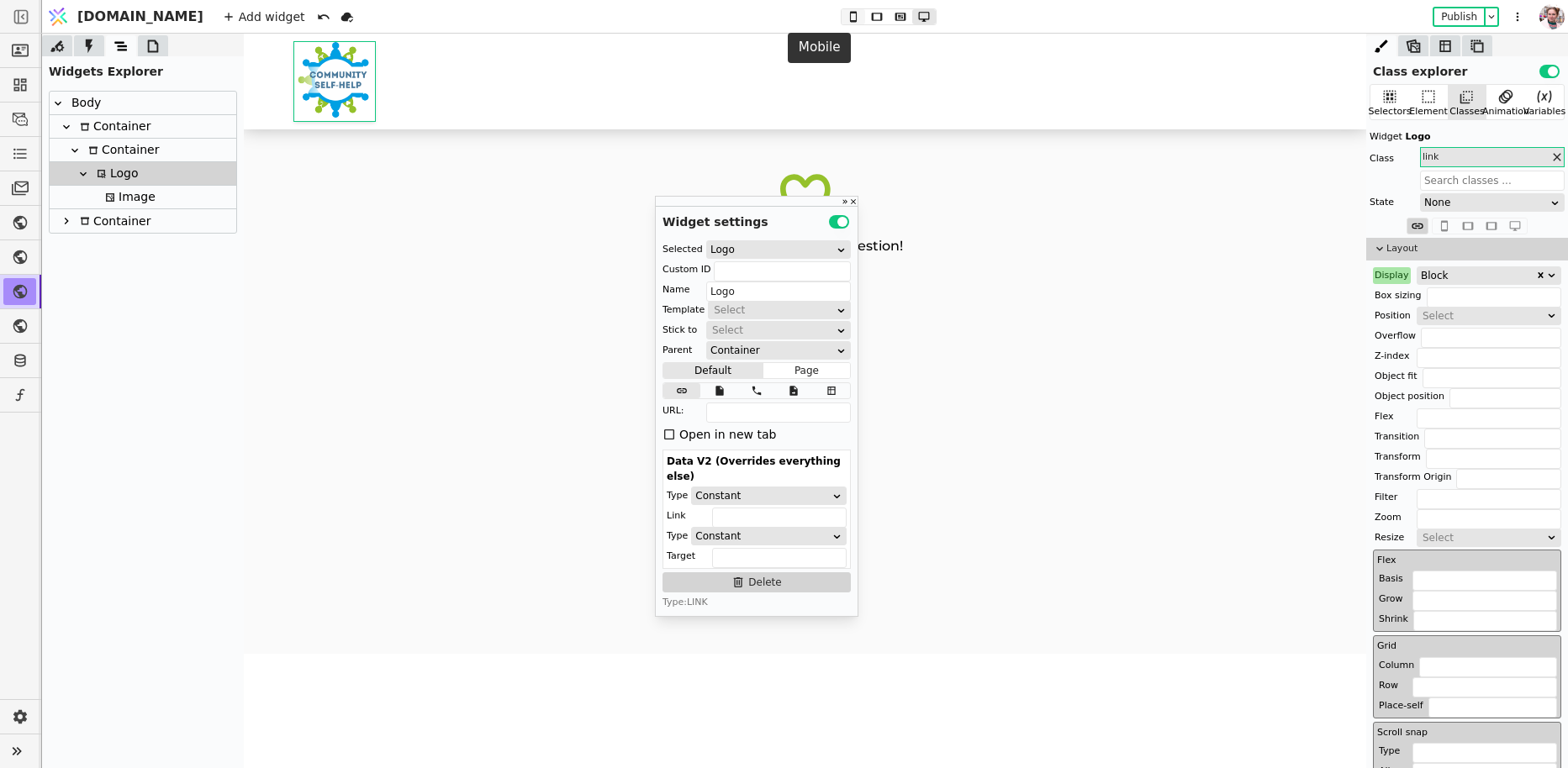
click at [843, 17] on icon at bounding box center [854, 17] width 20 height 12
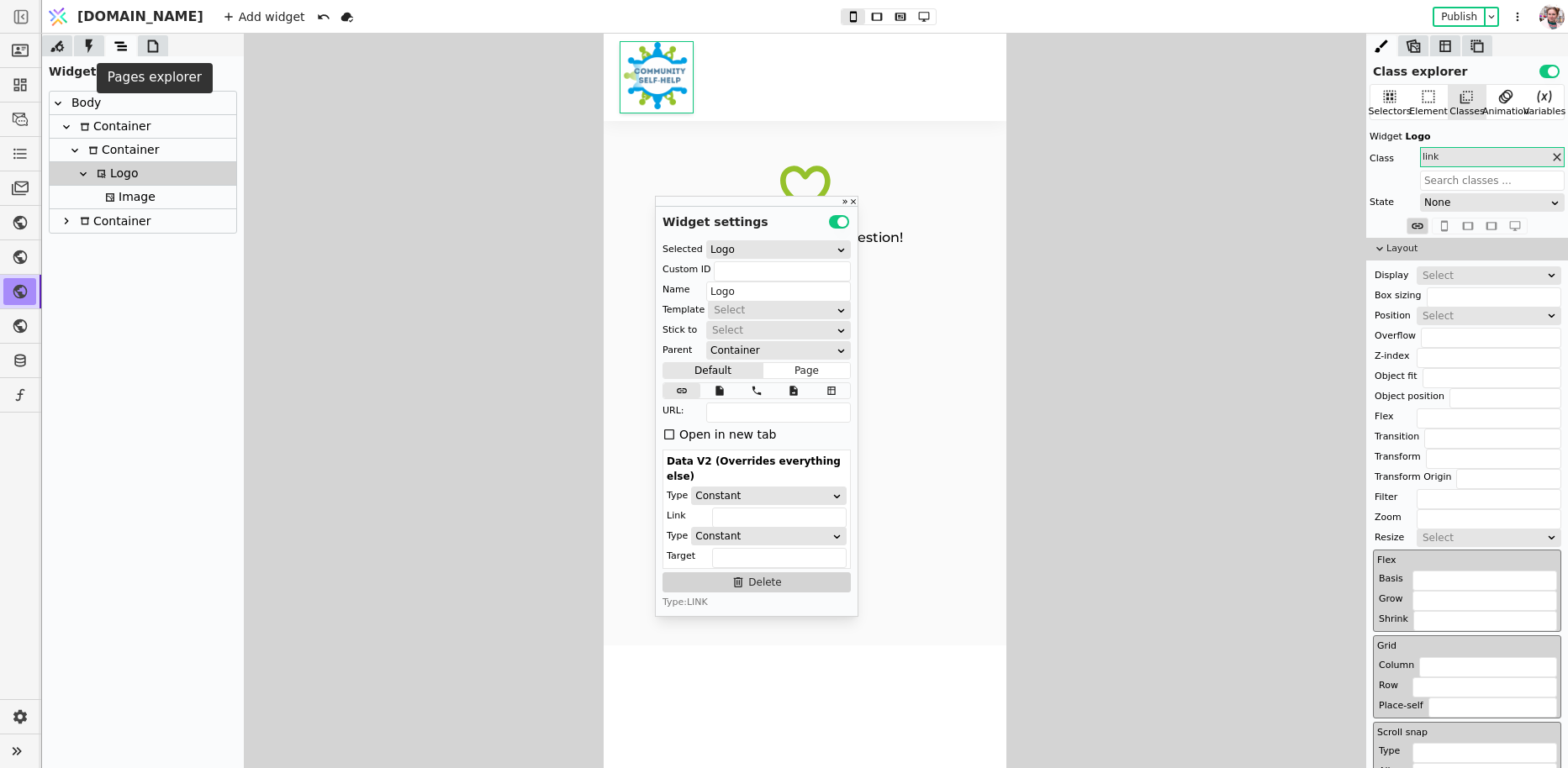
click at [146, 52] on icon at bounding box center [153, 46] width 17 height 17
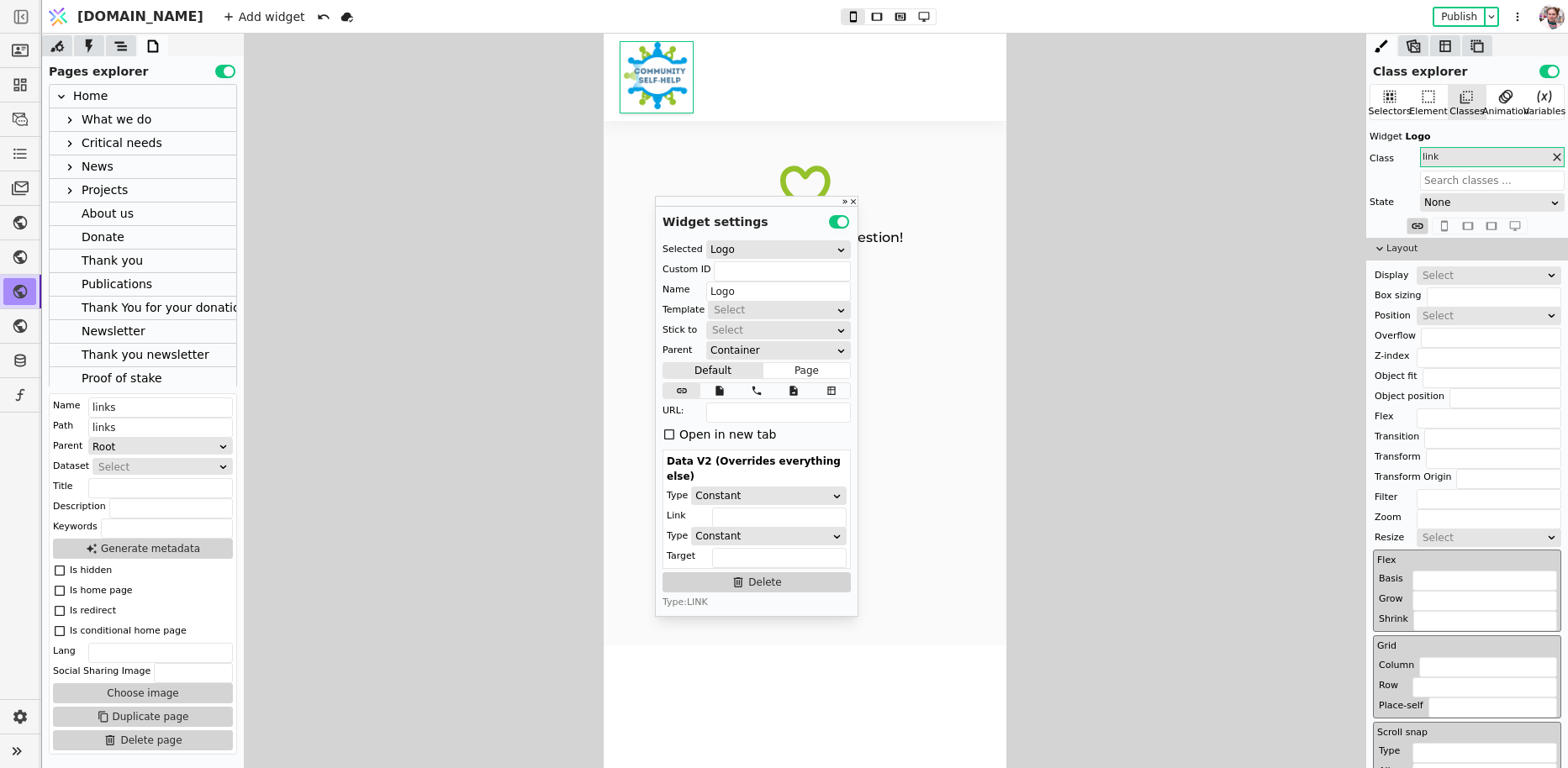
click at [108, 352] on div "Thank you newsletter" at bounding box center [145, 355] width 127 height 23
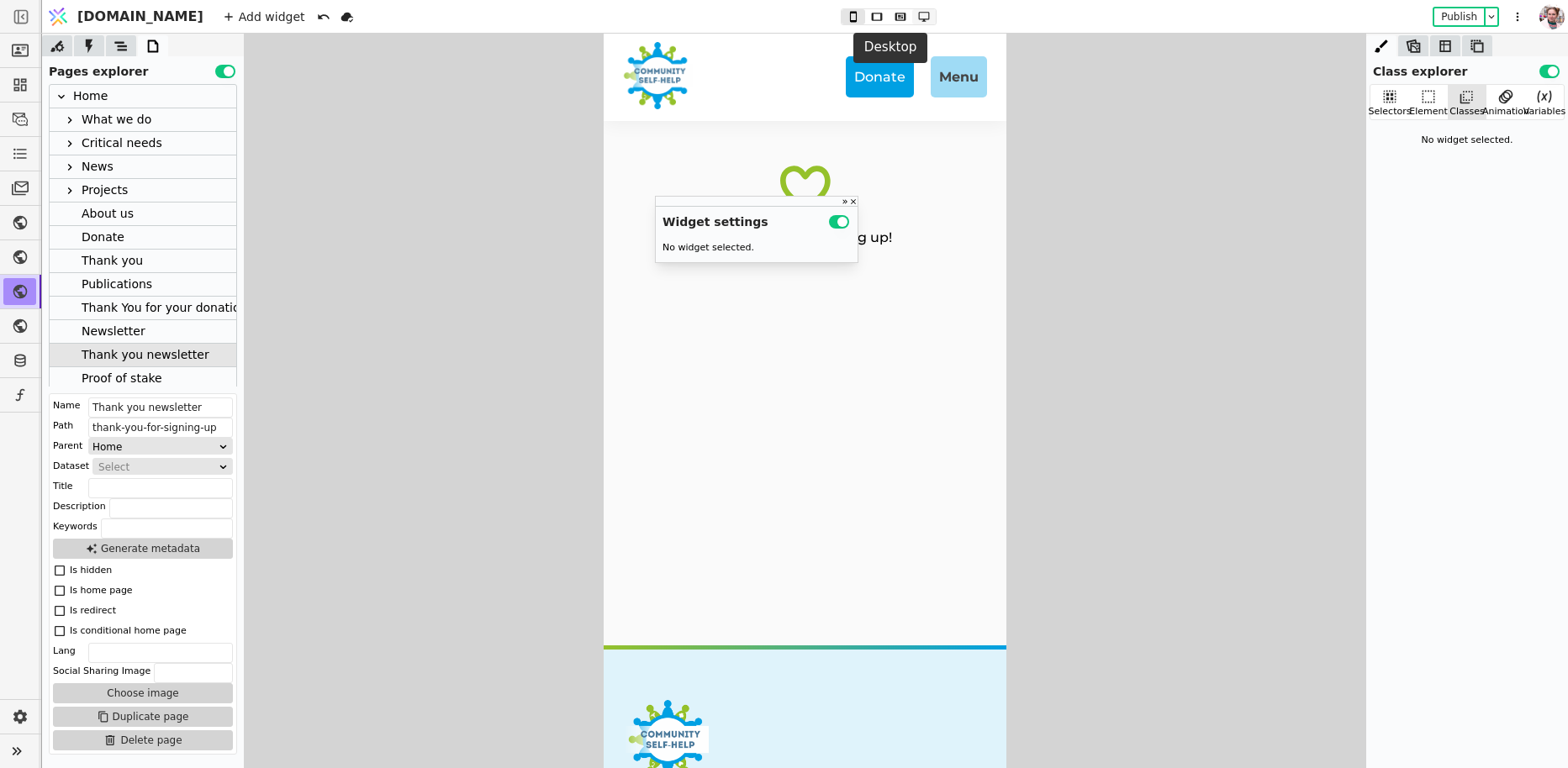
click at [913, 18] on icon at bounding box center [924, 17] width 20 height 12
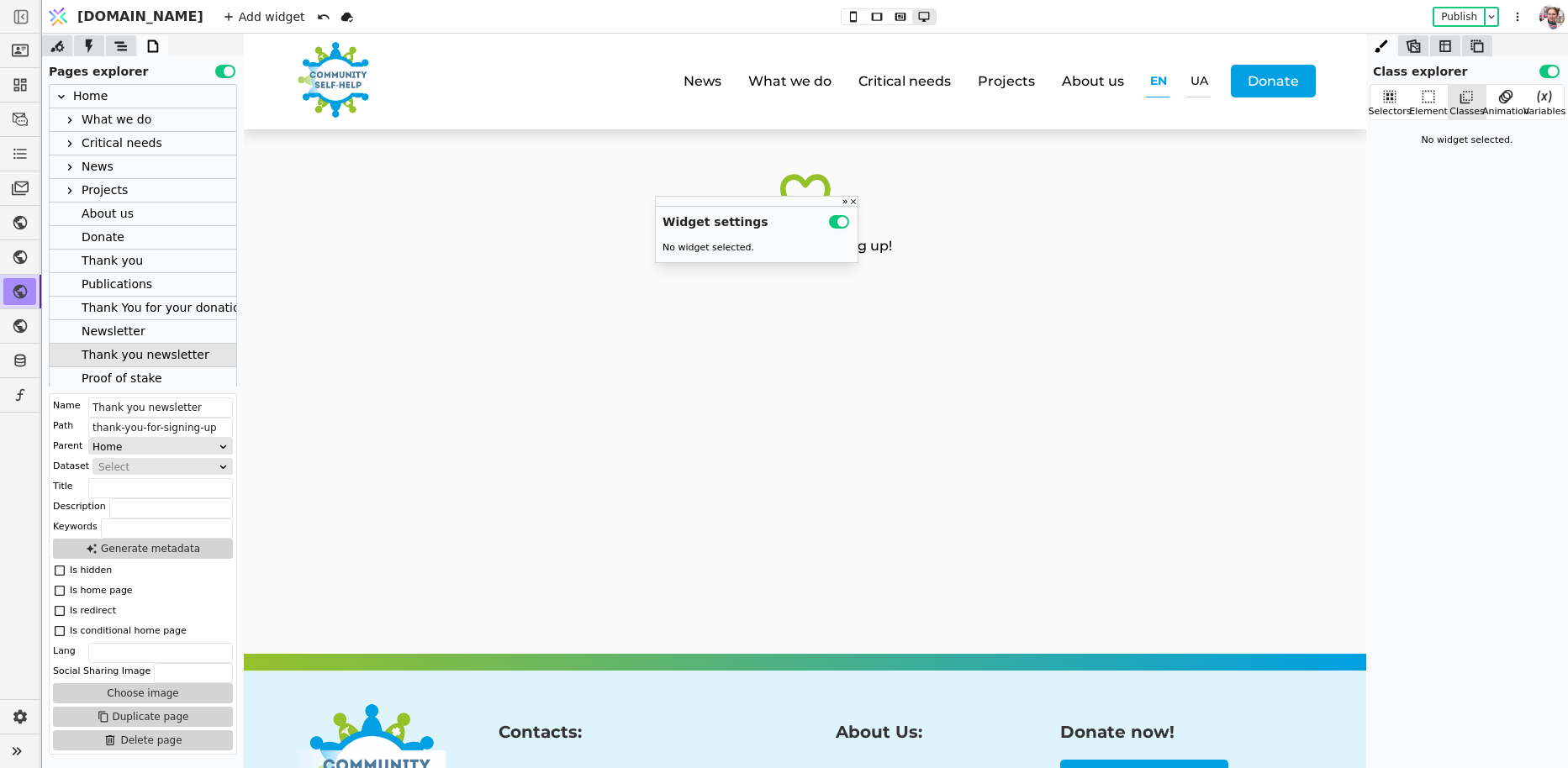
click at [820, 30] on div "Add widget Publish" at bounding box center [874, 16] width 1324 height 33
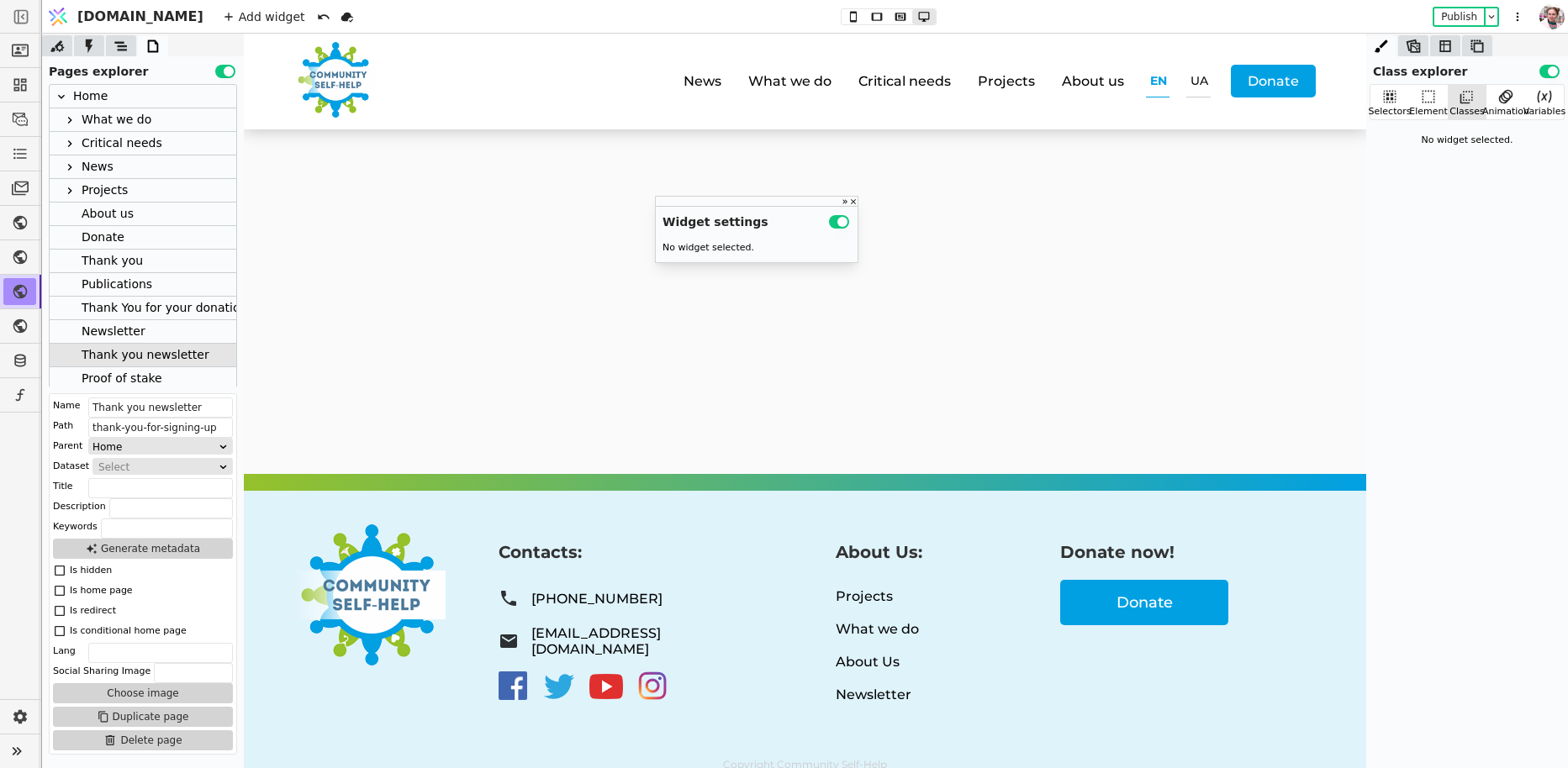
scroll to position [180, 0]
click at [1075, 599] on p "Donate" at bounding box center [1144, 603] width 168 height 46
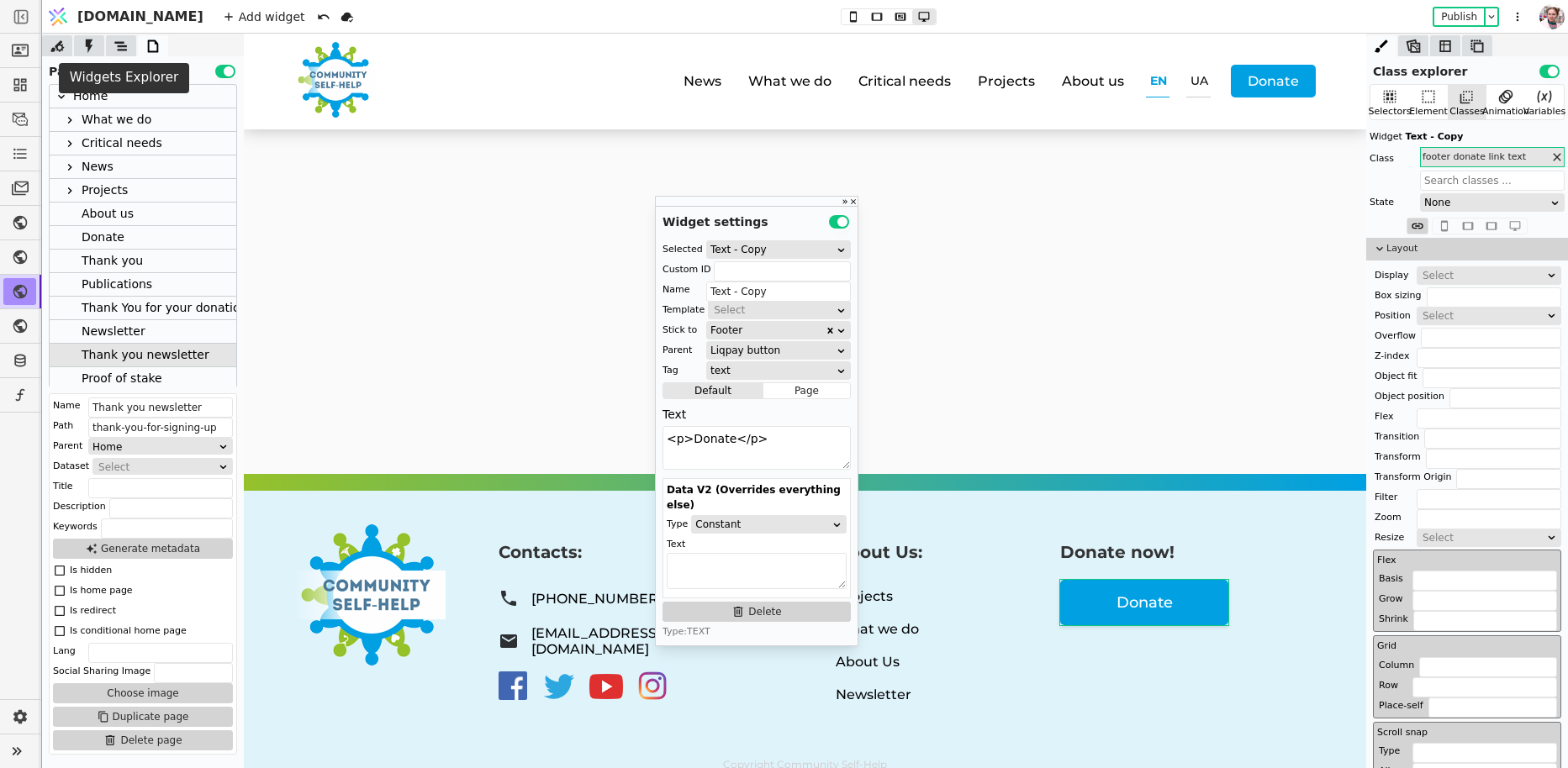
click at [124, 50] on icon at bounding box center [121, 46] width 13 height 9
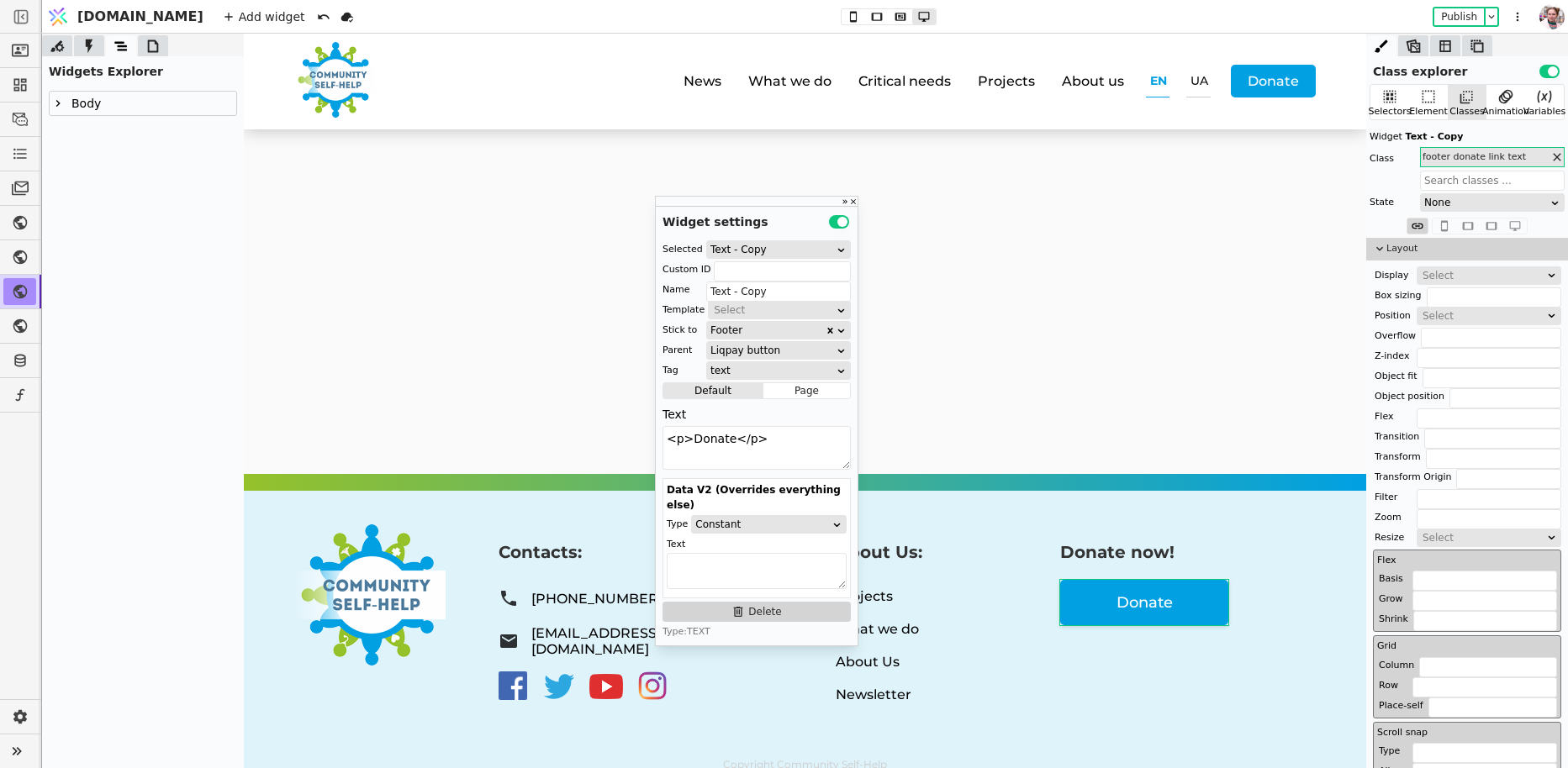
click at [54, 106] on icon at bounding box center [58, 104] width 13 height 13
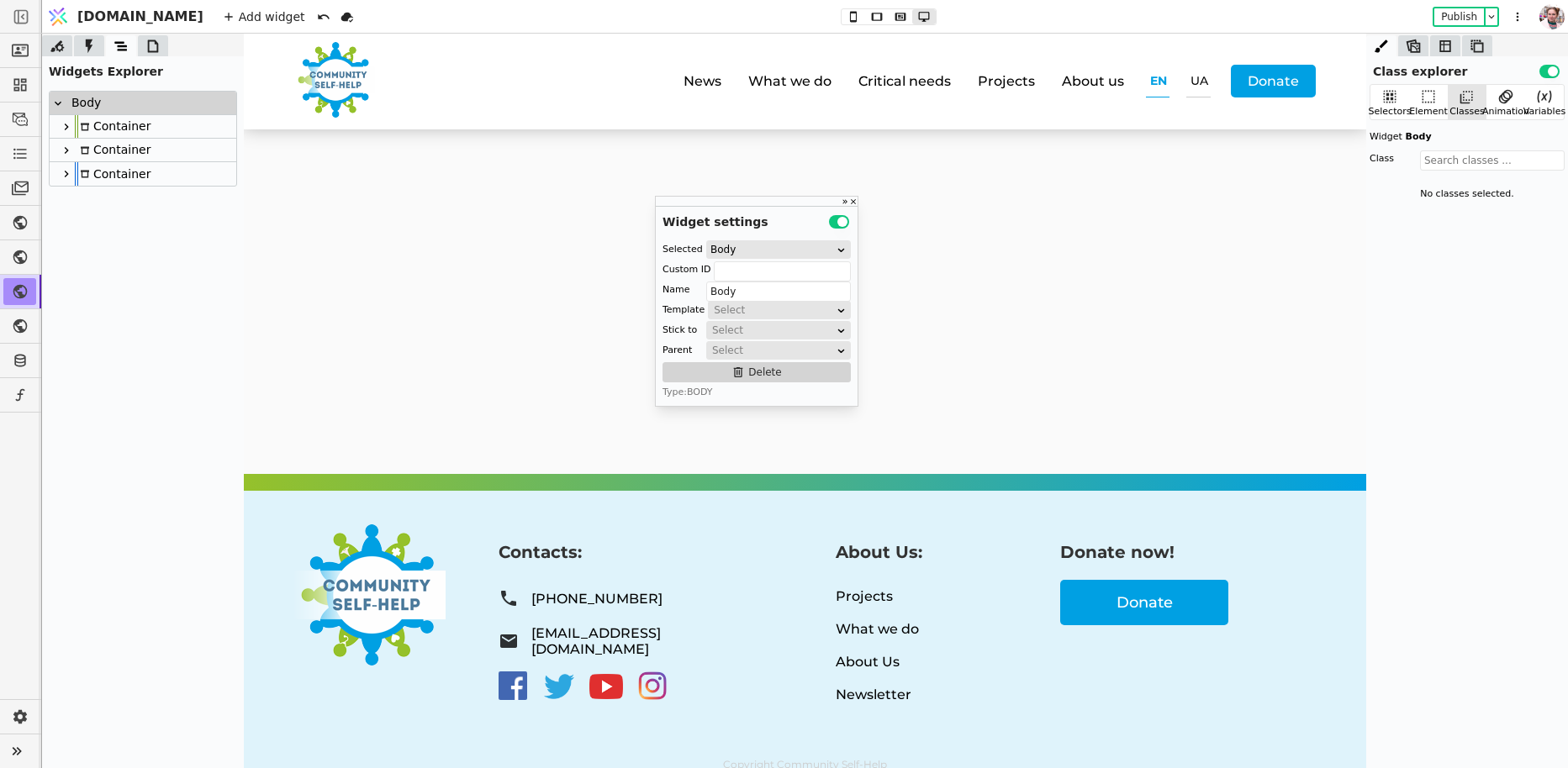
click at [71, 175] on icon at bounding box center [67, 174] width 13 height 13
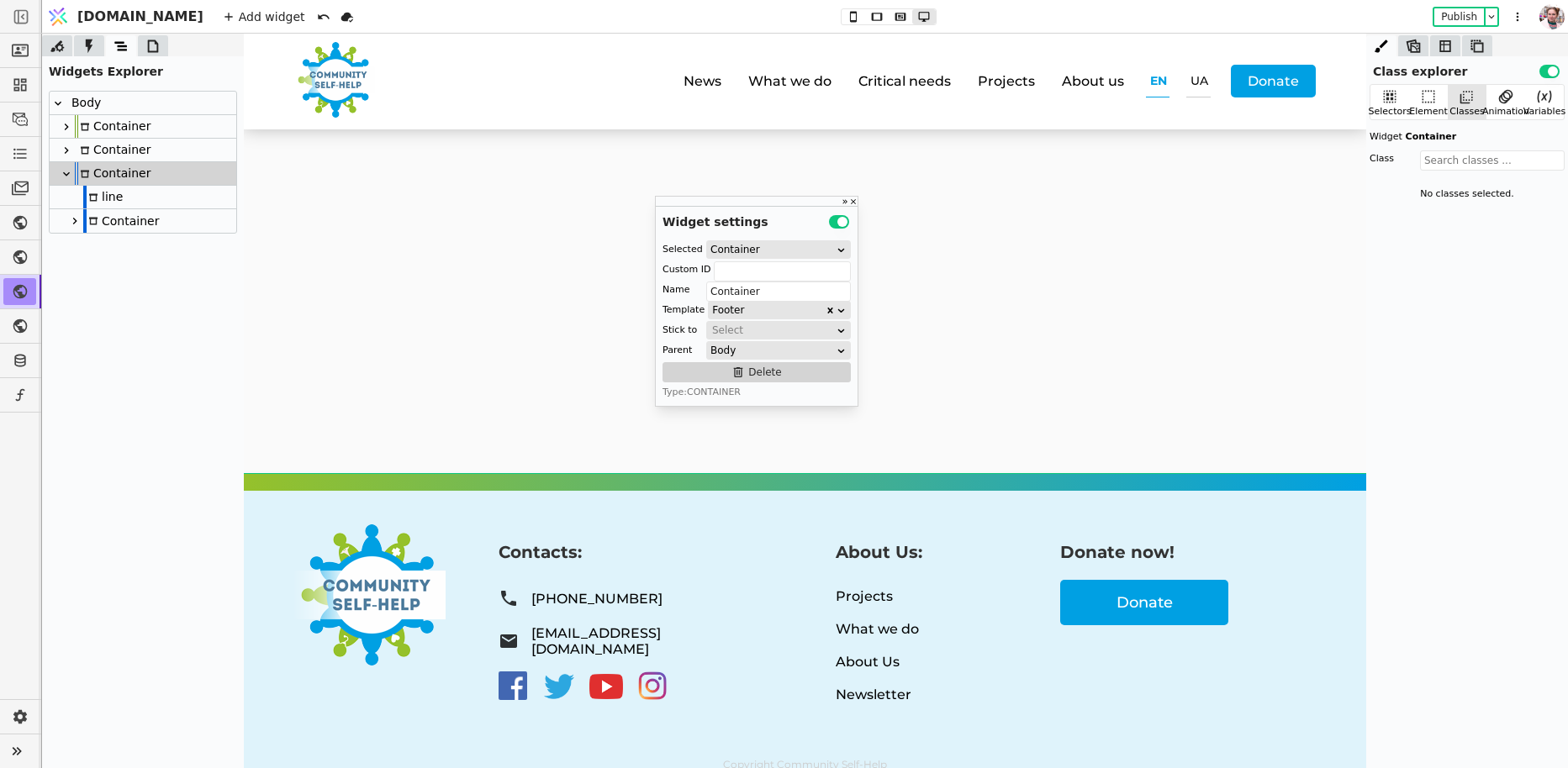
click at [74, 215] on icon at bounding box center [75, 221] width 13 height 13
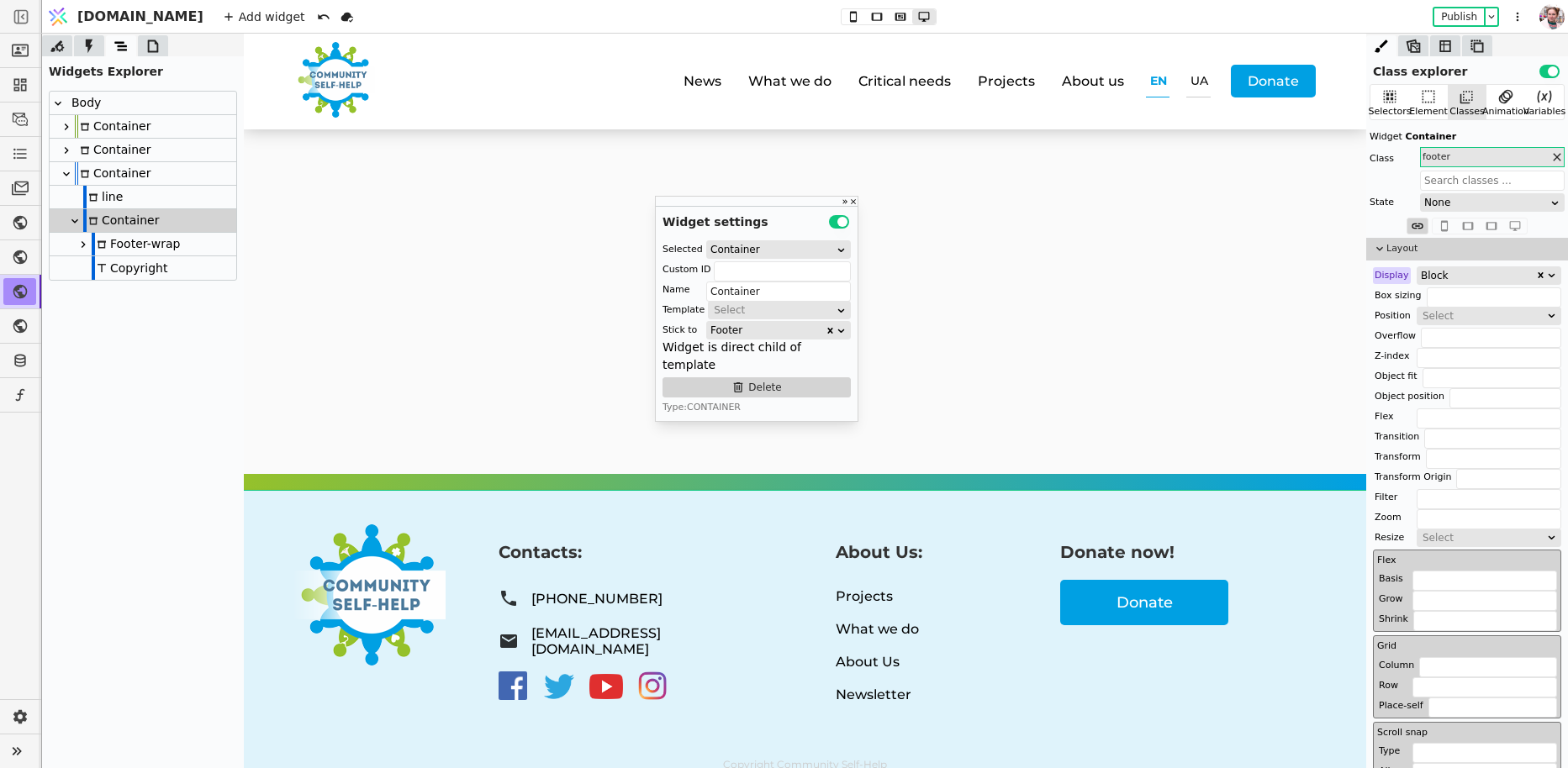
click at [86, 240] on icon at bounding box center [84, 244] width 13 height 13
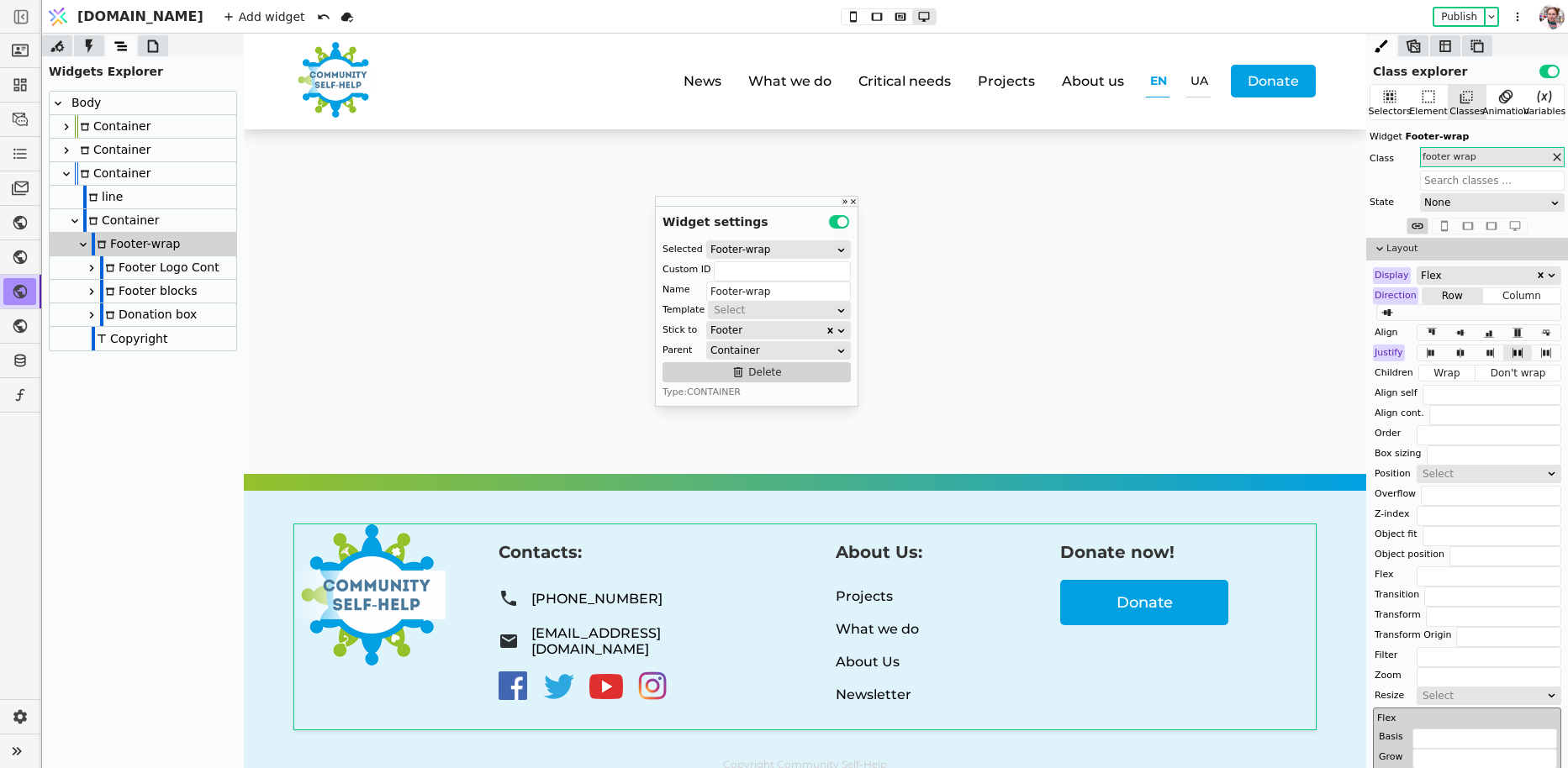
click at [123, 312] on div "Donation box" at bounding box center [148, 314] width 97 height 23
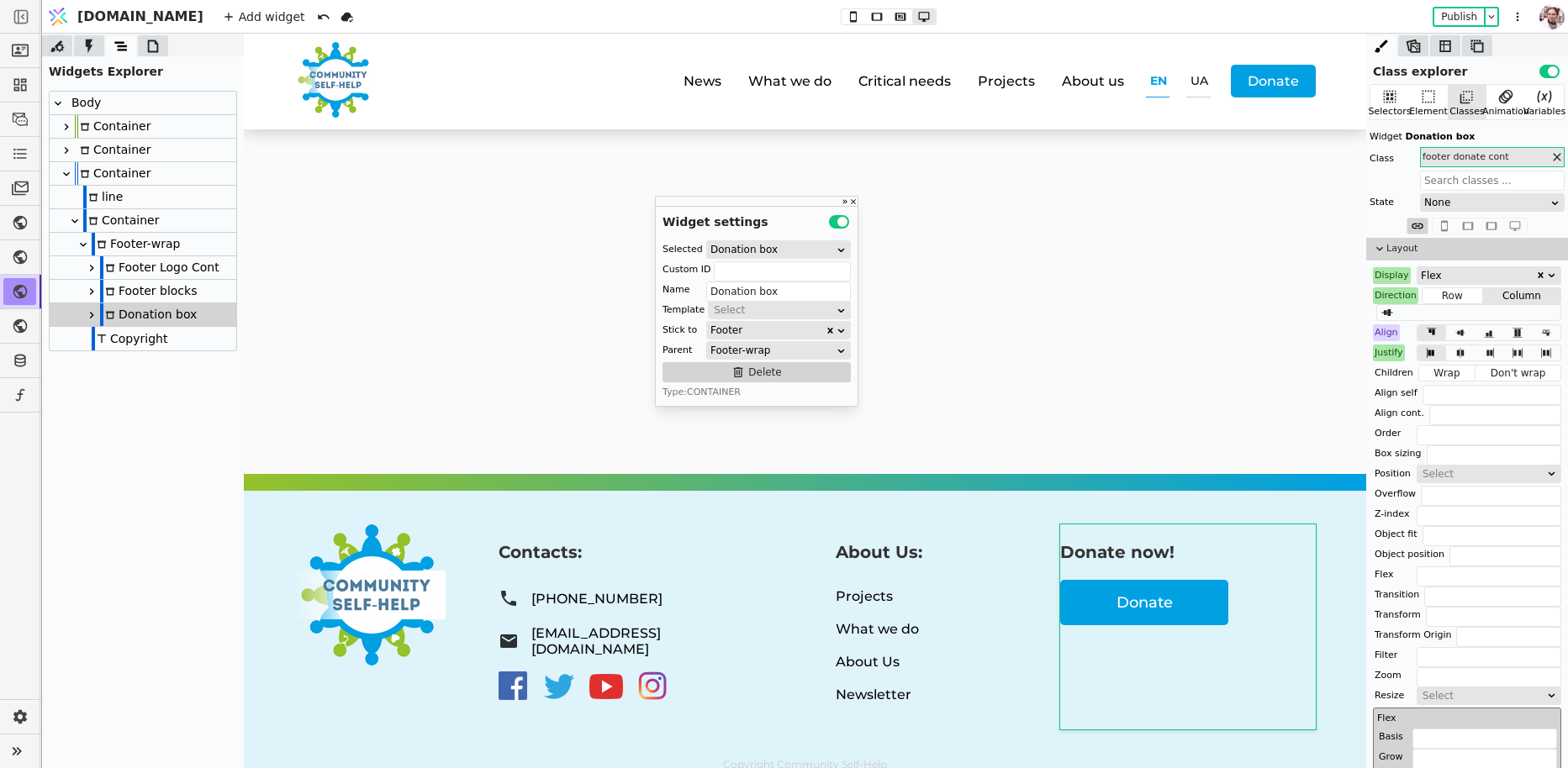
click at [87, 313] on icon at bounding box center [92, 315] width 13 height 13
click at [127, 368] on div "Link" at bounding box center [130, 362] width 43 height 23
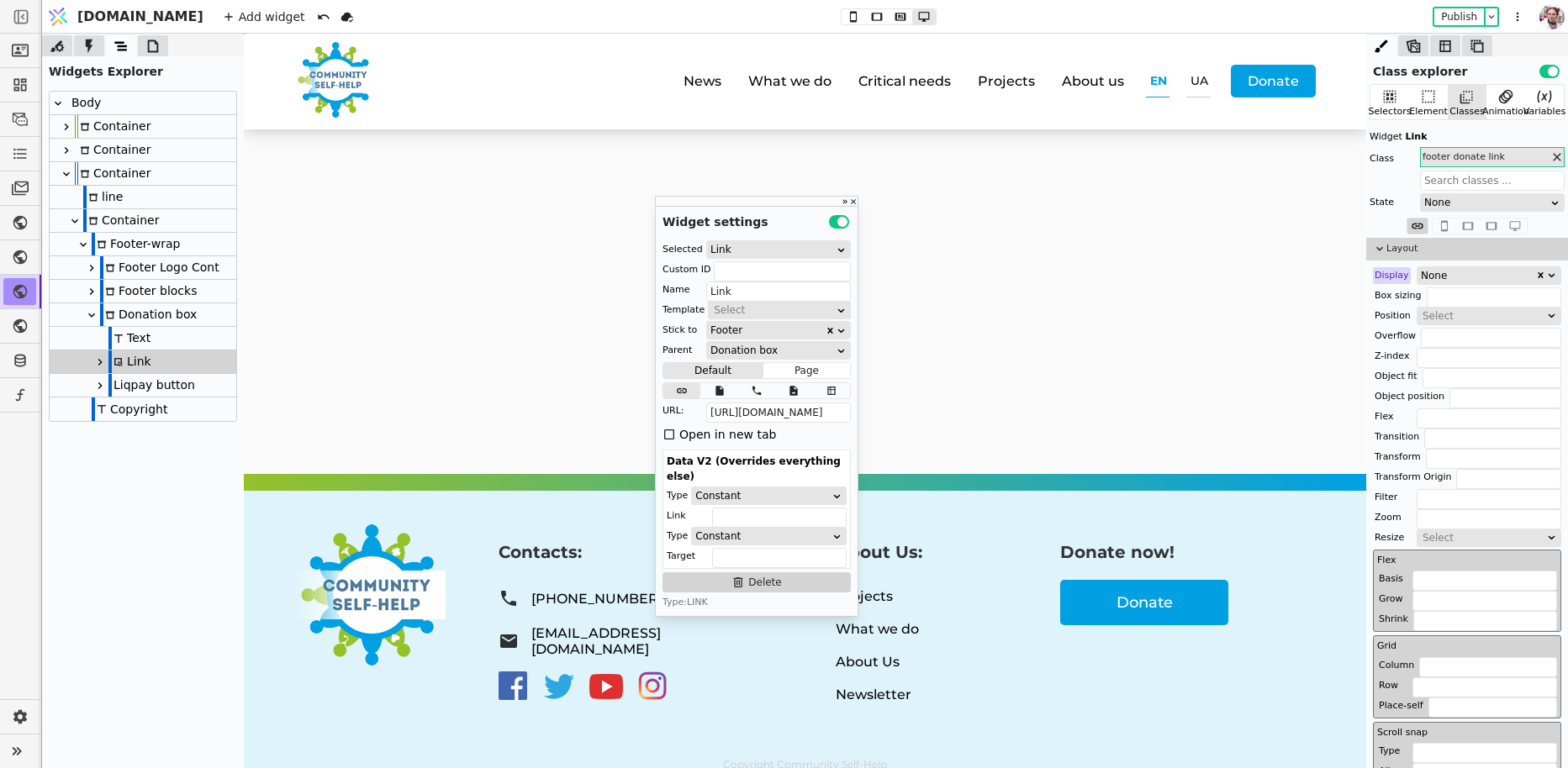
click at [142, 395] on div "Liqpay button" at bounding box center [152, 385] width 87 height 23
type input "Liqpay button"
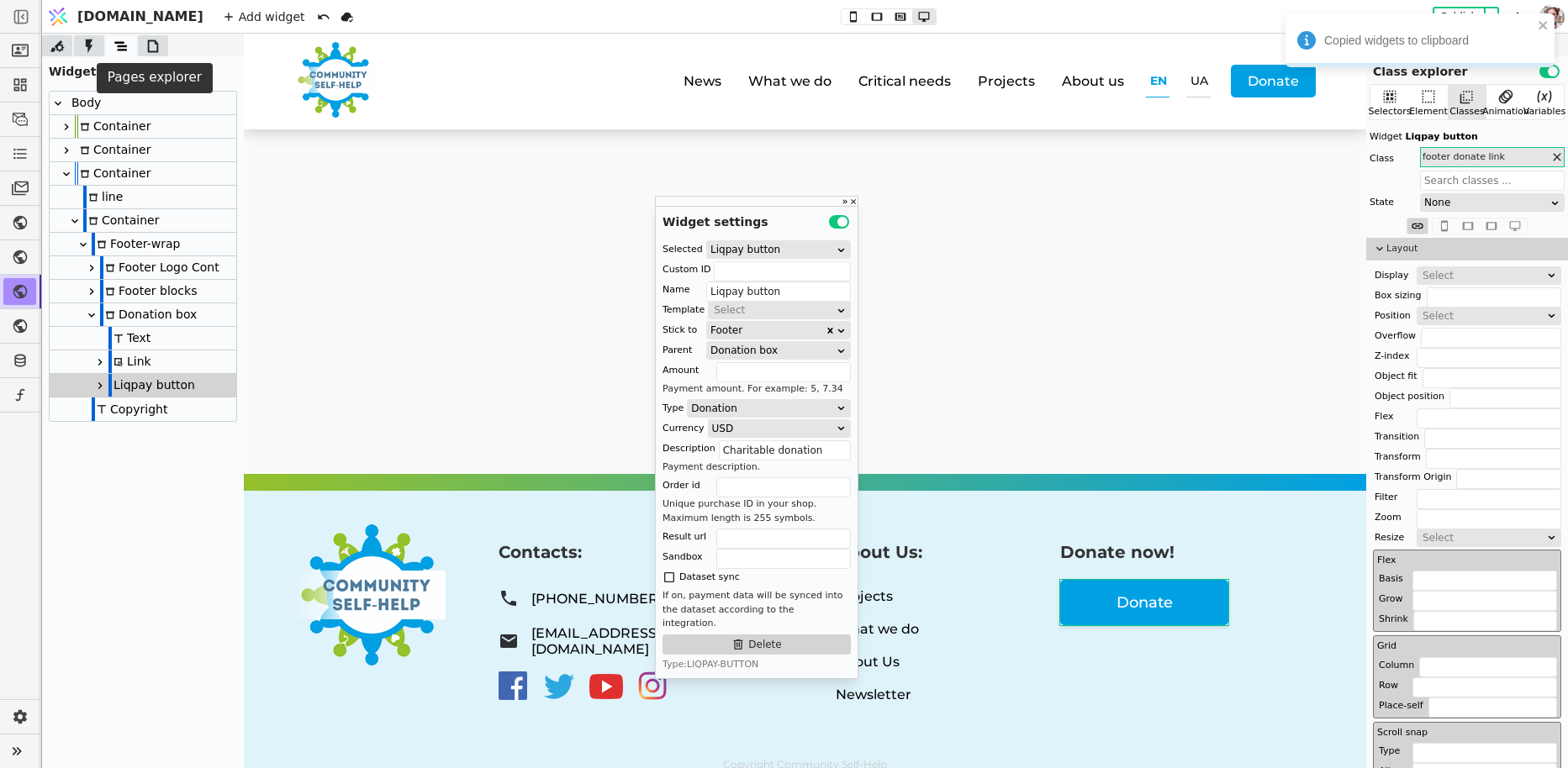
click at [148, 51] on icon at bounding box center [153, 46] width 11 height 13
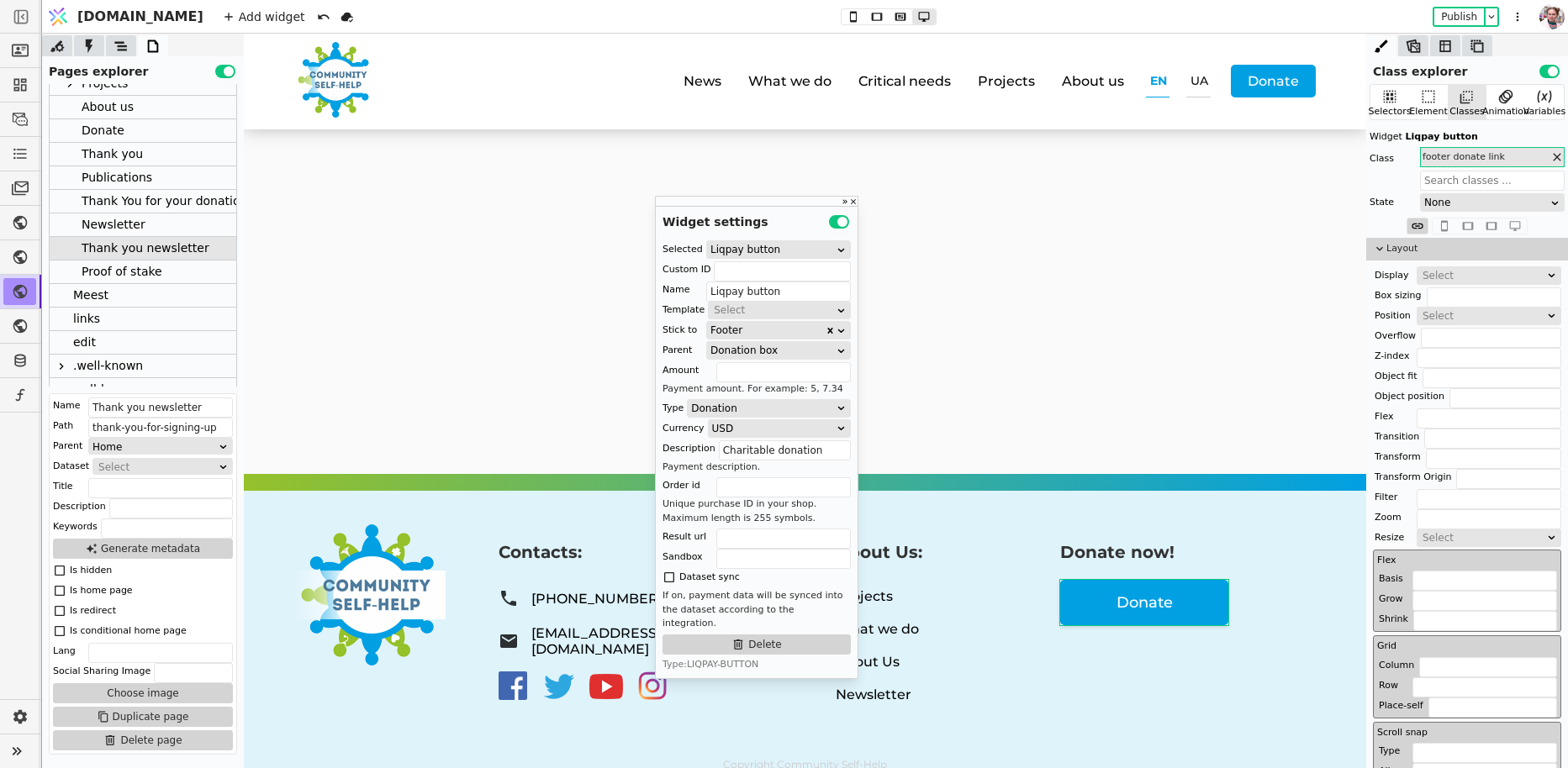
scroll to position [119, 0]
click at [102, 310] on div "links" at bounding box center [143, 308] width 186 height 24
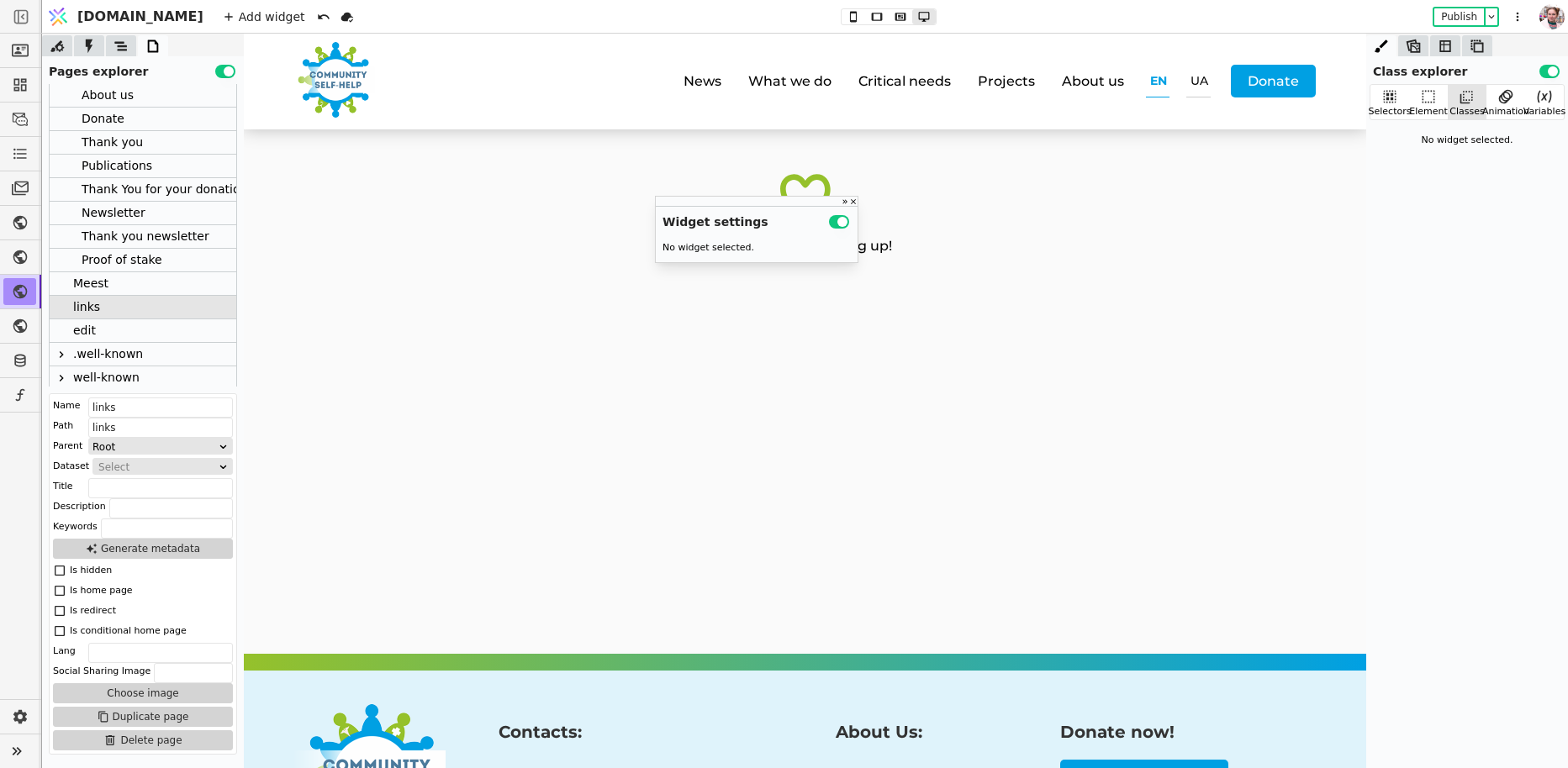
scroll to position [0, 0]
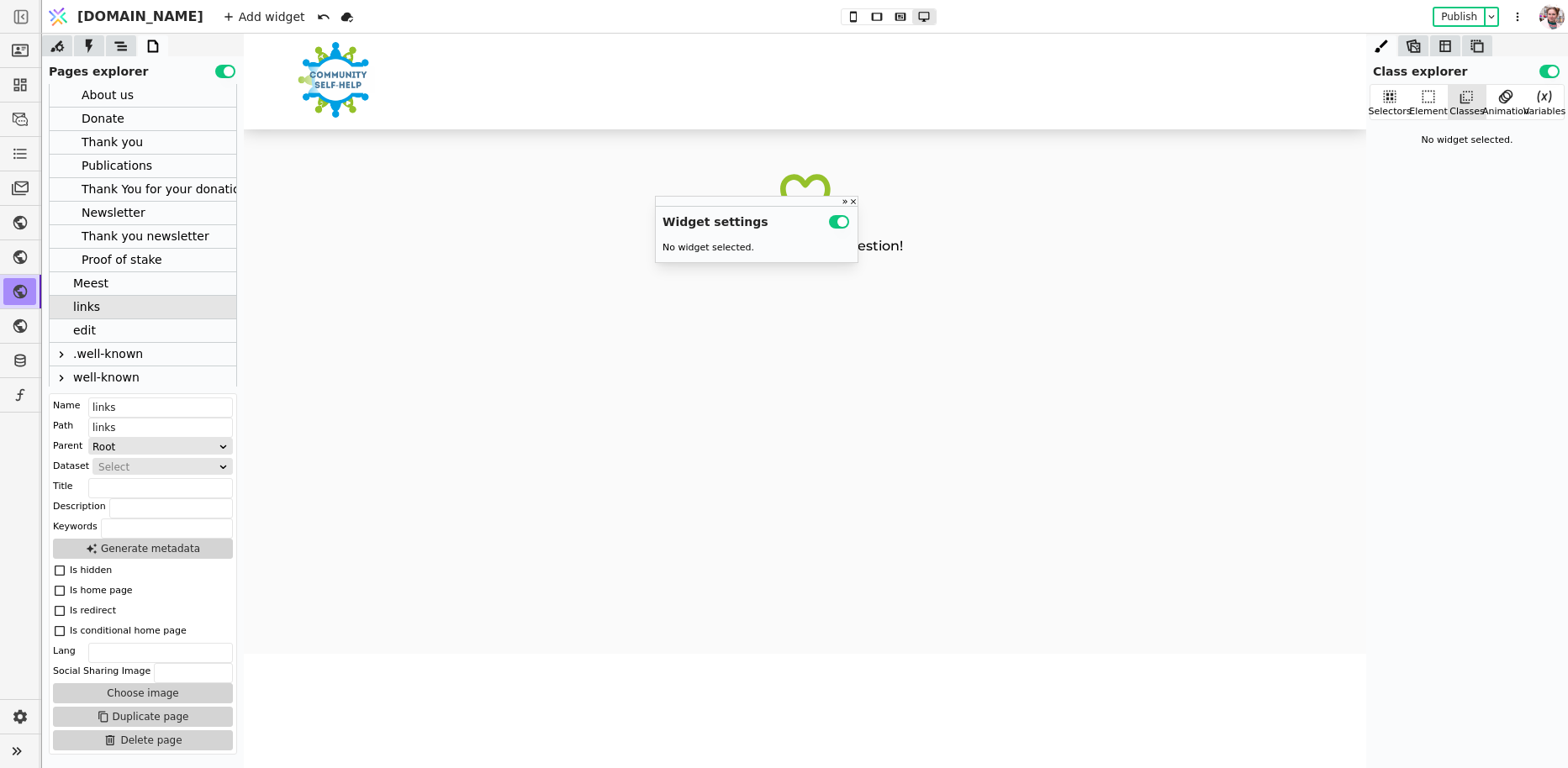
click at [806, 328] on div "Thank you for your question!" at bounding box center [805, 391] width 1123 height 524
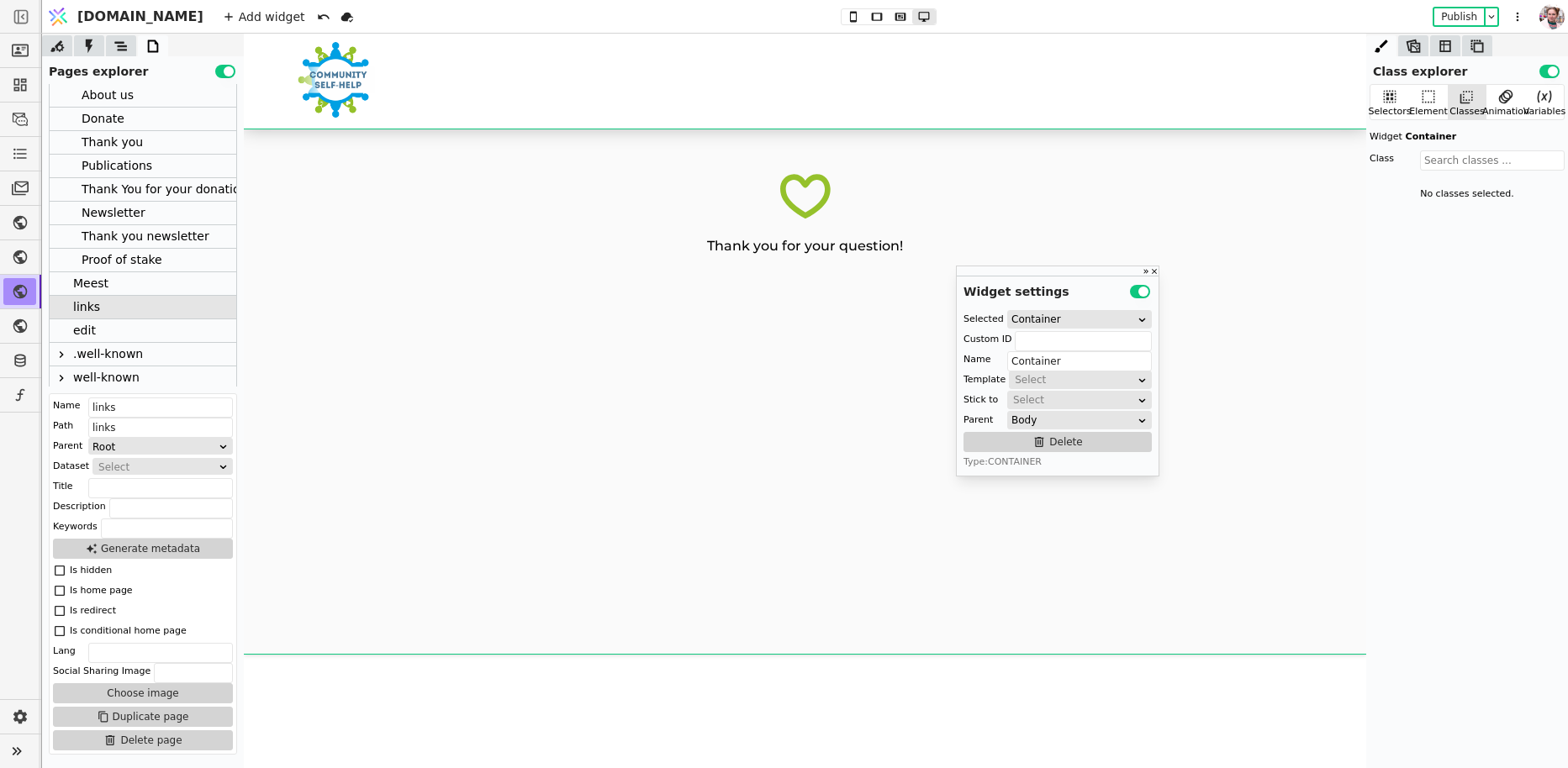
click at [815, 279] on div "Thank you for your question!" at bounding box center [805, 391] width 1123 height 524
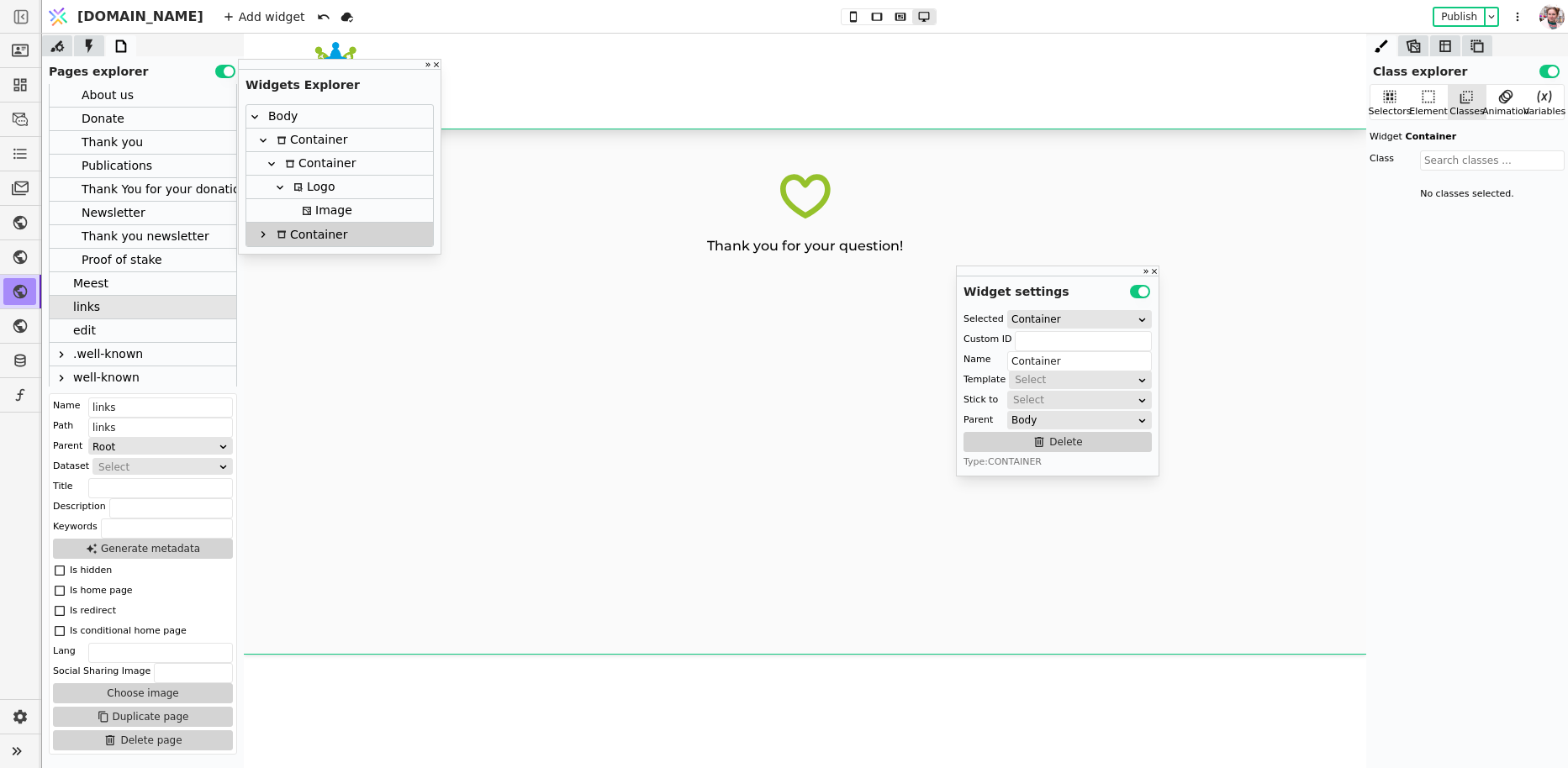
click at [256, 234] on icon at bounding box center [263, 234] width 13 height 13
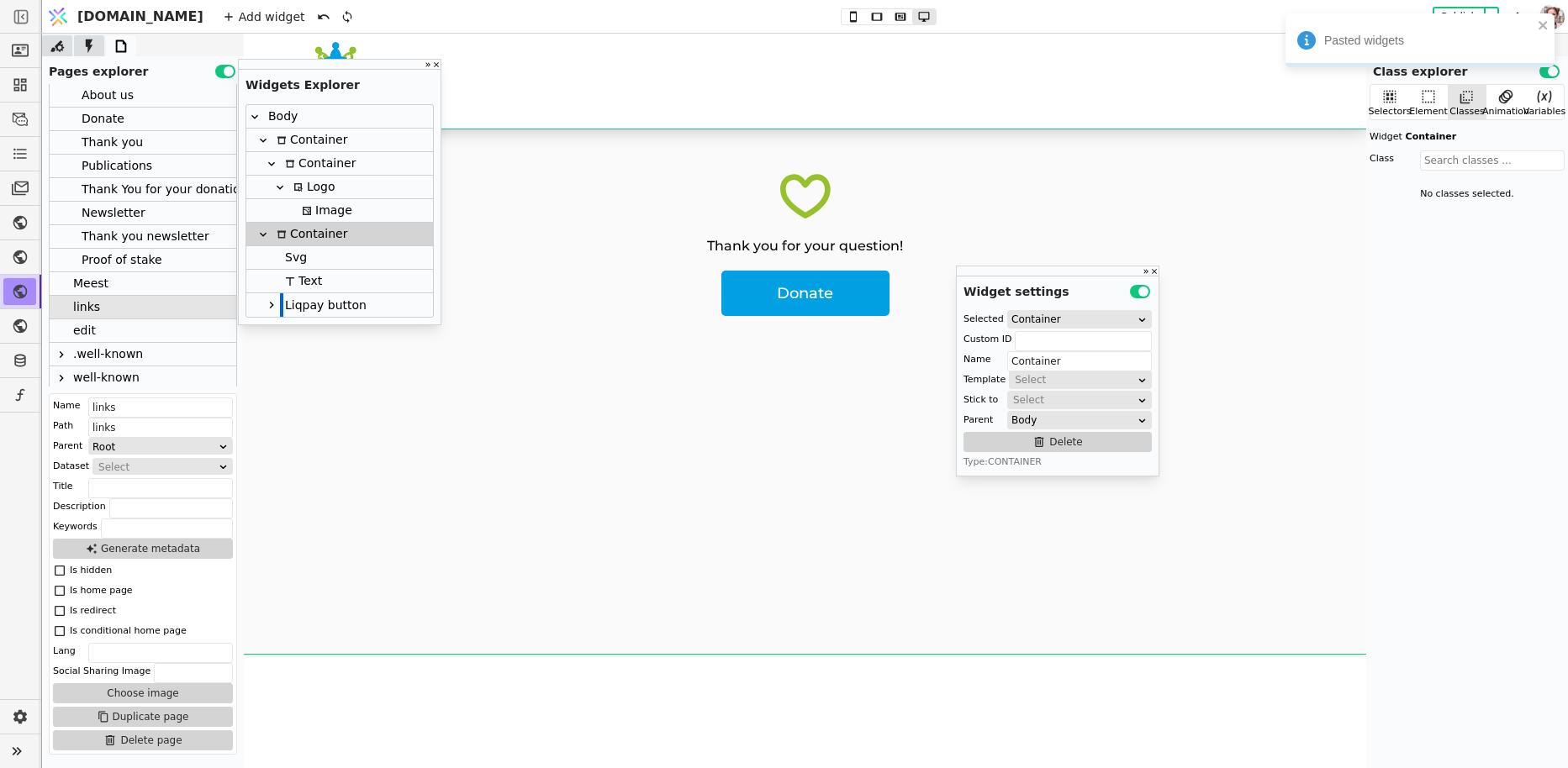
click at [268, 305] on icon at bounding box center [272, 305] width 13 height 13
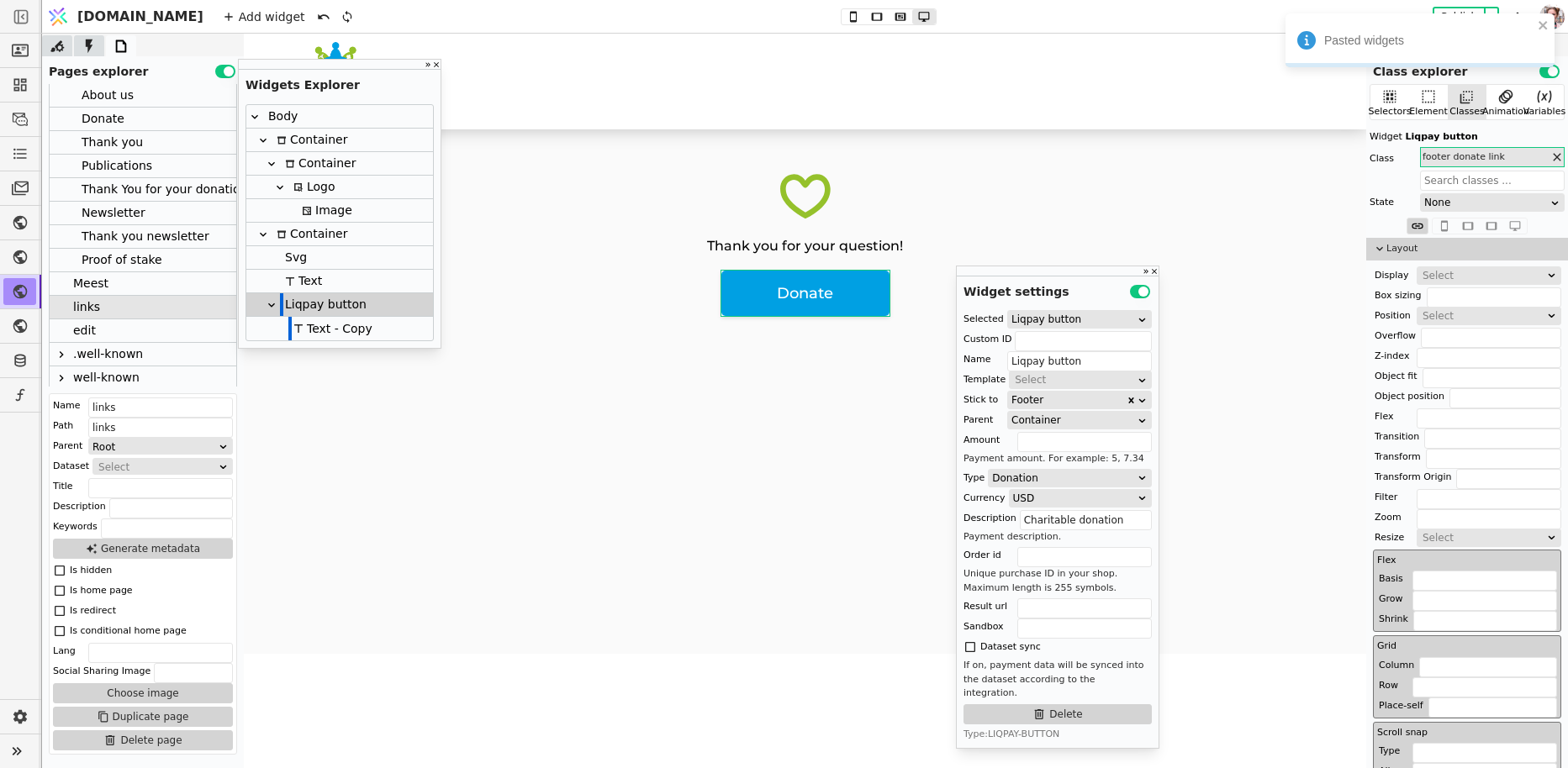
click at [288, 330] on div at bounding box center [290, 329] width 3 height 25
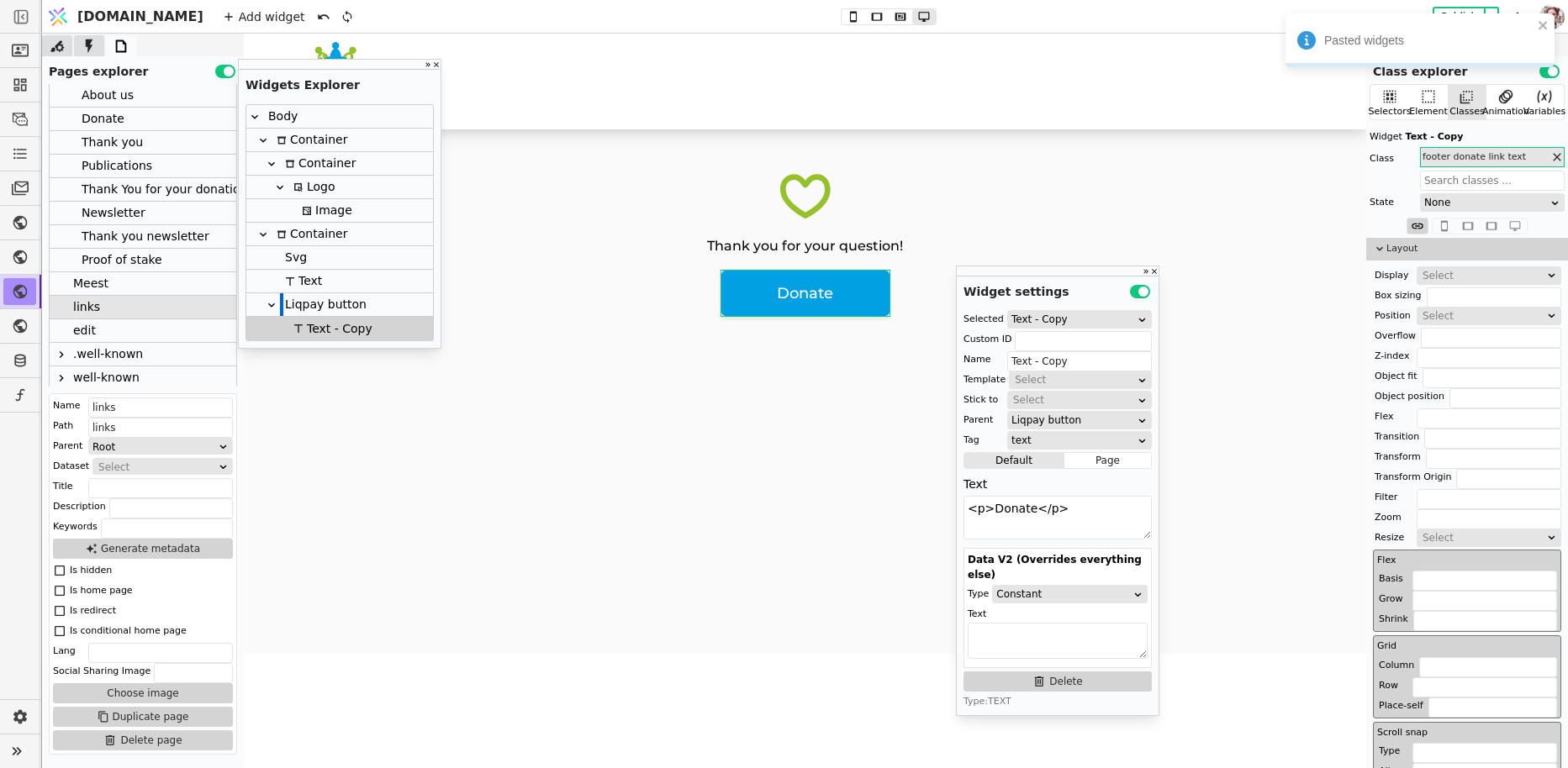
click at [342, 301] on div "Liqpay button" at bounding box center [323, 304] width 87 height 23
type input "Liqpay button"
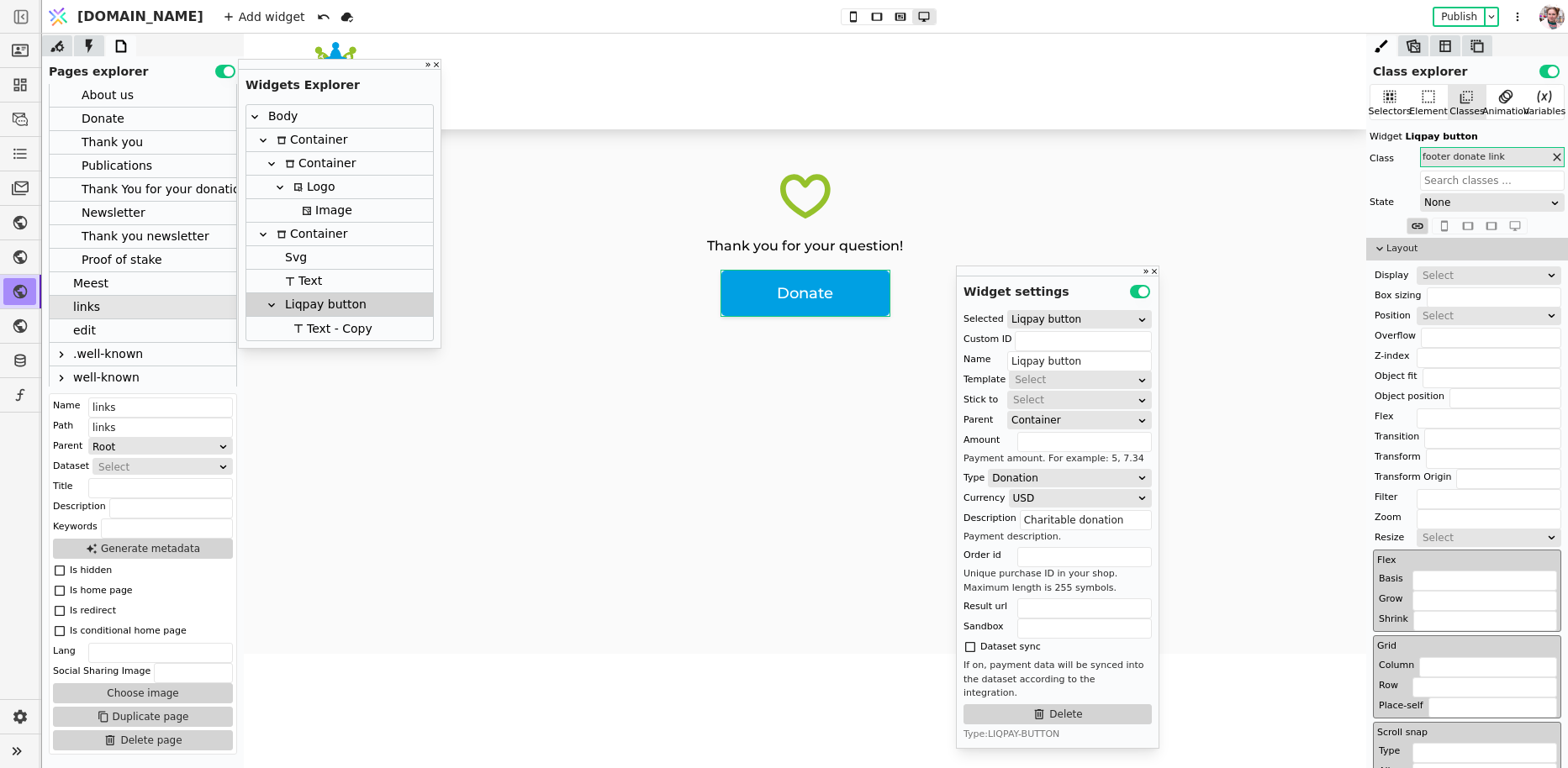
scroll to position [168, 0]
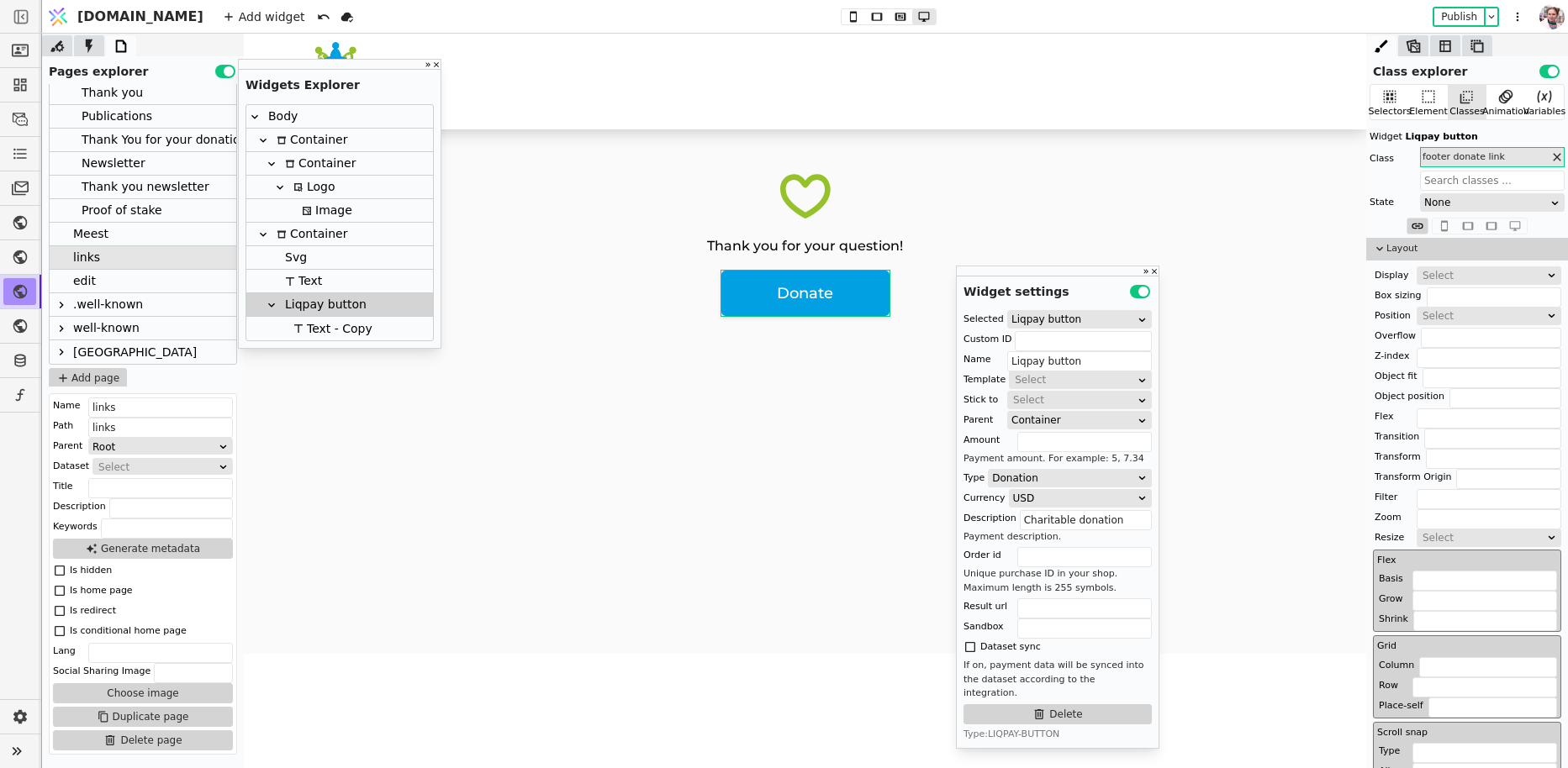
click at [59, 353] on icon at bounding box center [62, 352] width 13 height 13
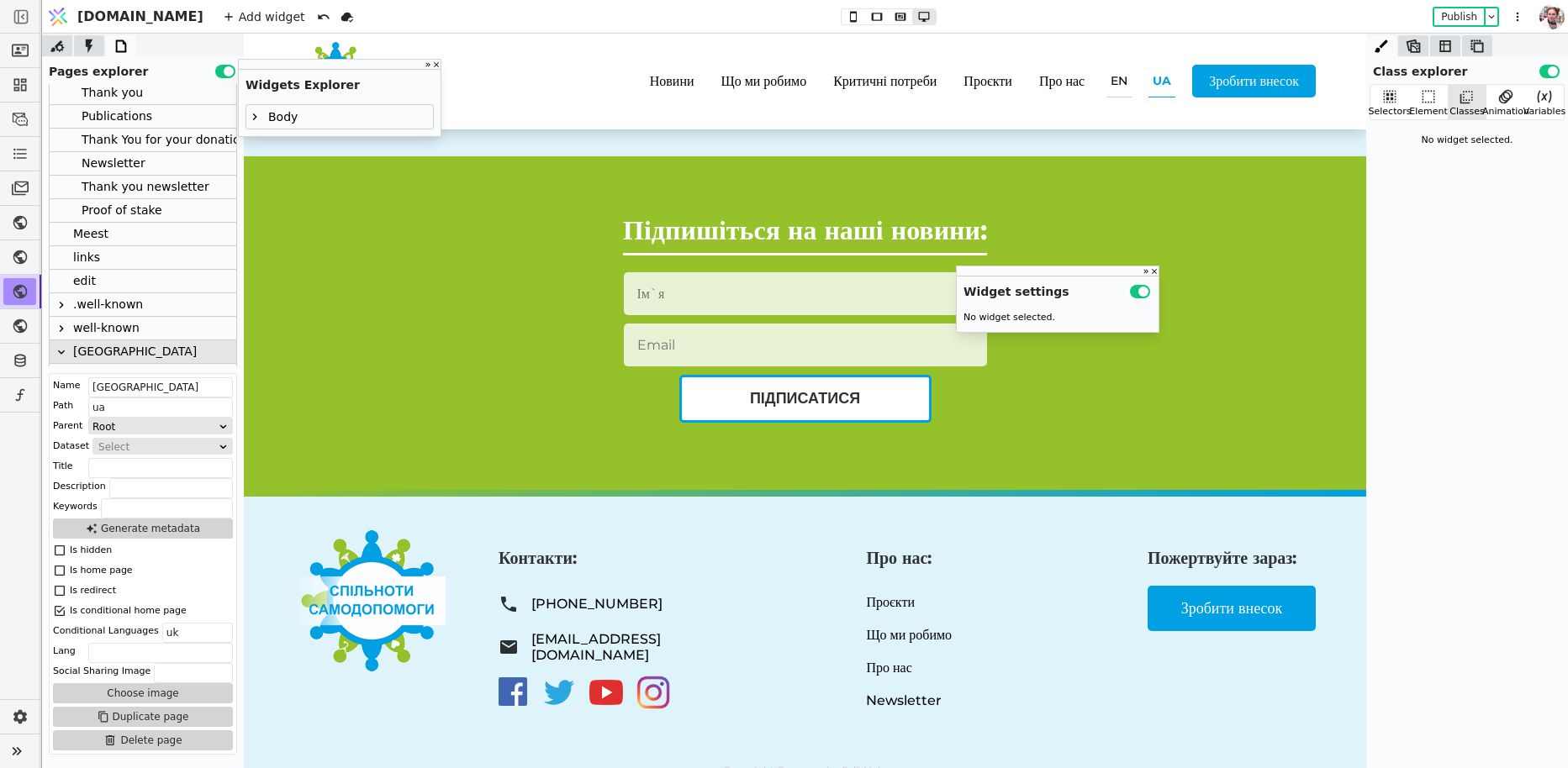
scroll to position [4349, 0]
click at [1161, 631] on p "Зробити внесок" at bounding box center [1231, 609] width 168 height 46
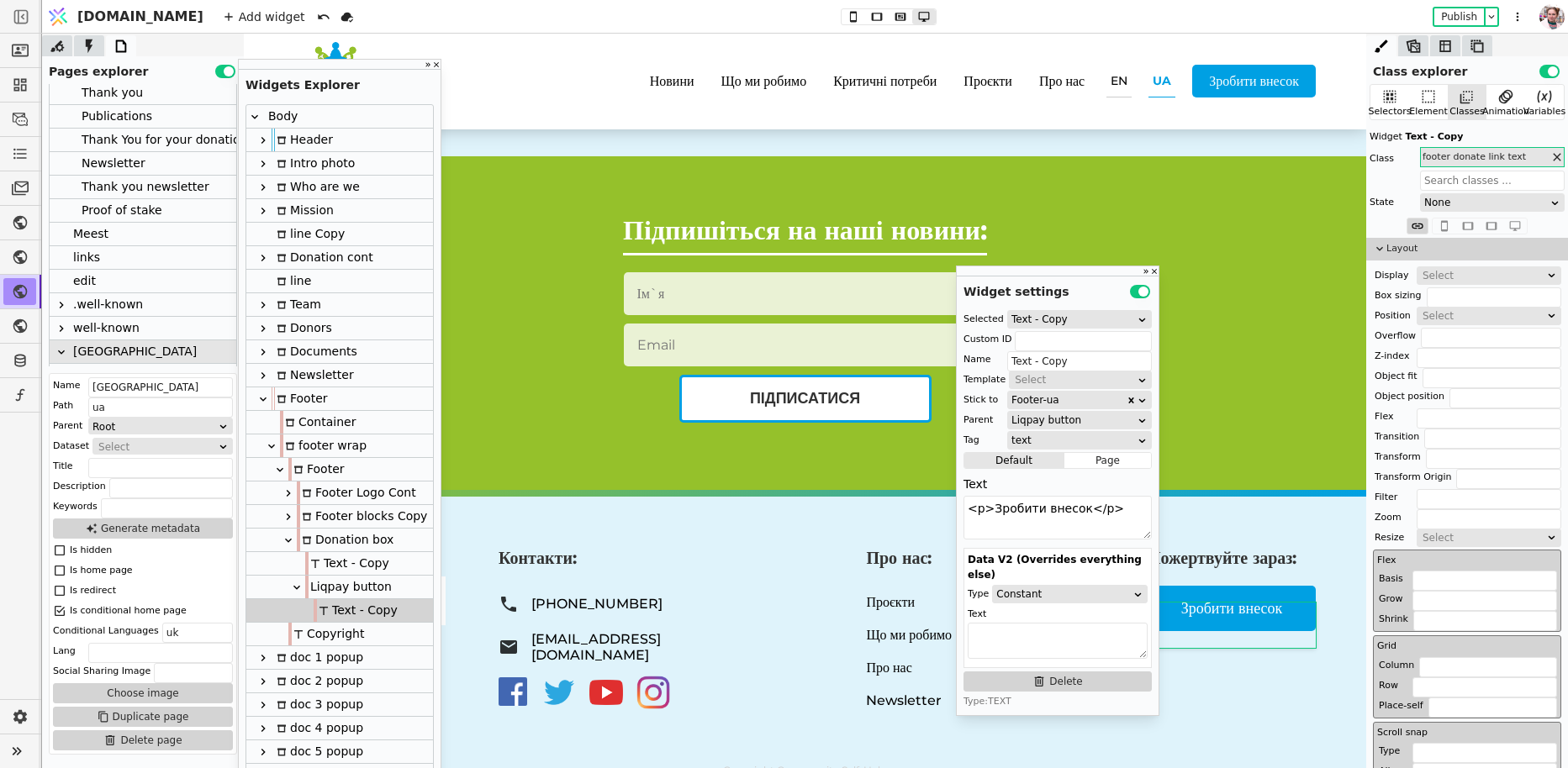
click at [368, 591] on div "Liqpay button" at bounding box center [348, 587] width 87 height 23
type input "Liqpay button"
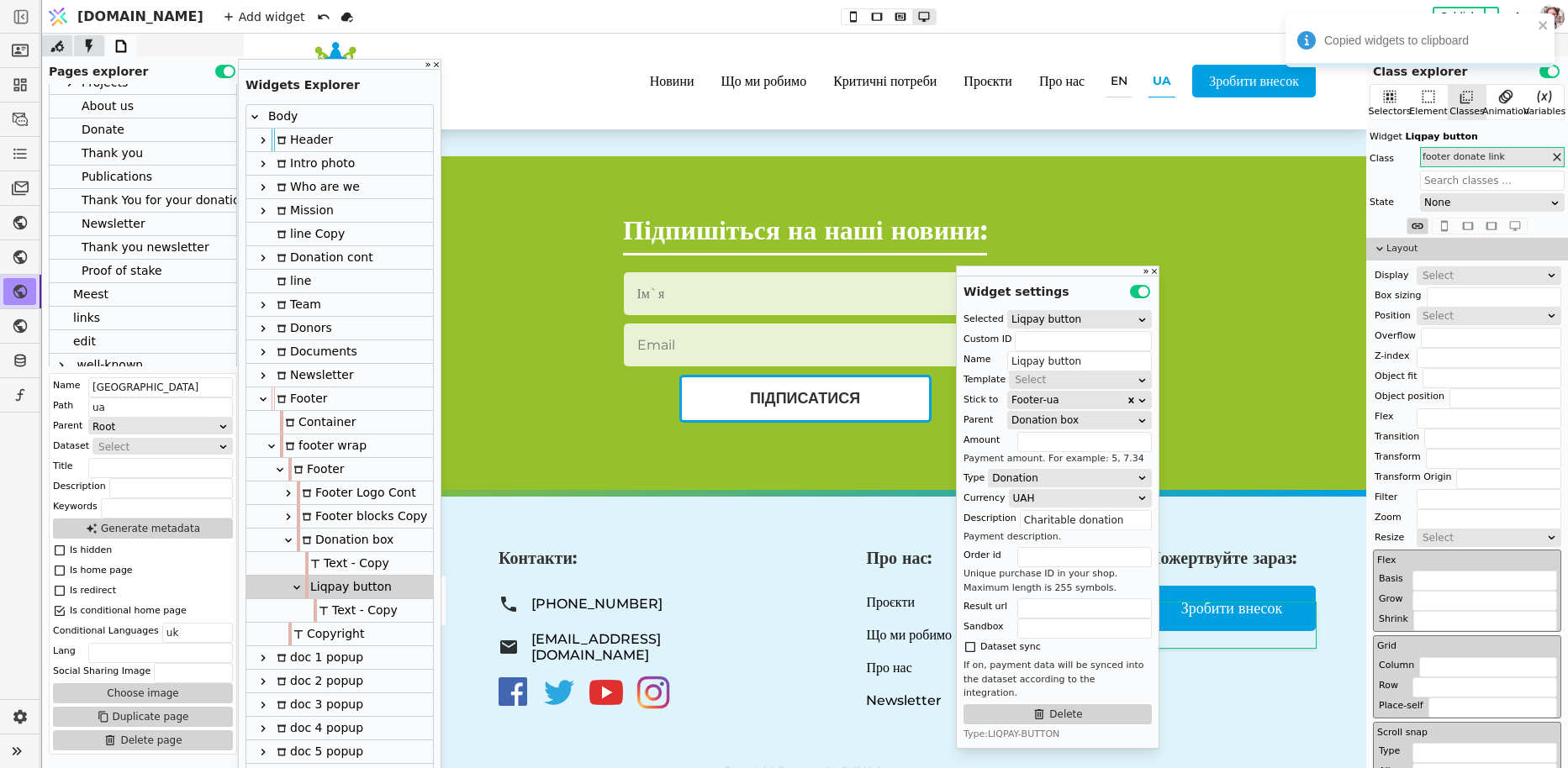
scroll to position [106, 0]
click at [85, 323] on div "links" at bounding box center [87, 320] width 27 height 23
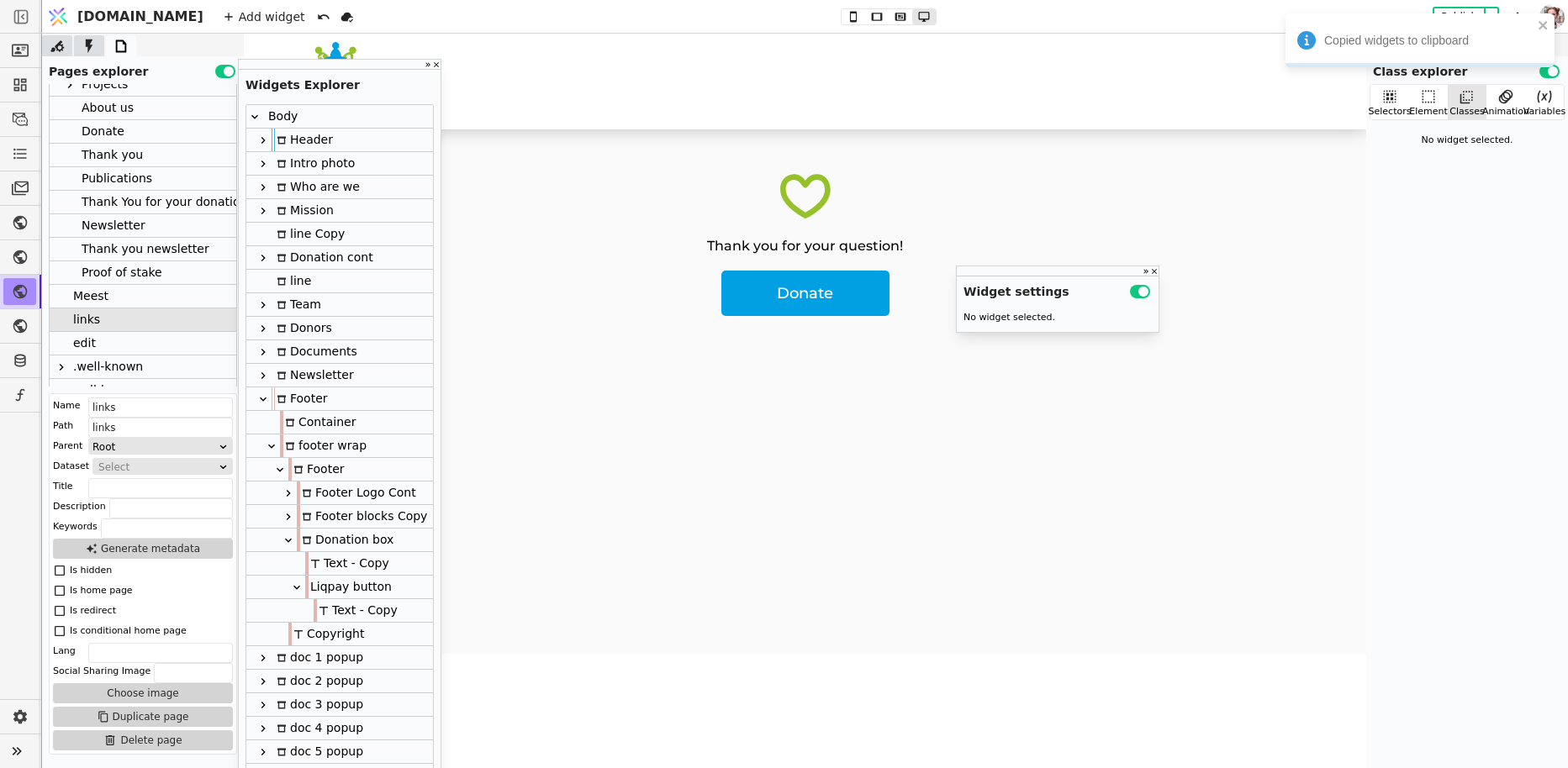
scroll to position [0, 0]
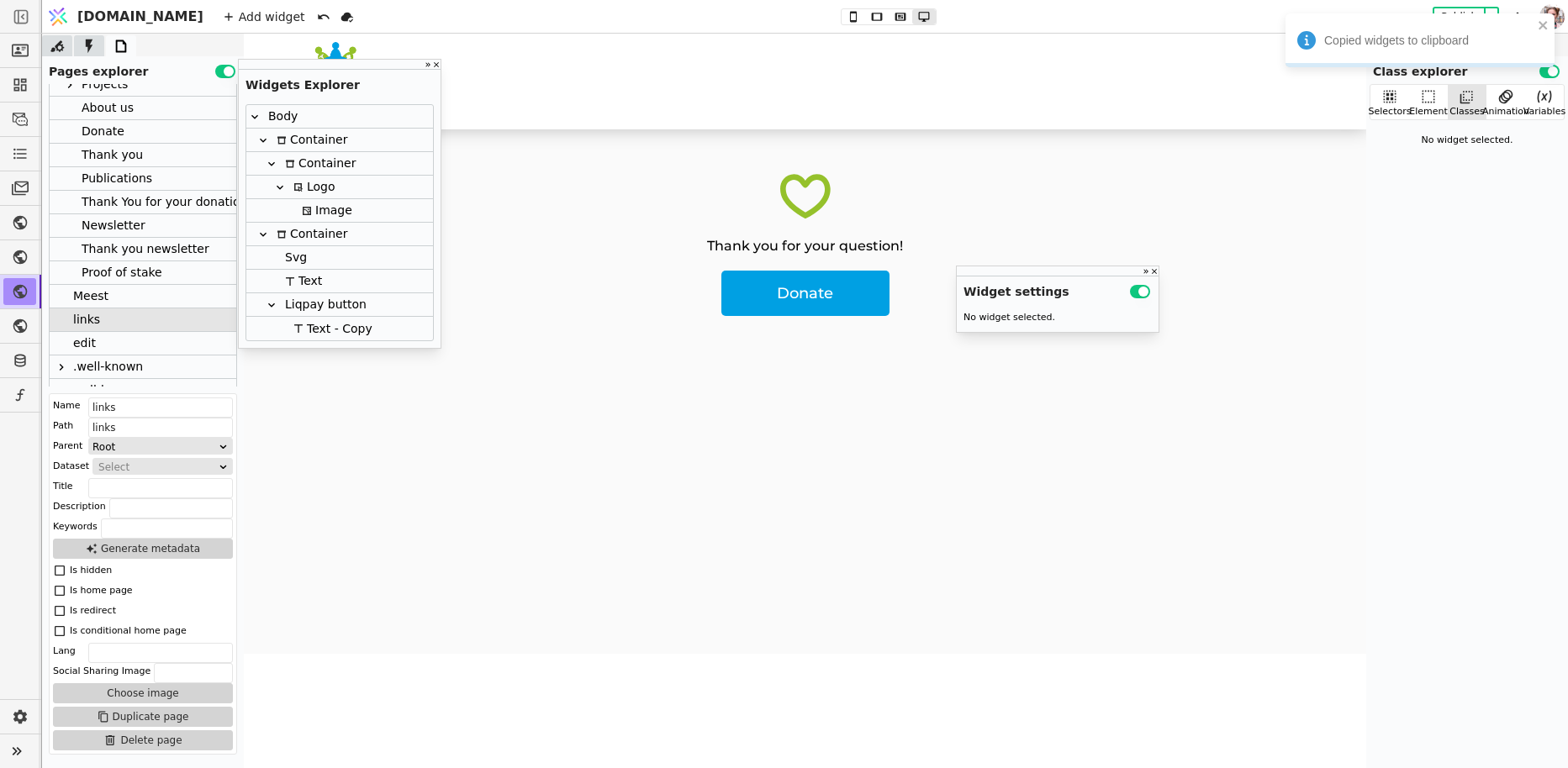
click at [741, 343] on div "Thank you for your question! Donate" at bounding box center [805, 391] width 1123 height 524
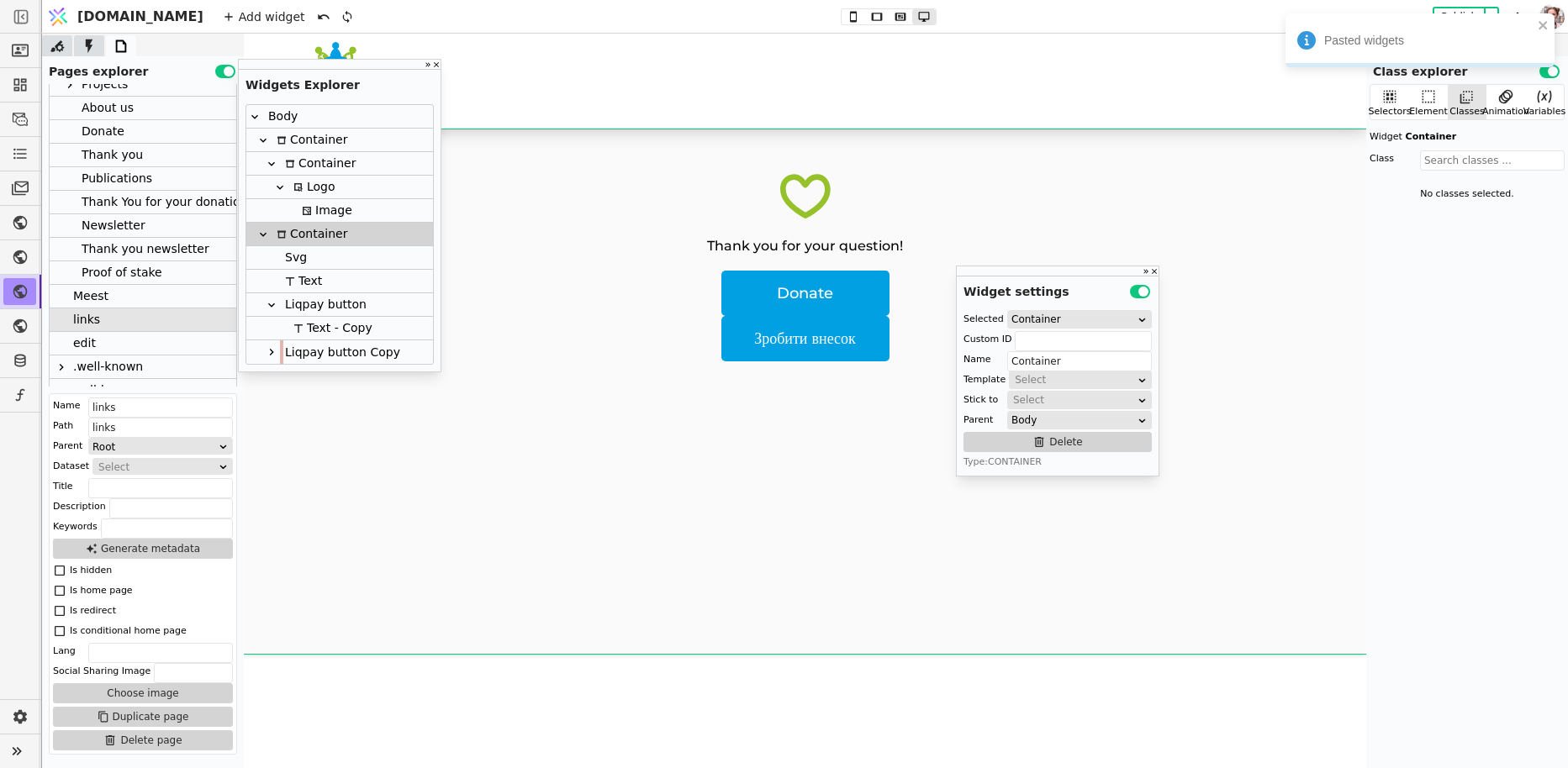
click at [274, 356] on icon at bounding box center [272, 352] width 13 height 13
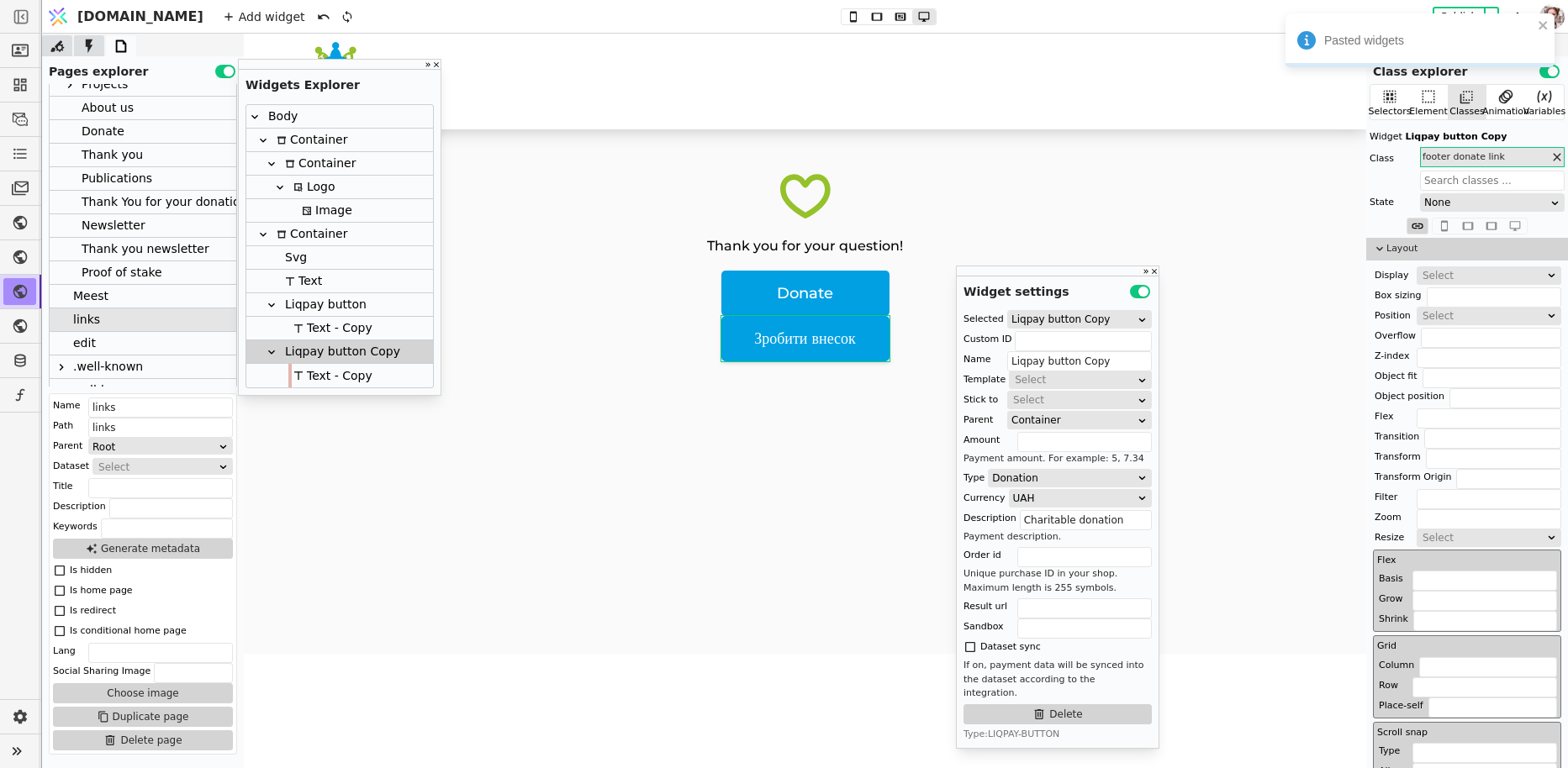
click at [383, 371] on div "Text - Copy" at bounding box center [339, 376] width 186 height 24
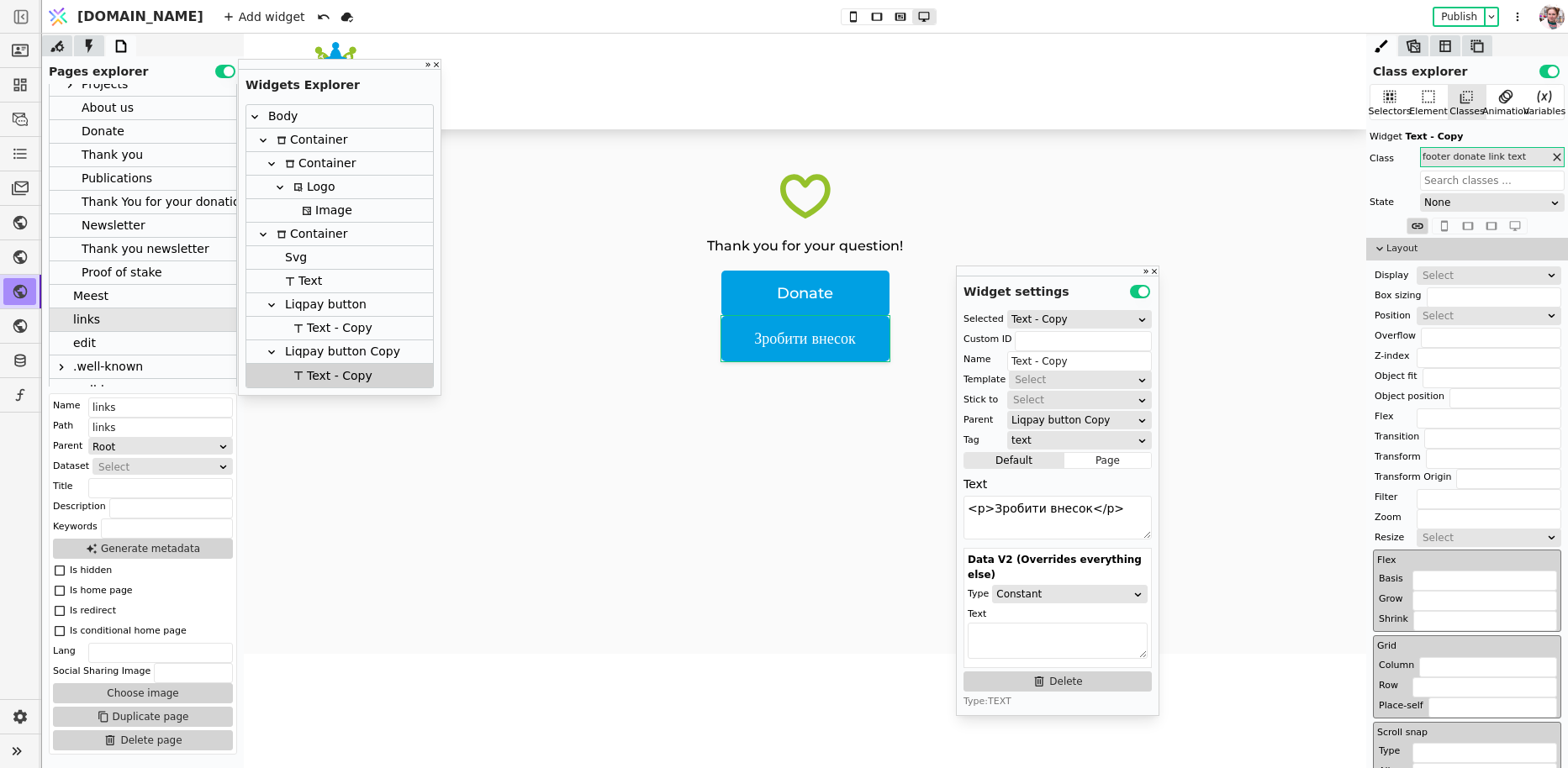
click at [762, 396] on div "Thank you for your question! Donate Зробити внесок" at bounding box center [805, 391] width 1123 height 524
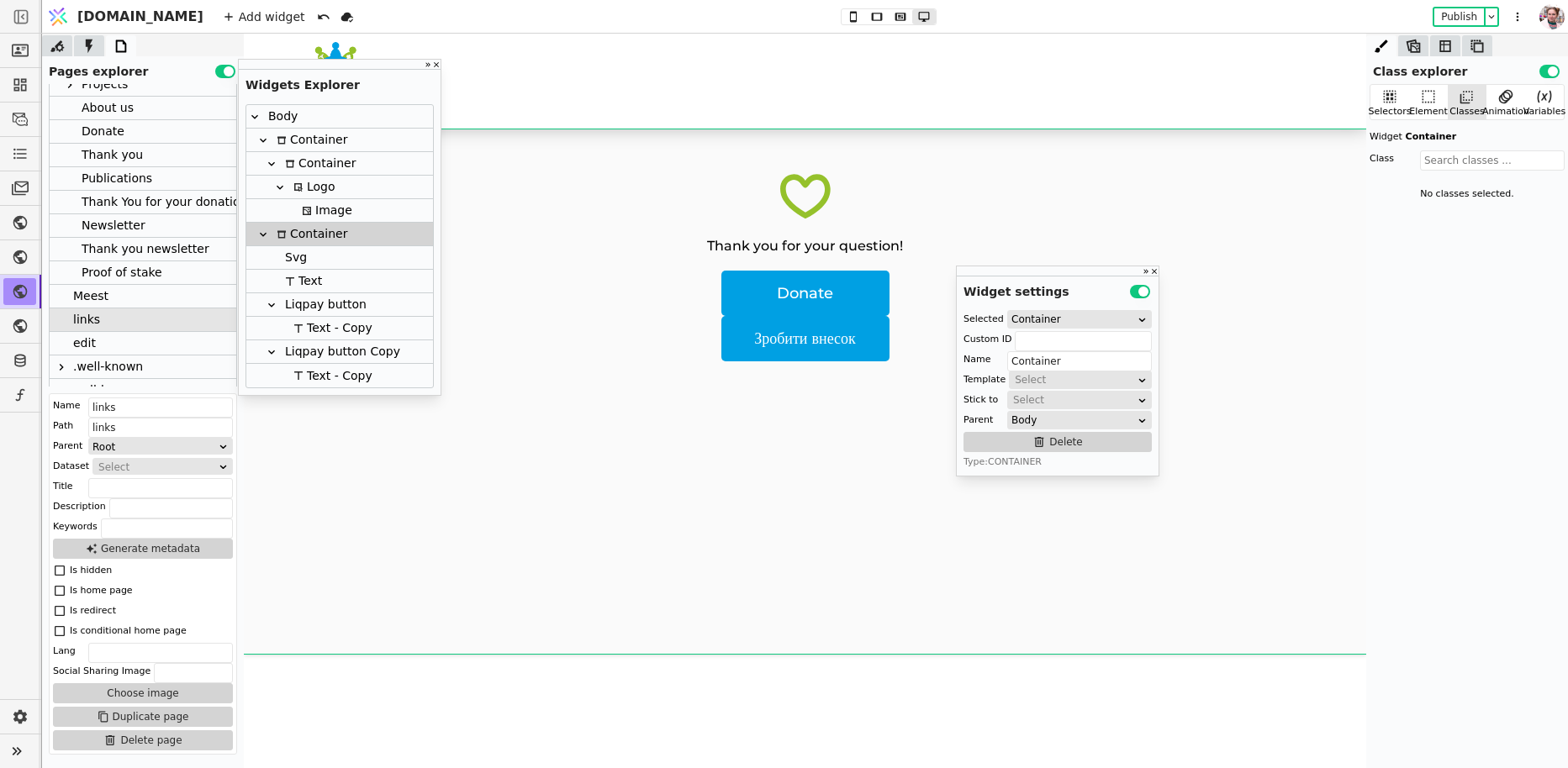
click at [785, 242] on div "Thank you for your question!" at bounding box center [805, 245] width 196 height 16
type input "Text"
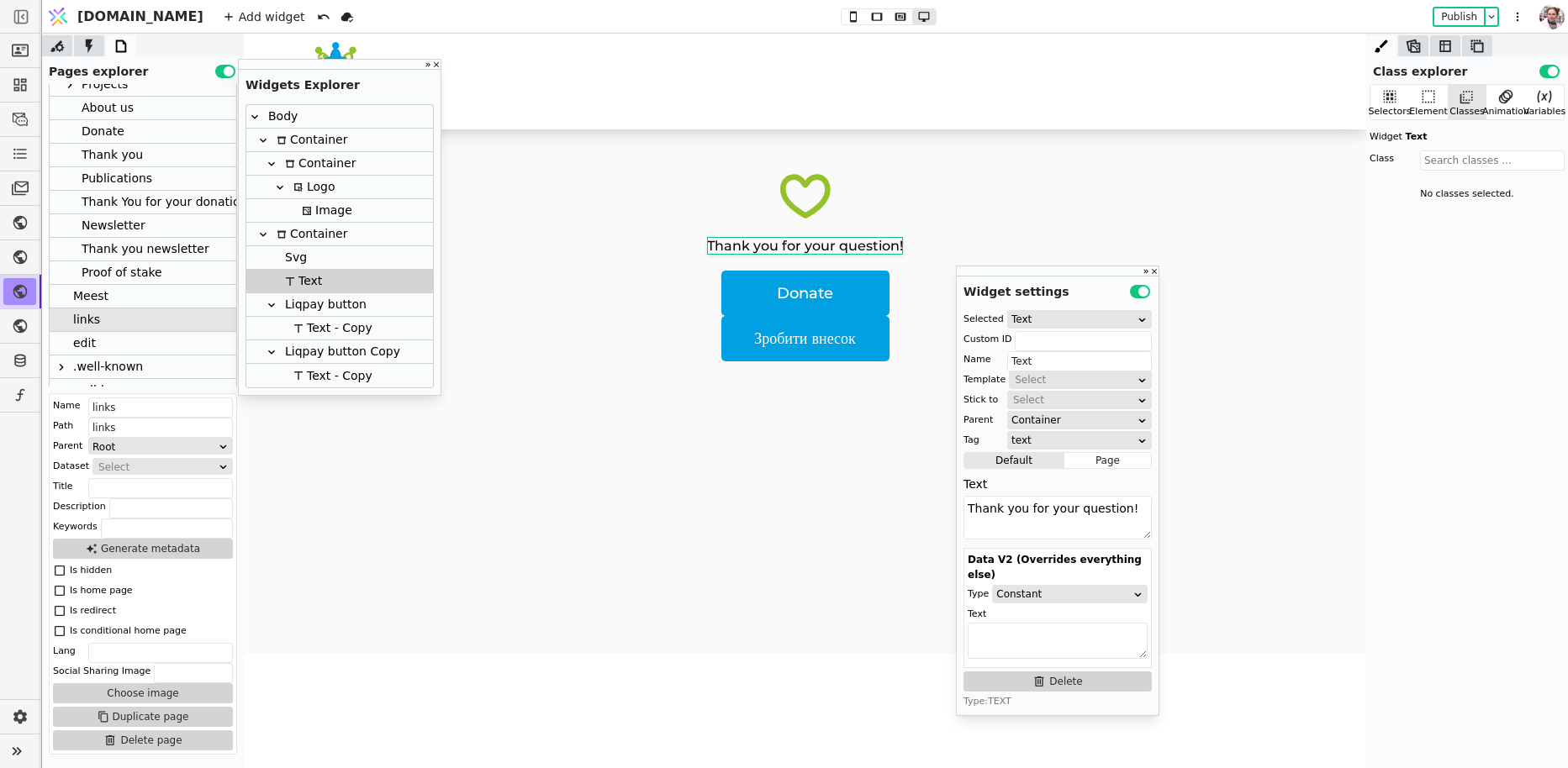
click at [748, 242] on div "Thank you for your question!" at bounding box center [805, 245] width 196 height 16
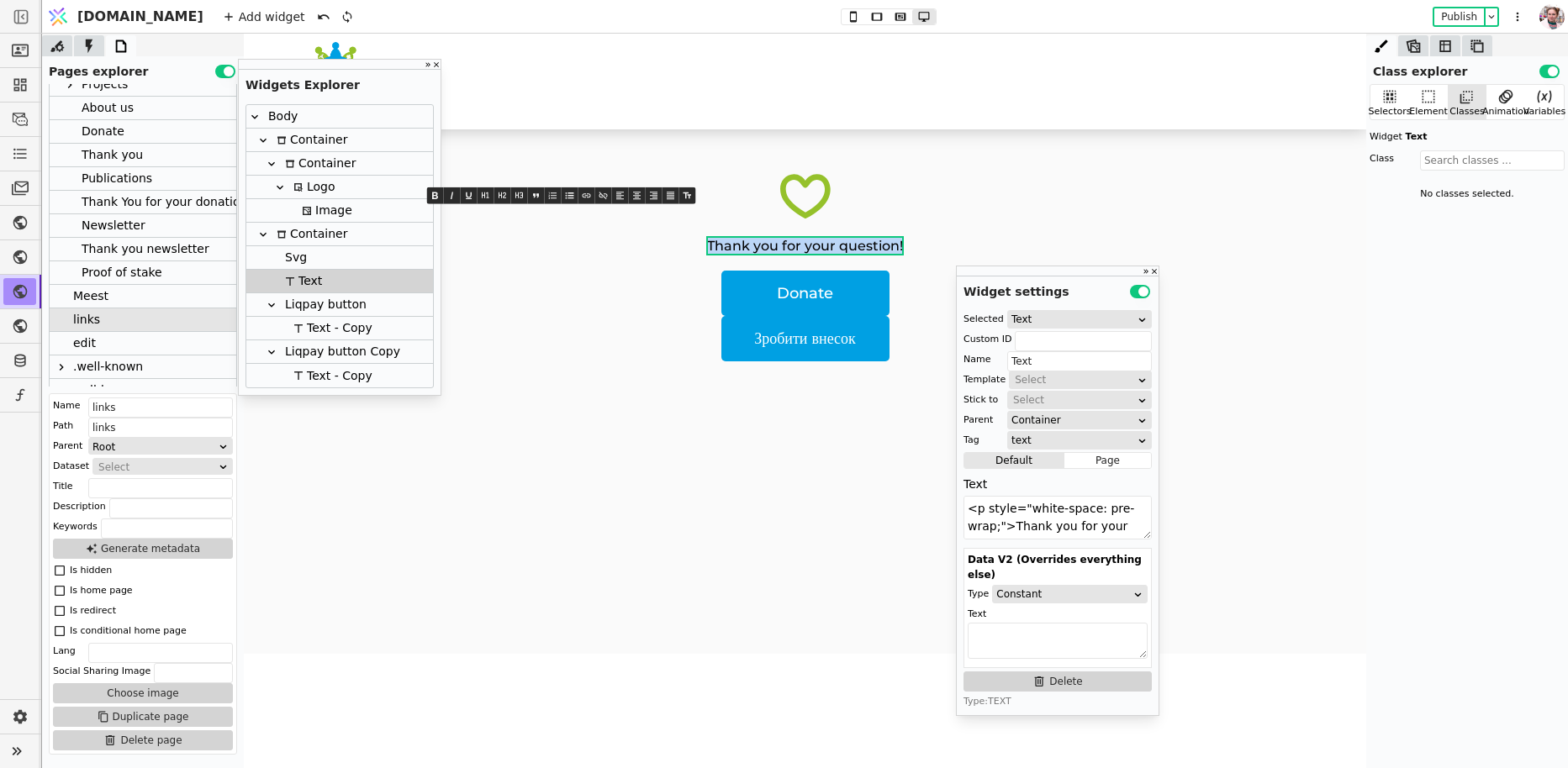
click at [748, 242] on span "Thank you for your question!" at bounding box center [805, 245] width 196 height 16
type textarea "<p style="white-space: pre-wrap;">Quick links:</p>"
click at [643, 142] on div "Quick links: Donate Зробити внесок" at bounding box center [805, 391] width 1123 height 524
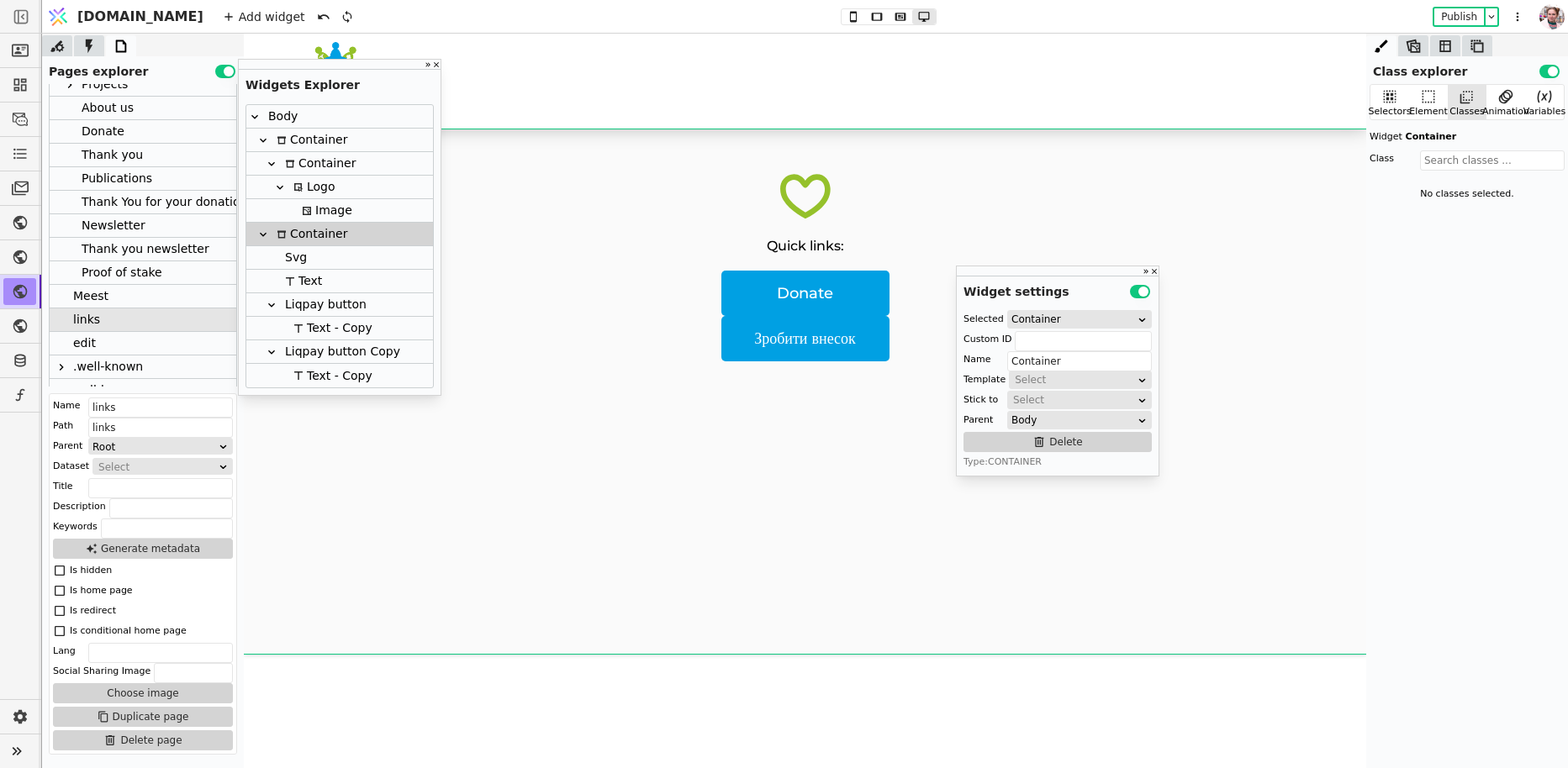
click at [487, 47] on div at bounding box center [805, 82] width 1021 height 79
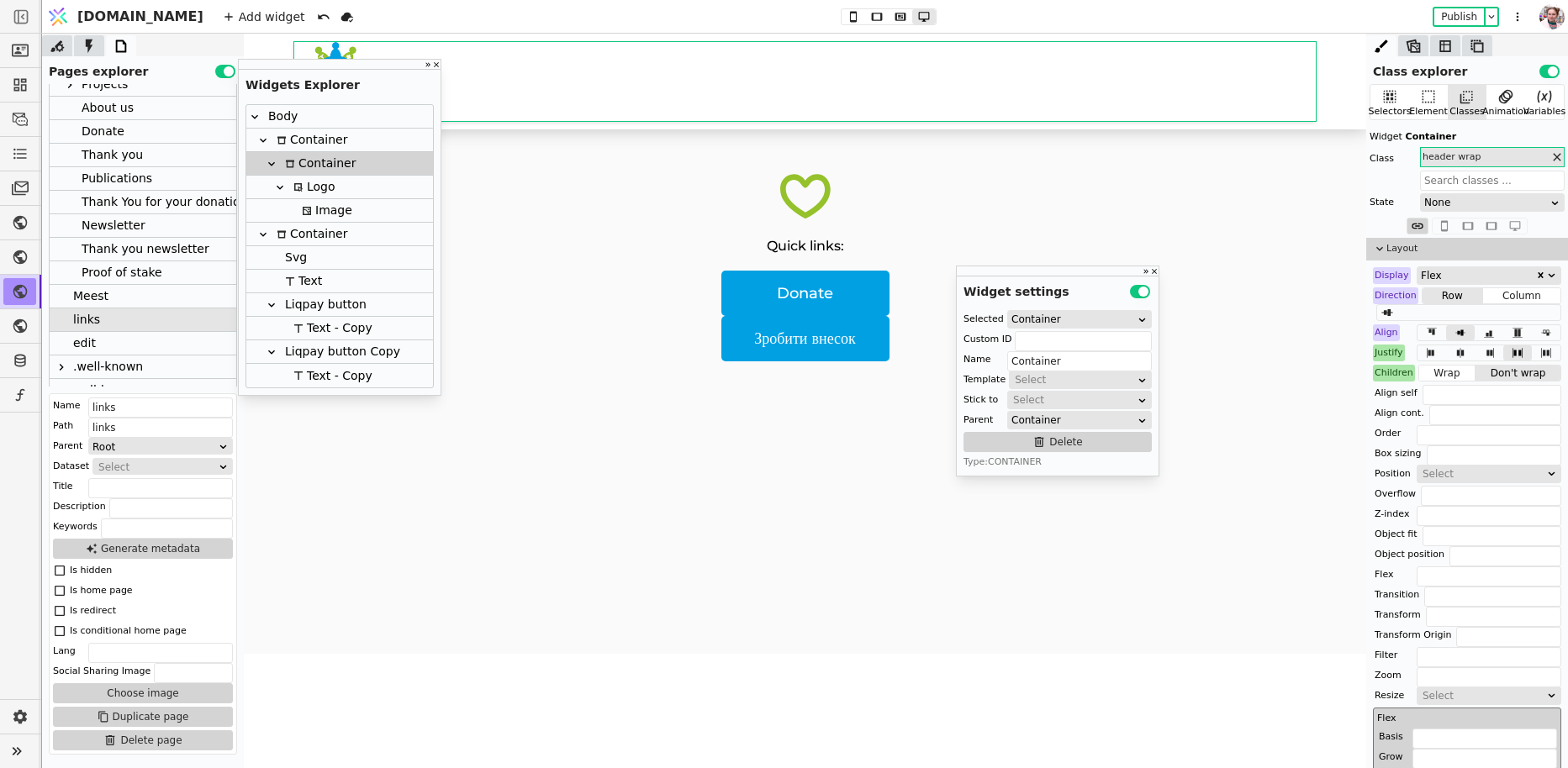
click at [331, 44] on img at bounding box center [335, 80] width 81 height 76
type input "Image"
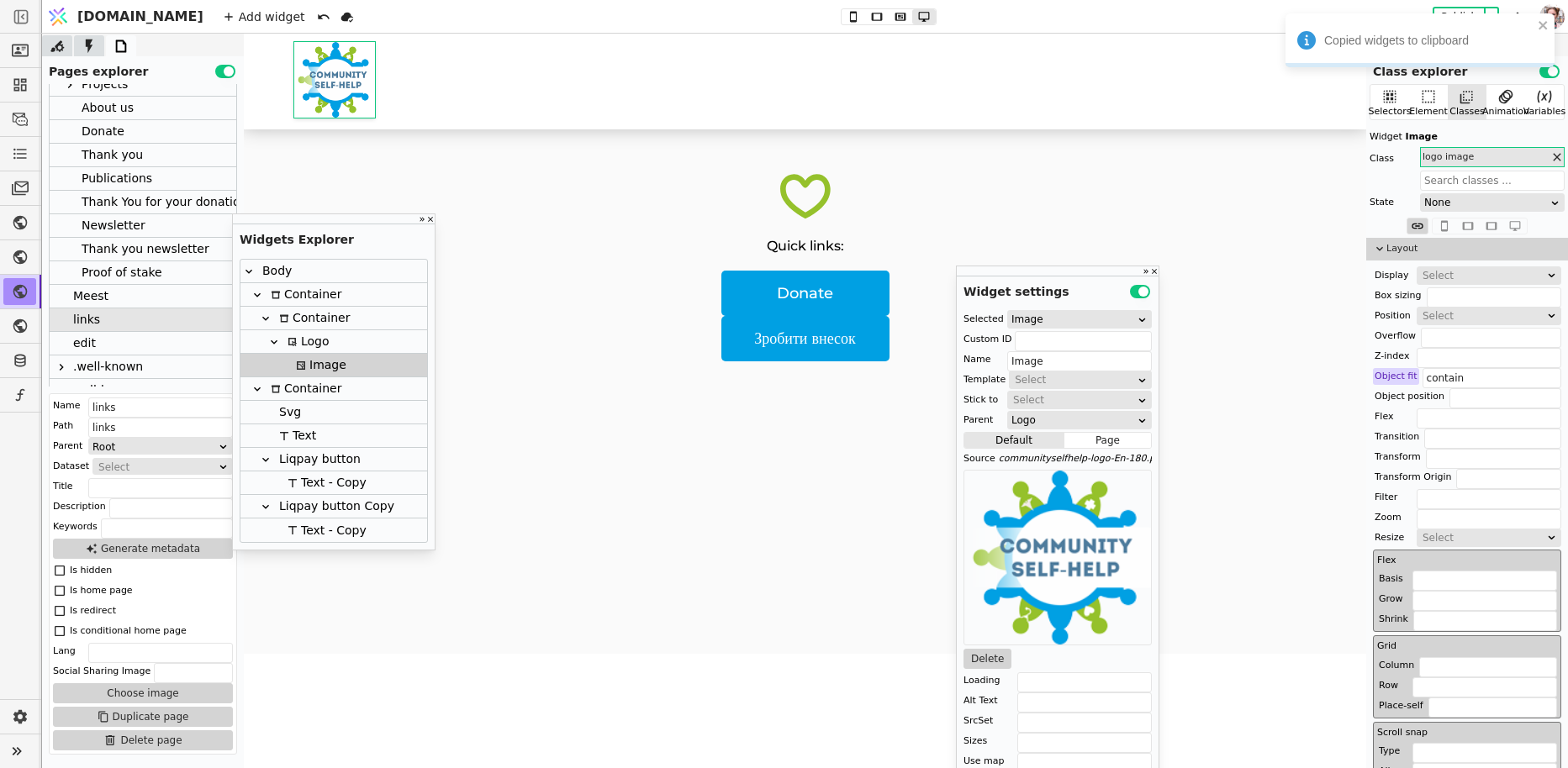
click at [822, 206] on icon at bounding box center [806, 196] width 51 height 45
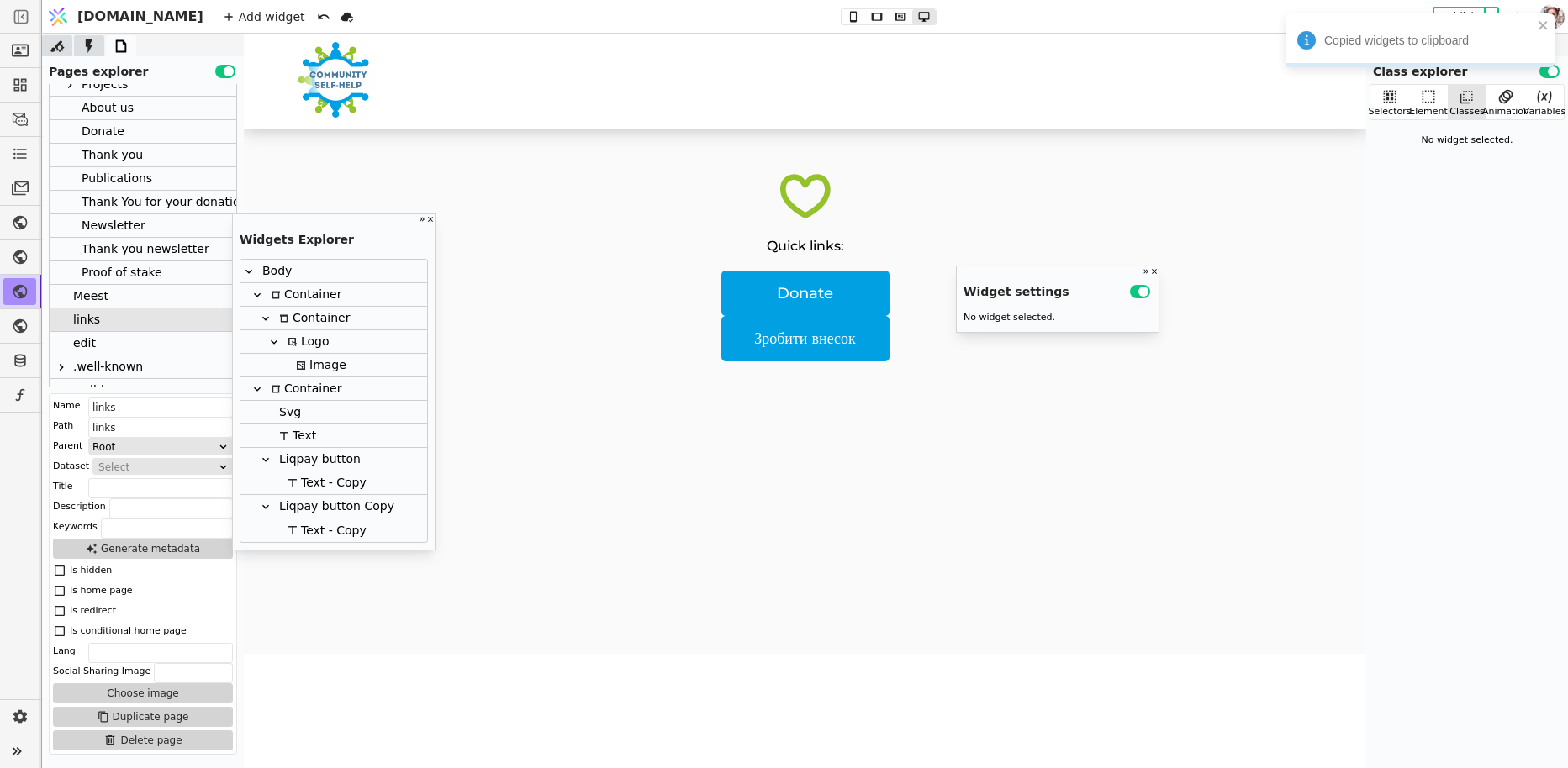
click at [300, 382] on div "Container" at bounding box center [304, 389] width 76 height 23
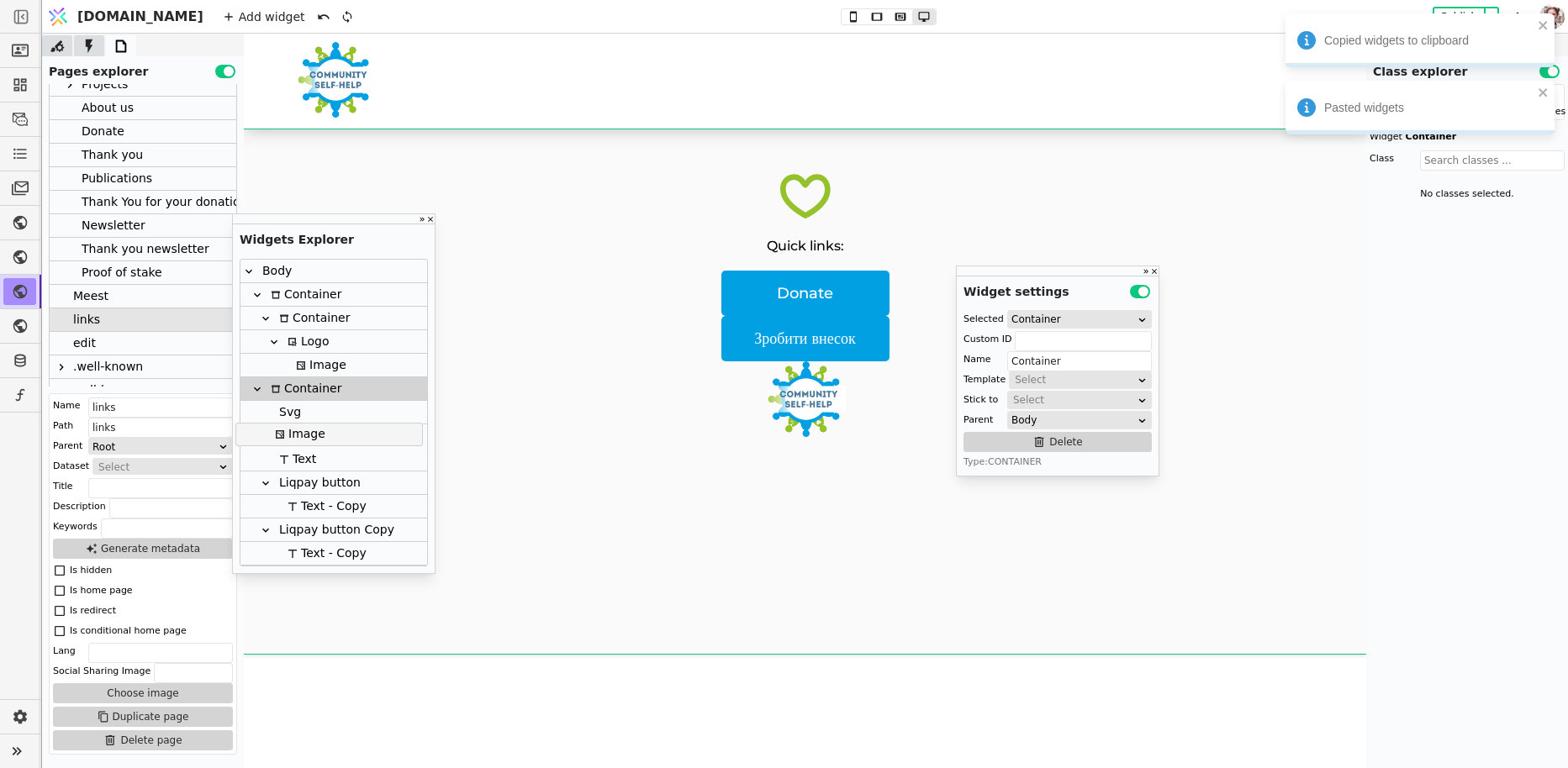
drag, startPoint x: 298, startPoint y: 559, endPoint x: 293, endPoint y: 434, distance: 125.1
click at [293, 434] on div "Body Container Container Logo Image Container Svg Text Liqpay button Text - Cop…" at bounding box center [333, 412] width 186 height 306
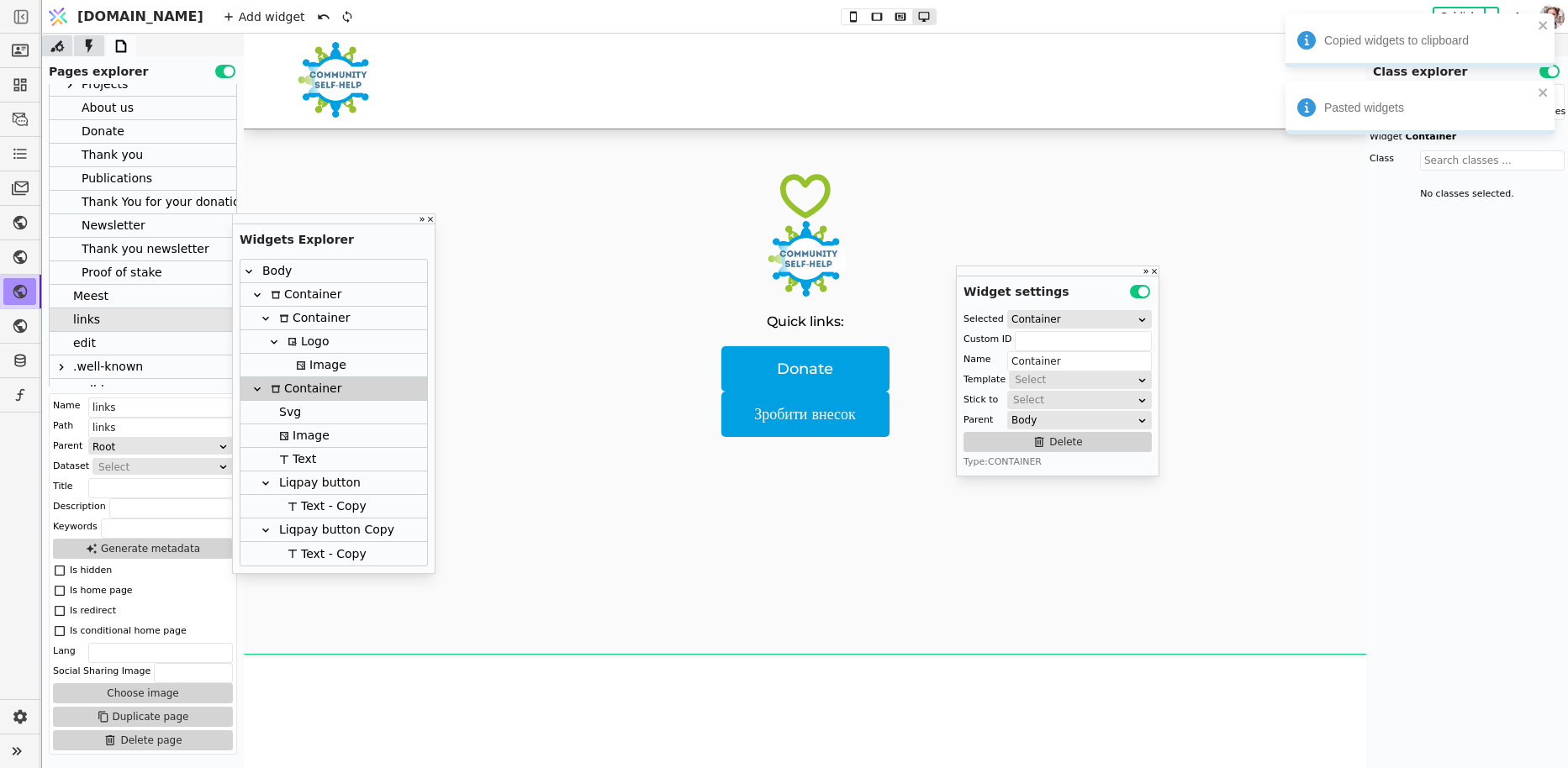
click at [294, 413] on div "Svg" at bounding box center [288, 411] width 27 height 23
type input "Svg"
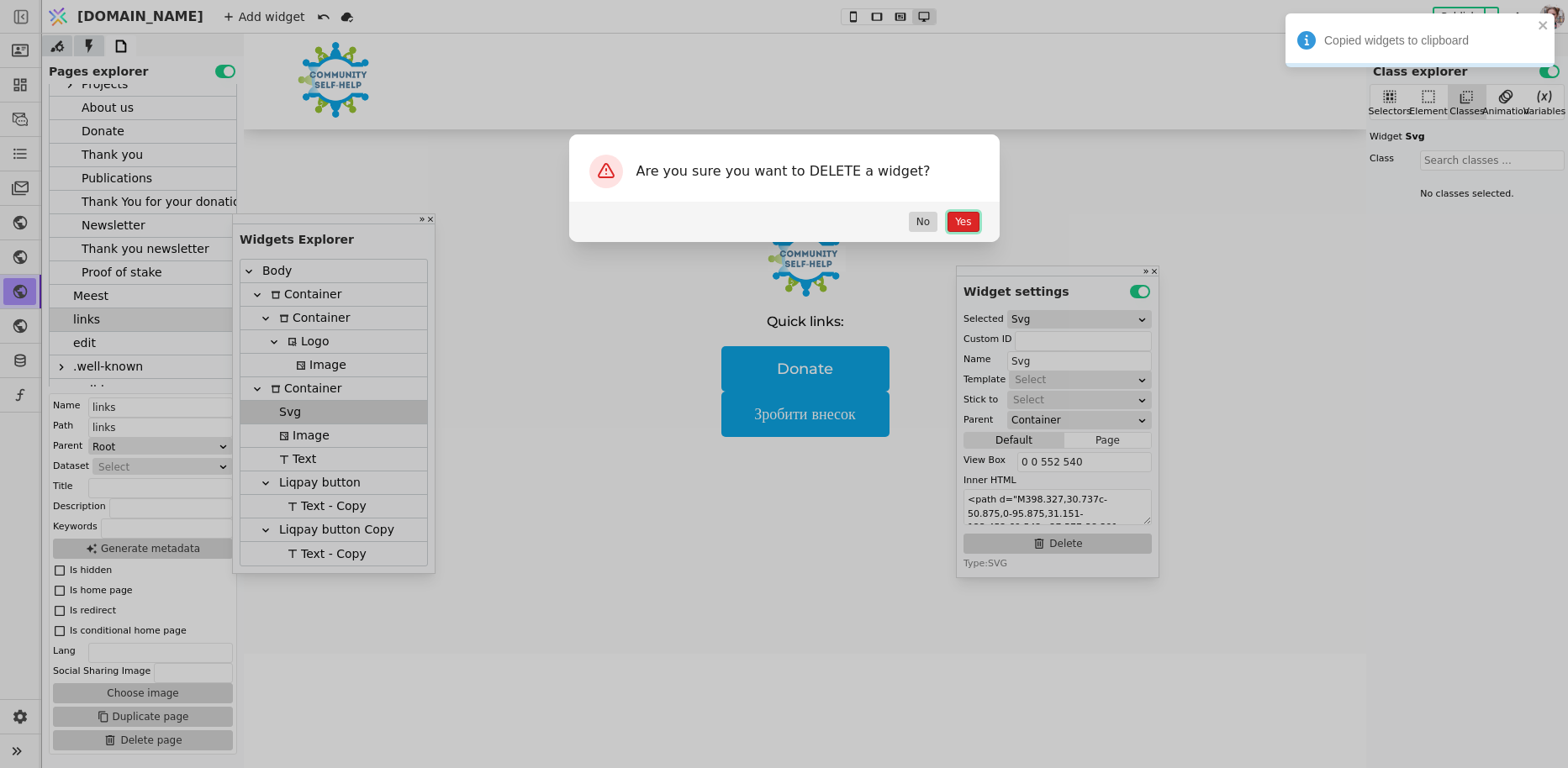
click at [961, 223] on button "Yes" at bounding box center [962, 222] width 31 height 20
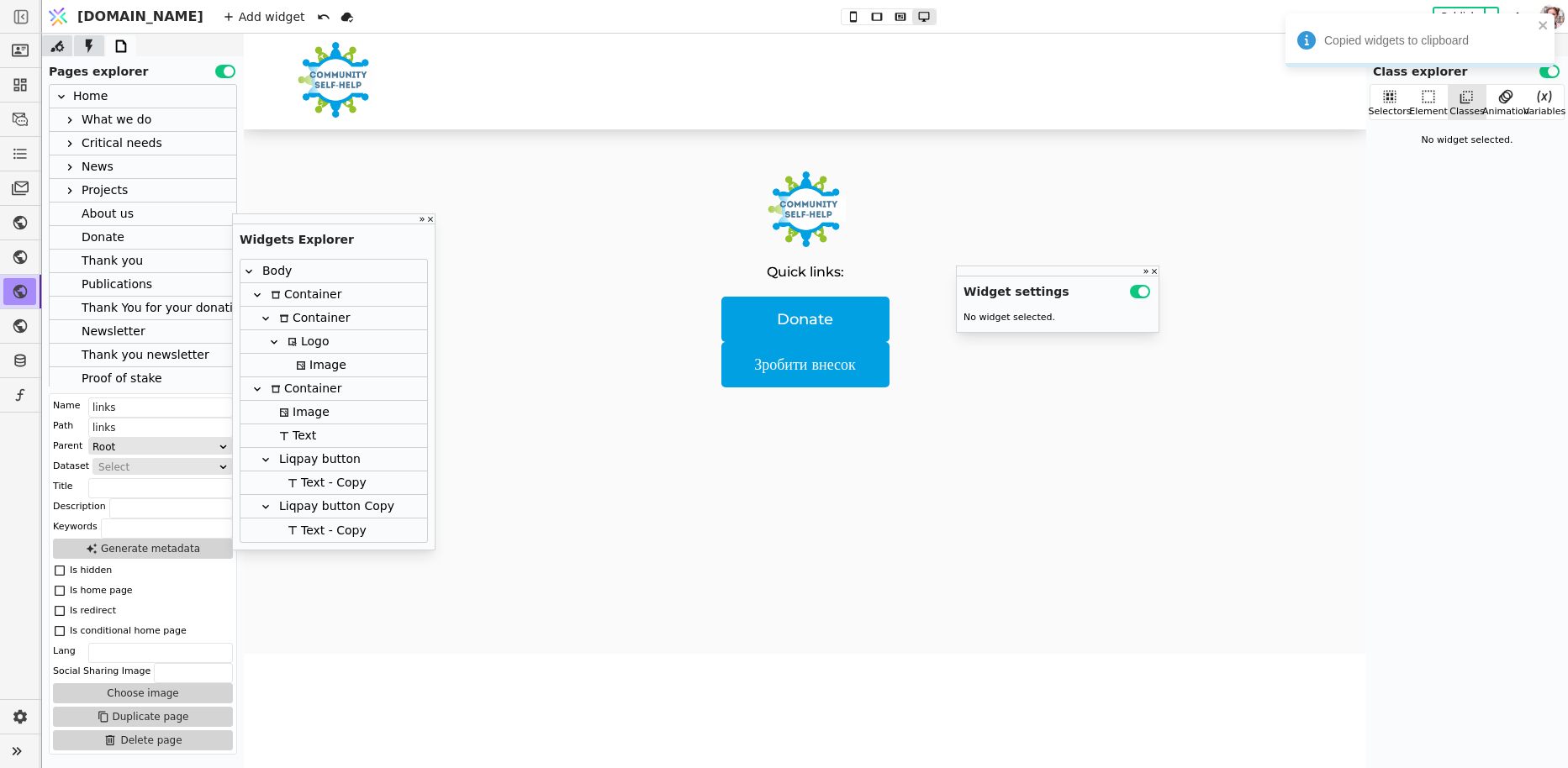
click at [282, 293] on div "Container" at bounding box center [304, 294] width 76 height 23
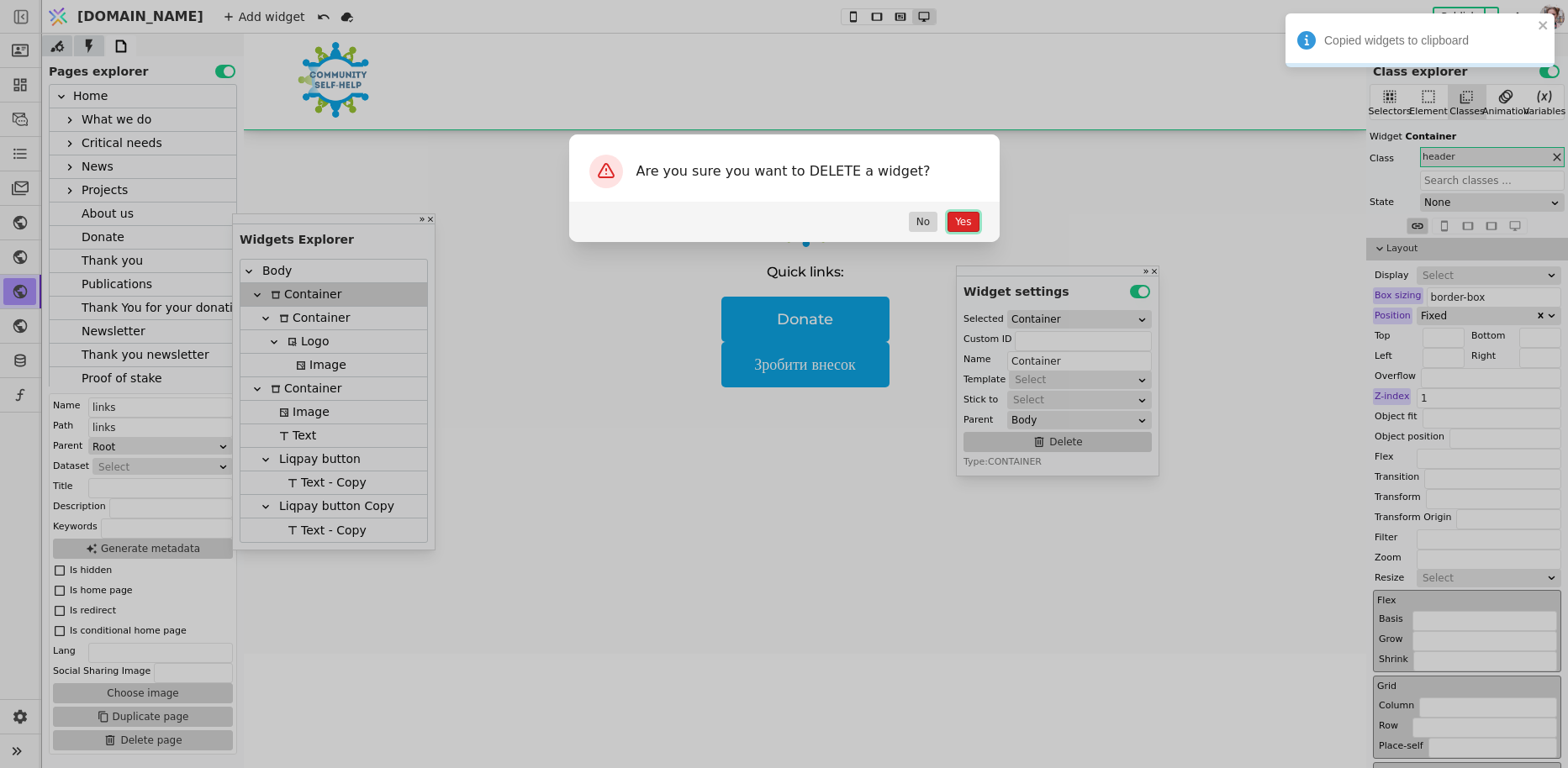
click at [952, 220] on button "Yes" at bounding box center [962, 222] width 31 height 20
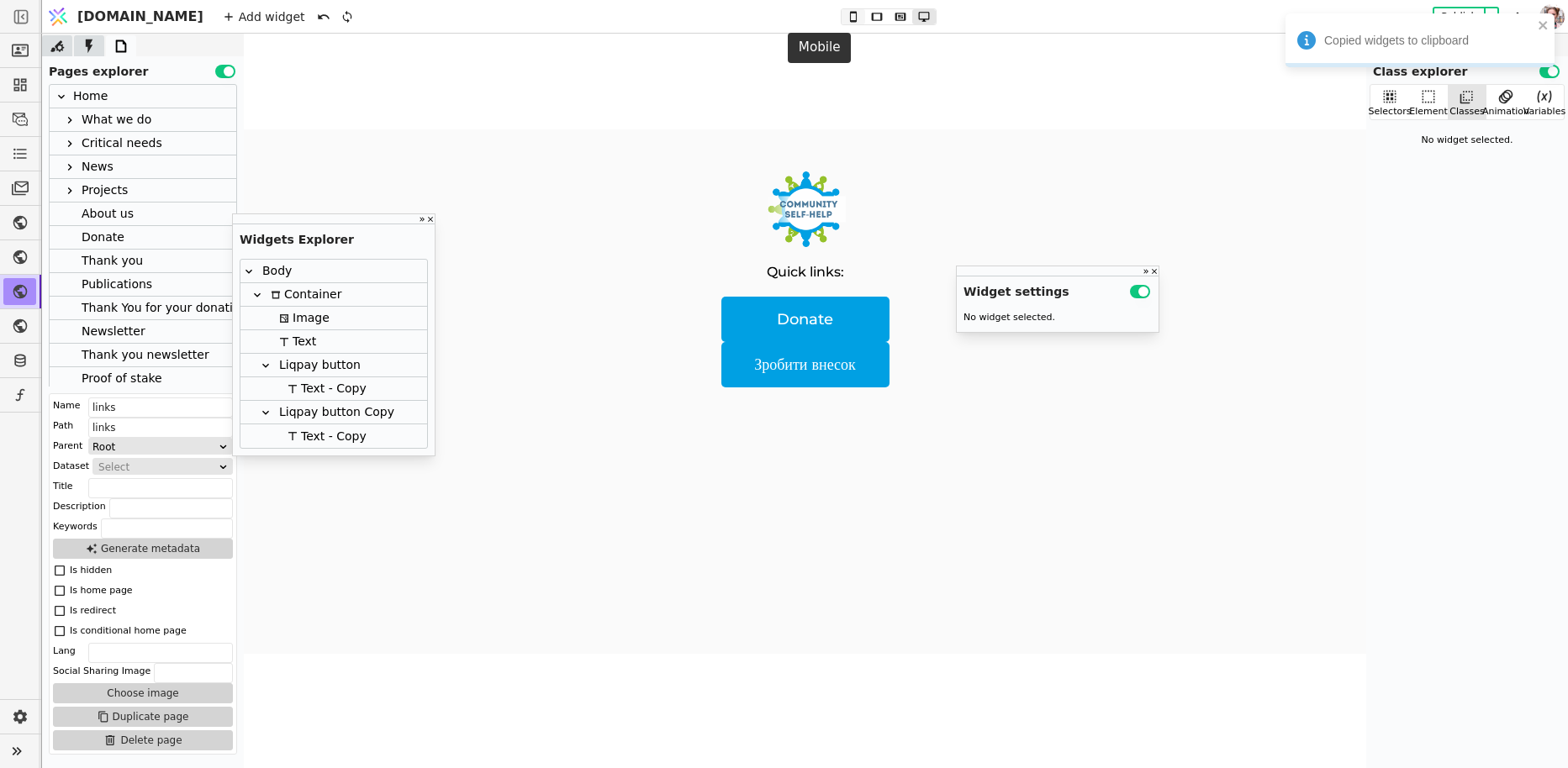
click at [843, 16] on icon at bounding box center [854, 17] width 20 height 12
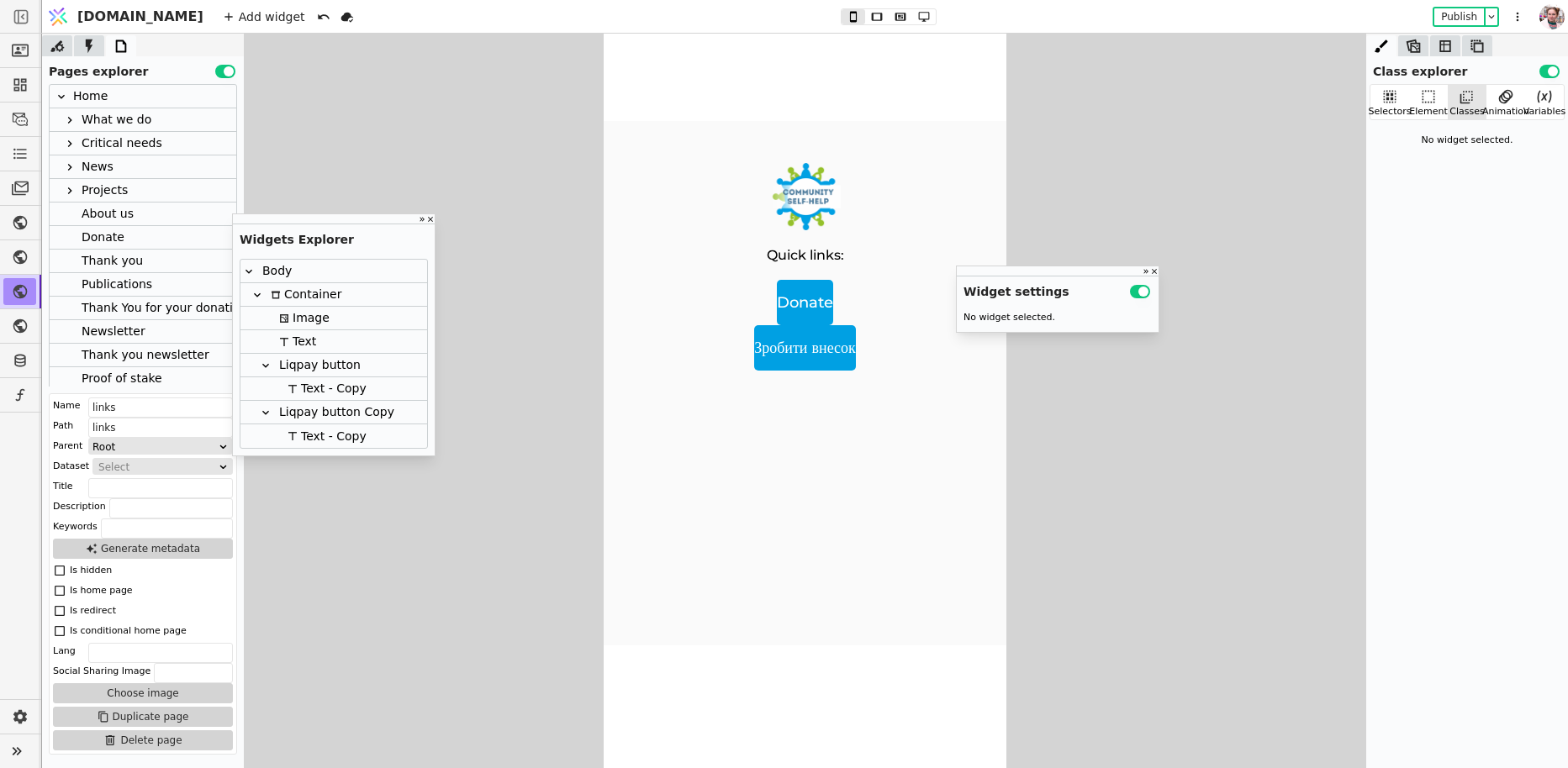
click at [285, 298] on div "Container" at bounding box center [304, 294] width 76 height 23
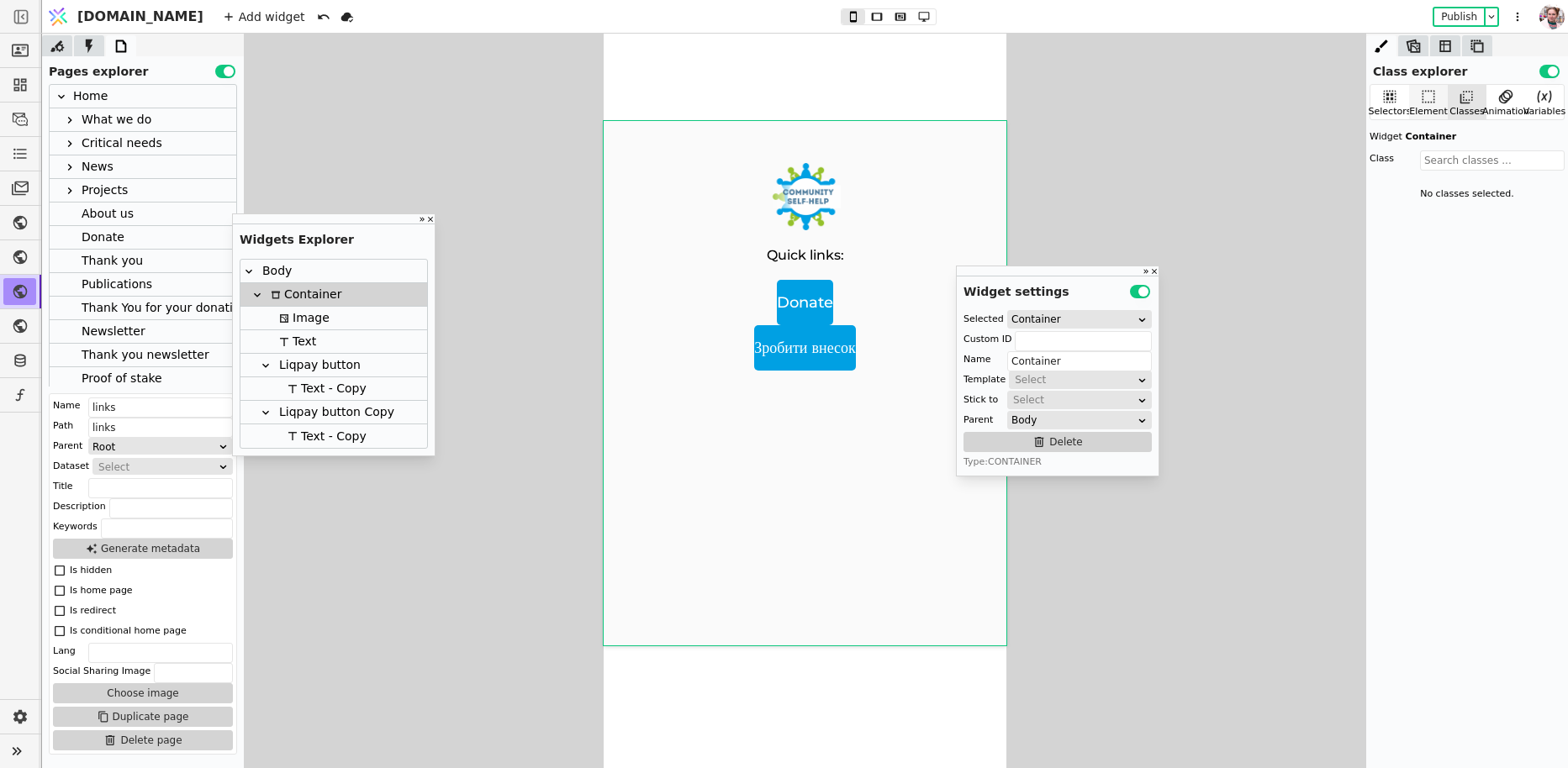
click at [1436, 86] on div "Element" at bounding box center [1428, 102] width 39 height 35
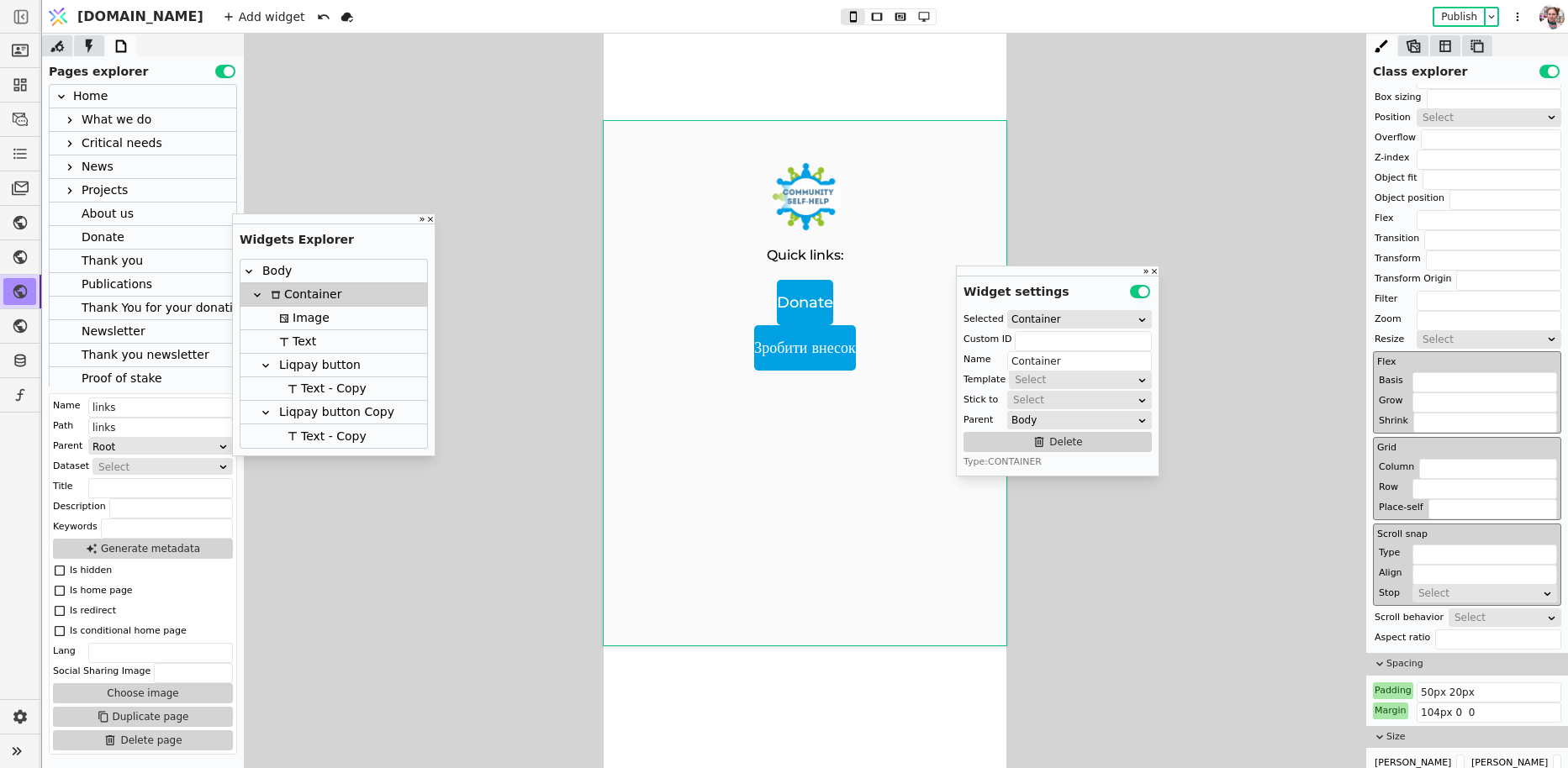
scroll to position [368, 0]
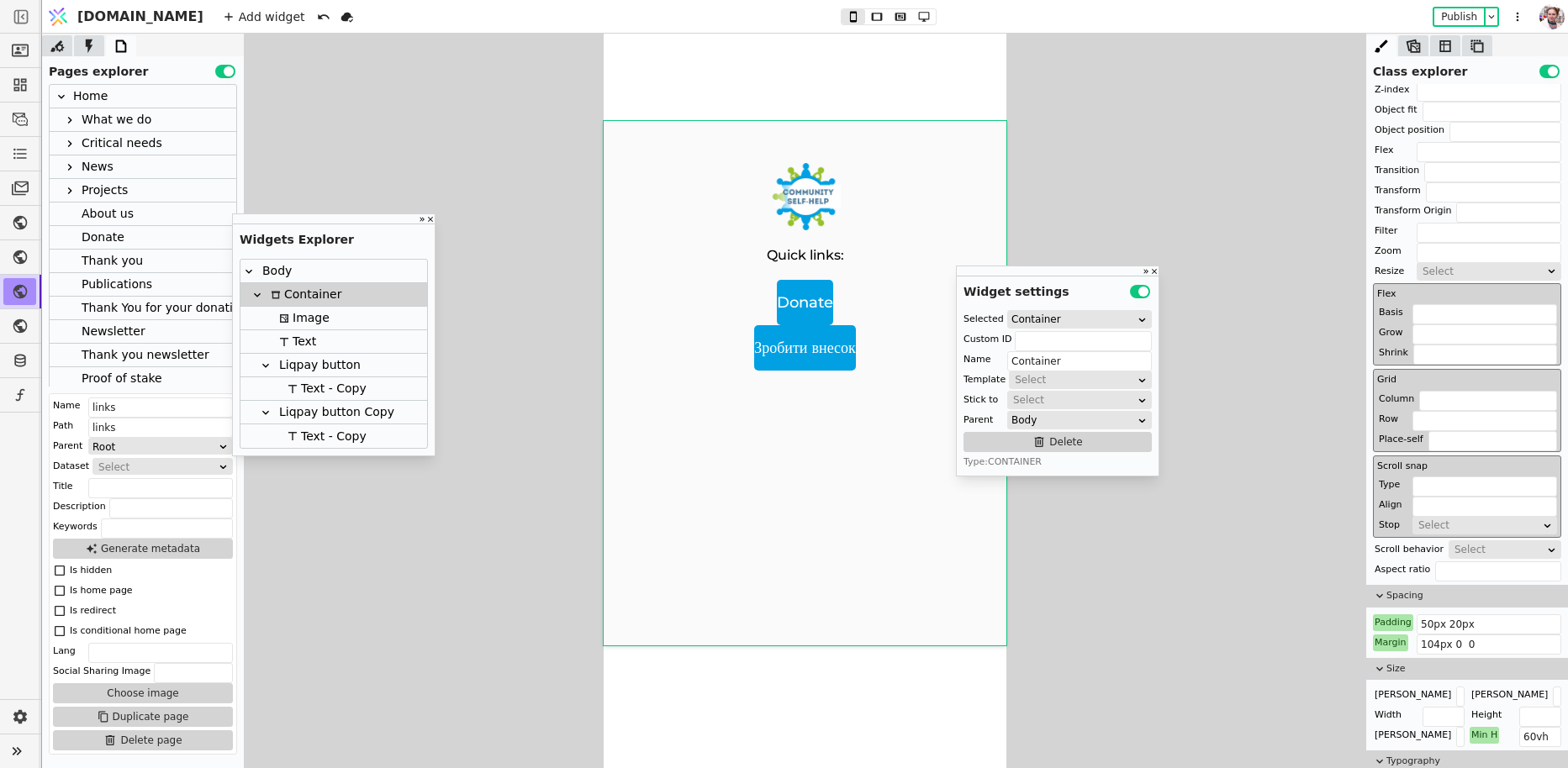
click at [1396, 634] on div "Margin" at bounding box center [1391, 642] width 35 height 17
click at [1394, 657] on button "Reset" at bounding box center [1392, 660] width 44 height 20
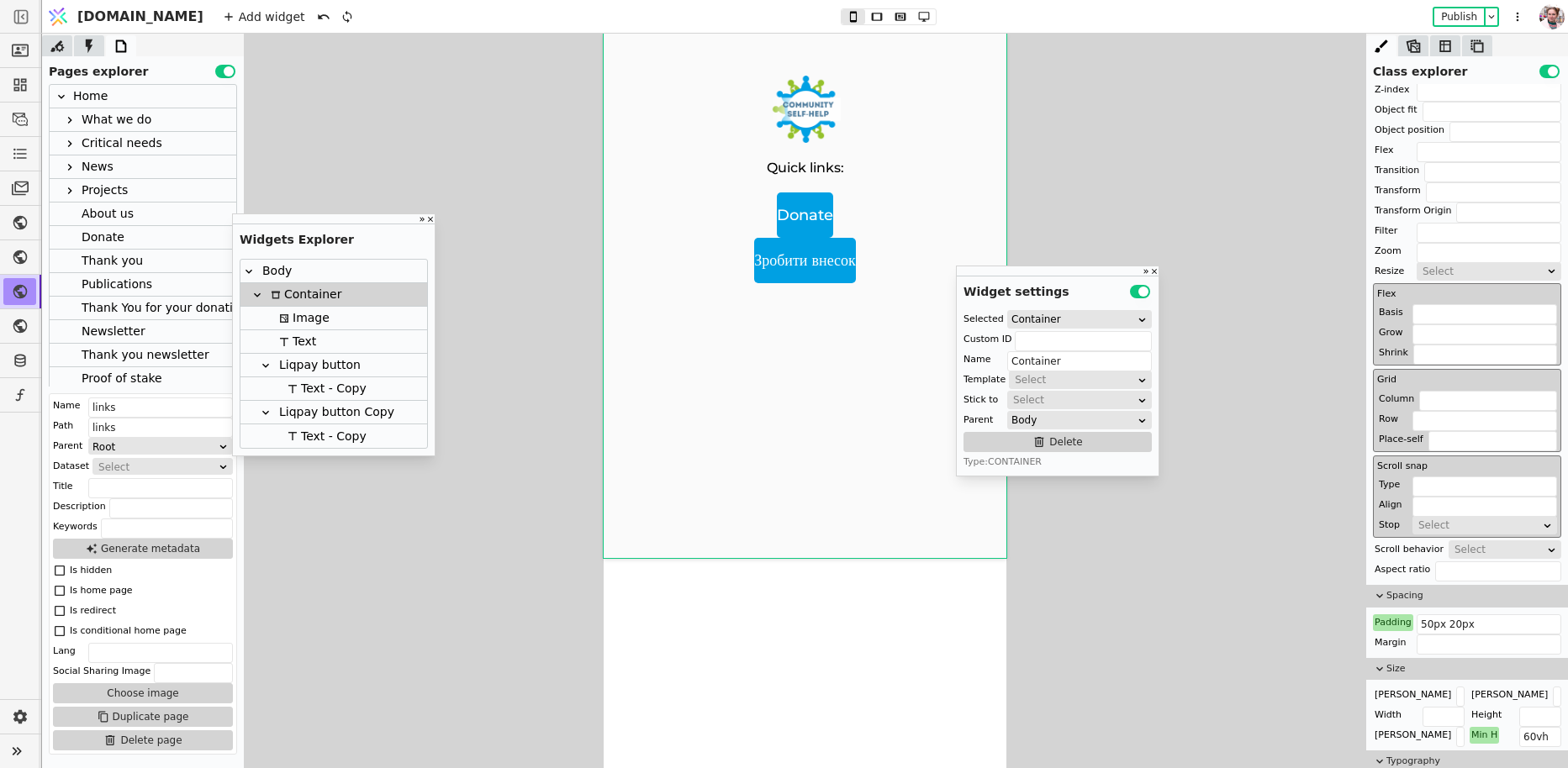
scroll to position [418, 0]
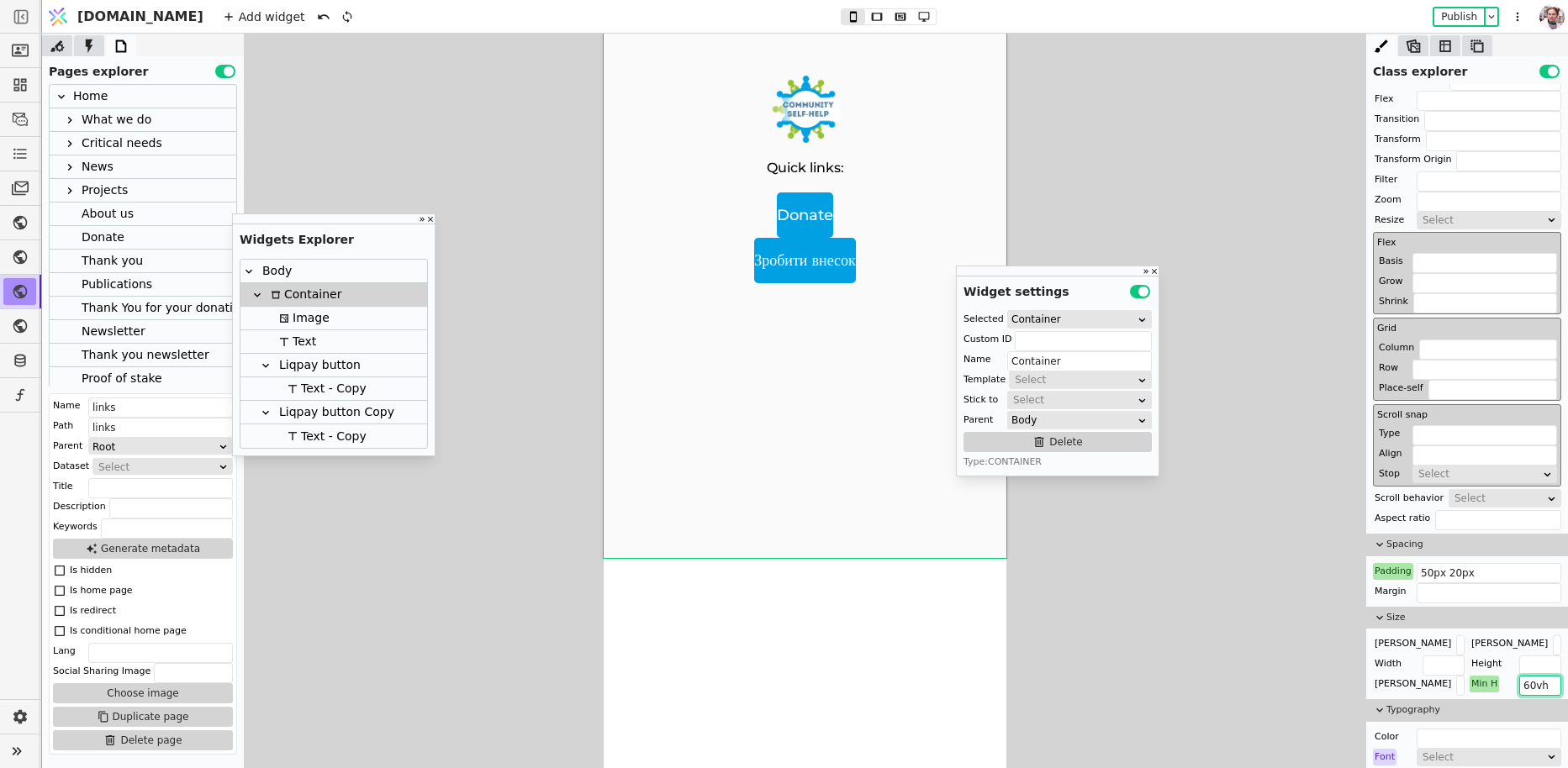
drag, startPoint x: 1530, startPoint y: 686, endPoint x: 1519, endPoint y: 685, distance: 11.0
click at [1519, 686] on input "60vh" at bounding box center [1540, 685] width 42 height 20
click at [1533, 668] on input "text" at bounding box center [1540, 665] width 42 height 20
click at [1531, 683] on input "60vh" at bounding box center [1540, 685] width 42 height 20
type input "100vh"
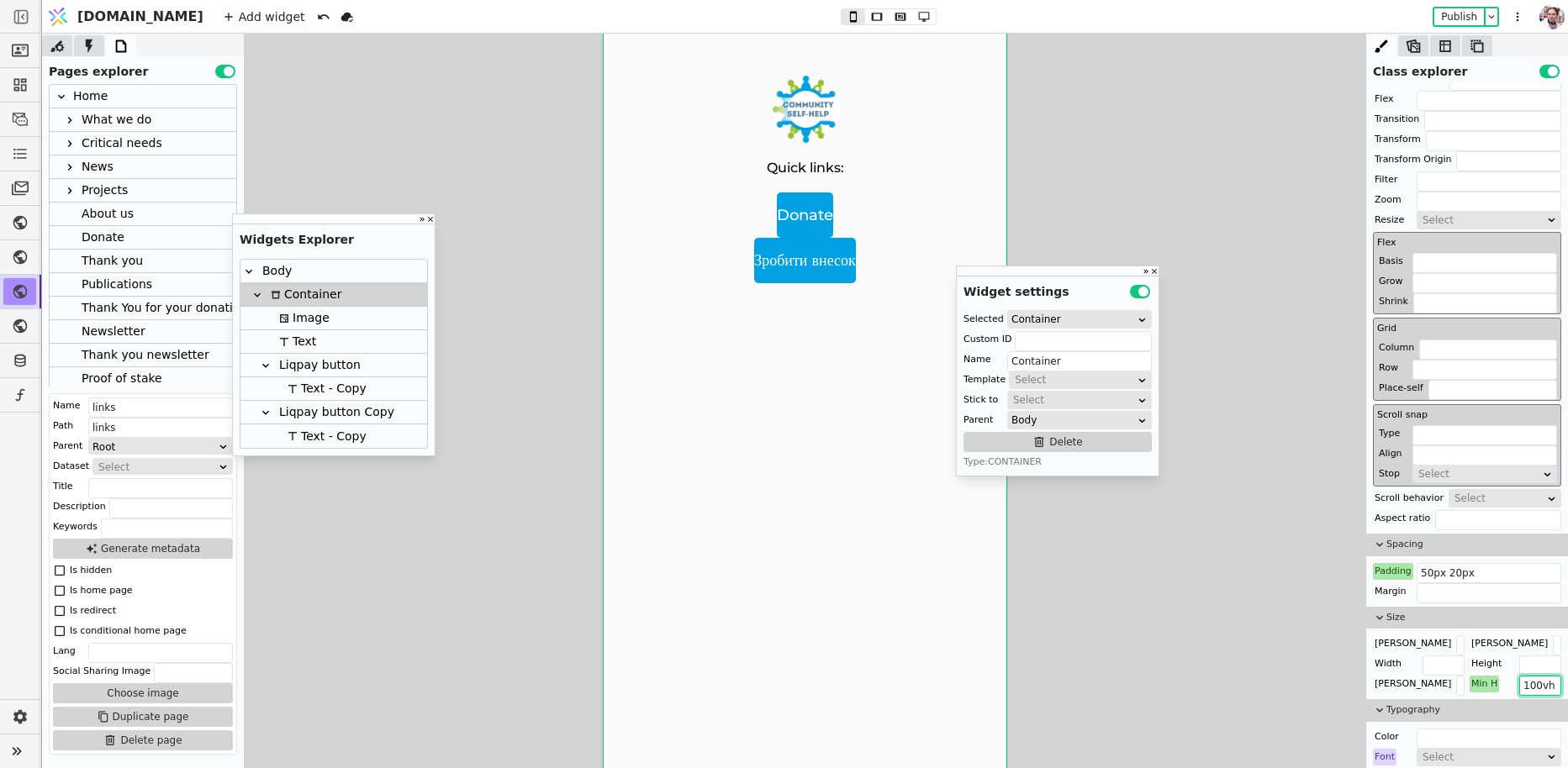
click at [295, 369] on div "Liqpay button" at bounding box center [317, 365] width 87 height 23
type input "Liqpay button"
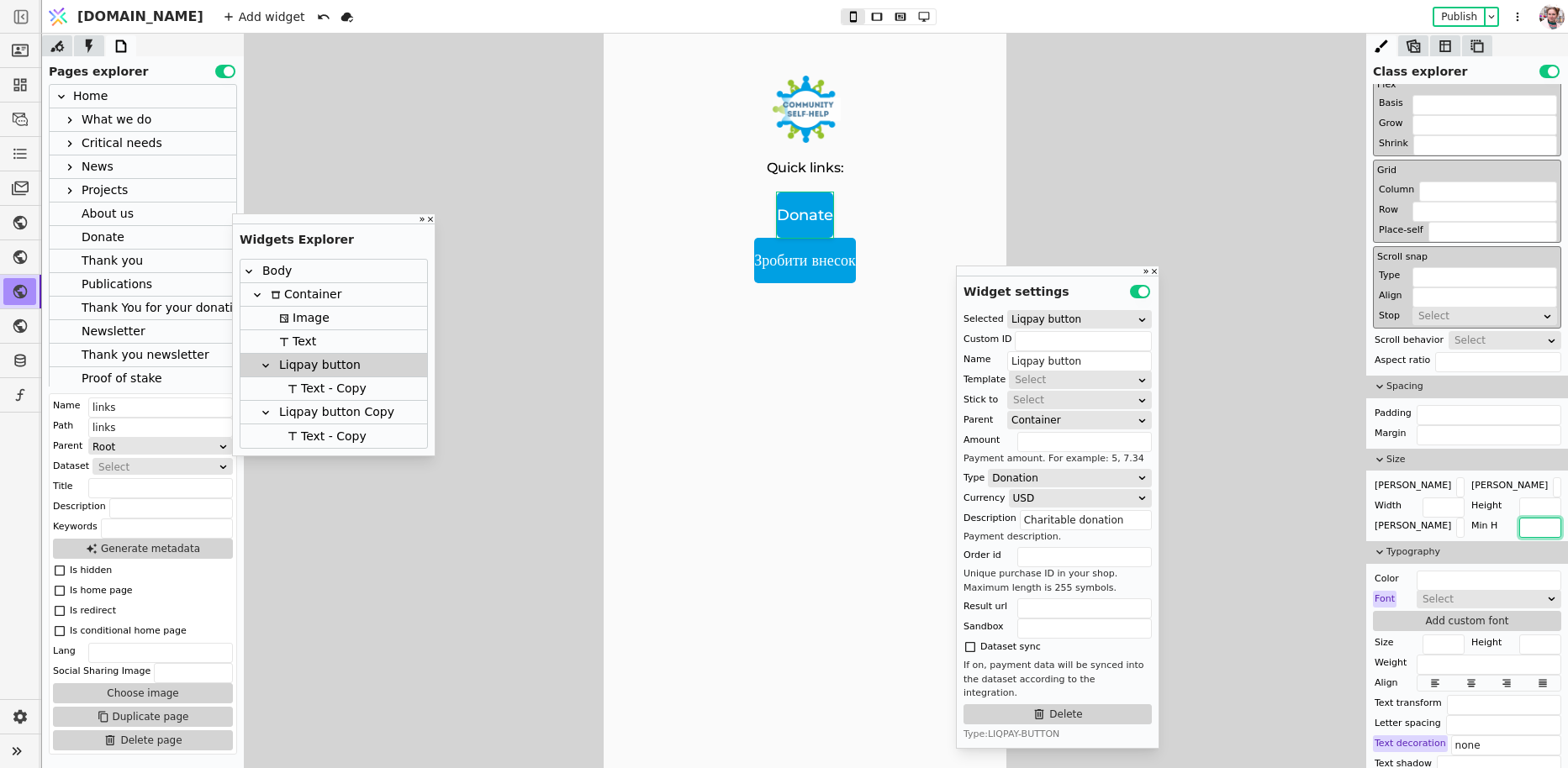
click at [1531, 525] on input "text" at bounding box center [1540, 528] width 42 height 20
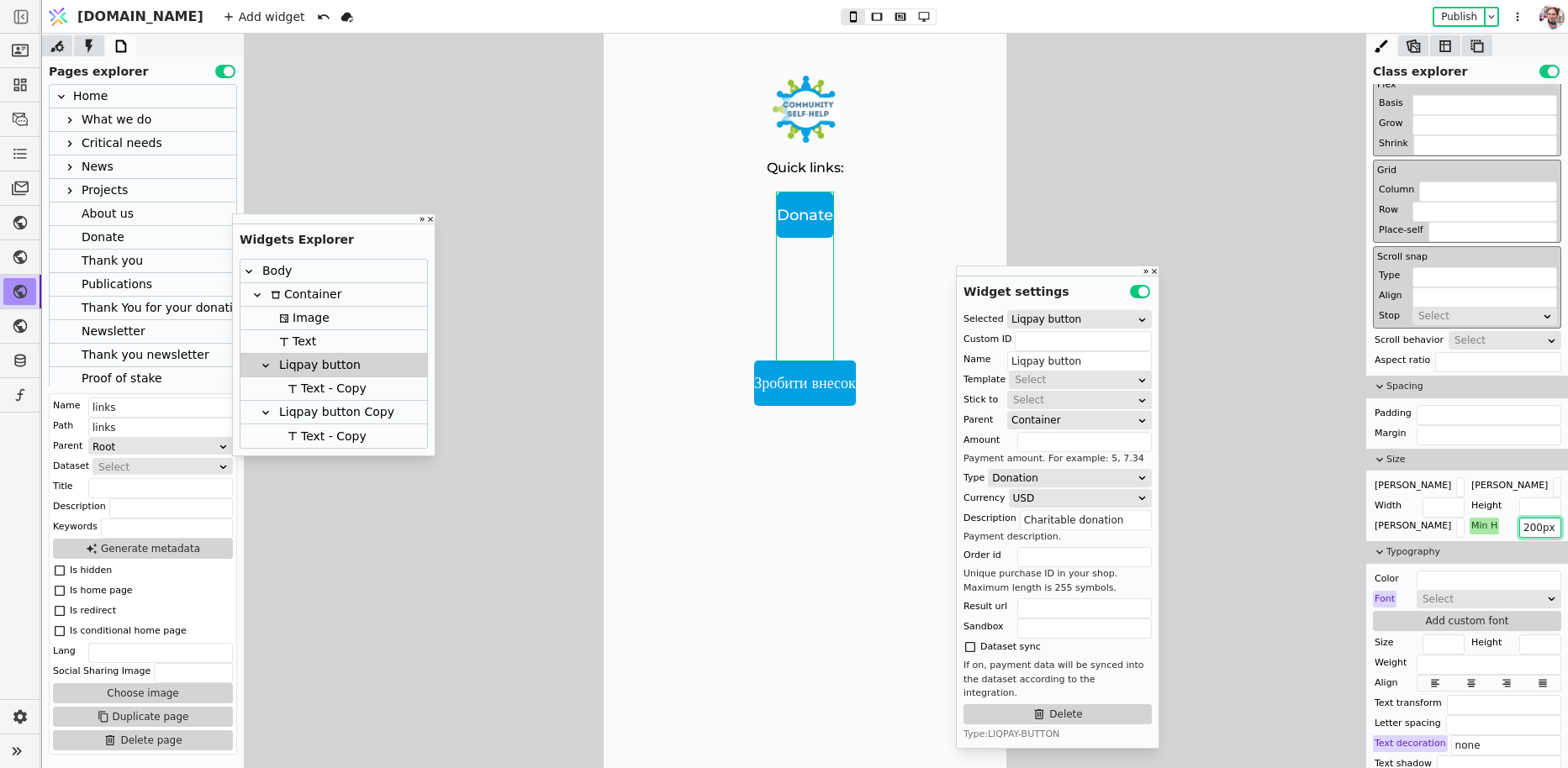
type input "200px"
click at [1476, 518] on div "Min H" at bounding box center [1484, 526] width 30 height 17
click at [1480, 541] on button "Reset" at bounding box center [1485, 544] width 44 height 20
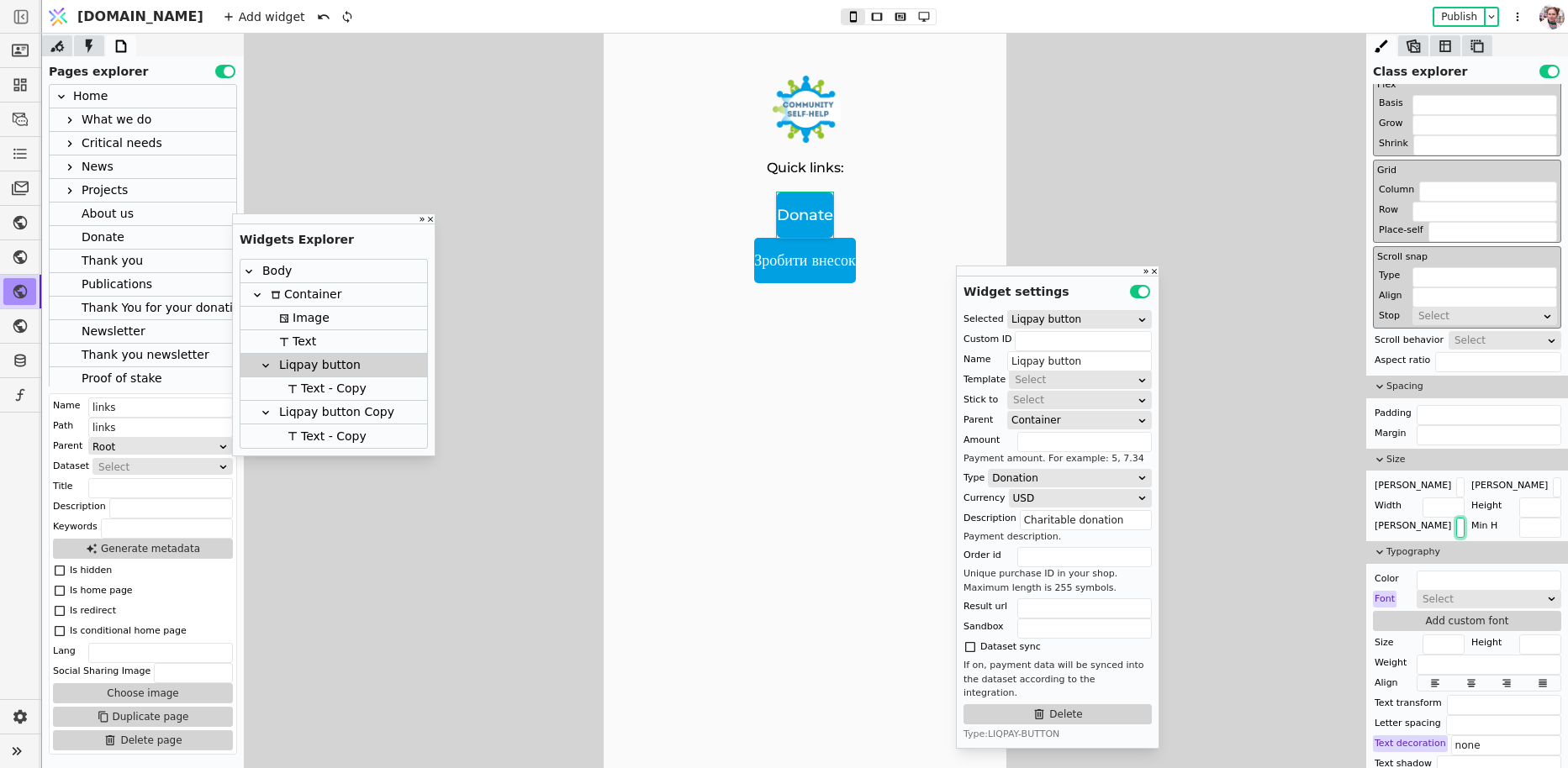
click at [1456, 522] on input "text" at bounding box center [1460, 528] width 8 height 20
paste input "200px"
click at [1456, 528] on input "200px" at bounding box center [1460, 528] width 8 height 20
type input "300px"
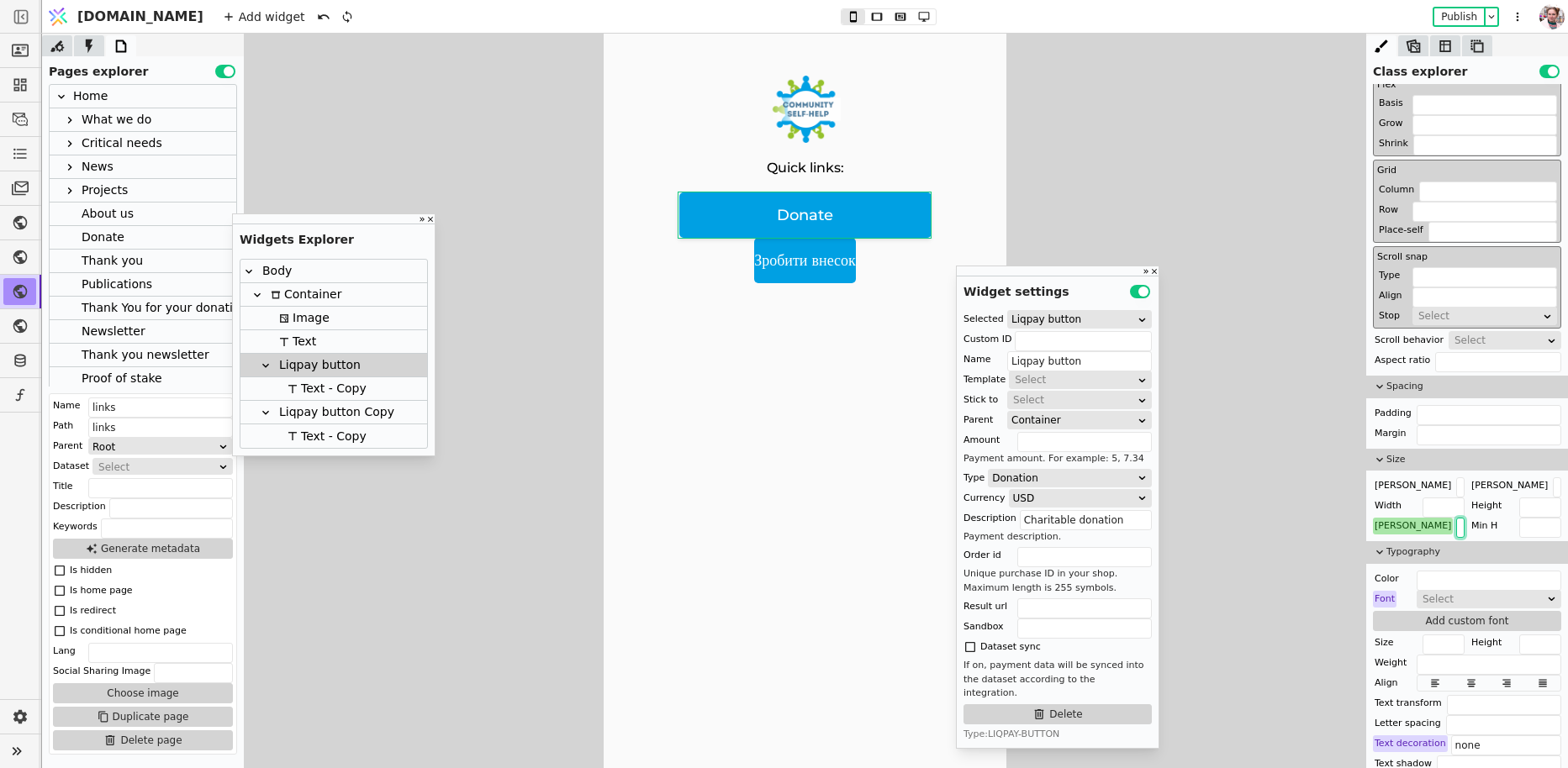
click at [309, 418] on div "Liqpay button Copy" at bounding box center [334, 411] width 121 height 23
type input "Liqpay button Copy"
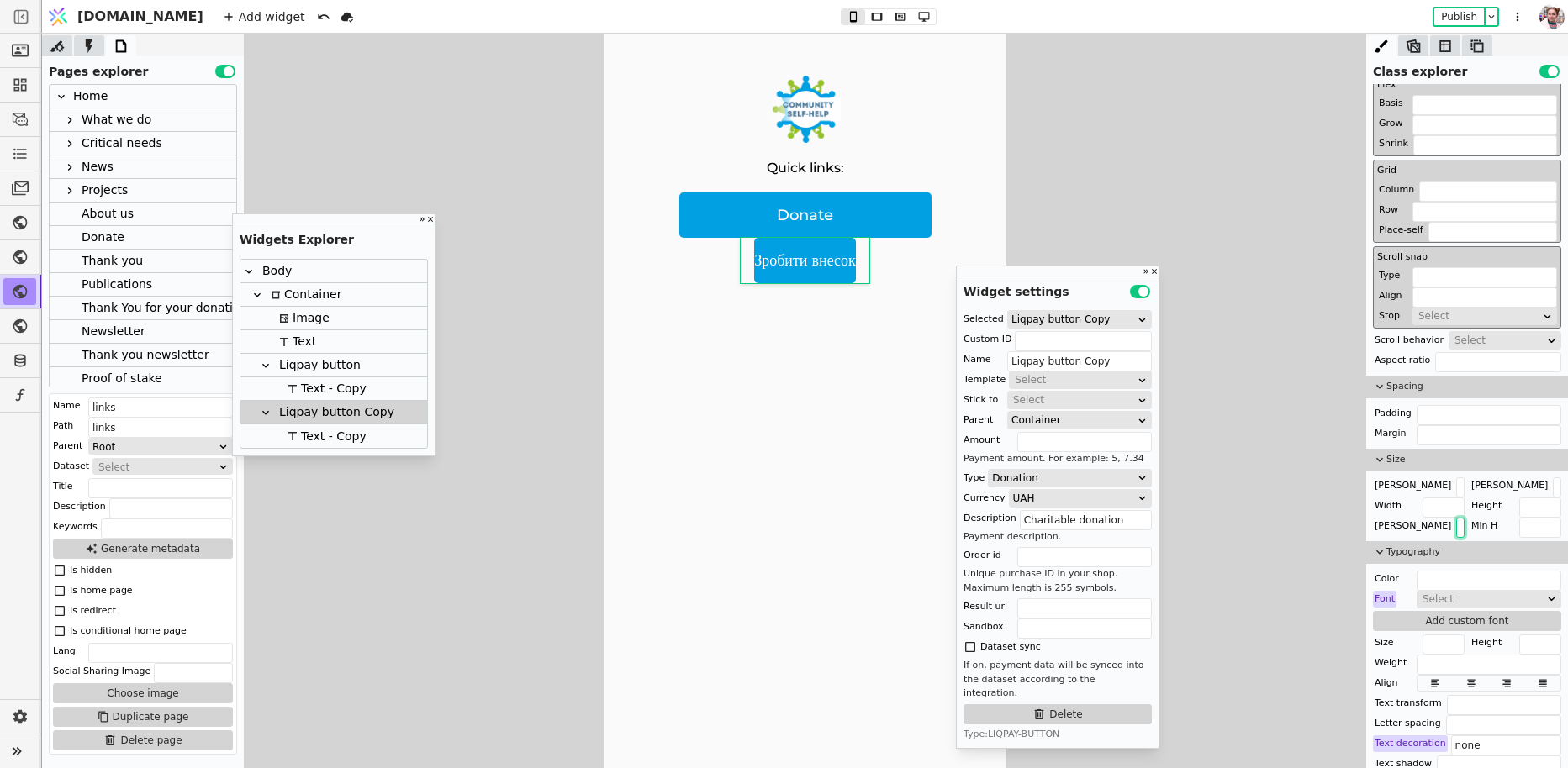
click at [1456, 529] on input "text" at bounding box center [1460, 528] width 8 height 20
paste input "200px"
click at [1456, 527] on input "200px" at bounding box center [1460, 528] width 8 height 20
click at [1456, 524] on input "200px" at bounding box center [1460, 528] width 8 height 20
type input "300px"
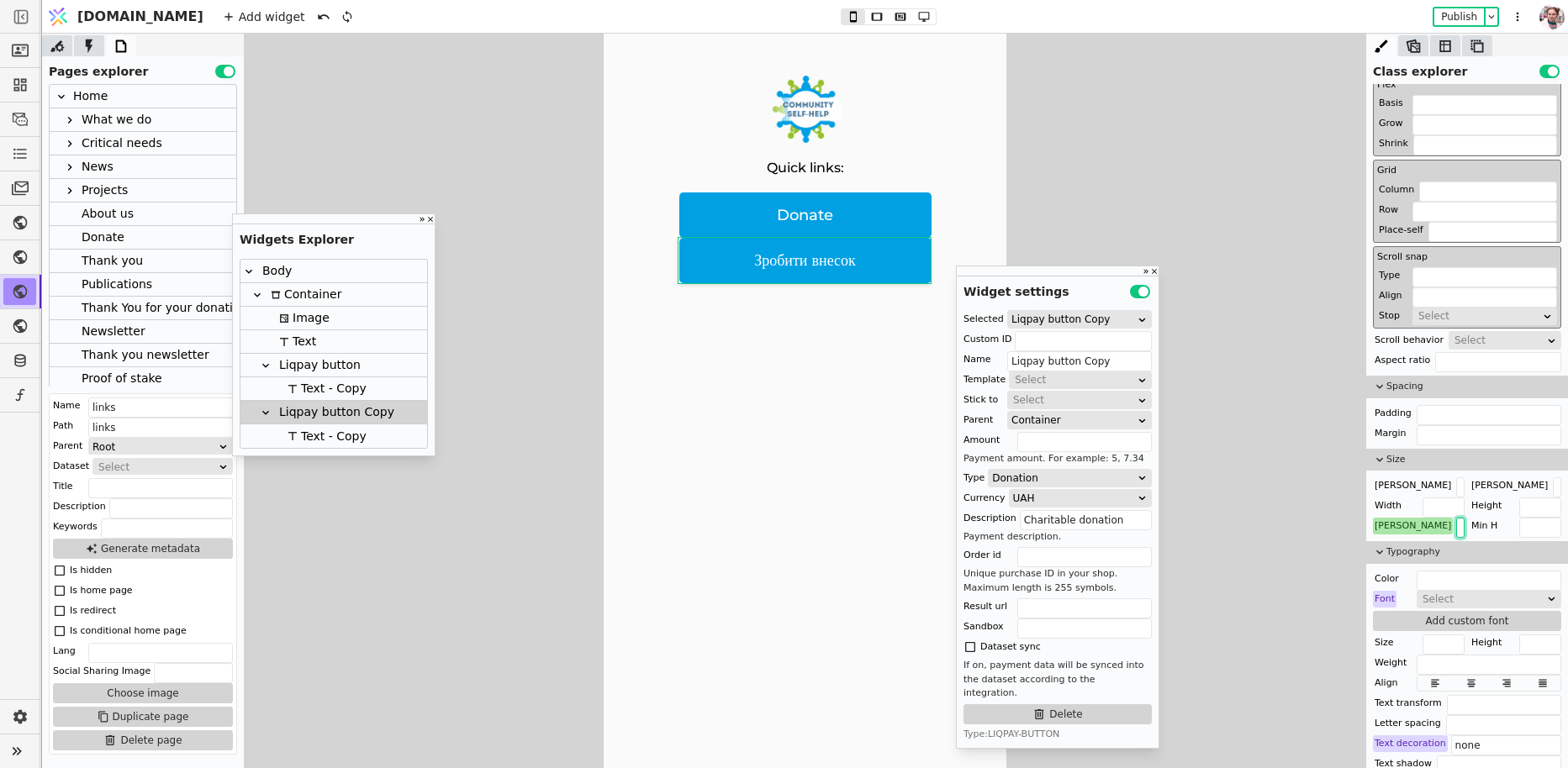
click at [331, 371] on div "Liqpay button" at bounding box center [317, 365] width 87 height 23
type input "Liqpay button"
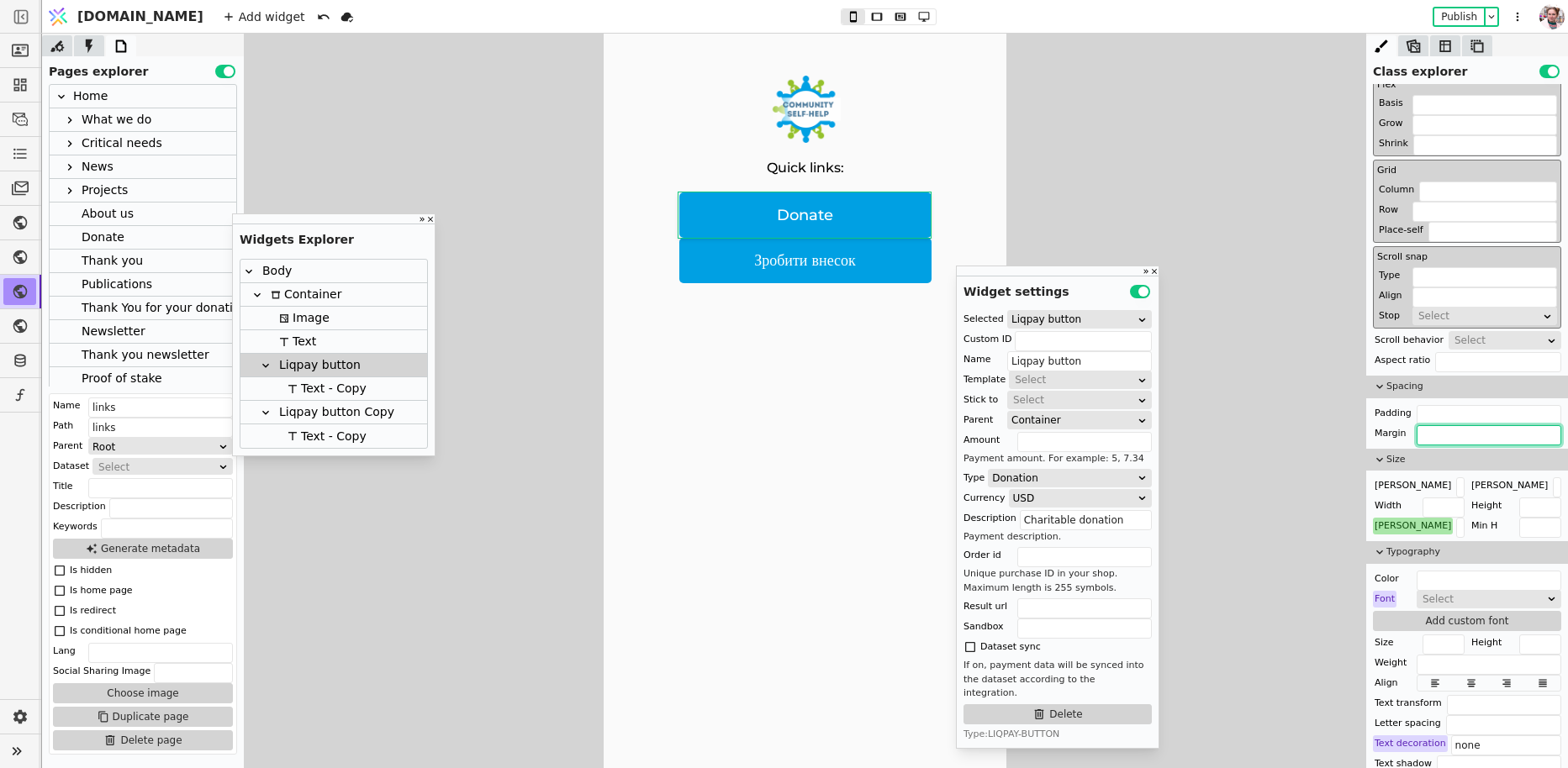
click at [1460, 434] on input "text" at bounding box center [1488, 435] width 144 height 20
type input "0 0 20px"
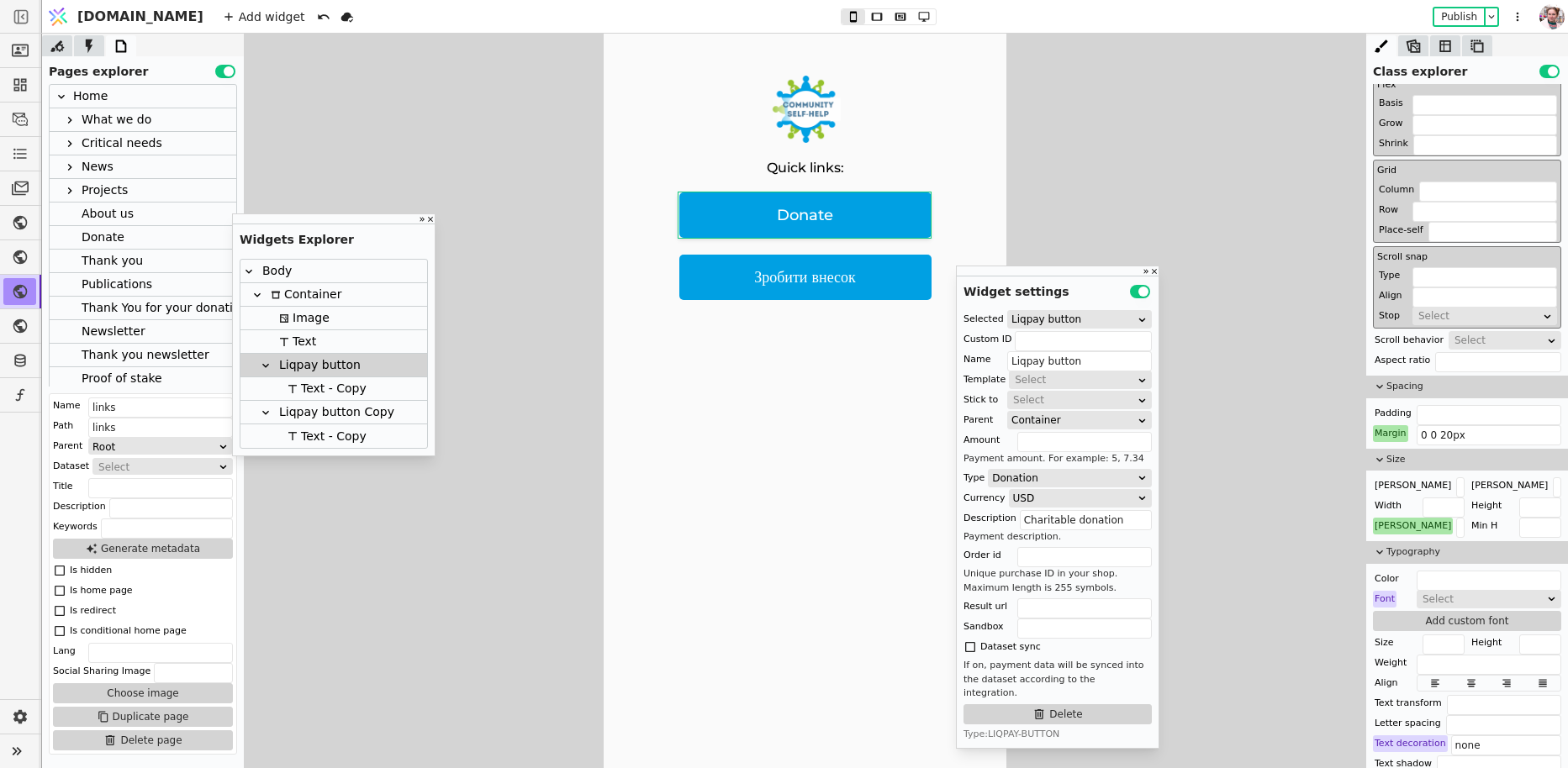
click at [800, 218] on p "Donate" at bounding box center [805, 215] width 252 height 46
type input "Text - Copy"
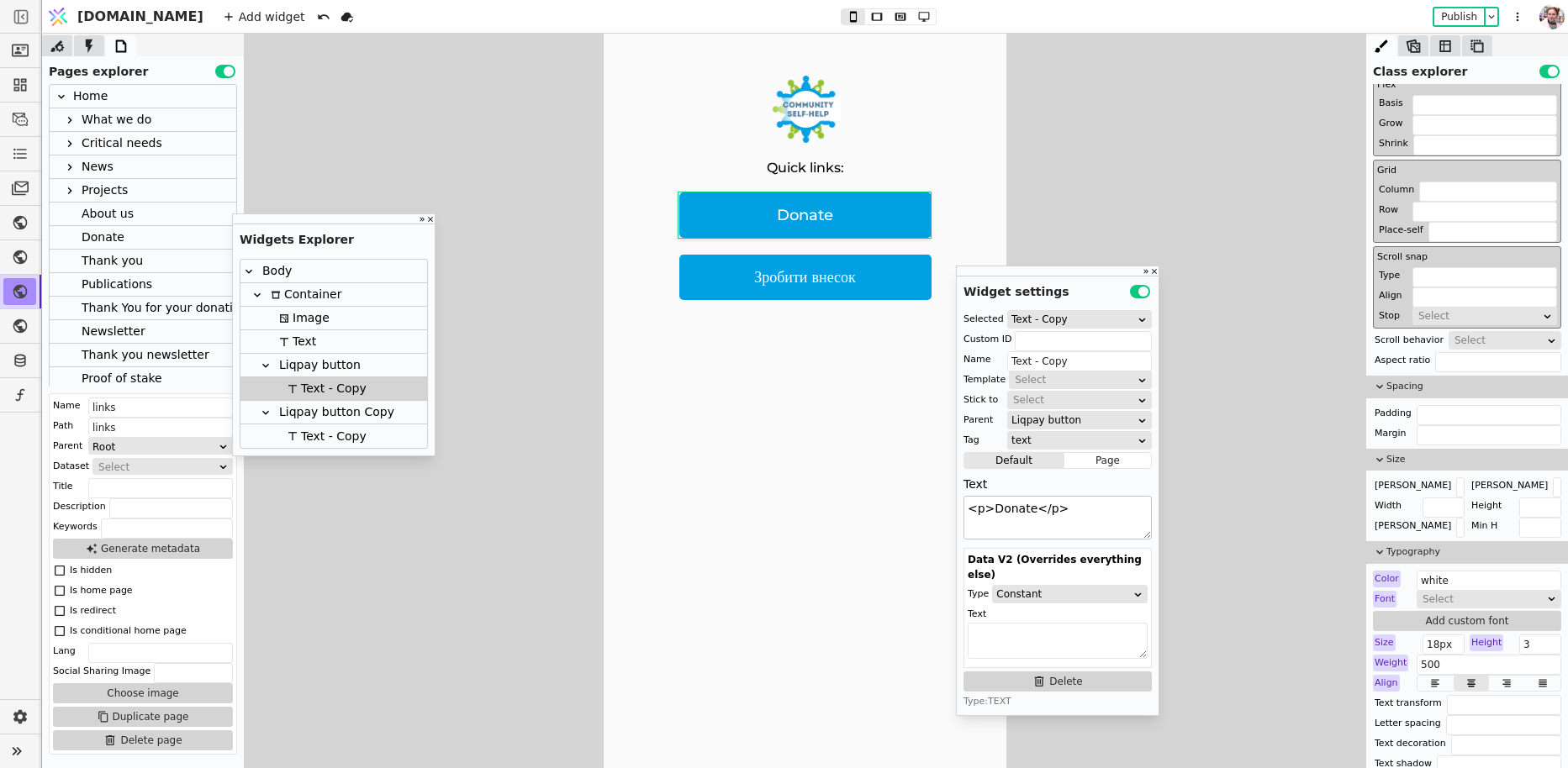
click at [1035, 515] on textarea "<p>Donate</p>" at bounding box center [1057, 518] width 188 height 44
type textarea "<p>Donate USD</p>"
click at [816, 280] on p "Зробити внесок" at bounding box center [805, 277] width 252 height 46
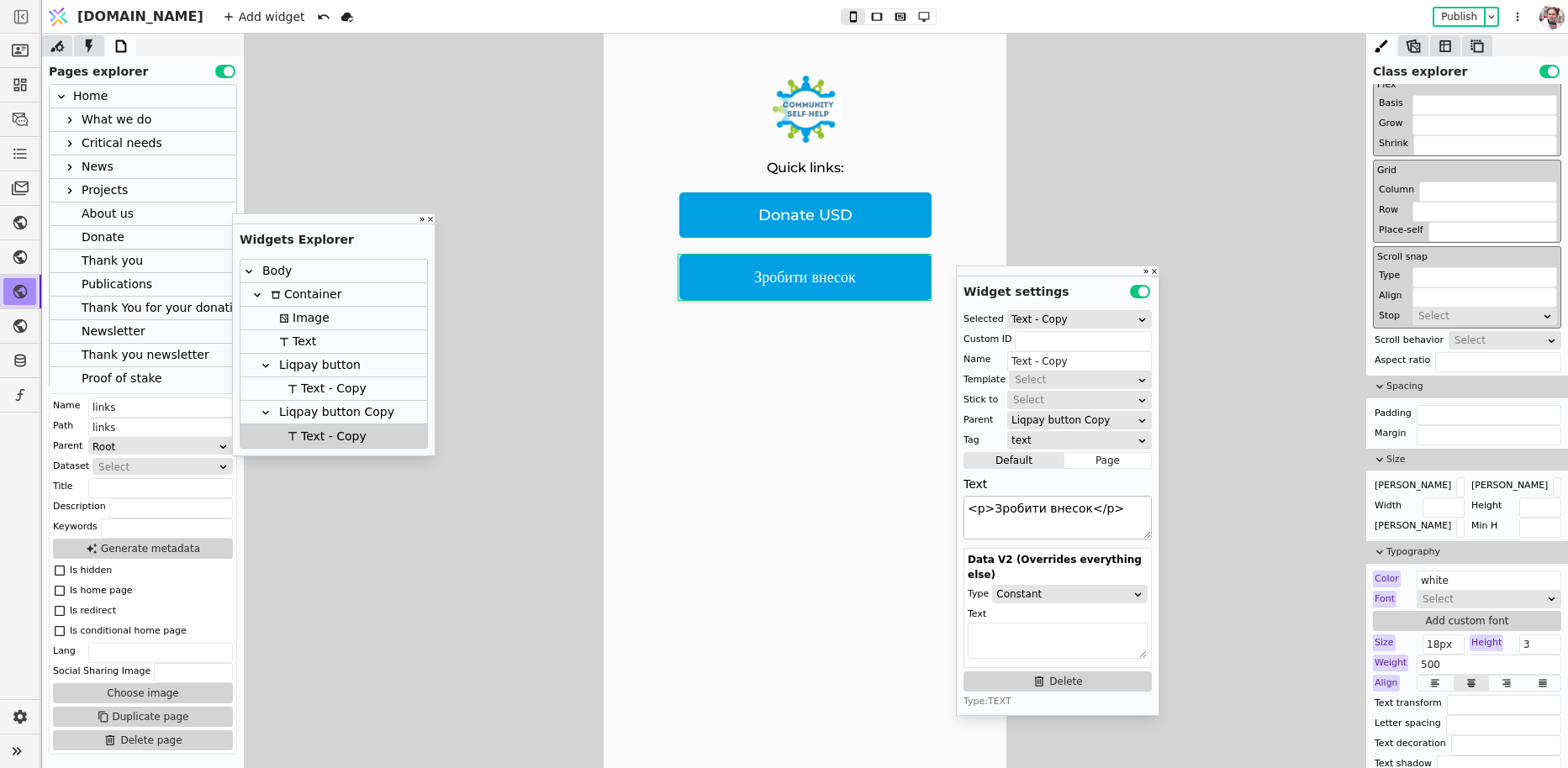
click at [1081, 505] on textarea "<p>Зробити внесок</p>" at bounding box center [1057, 518] width 188 height 44
type textarea "<p>Зробити внесок UAH</p>"
click at [835, 416] on div "Quick links: Donate USD Зробити внесок UAH" at bounding box center [805, 443] width 402 height 819
type input "Container"
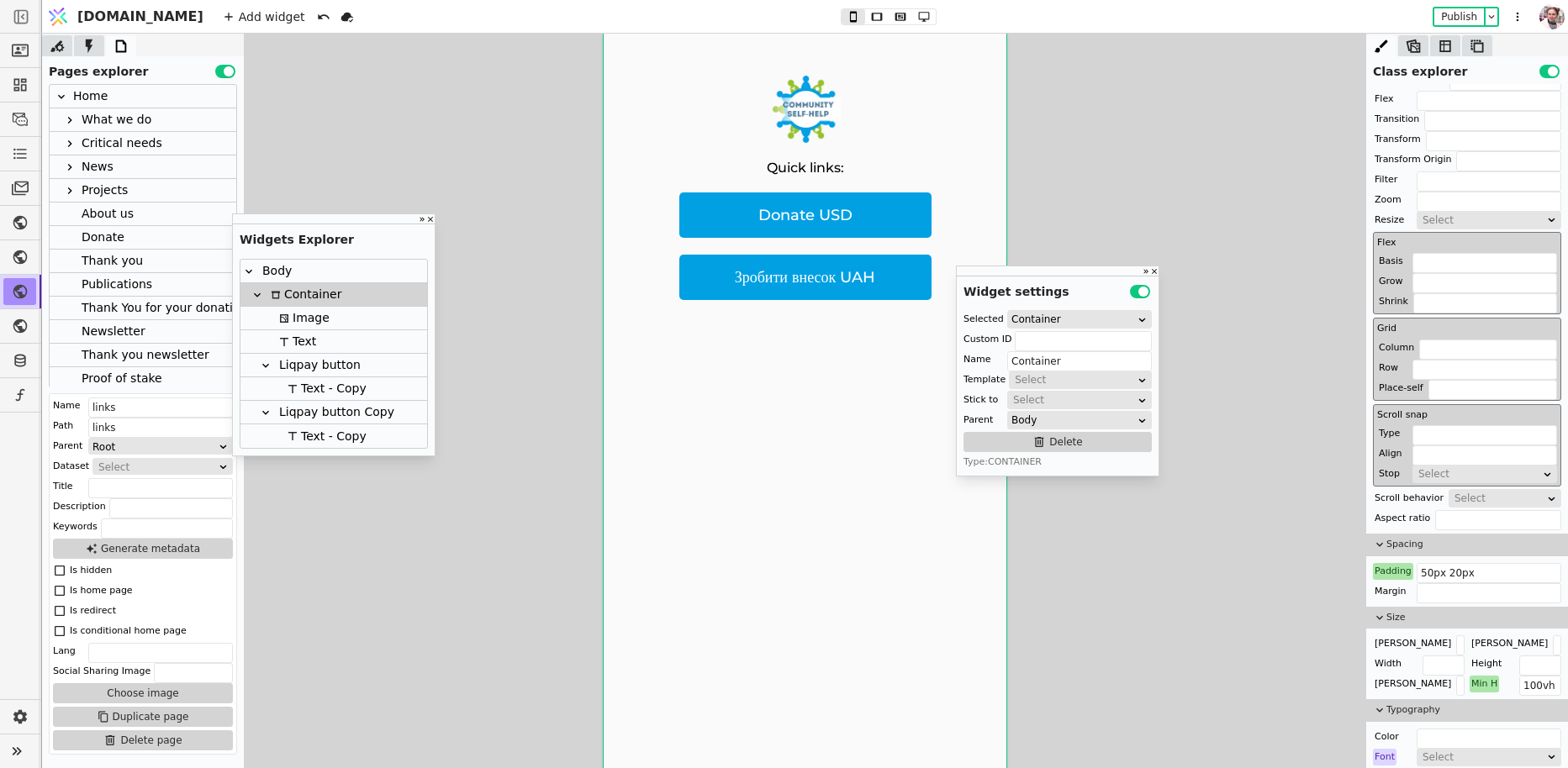
click at [519, 309] on div at bounding box center [805, 400] width 1526 height 734
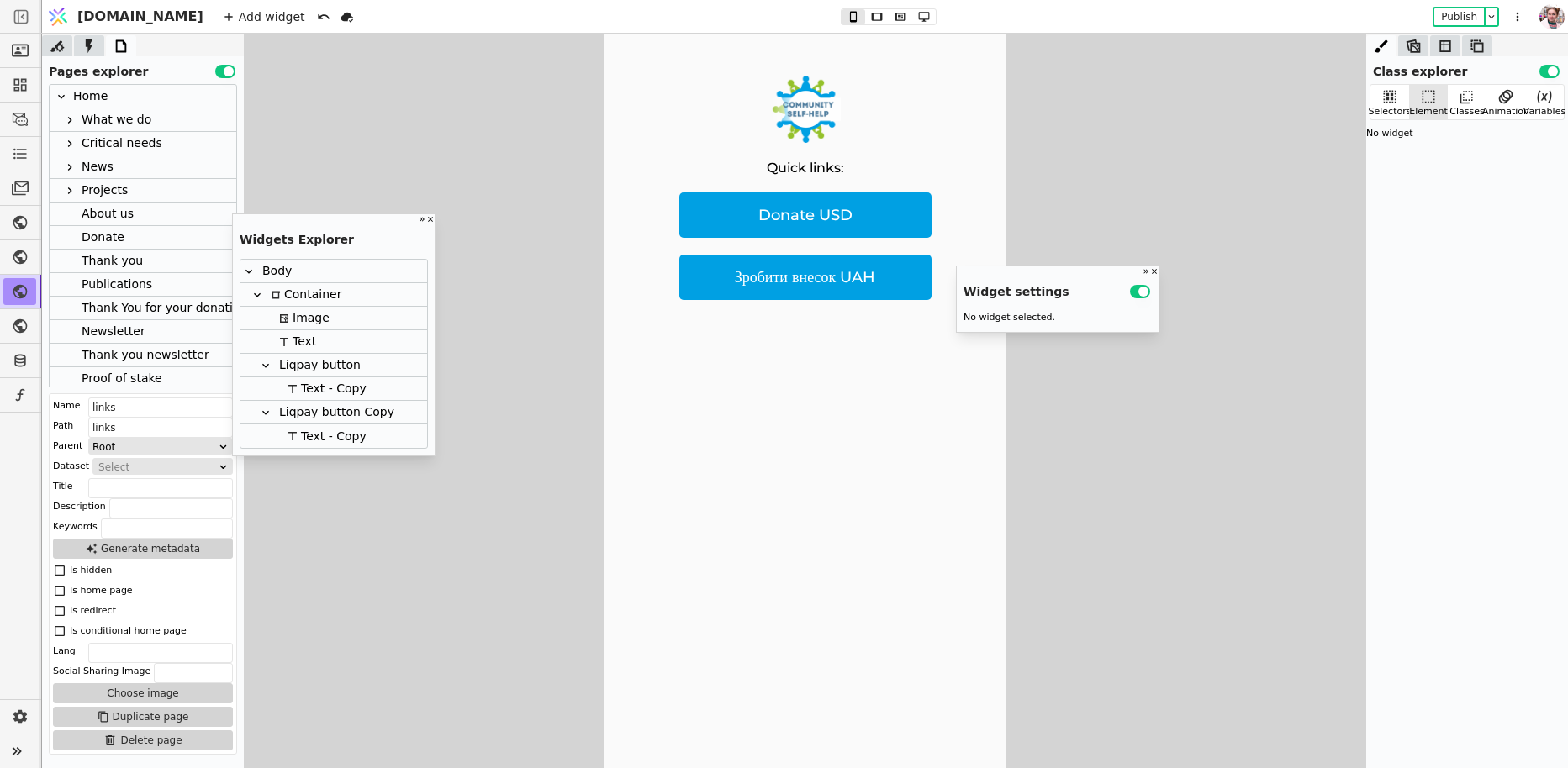
click at [792, 137] on img at bounding box center [806, 110] width 73 height 67
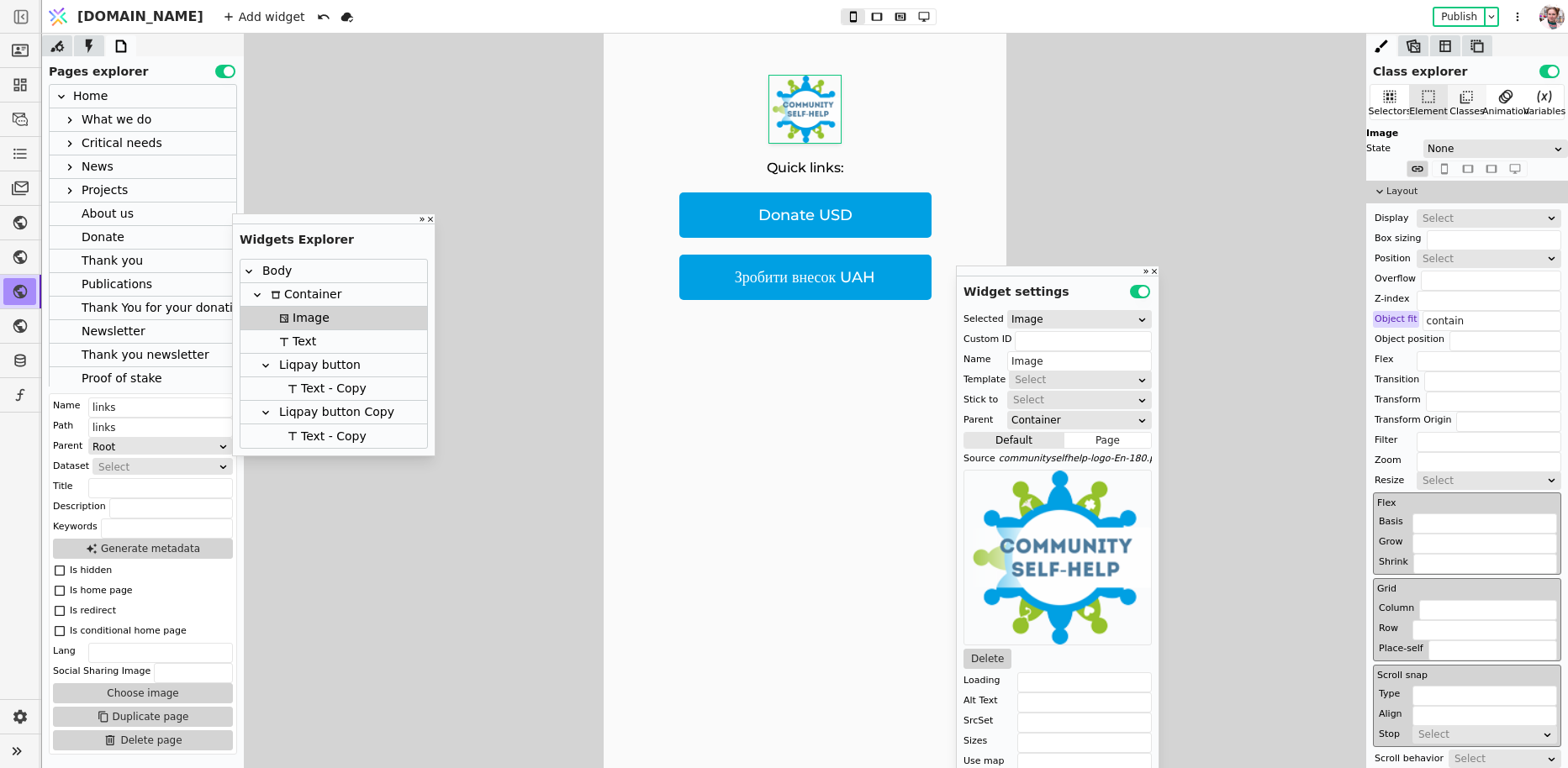
click at [1458, 90] on icon at bounding box center [1467, 97] width 17 height 17
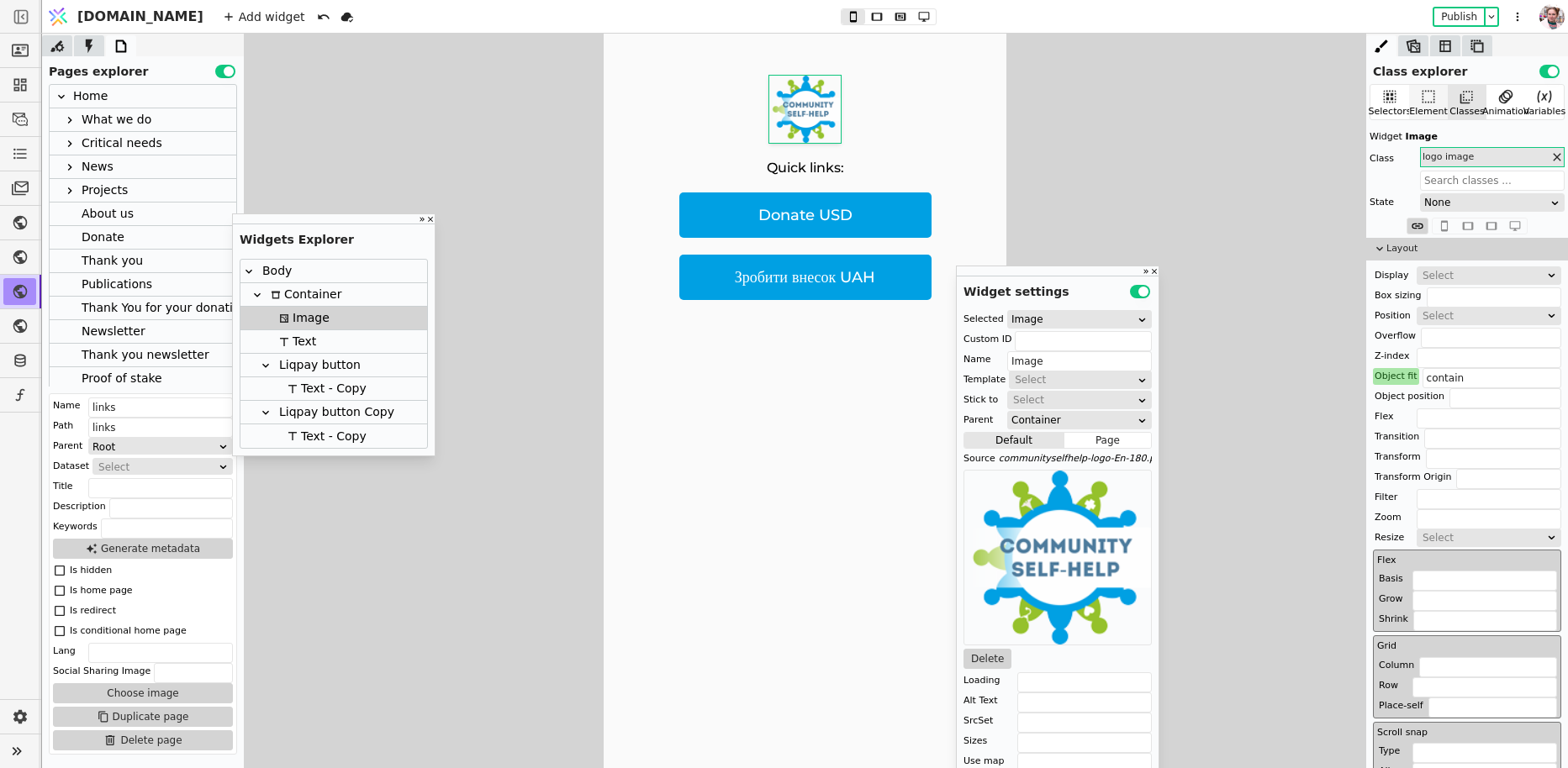
click at [1421, 105] on div "Element" at bounding box center [1428, 112] width 39 height 14
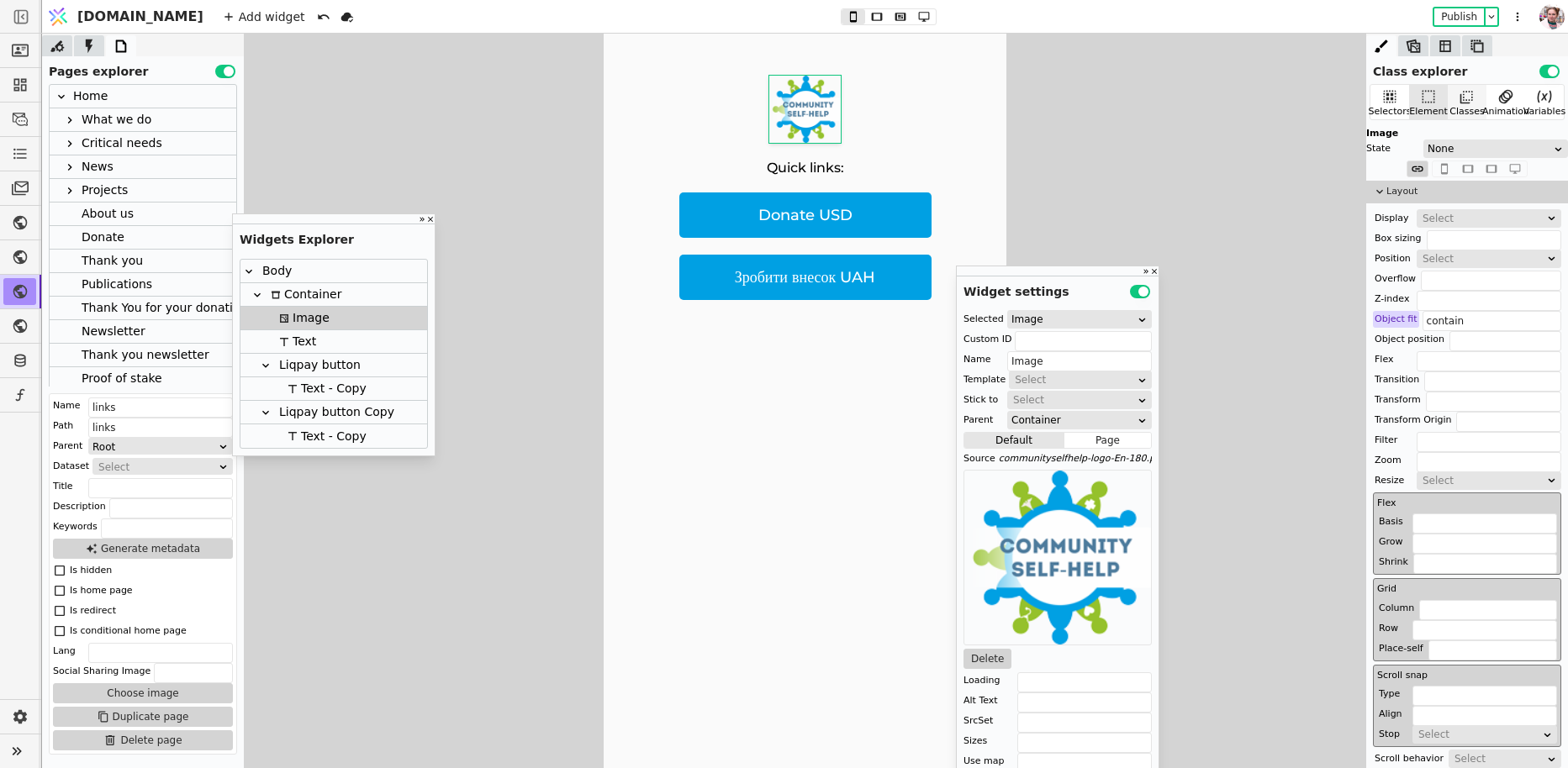
click at [1458, 115] on div "Classes" at bounding box center [1466, 112] width 35 height 14
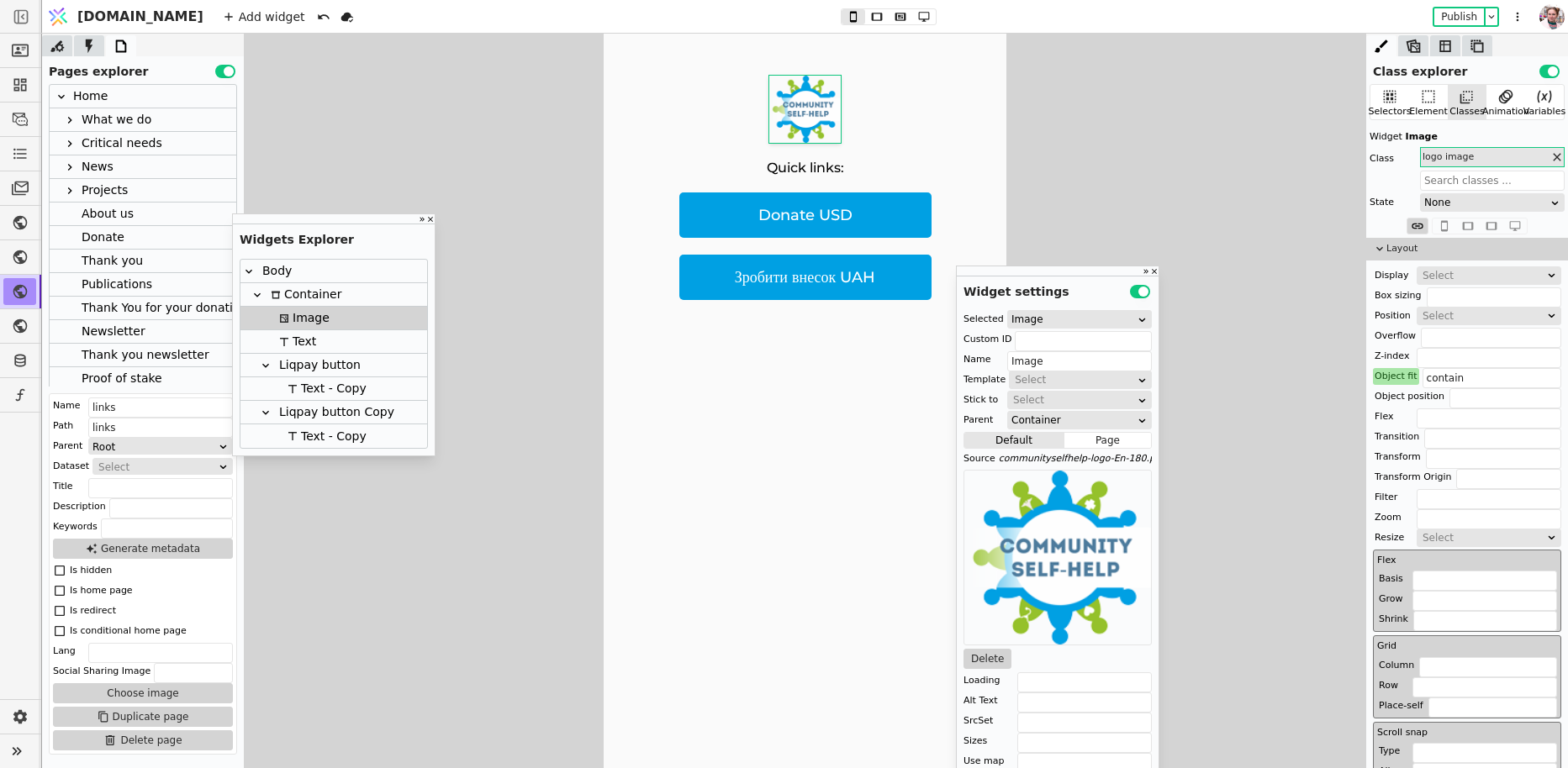
click at [1555, 160] on icon at bounding box center [1557, 157] width 13 height 13
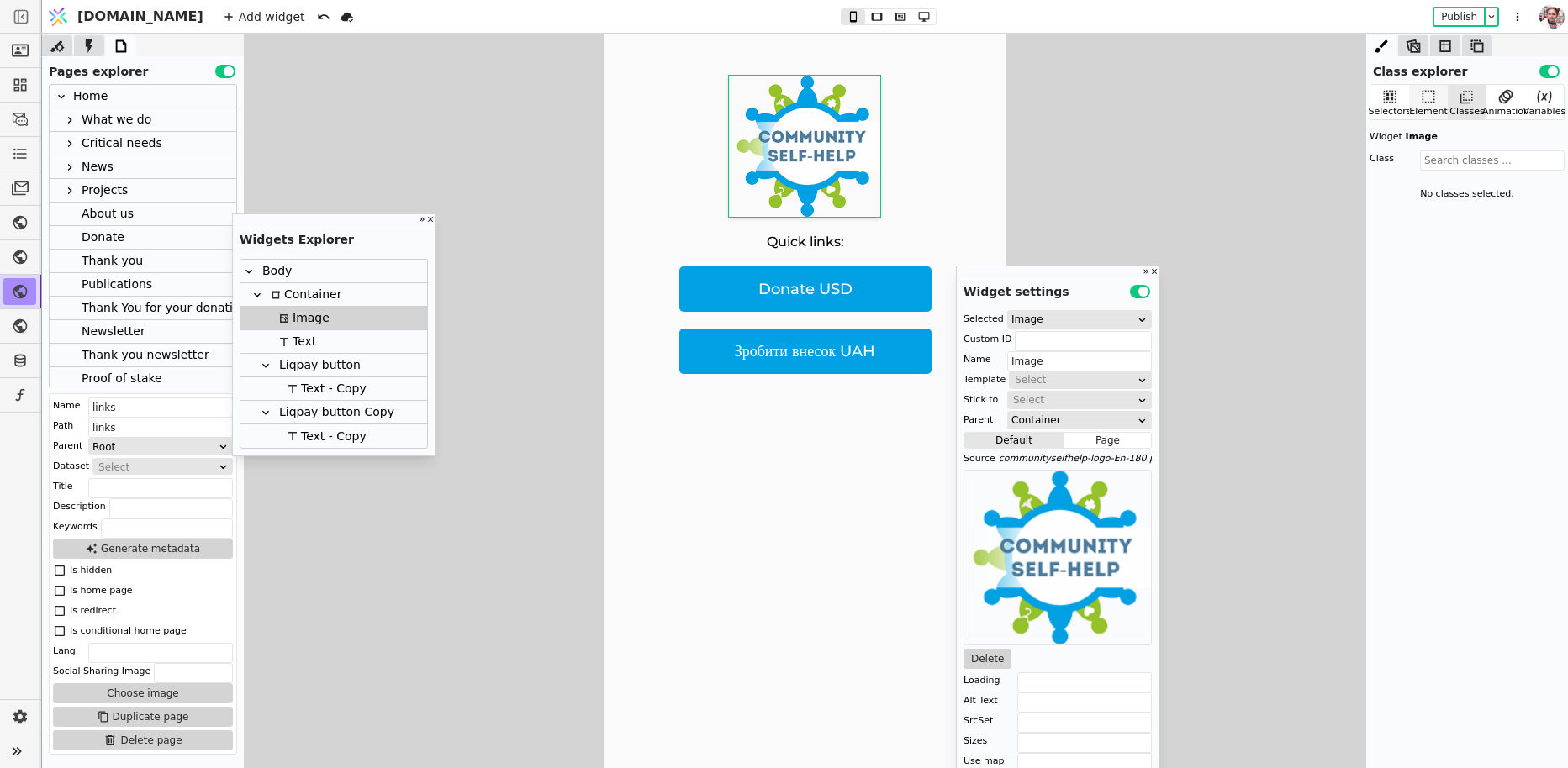
click at [1431, 107] on div "Element" at bounding box center [1428, 112] width 39 height 14
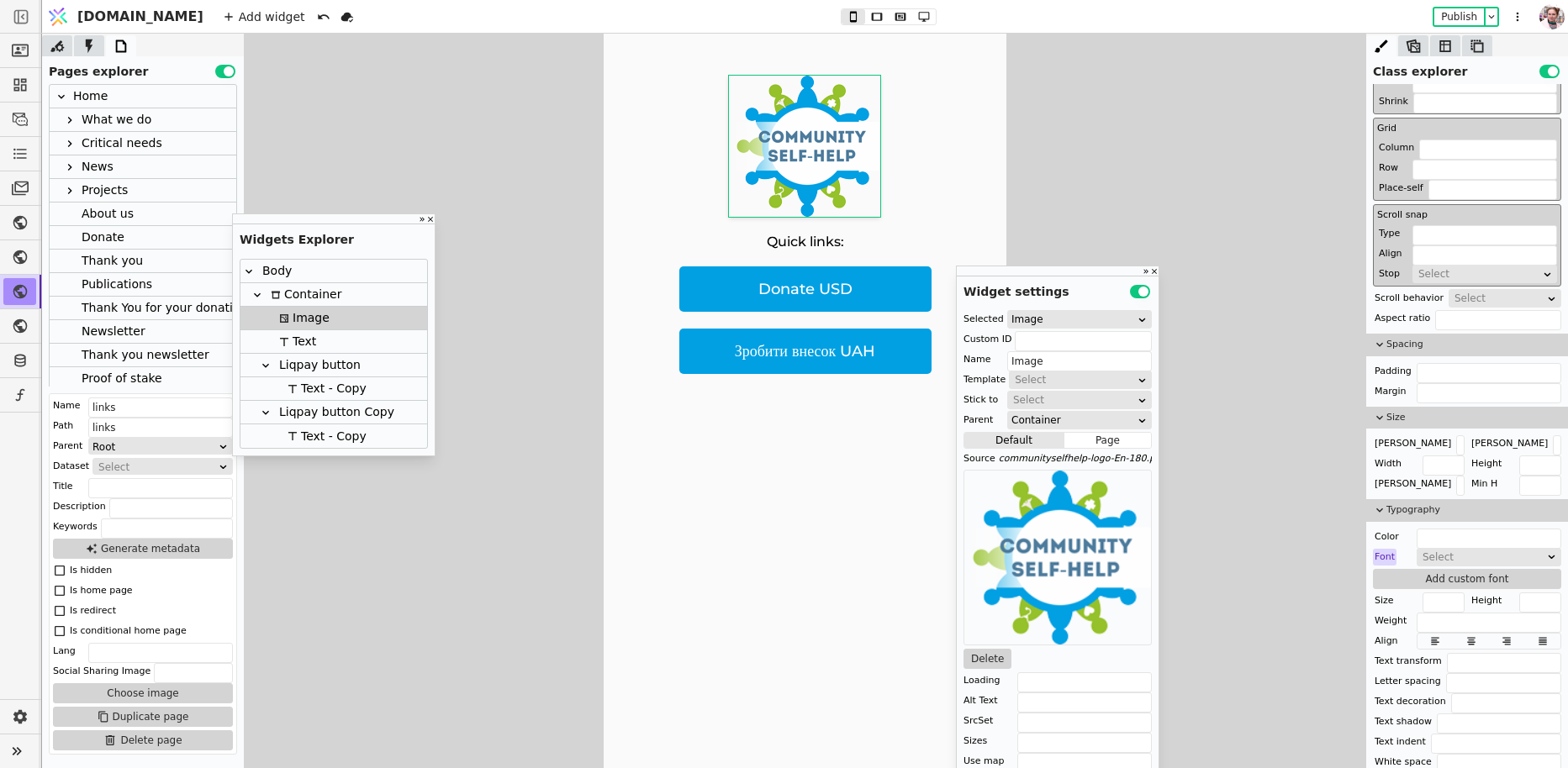
scroll to position [502, 0]
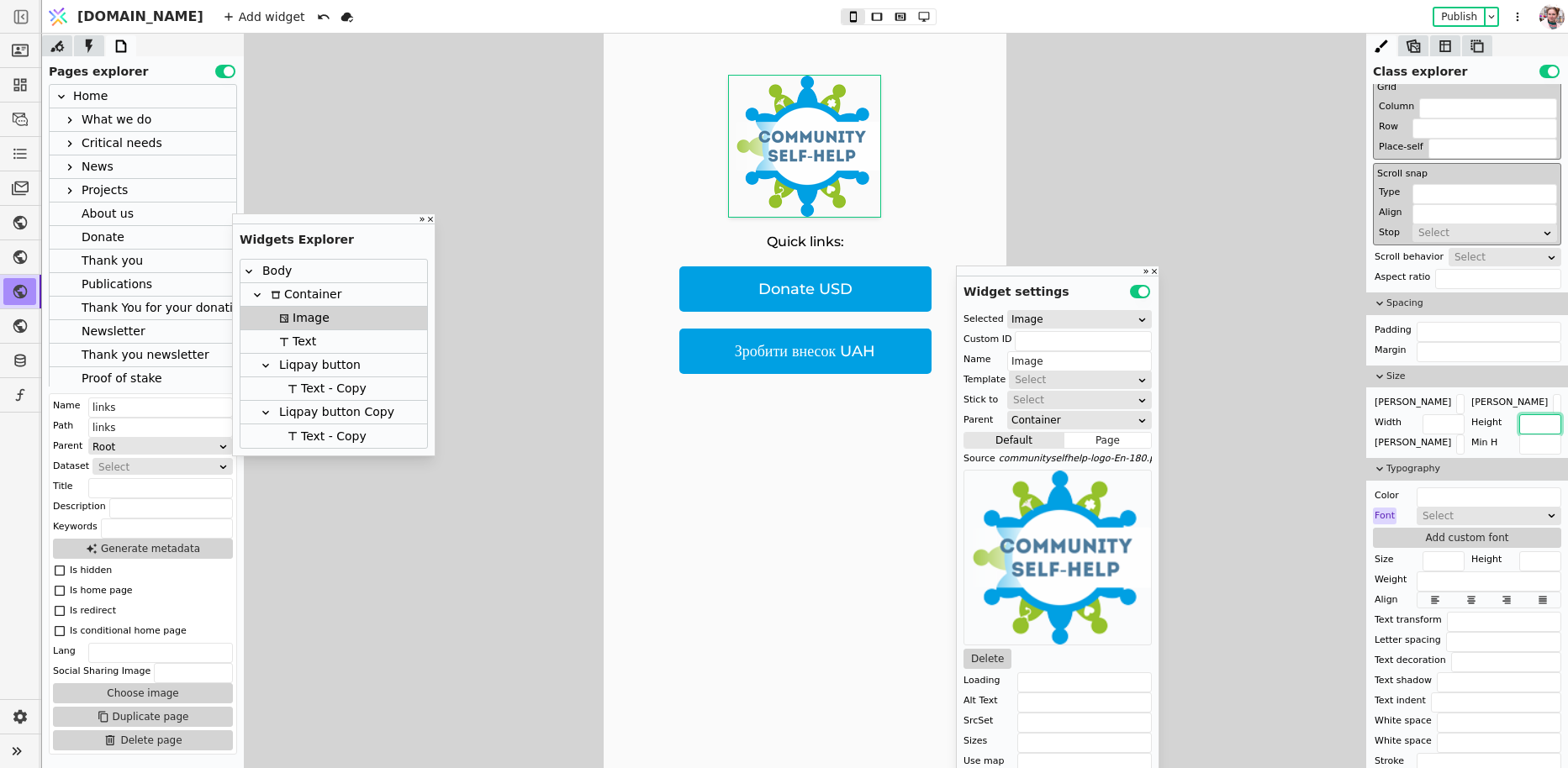
click at [1525, 424] on input "text" at bounding box center [1540, 424] width 42 height 20
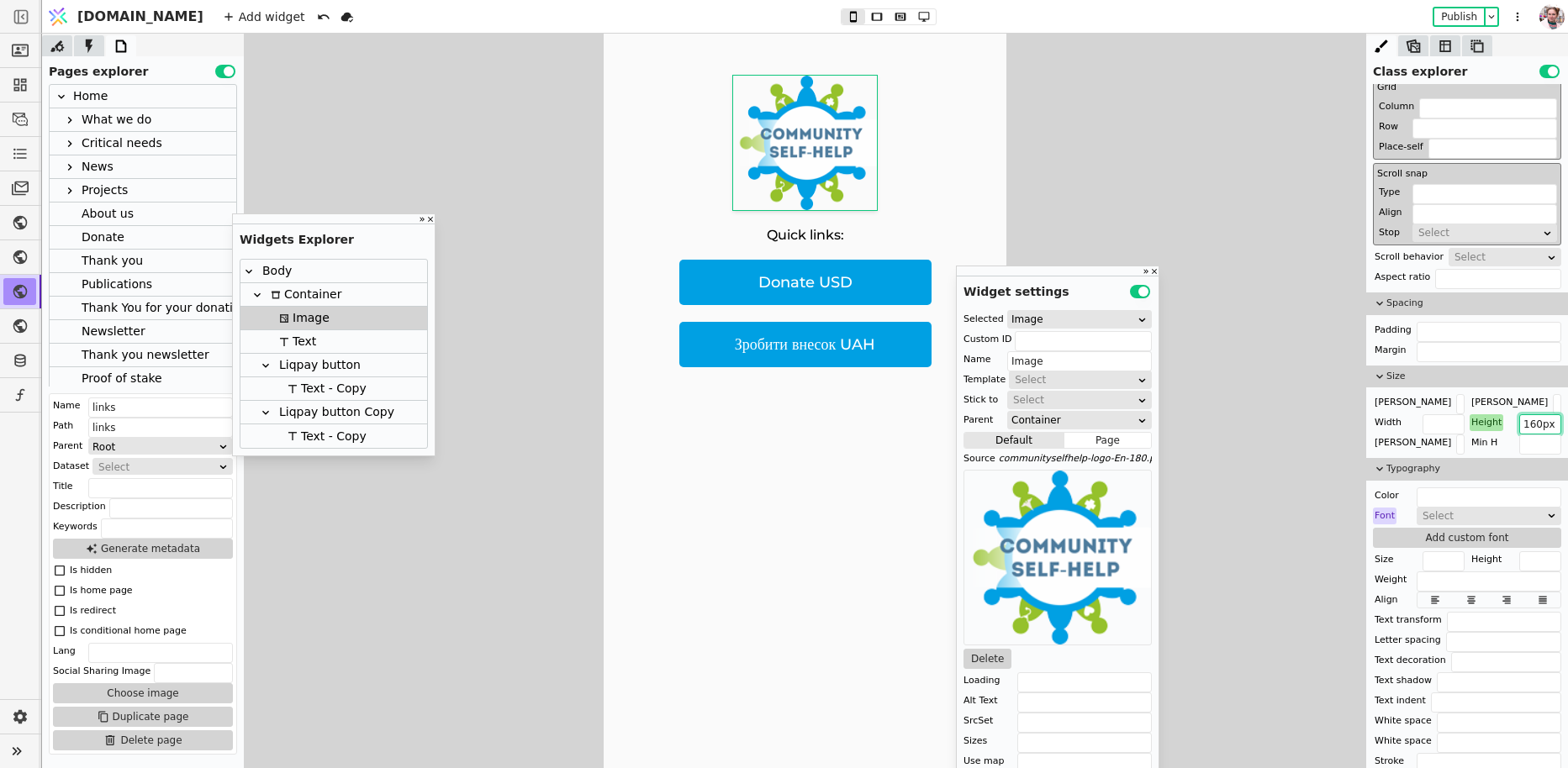
click at [1535, 424] on input "160px" at bounding box center [1540, 424] width 42 height 20
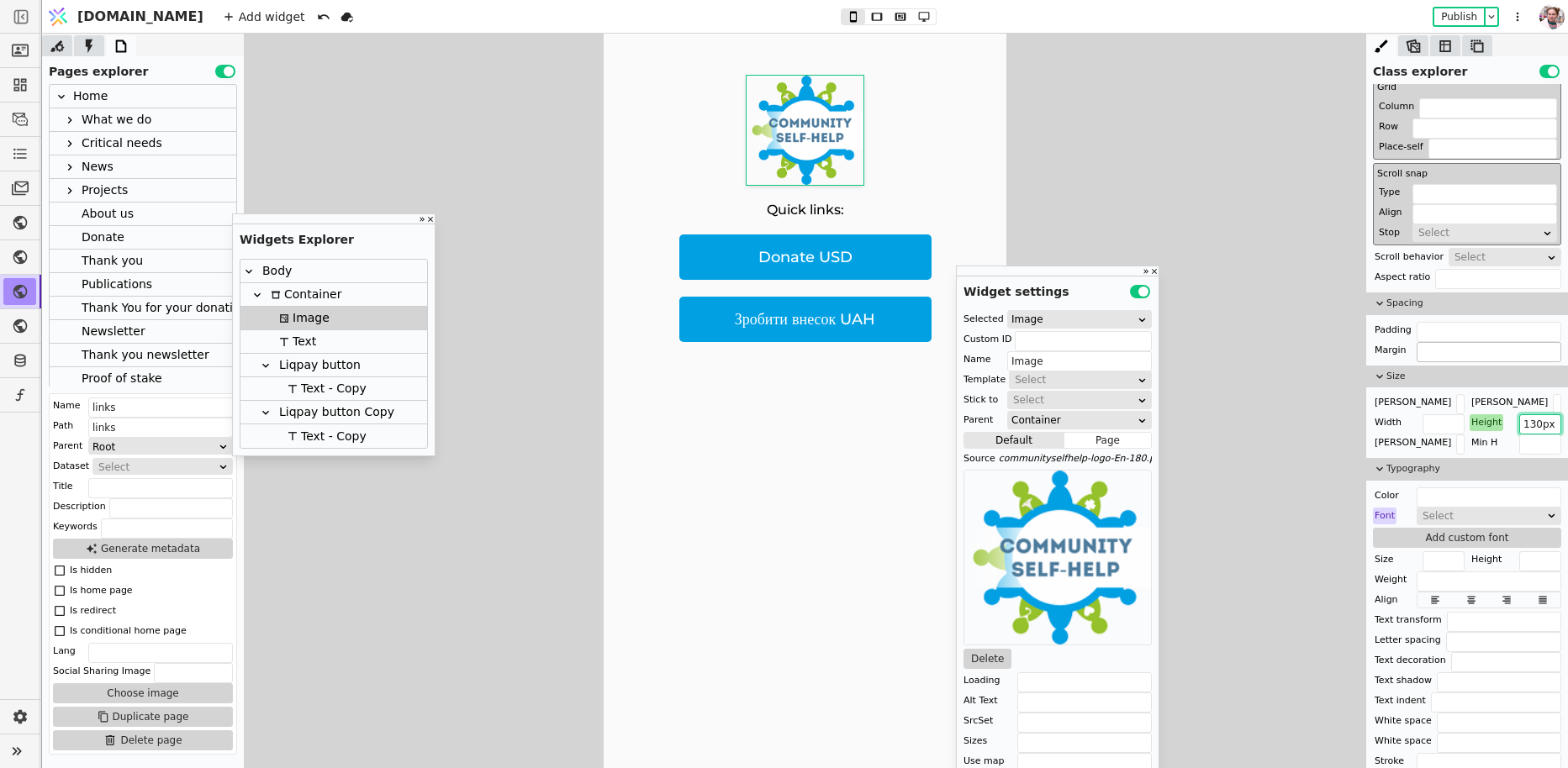
type input "130px"
click at [1444, 342] on input "text" at bounding box center [1488, 352] width 144 height 20
type input "0 0 50px"
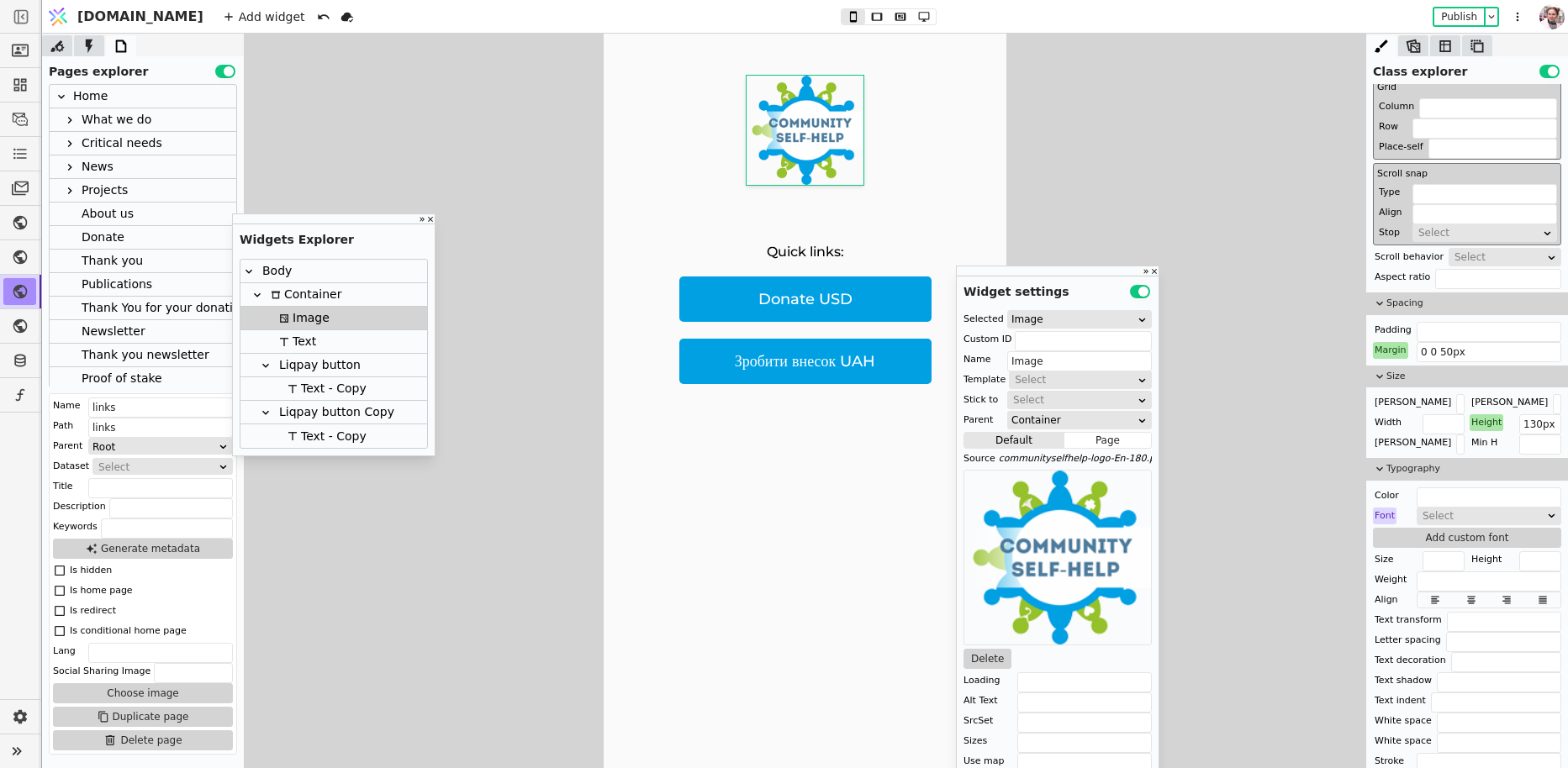
click at [707, 221] on div "Quick links: Donate USD Зробити внесок UAH" at bounding box center [805, 443] width 402 height 819
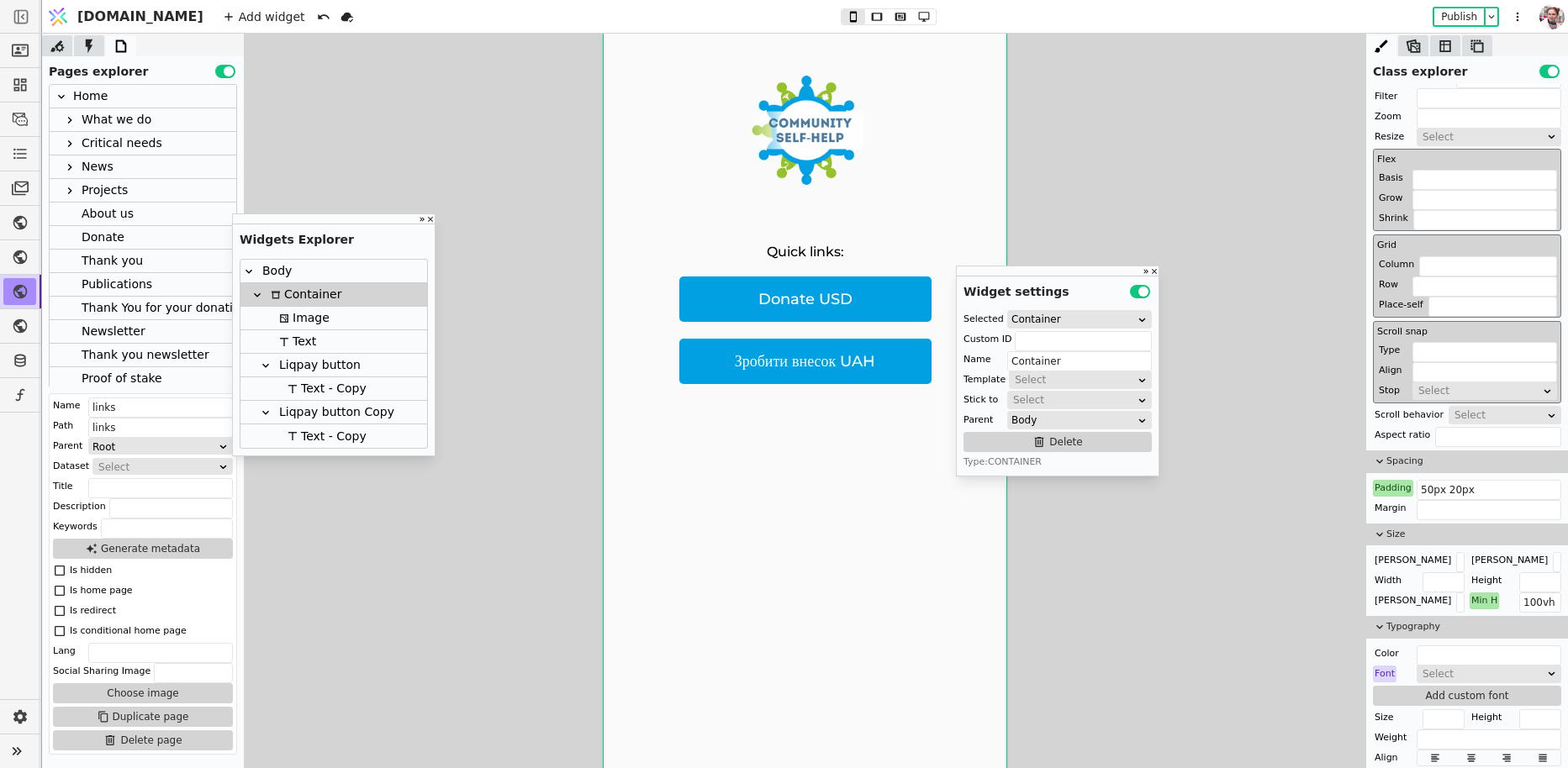
click at [789, 149] on img at bounding box center [805, 131] width 117 height 110
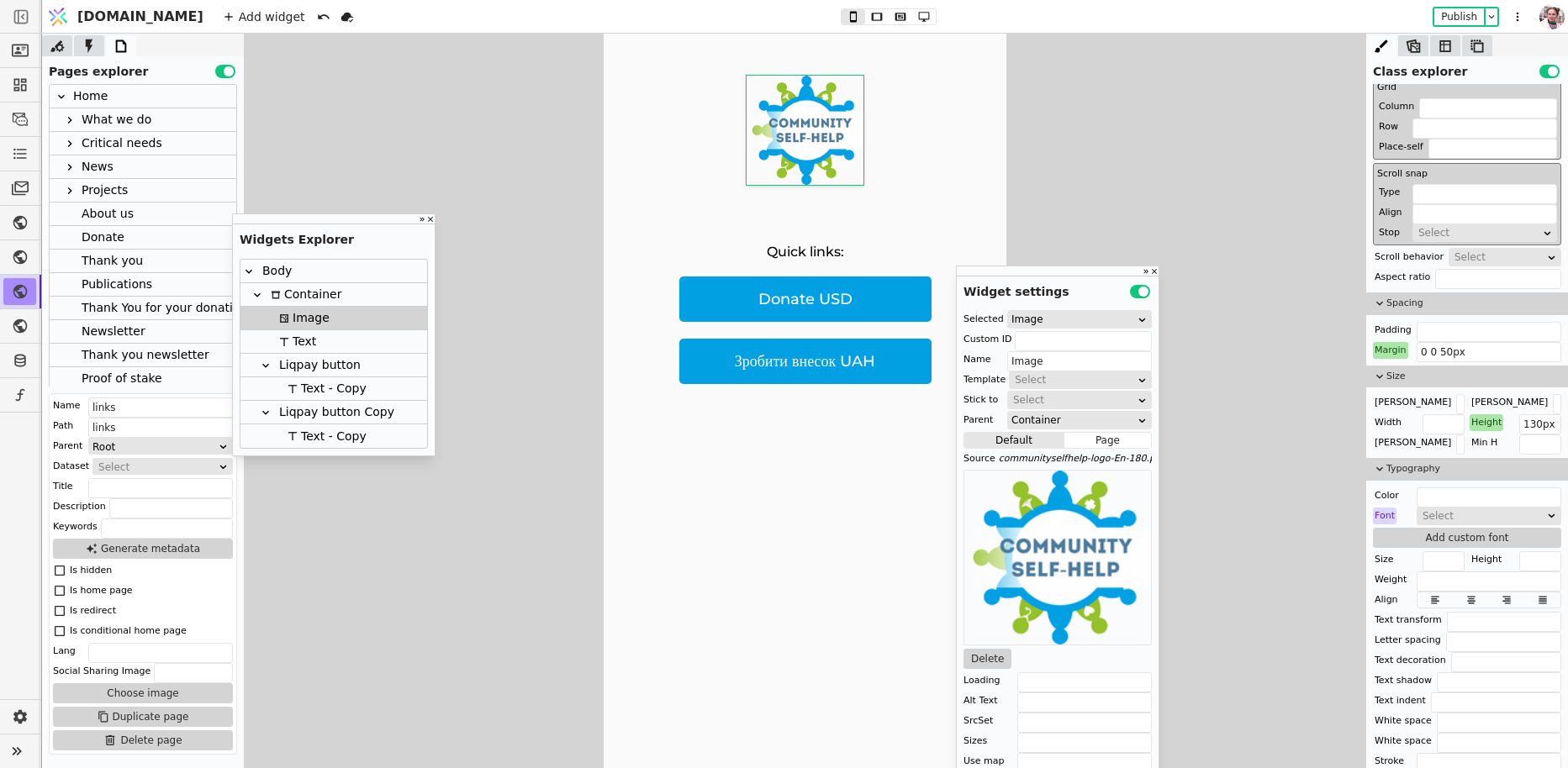
click at [679, 143] on div "Quick links: Donate USD Зробити внесок UAH" at bounding box center [805, 443] width 402 height 819
type input "Container"
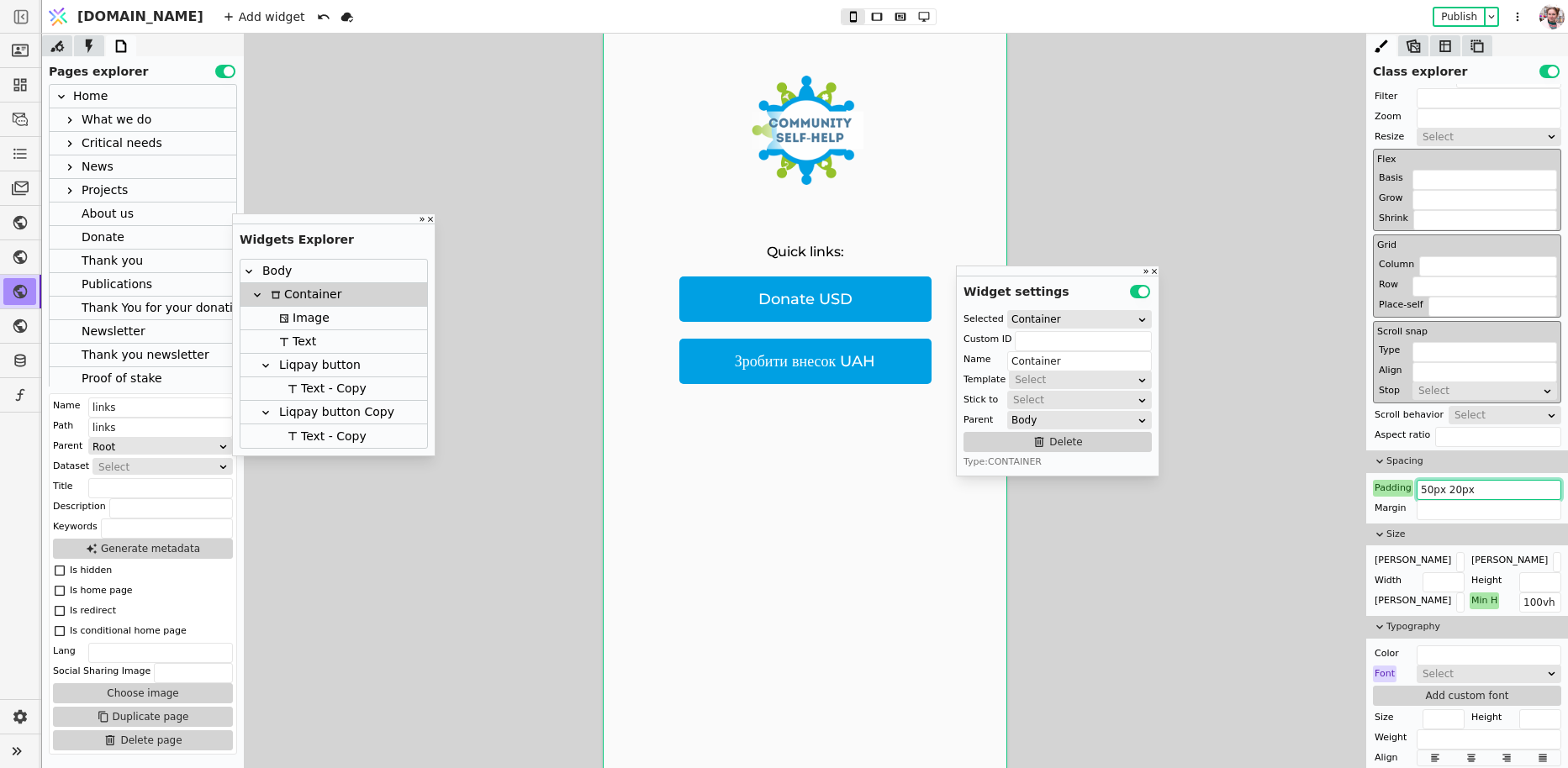
drag, startPoint x: 1429, startPoint y: 488, endPoint x: 1417, endPoint y: 488, distance: 12.0
click at [1416, 490] on input "50px 20px" at bounding box center [1488, 490] width 144 height 20
click at [1417, 488] on input "50px 20px" at bounding box center [1488, 490] width 144 height 20
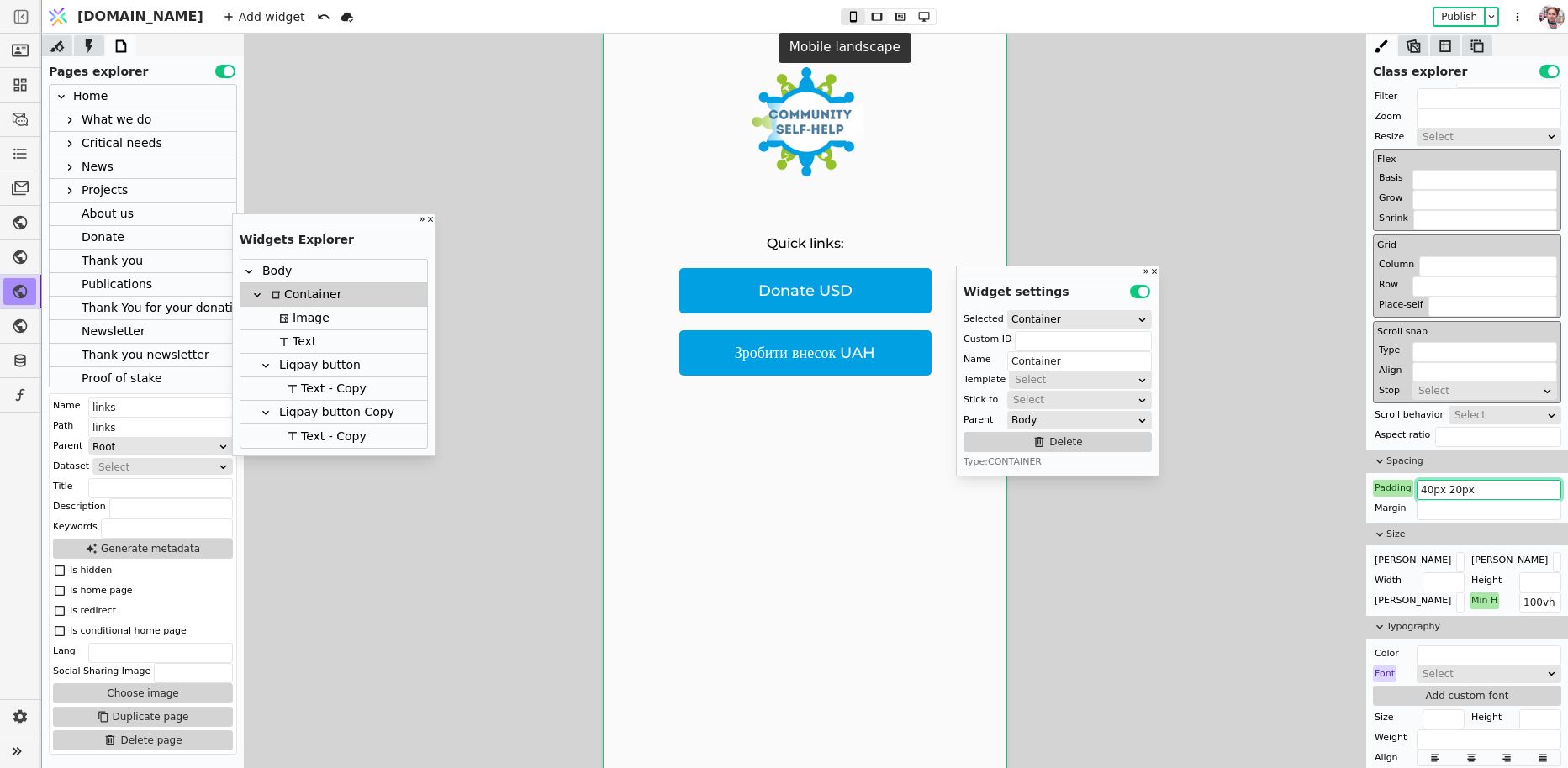
type input "40px 20px"
click at [867, 13] on icon at bounding box center [877, 17] width 20 height 12
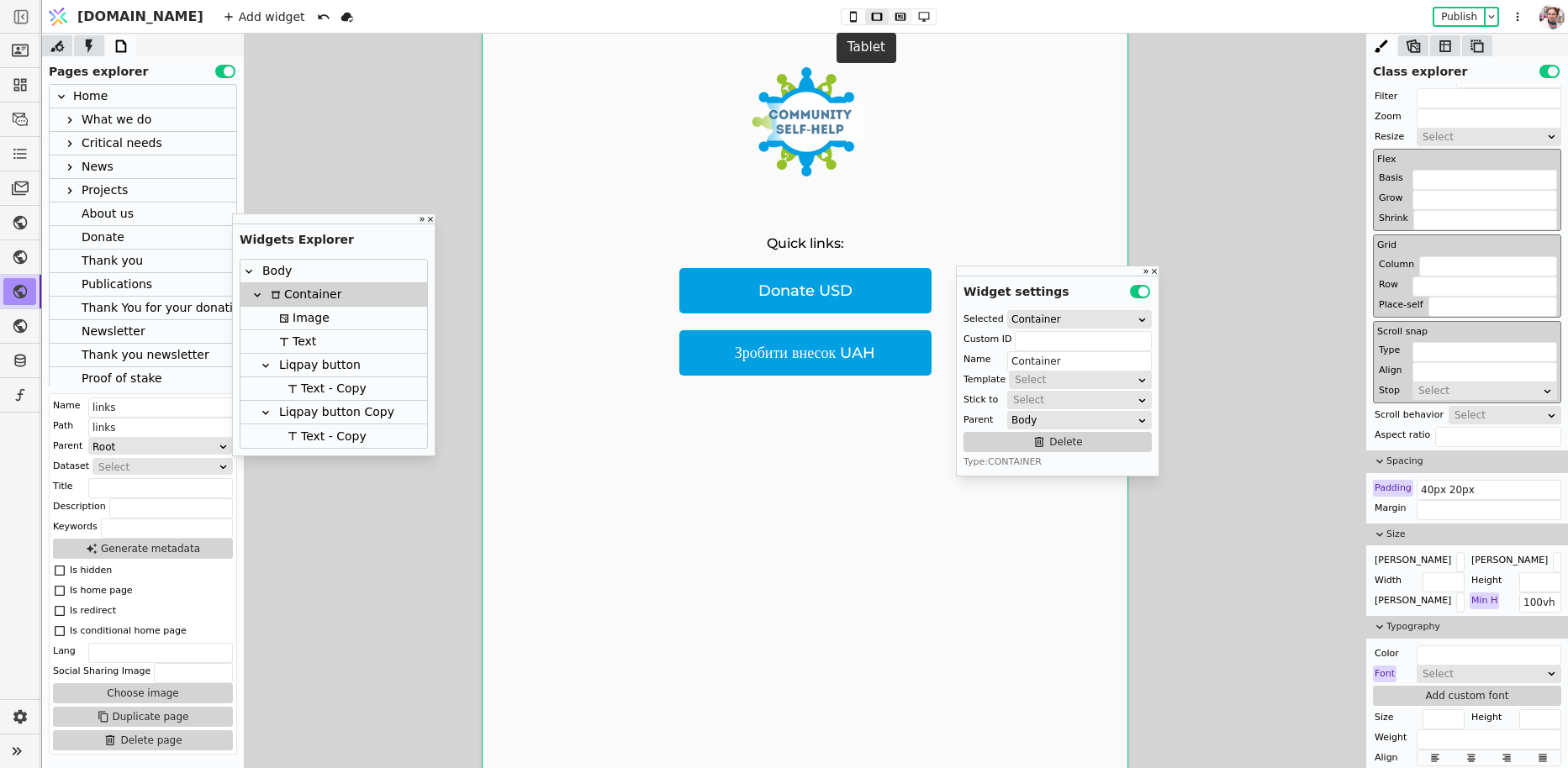
click at [895, 15] on icon at bounding box center [900, 16] width 11 height 8
type input "114px 0 0"
type input "2"
type input "м"
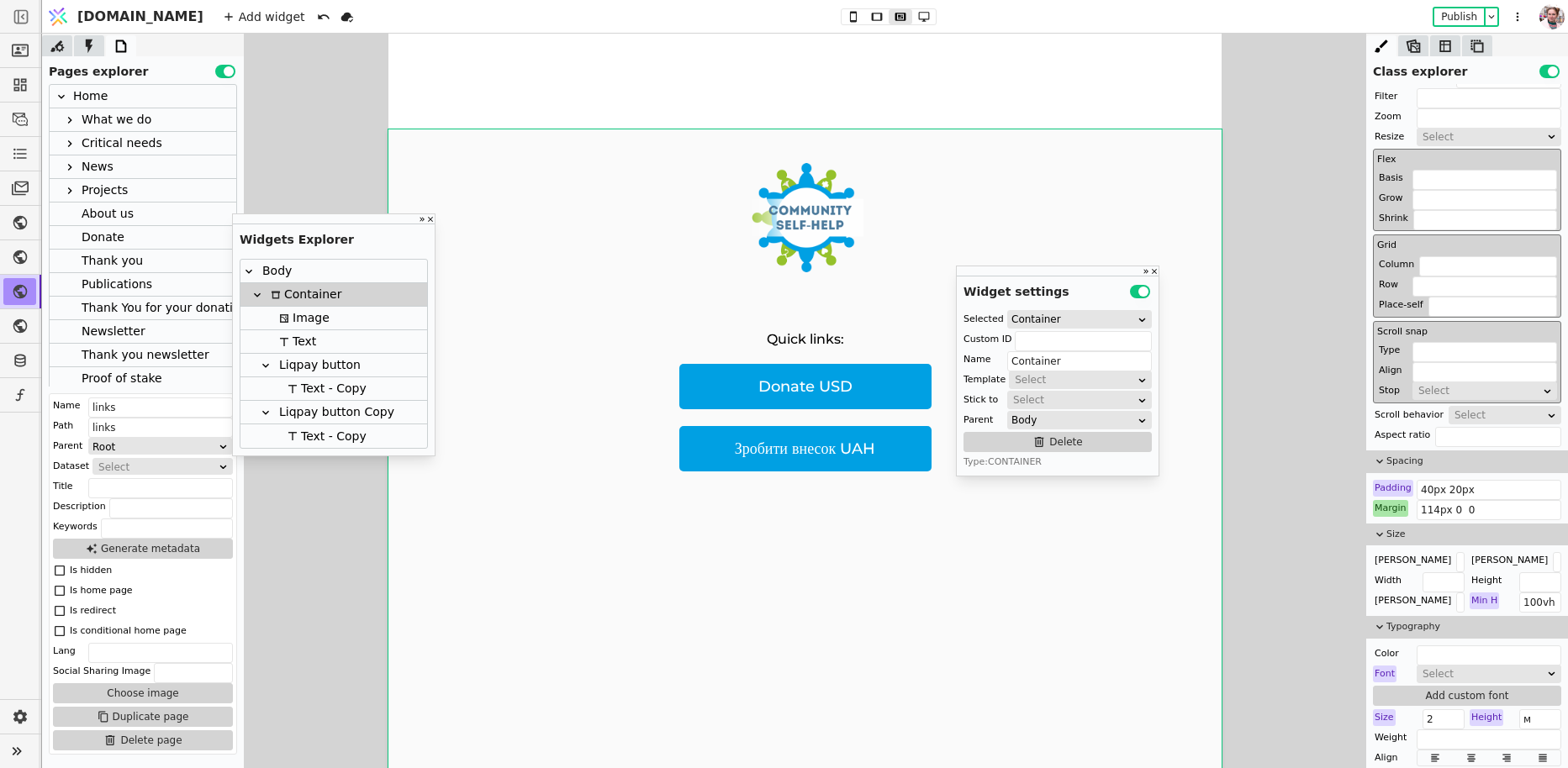
click at [1393, 500] on div "Margin" at bounding box center [1391, 508] width 35 height 17
click at [1393, 521] on button "Reset" at bounding box center [1392, 526] width 44 height 20
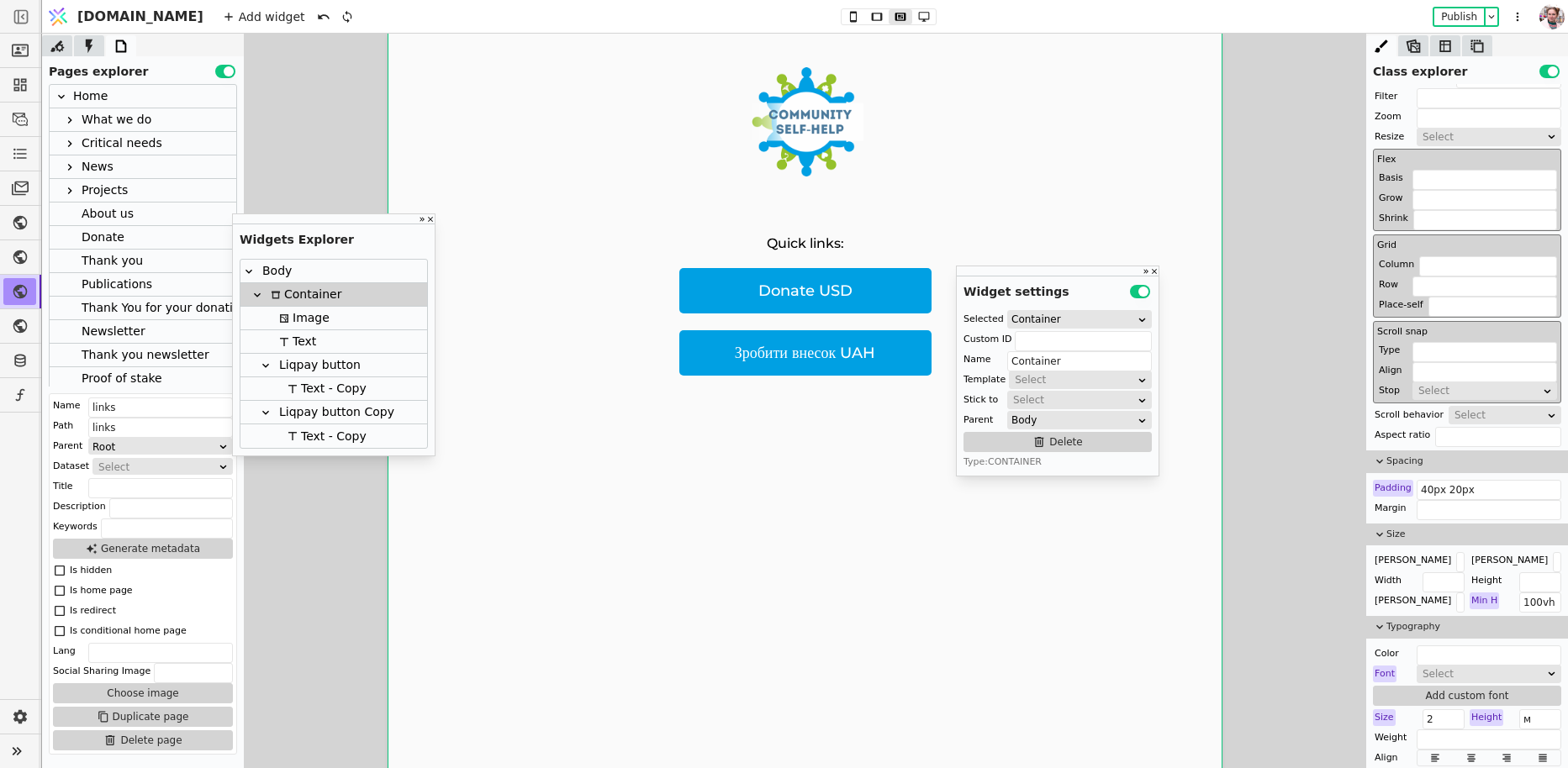
click at [888, 25] on div "Add widget Publish" at bounding box center [874, 16] width 1324 height 33
click at [1448, 18] on button "Publish" at bounding box center [1458, 17] width 50 height 17
click at [1264, 429] on div at bounding box center [805, 400] width 1526 height 734
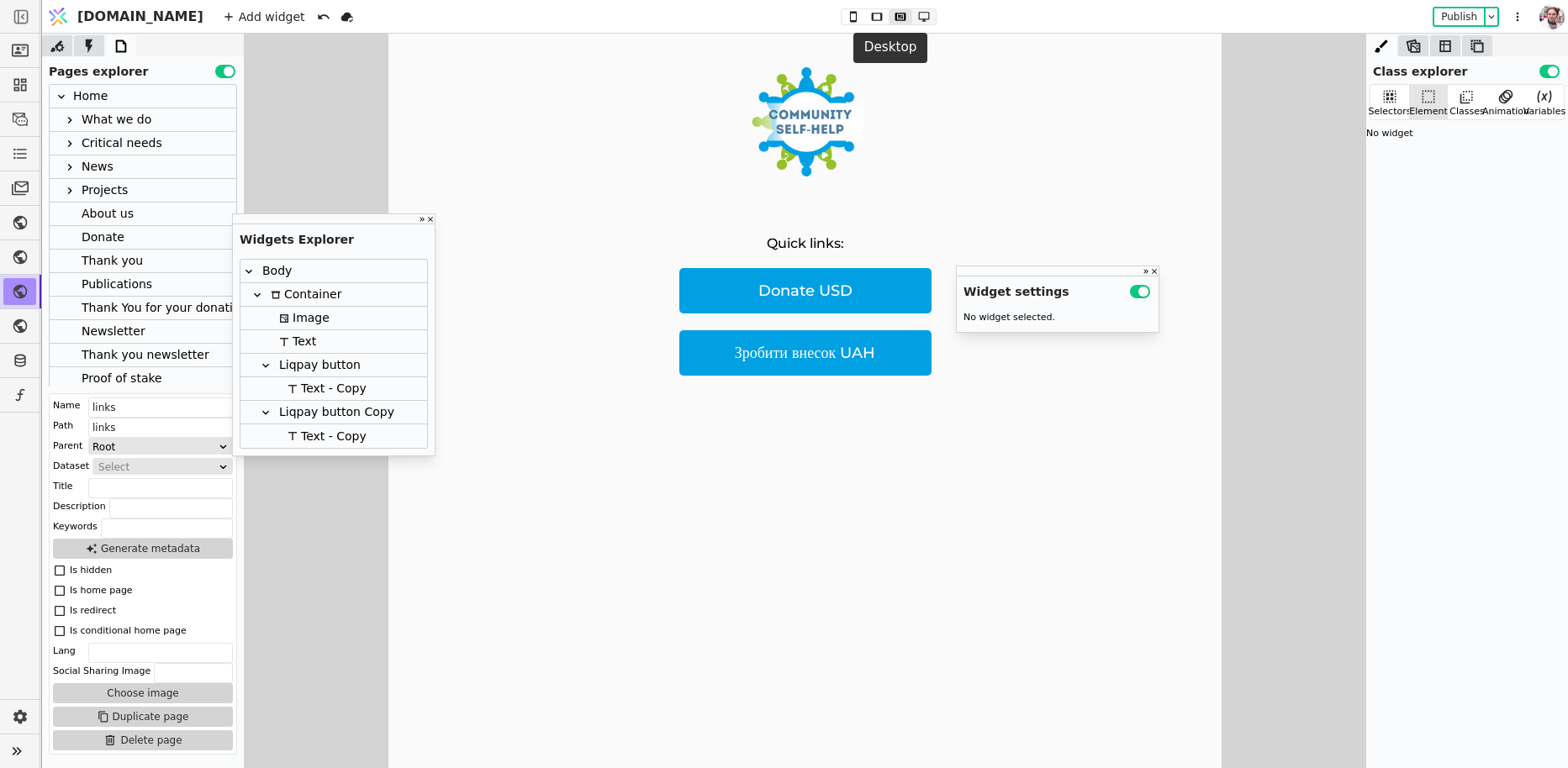
click at [913, 13] on icon at bounding box center [924, 17] width 20 height 12
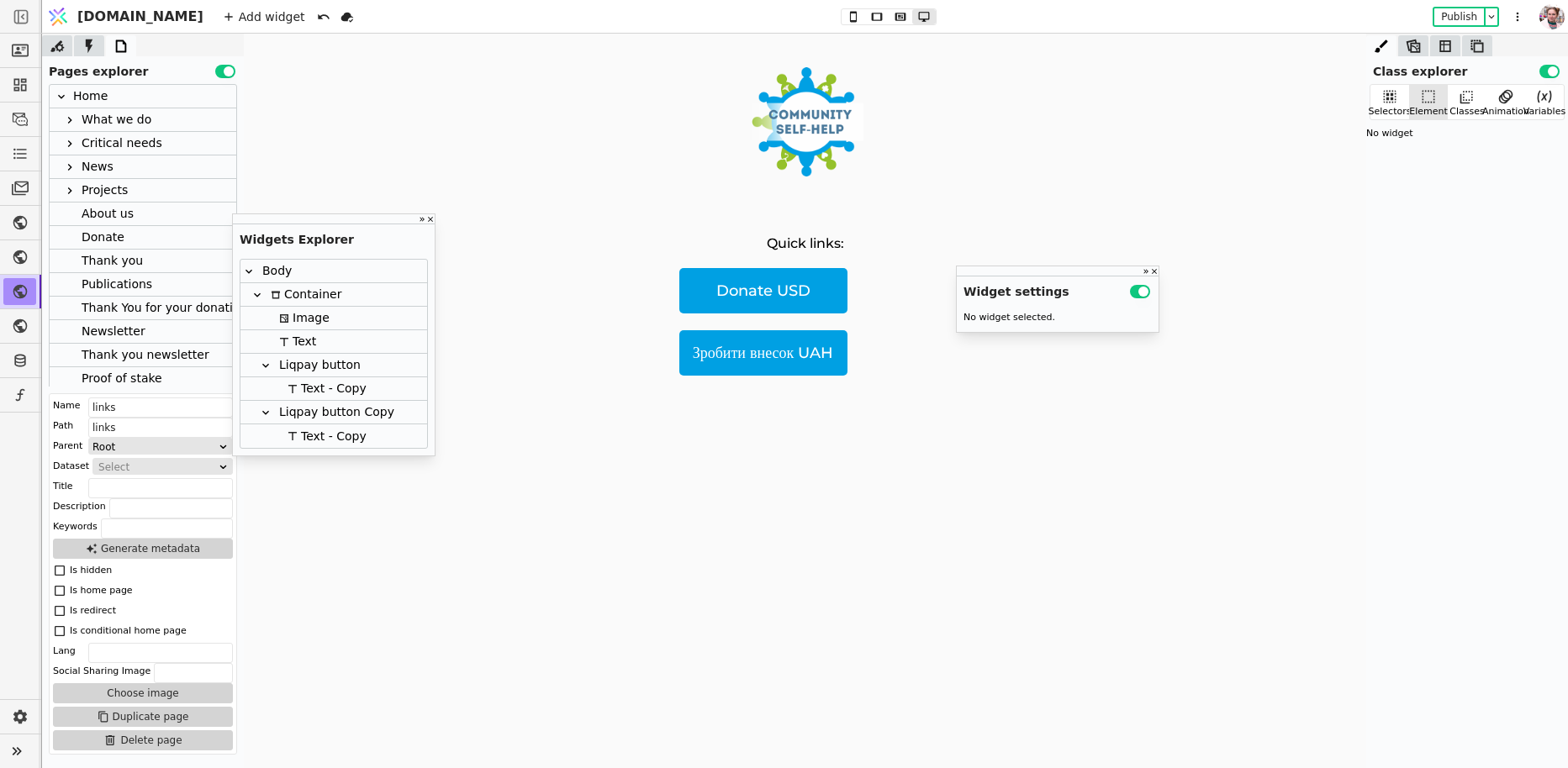
click at [826, 278] on p "Donate USD" at bounding box center [762, 291] width 168 height 46
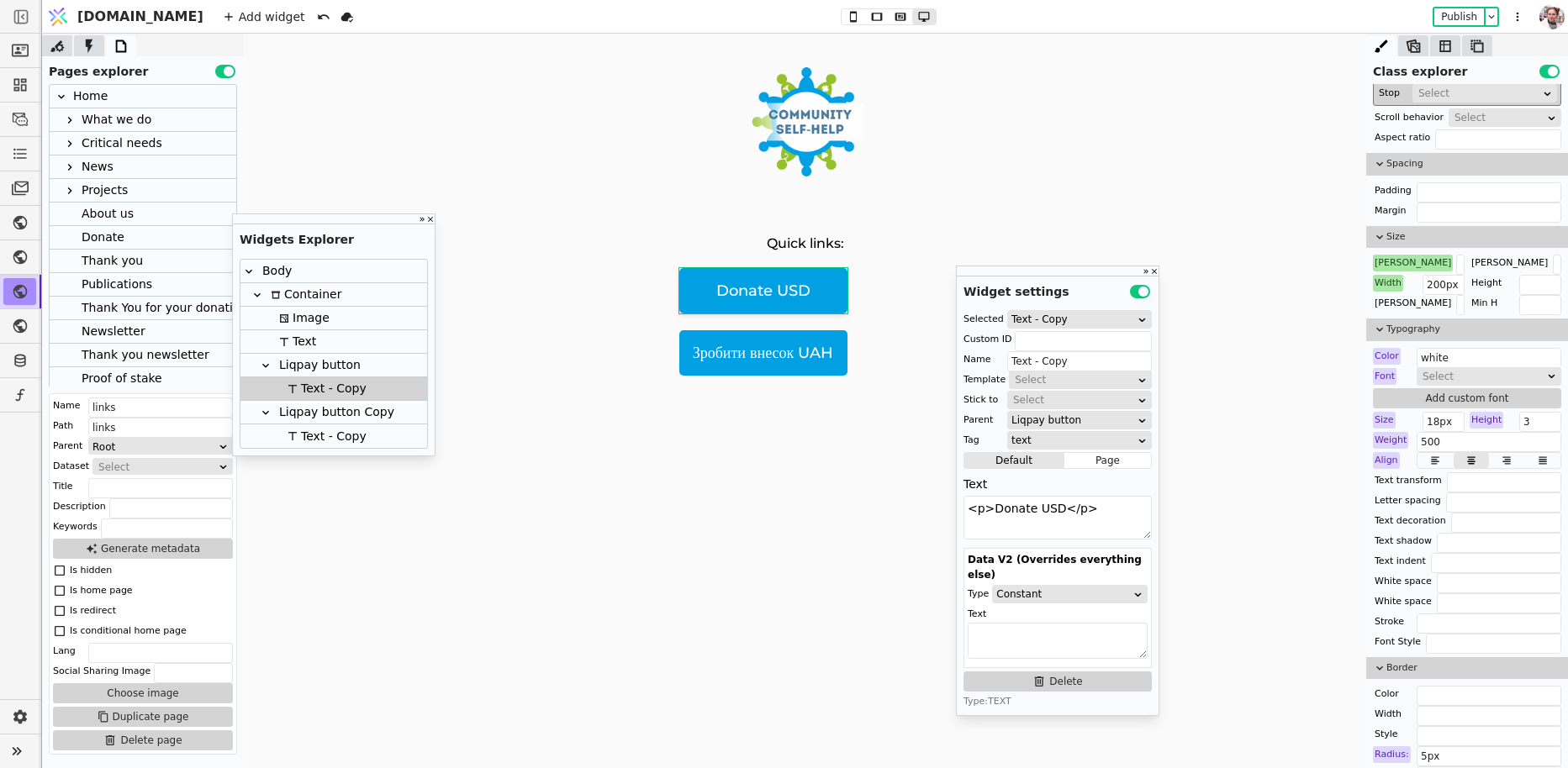
scroll to position [669, 0]
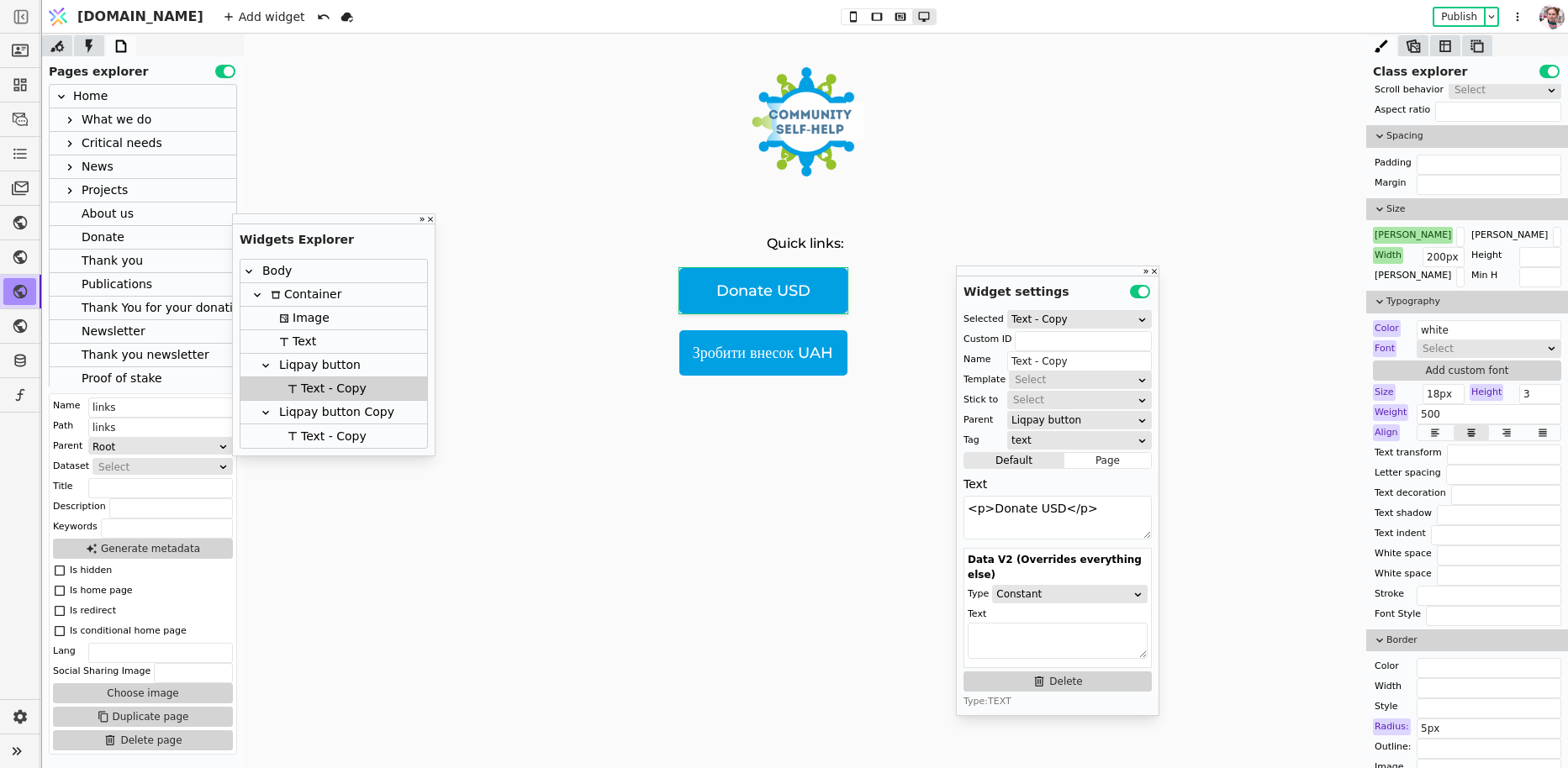
click at [1393, 255] on div "Width" at bounding box center [1388, 255] width 30 height 17
click at [1393, 271] on button "Reset" at bounding box center [1389, 273] width 44 height 20
type input "300px"
click at [1389, 229] on div "[PERSON_NAME]" at bounding box center [1413, 235] width 80 height 17
click at [1389, 244] on button "Reset" at bounding box center [1391, 253] width 44 height 20
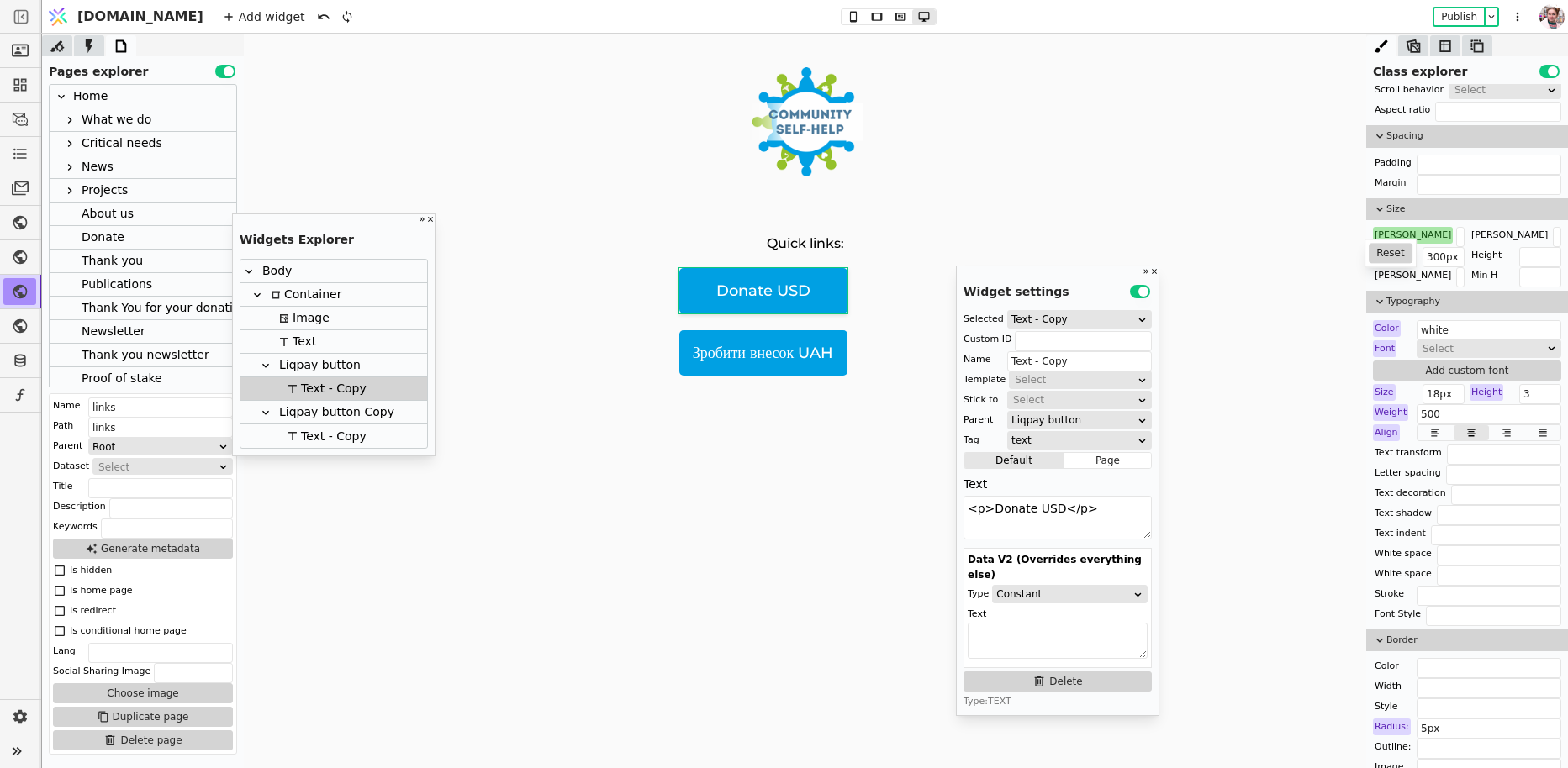
type input "300px"
click at [770, 334] on p "Зробити внесок UAH" at bounding box center [762, 353] width 168 height 46
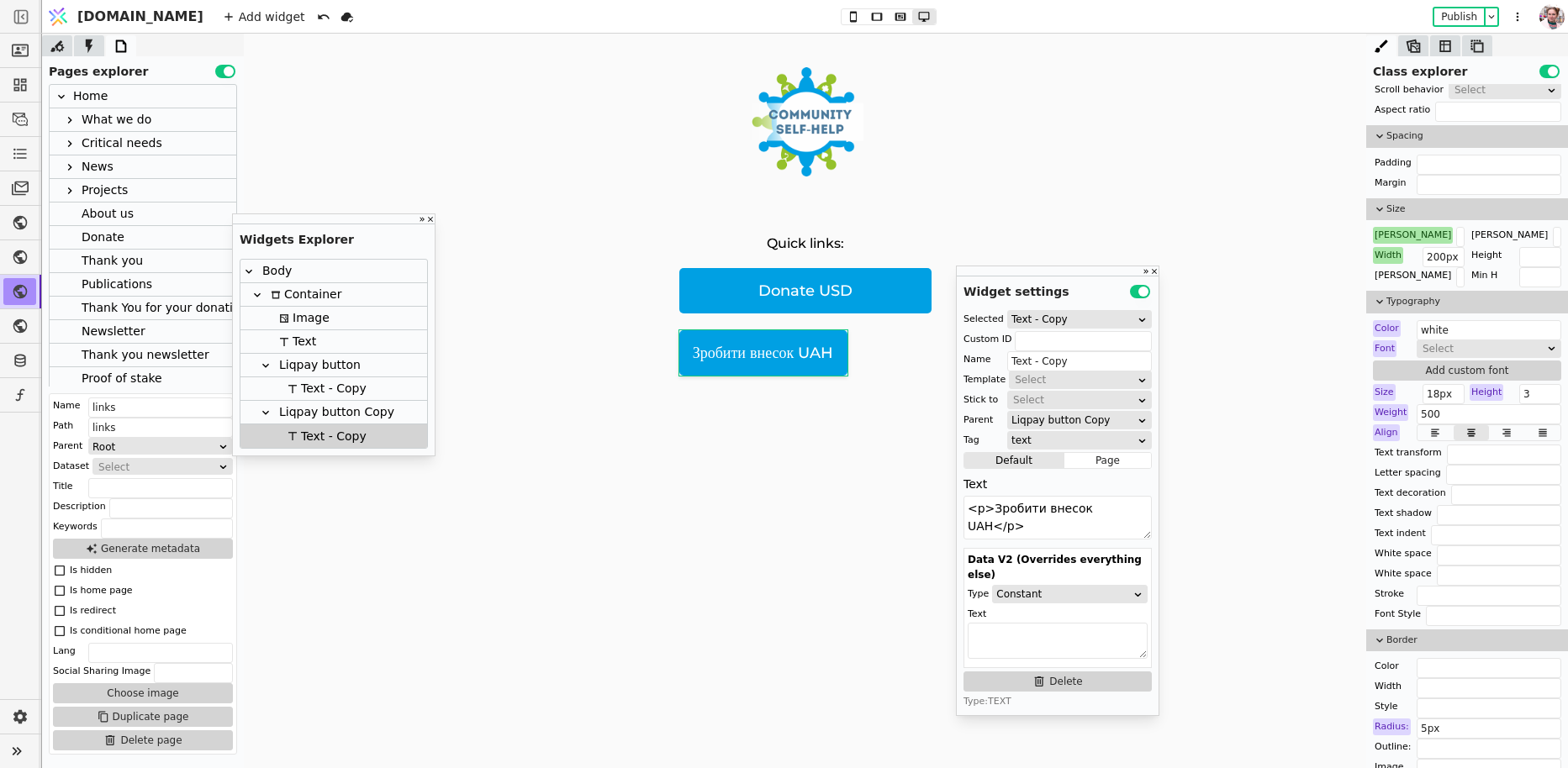
click at [1387, 251] on div "Width" at bounding box center [1388, 255] width 30 height 17
click at [1387, 266] on button "Reset" at bounding box center [1389, 273] width 44 height 20
type input "300px"
click at [1387, 234] on div "[PERSON_NAME]" at bounding box center [1413, 235] width 80 height 17
click at [1387, 252] on button "Reset" at bounding box center [1391, 253] width 44 height 20
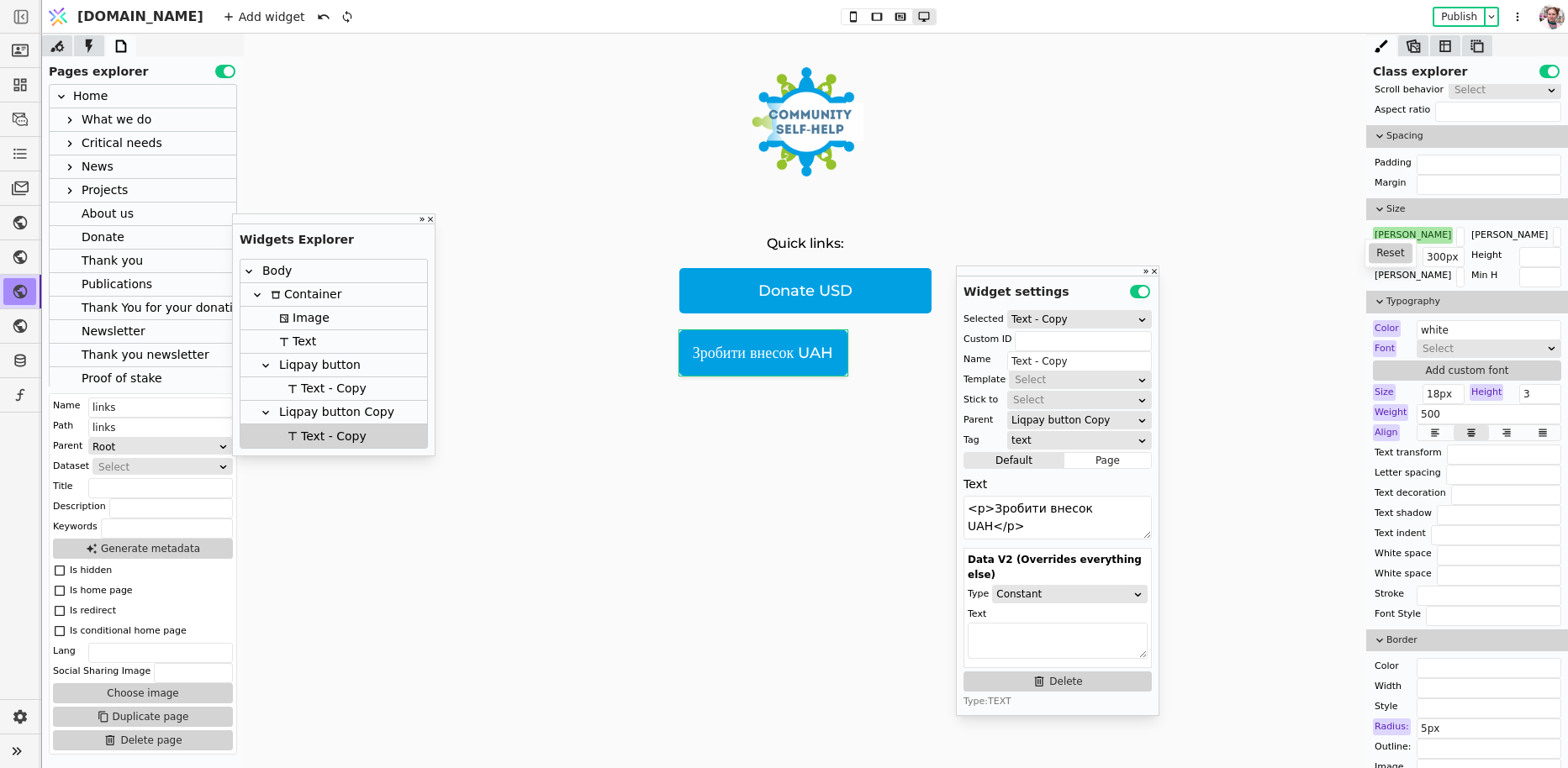
type input "300px"
click at [1461, 21] on button "Publish" at bounding box center [1458, 17] width 50 height 17
click at [680, 298] on p "Donate USD" at bounding box center [805, 291] width 252 height 46
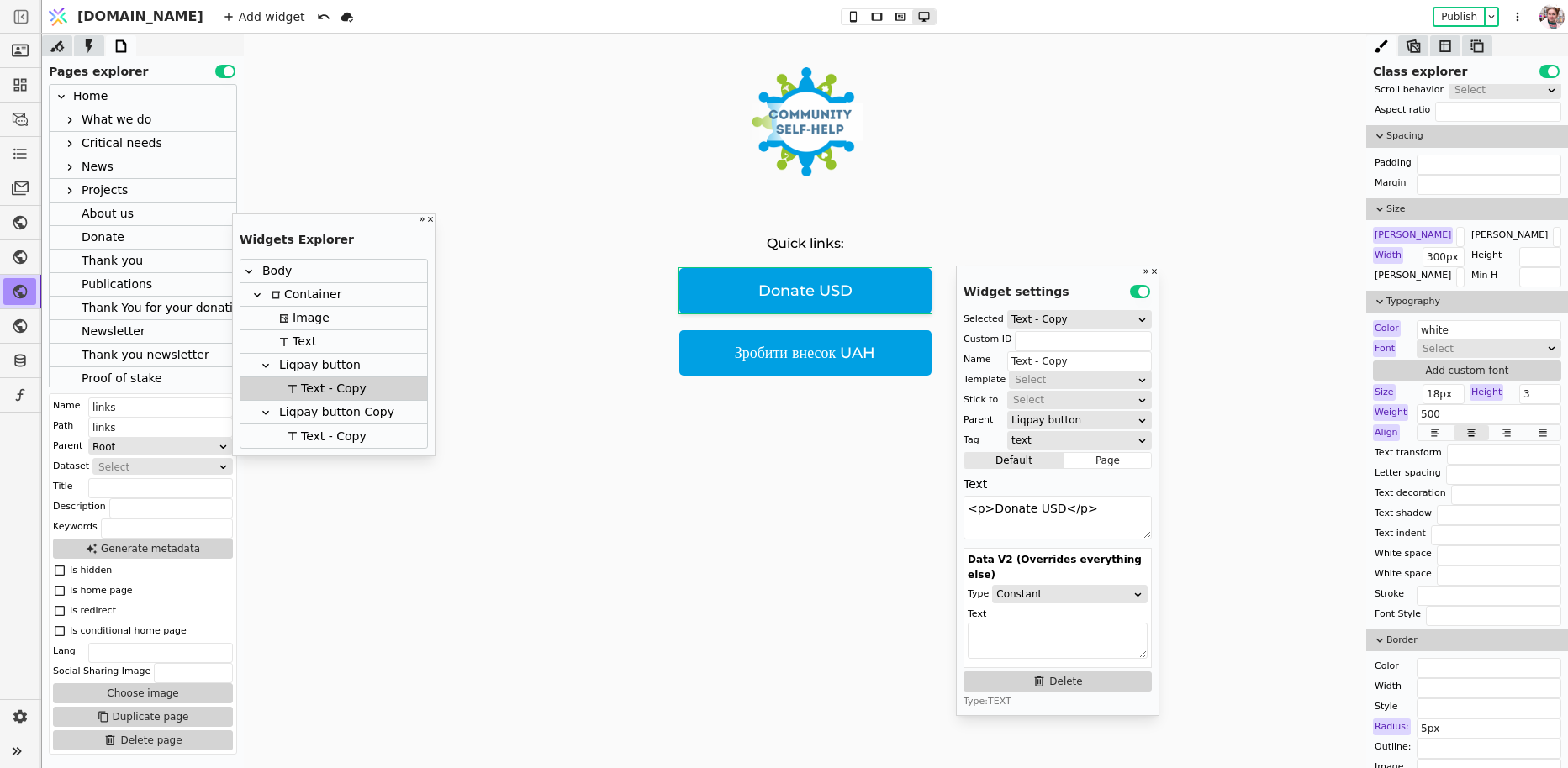
click at [290, 372] on div "Liqpay button" at bounding box center [317, 365] width 87 height 23
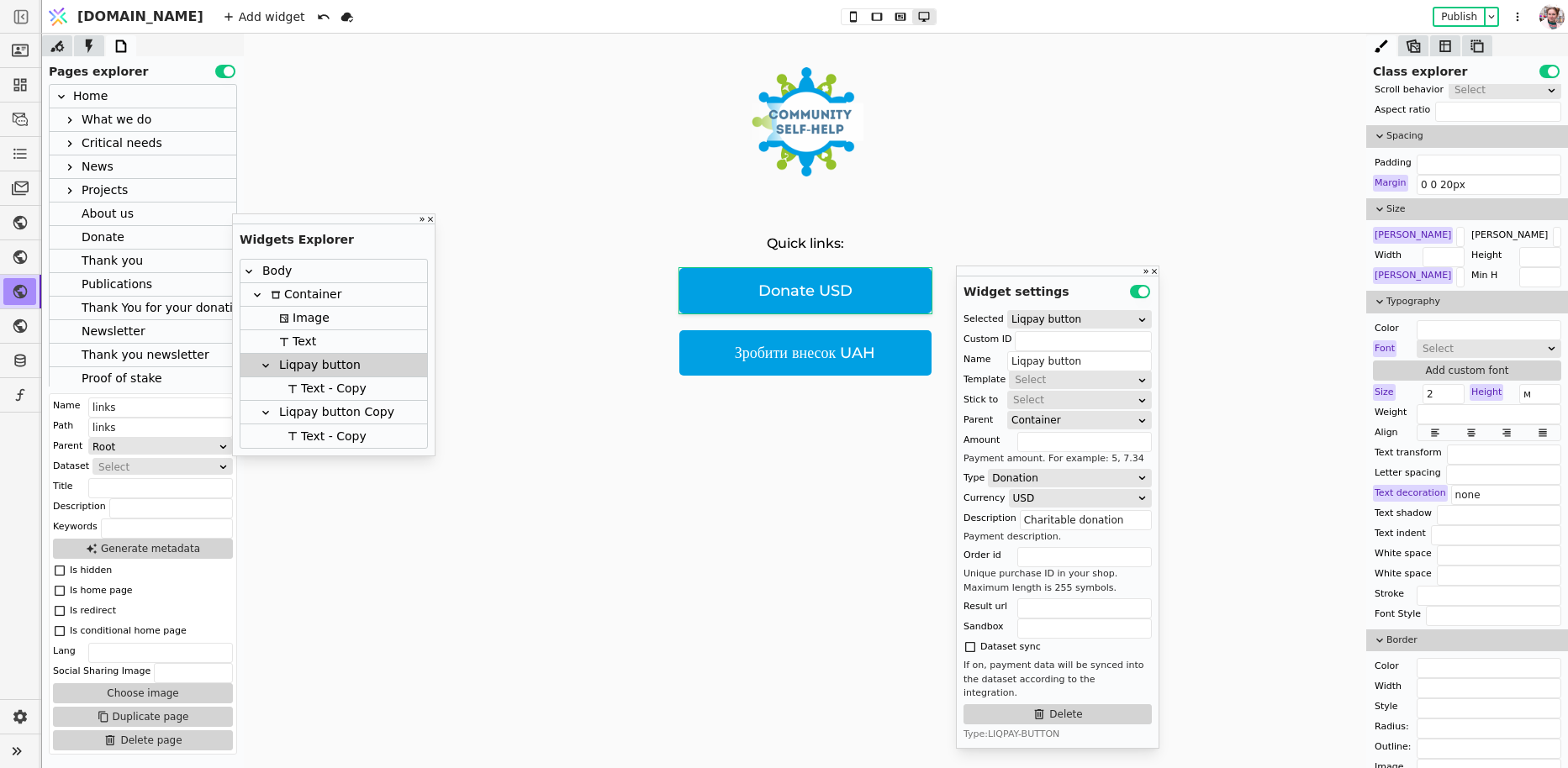
click at [1267, 99] on div "Quick links: Donate USD Зробити внесок UAH" at bounding box center [805, 434] width 1123 height 802
type input "Container"
